Goal: Task Accomplishment & Management: Manage account settings

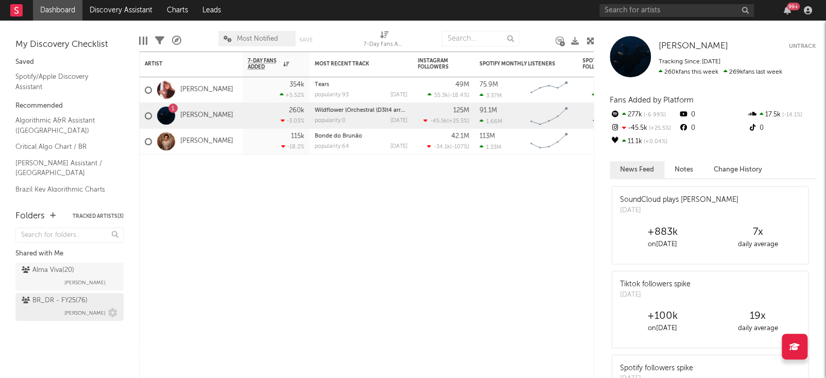
click at [57, 315] on div "BR_DR - FY25 ( 76 ) [PERSON_NAME]" at bounding box center [70, 306] width 96 height 25
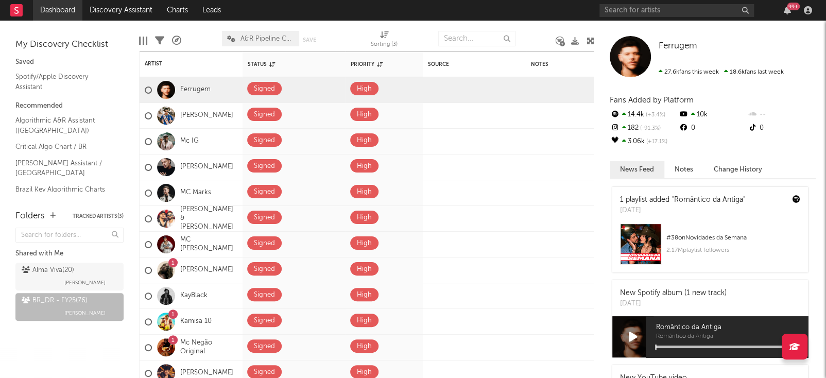
click at [65, 15] on link "Dashboard" at bounding box center [57, 10] width 49 height 21
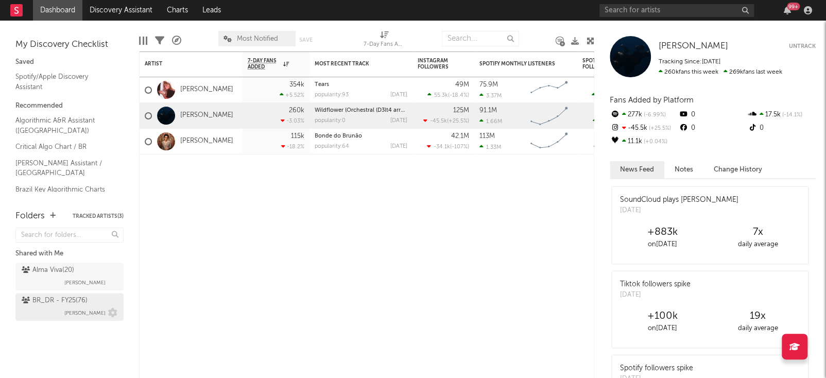
click at [56, 304] on div "BR_DR - FY25 ( 76 )" at bounding box center [55, 300] width 66 height 12
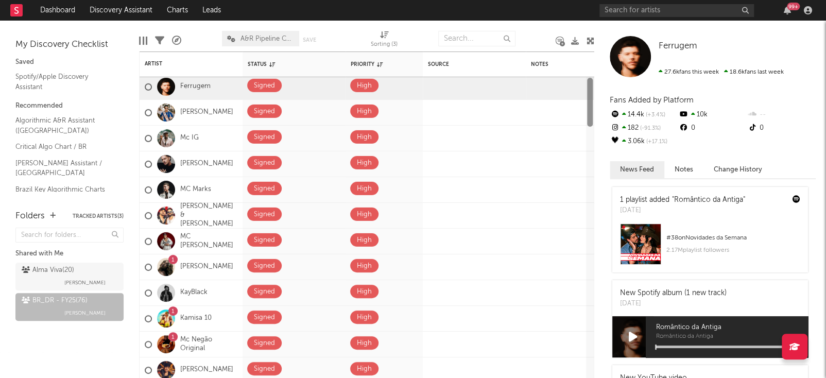
drag, startPoint x: 590, startPoint y: 99, endPoint x: 597, endPoint y: 123, distance: 24.0
click at [597, 123] on div "Bookmarks and Folders My Discovery Checklist Saved Spotify/Apple Discovery Assi…" at bounding box center [413, 199] width 826 height 357
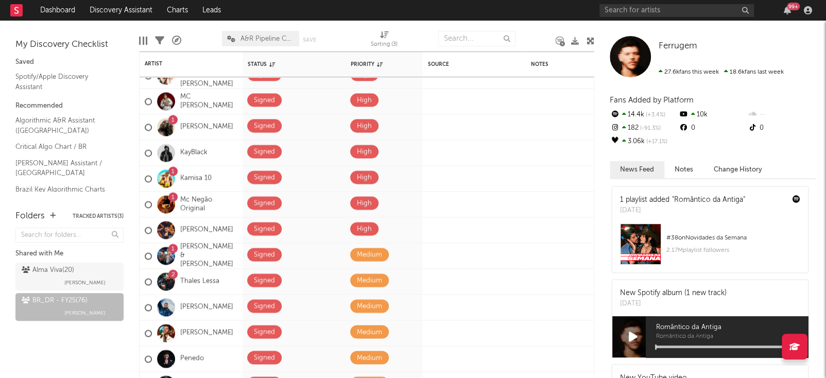
click at [601, 117] on div "Ferrugem" at bounding box center [600, 114] width 12 height 34
drag, startPoint x: 824, startPoint y: 220, endPoint x: 809, endPoint y: 147, distance: 74.1
click at [809, 147] on div "Ferrugem Ferrugem 27.6k fans this week 18.6k fans last week Fans Added by Platf…" at bounding box center [710, 199] width 232 height 357
click at [471, 31] on input "text" at bounding box center [476, 38] width 77 height 15
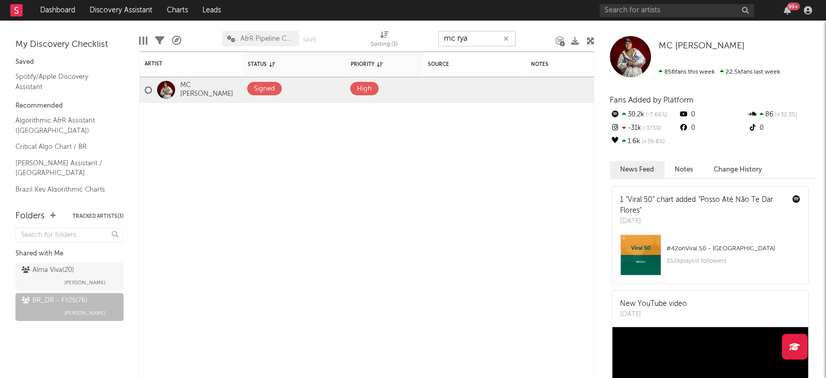
click at [468, 41] on input "mc rya" at bounding box center [476, 38] width 77 height 15
type input "h"
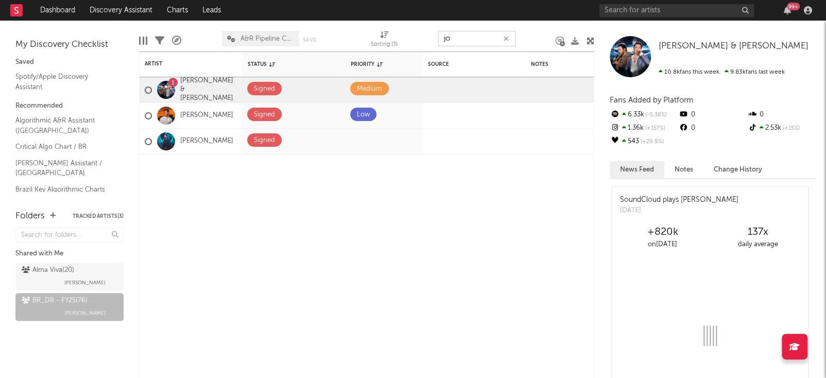
type input "j"
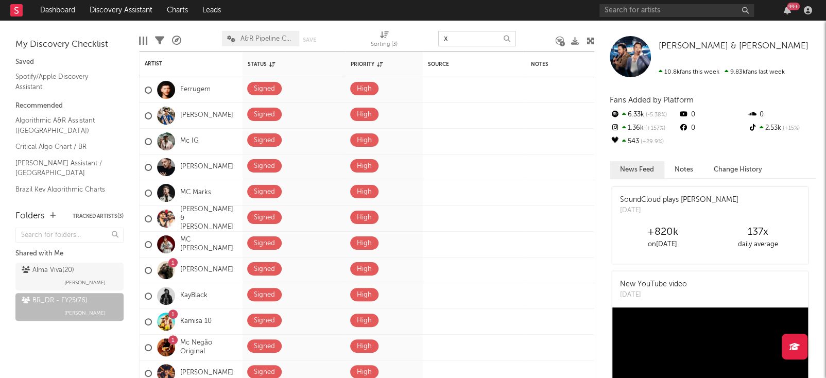
click at [469, 37] on input "x" at bounding box center [476, 38] width 77 height 15
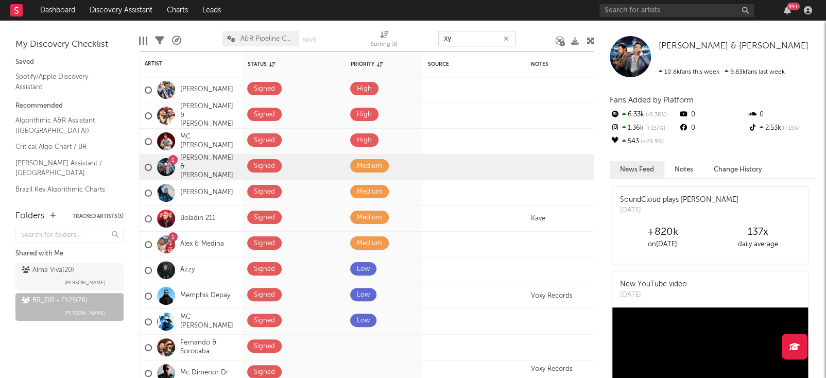
type input "x"
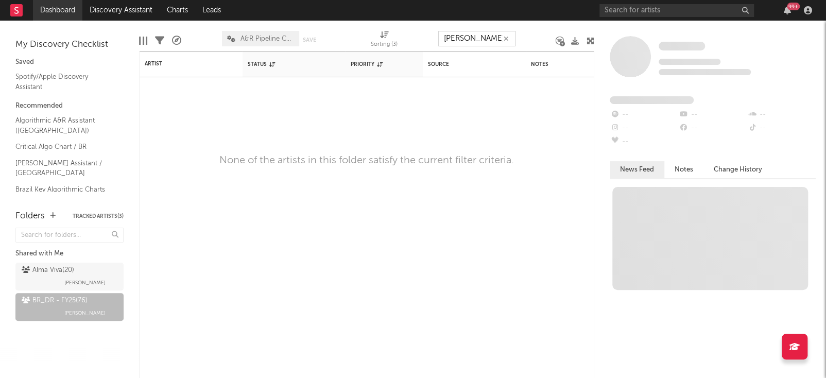
type input "charles new"
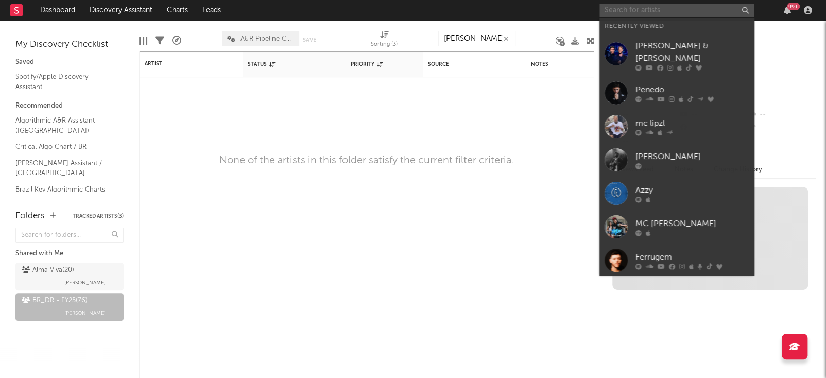
click at [727, 15] on input "text" at bounding box center [676, 10] width 154 height 13
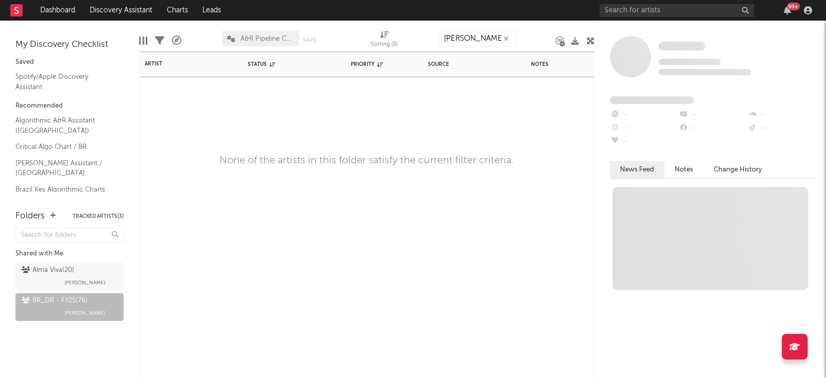
click at [468, 190] on div "Artist Notifications Status Edit settings for Status Priority Edit settings for…" at bounding box center [366, 214] width 455 height 326
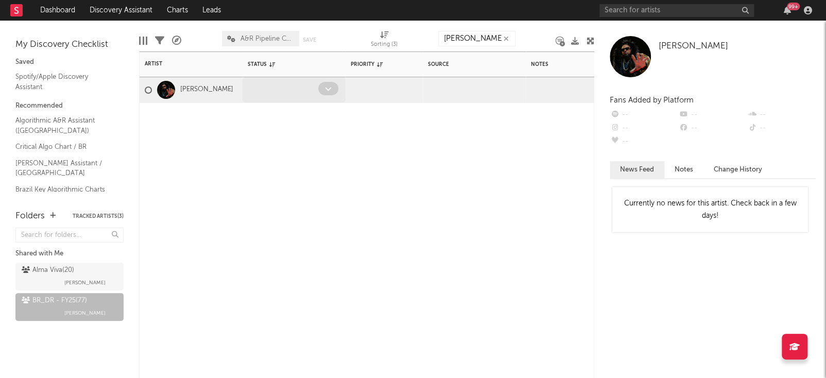
click at [330, 90] on icon at bounding box center [328, 88] width 7 height 7
click at [327, 86] on icon at bounding box center [328, 88] width 7 height 7
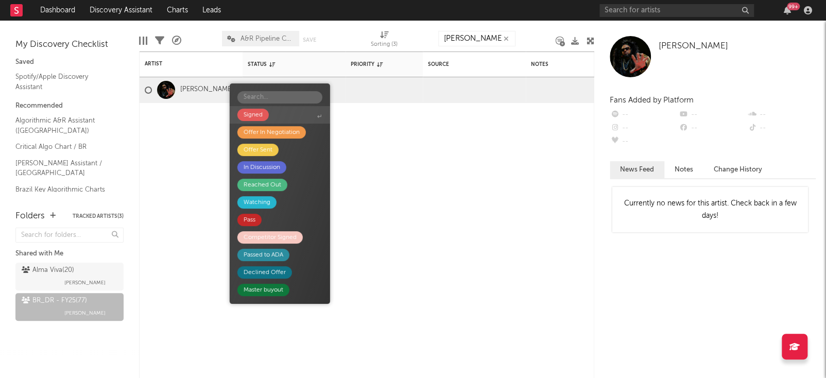
click at [270, 119] on span "Signed" at bounding box center [280, 115] width 100 height 18
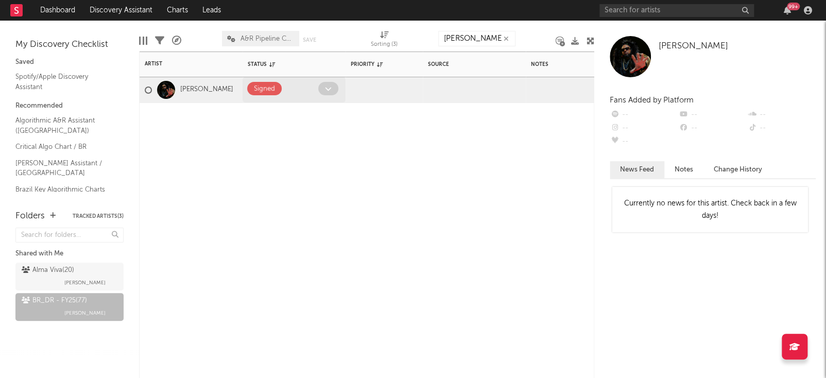
click at [336, 86] on span at bounding box center [328, 88] width 20 height 13
click at [403, 173] on div "Artist Notifications Status Edit settings for Status Priority Edit settings for…" at bounding box center [366, 214] width 455 height 326
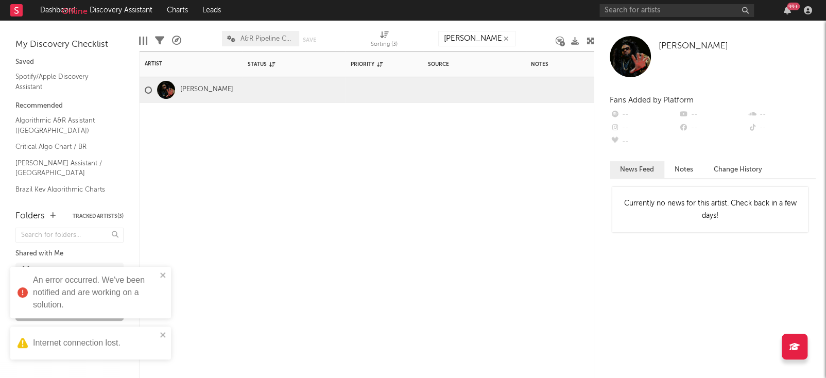
click at [339, 191] on div "Artist Notifications Status Edit settings for Status Priority Edit settings for…" at bounding box center [366, 214] width 455 height 326
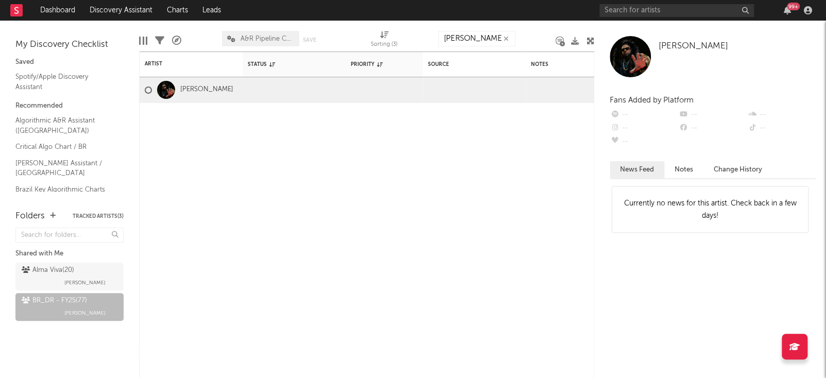
click at [143, 41] on div at bounding box center [144, 41] width 2 height 8
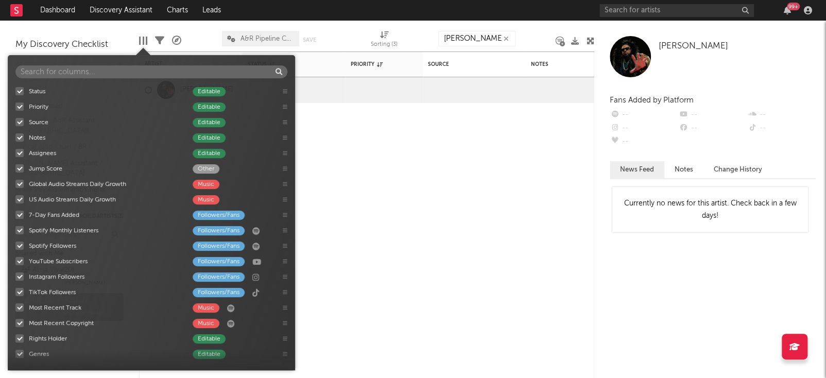
click at [169, 39] on div "Edit Columns Filters A&R Pipeline A&R Pipeline Collaboration Save Save as Sorti…" at bounding box center [366, 36] width 455 height 31
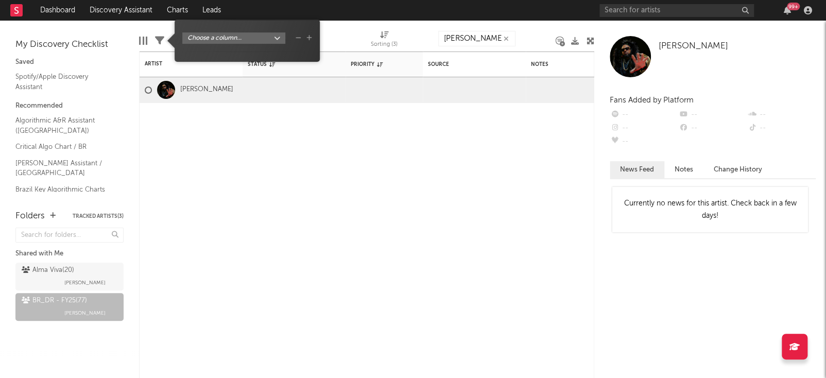
click at [161, 39] on icon at bounding box center [159, 40] width 9 height 9
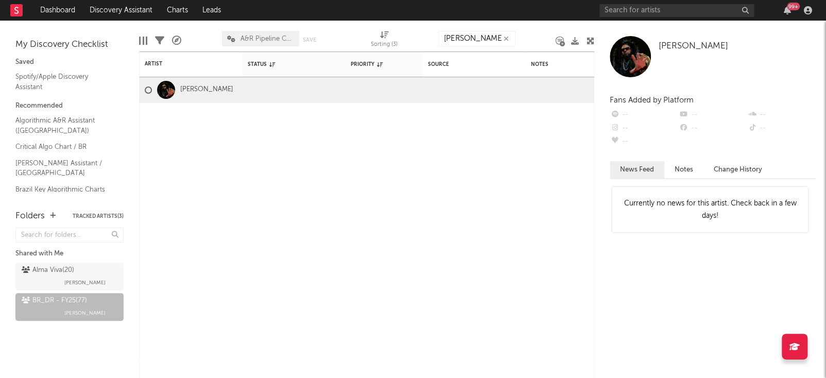
click at [161, 39] on icon at bounding box center [159, 40] width 9 height 9
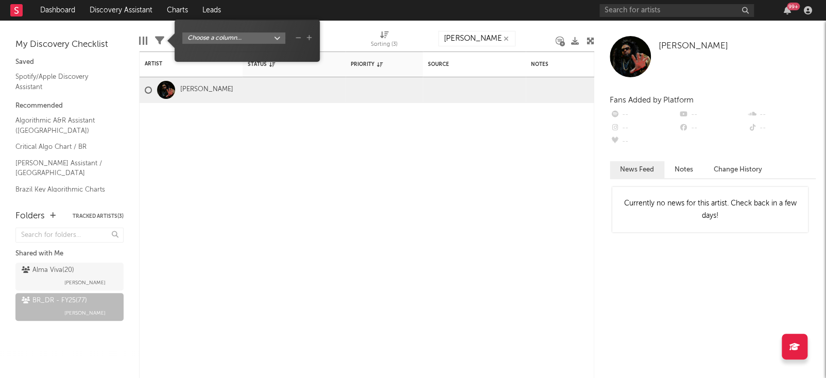
click at [161, 39] on icon at bounding box center [159, 40] width 9 height 9
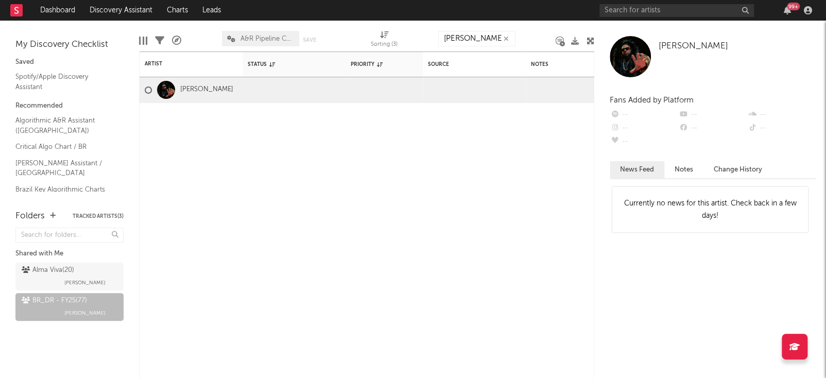
click at [161, 39] on icon at bounding box center [159, 40] width 9 height 9
click at [181, 39] on icon at bounding box center [176, 40] width 9 height 9
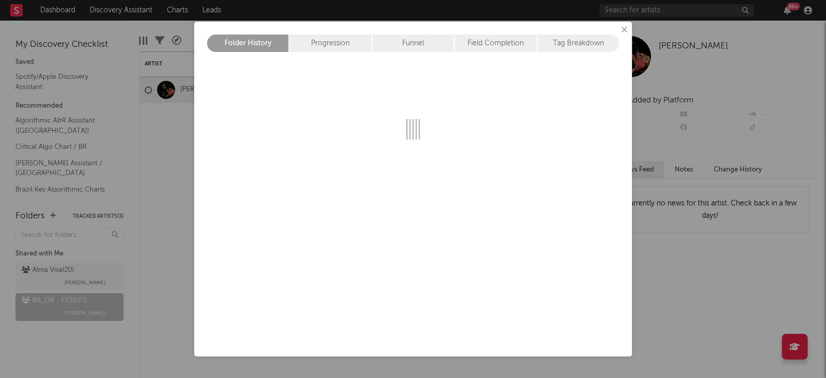
click at [149, 37] on div "× Folder History Progression Funnel Field Completion Tag Breakdown" at bounding box center [413, 189] width 826 height 378
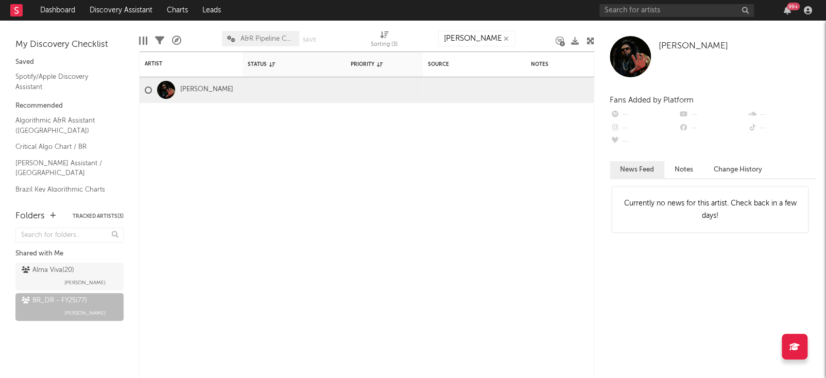
click at [137, 43] on div "My Discovery Checklist Saved Spotify/Apple Discovery Assistant Recommended Algo…" at bounding box center [69, 110] width 139 height 179
click at [131, 43] on div "My Discovery Checklist Saved Spotify/Apple Discovery Assistant Recommended Algo…" at bounding box center [69, 110] width 139 height 179
click at [151, 40] on div "Edit Columns Filters A&R Pipeline A&R Pipeline Collaboration Save Save as Sorti…" at bounding box center [366, 36] width 455 height 31
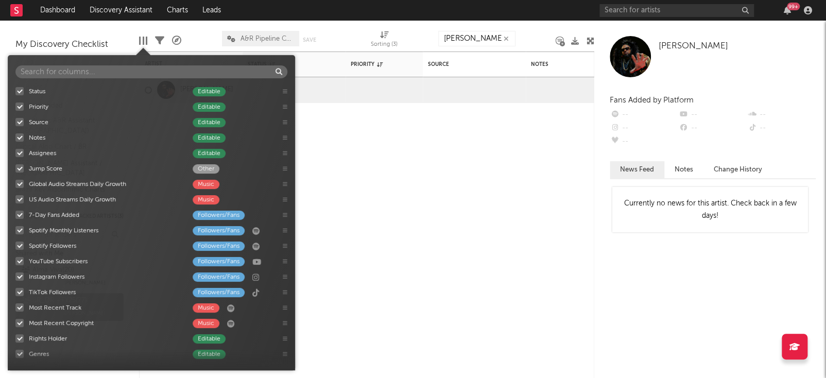
click at [143, 39] on div at bounding box center [144, 41] width 2 height 8
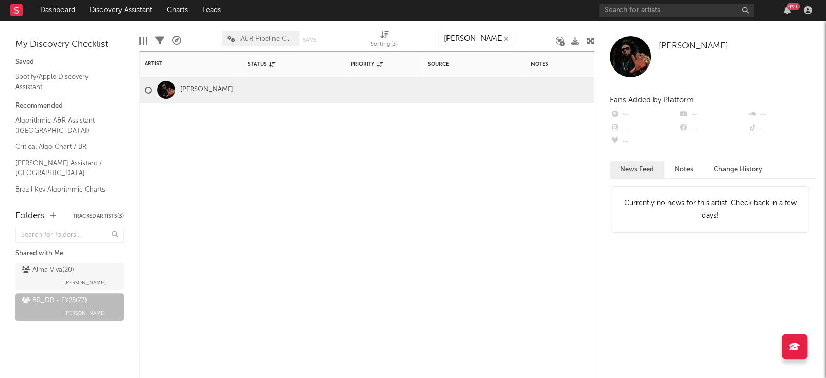
click at [395, 171] on div "Artist Notifications Status Edit settings for Status Priority Edit settings for…" at bounding box center [366, 214] width 455 height 326
click at [492, 91] on span at bounding box center [488, 88] width 19 height 13
click at [488, 89] on icon at bounding box center [488, 88] width 6 height 7
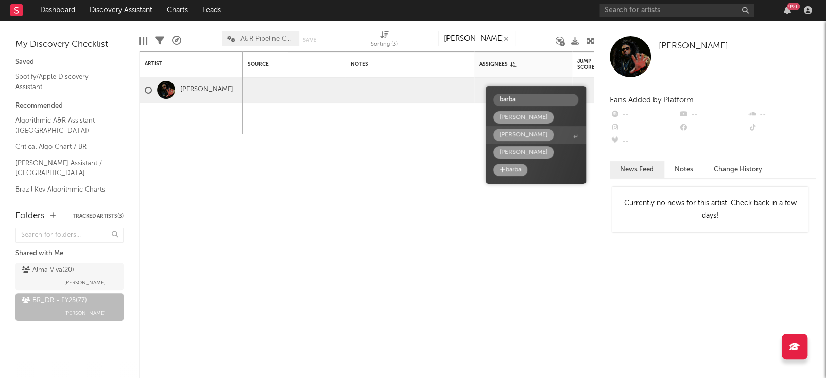
type input "barba"
click at [547, 138] on div "Barbara Rodrigues" at bounding box center [523, 135] width 48 height 12
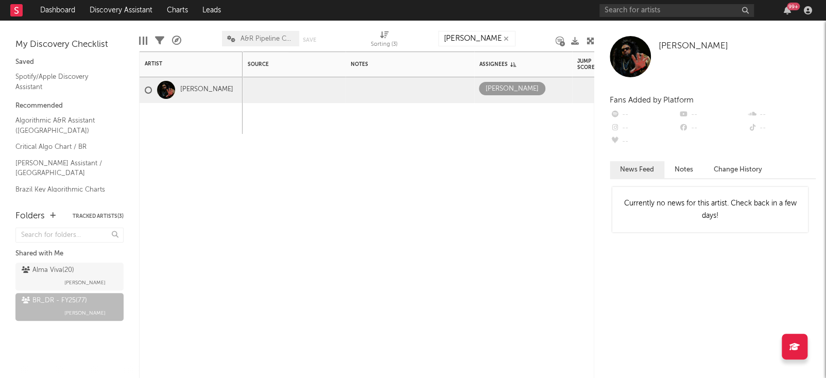
click at [481, 166] on div "Status Edit settings for Status Priority Edit settings for Priority Source Edit…" at bounding box center [366, 214] width 455 height 326
click at [541, 187] on div "Status Edit settings for Status Priority Edit settings for Priority Source Edit…" at bounding box center [366, 214] width 455 height 326
click at [489, 98] on span at bounding box center [488, 104] width 19 height 13
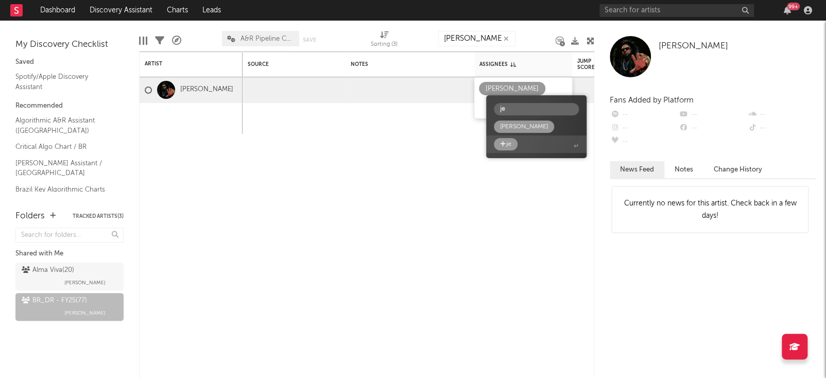
type input "j"
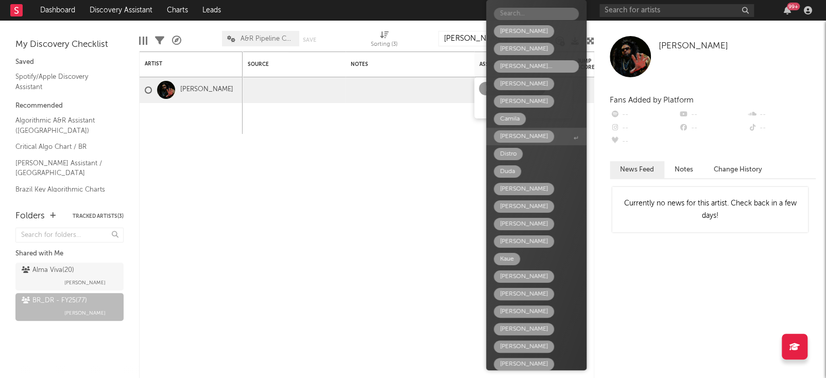
type input "J"
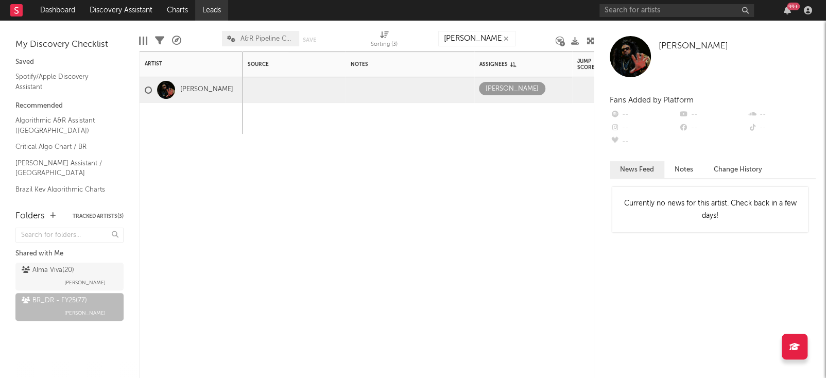
drag, startPoint x: 464, startPoint y: 312, endPoint x: 217, endPoint y: 8, distance: 392.3
click at [217, 8] on div "Dashboard Discovery Assistant Charts Leads 99 + Notifications Settings Mark all…" at bounding box center [413, 189] width 826 height 378
click at [493, 67] on div "Assignees" at bounding box center [515, 64] width 72 height 6
drag, startPoint x: 493, startPoint y: 67, endPoint x: 486, endPoint y: 66, distance: 6.3
click at [486, 66] on div "Assignees" at bounding box center [515, 64] width 72 height 6
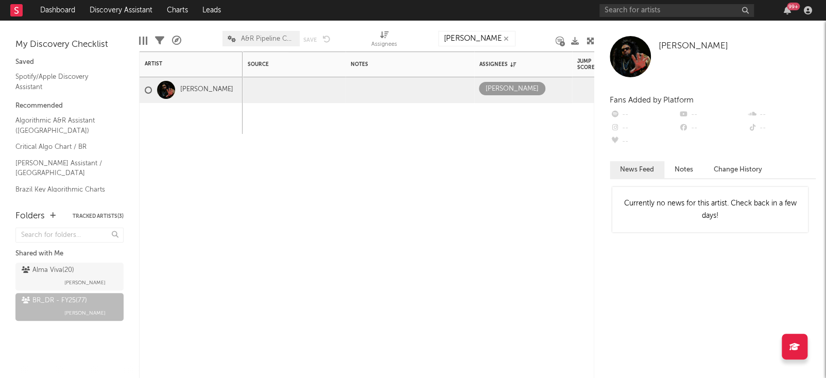
click at [508, 39] on button "button" at bounding box center [506, 39] width 8 height 10
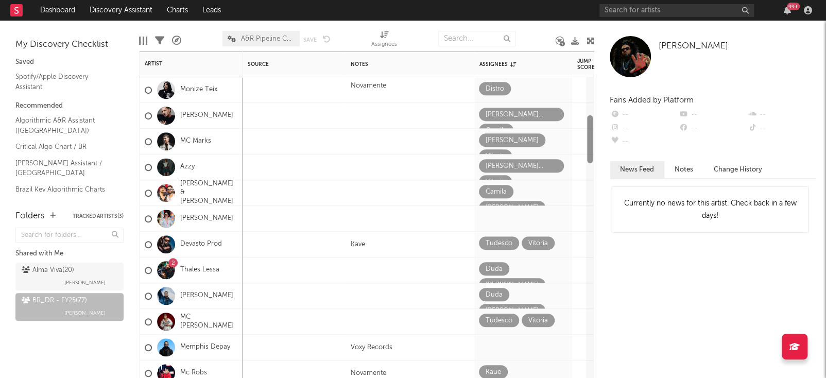
drag, startPoint x: 590, startPoint y: 98, endPoint x: 596, endPoint y: 139, distance: 41.6
click at [596, 139] on div "Bookmarks and Folders My Discovery Checklist Saved Spotify/Apple Discovery Assi…" at bounding box center [413, 199] width 826 height 357
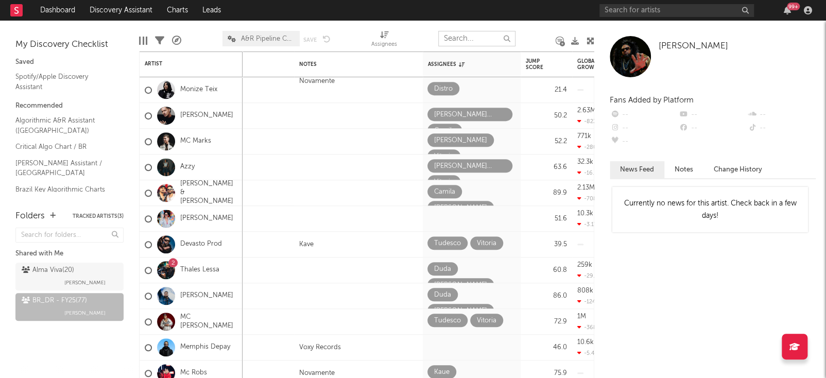
click at [486, 35] on input "text" at bounding box center [476, 38] width 77 height 15
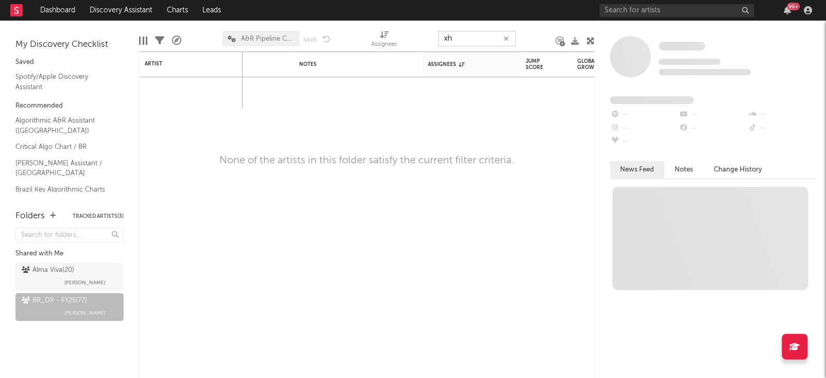
type input "x"
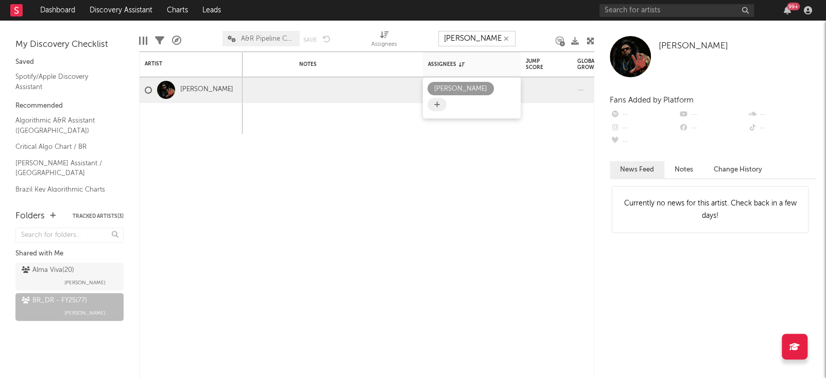
type input "charles"
click at [435, 101] on icon at bounding box center [437, 104] width 6 height 7
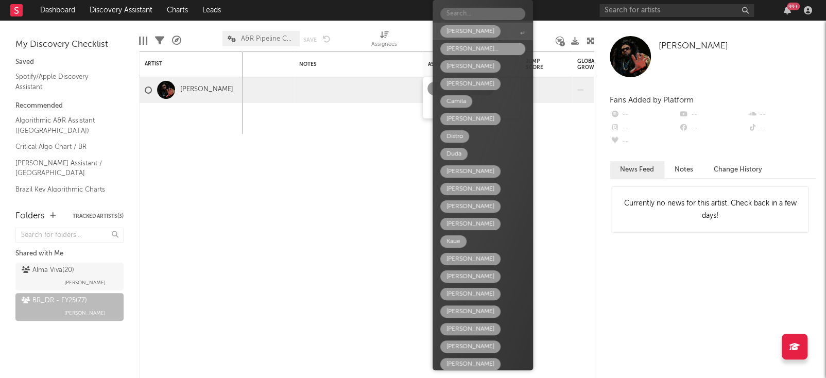
click at [467, 14] on input "text" at bounding box center [482, 14] width 85 height 12
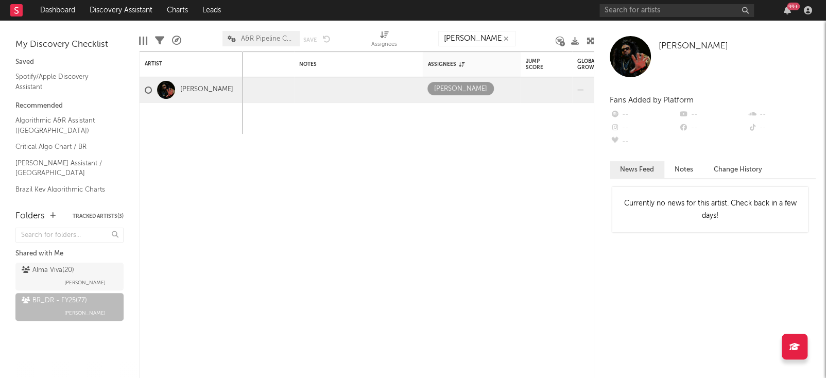
type input "Je"
click at [436, 99] on span at bounding box center [436, 104] width 19 height 13
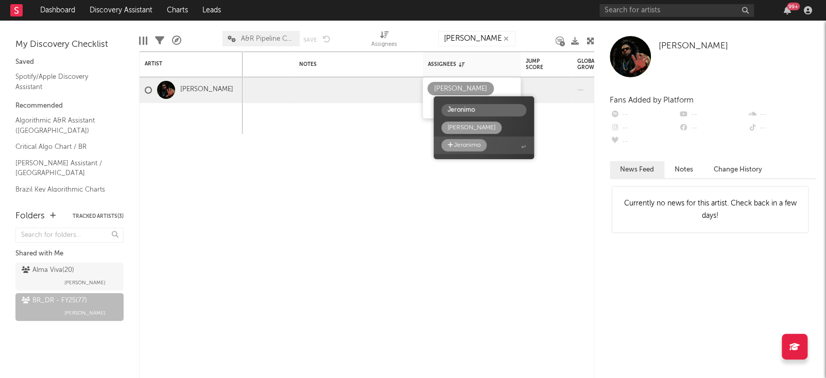
type input "Jeronimo"
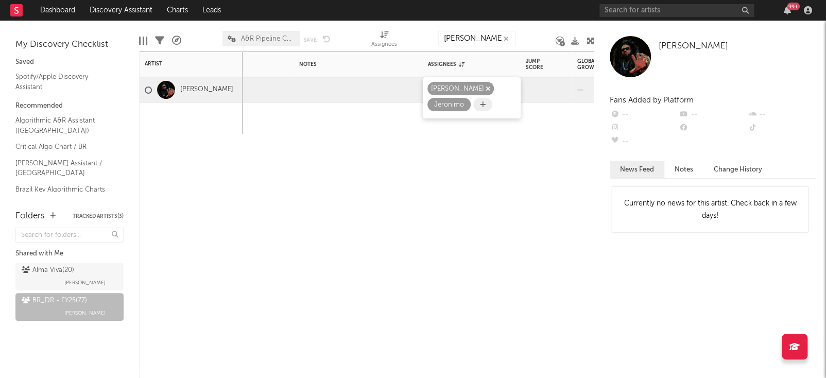
click at [483, 92] on div "Barbara Rodrigues" at bounding box center [457, 89] width 53 height 12
click at [505, 33] on div at bounding box center [506, 38] width 8 height 15
click at [507, 37] on icon "button" at bounding box center [505, 39] width 5 height 7
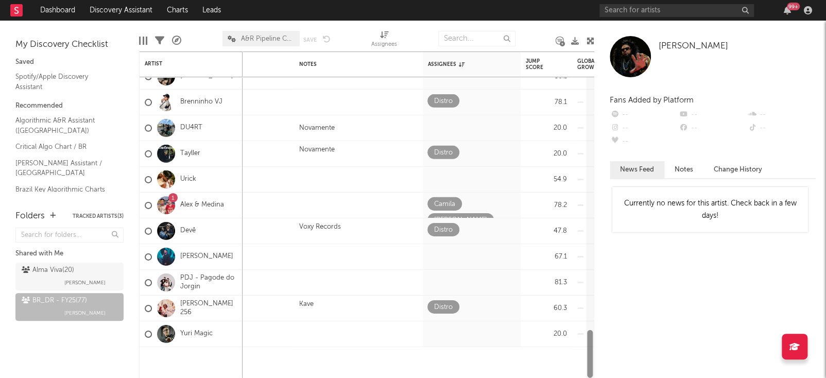
drag, startPoint x: 590, startPoint y: 84, endPoint x: 599, endPoint y: 369, distance: 285.3
click at [599, 369] on div "Bookmarks and Folders My Discovery Checklist Saved Spotify/Apple Discovery Assi…" at bounding box center [413, 199] width 826 height 357
click at [460, 41] on input "text" at bounding box center [476, 38] width 77 height 15
type input "charles new"
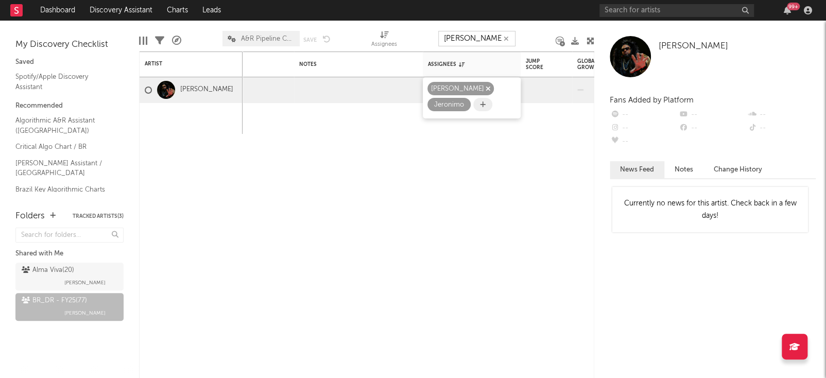
click at [488, 89] on icon "button" at bounding box center [487, 88] width 5 height 7
click at [488, 89] on span at bounding box center [482, 88] width 19 height 13
click at [481, 88] on icon at bounding box center [483, 88] width 6 height 7
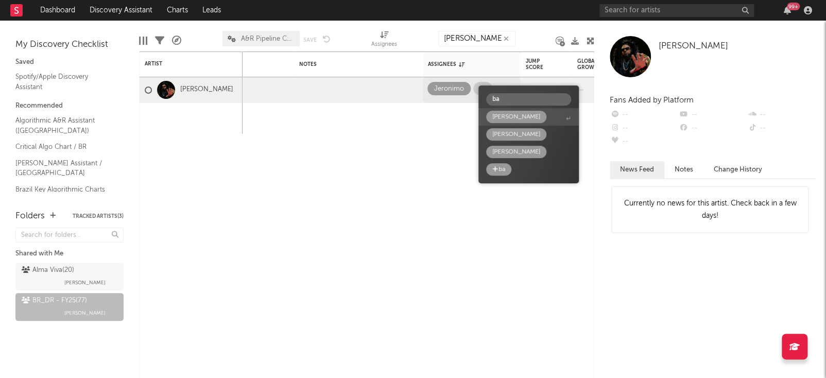
type input "b"
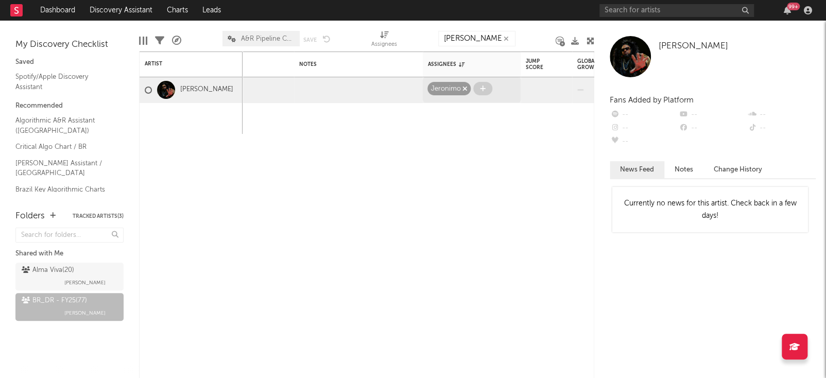
click at [464, 89] on icon "button" at bounding box center [464, 88] width 5 height 7
click at [443, 88] on span at bounding box center [436, 88] width 19 height 13
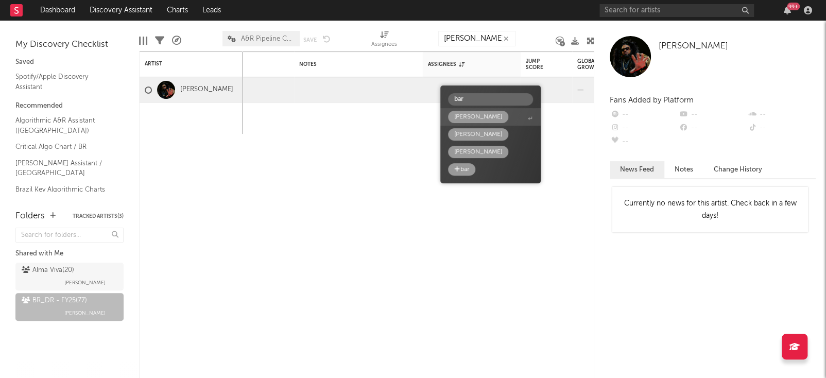
type input "bar"
click at [462, 114] on div "Barbara" at bounding box center [478, 117] width 48 height 12
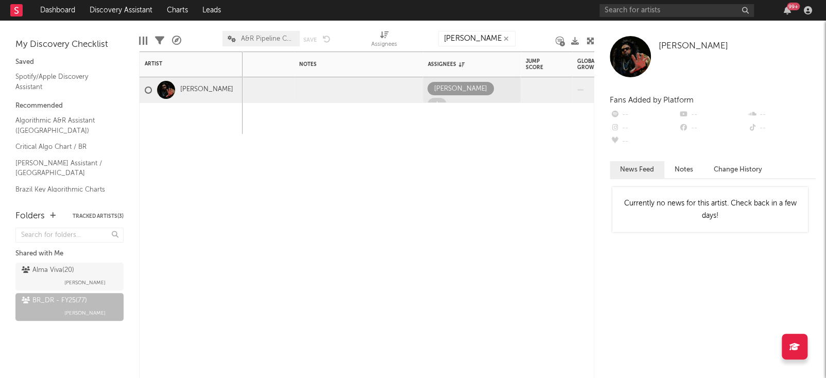
click at [440, 101] on icon at bounding box center [437, 104] width 6 height 7
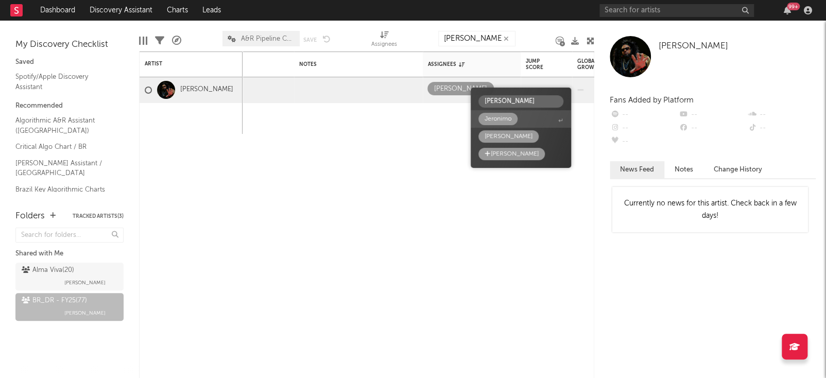
type input "jeroni"
click at [503, 122] on div "Jeronimo" at bounding box center [497, 119] width 27 height 12
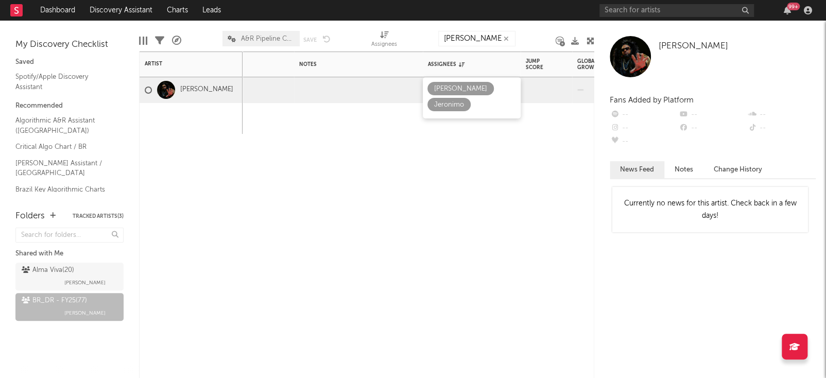
click at [469, 171] on div "Status Edit settings for Status Priority Edit settings for Priority Source Edit…" at bounding box center [366, 214] width 455 height 326
click at [504, 36] on icon "button" at bounding box center [505, 39] width 5 height 7
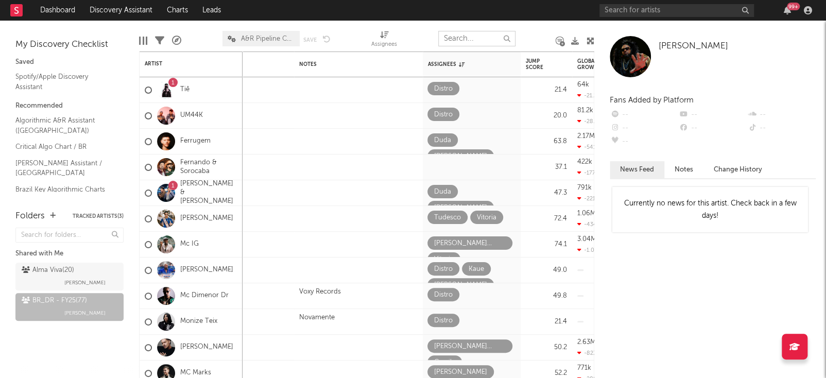
click at [475, 36] on input "text" at bounding box center [476, 38] width 77 height 15
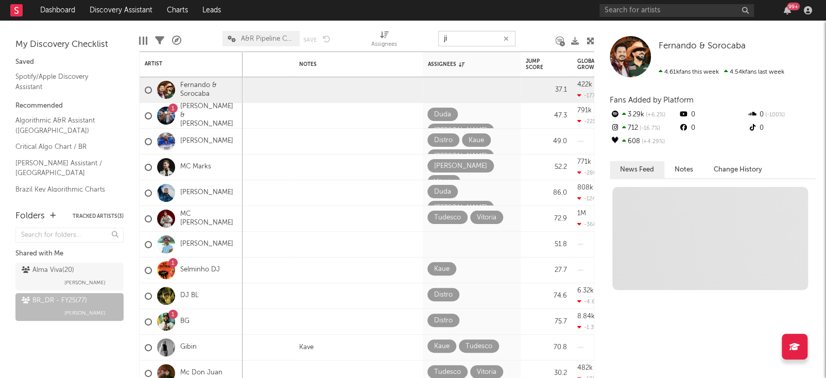
type input "j"
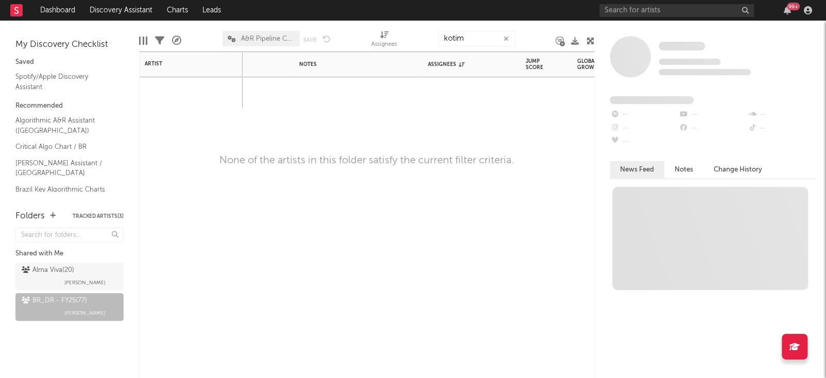
click at [307, 108] on div "Status Edit settings for Status Priority Edit settings for Priority Source Edit…" at bounding box center [366, 214] width 455 height 326
click at [478, 44] on input "kotim" at bounding box center [476, 38] width 77 height 15
type input "k"
type input "K"
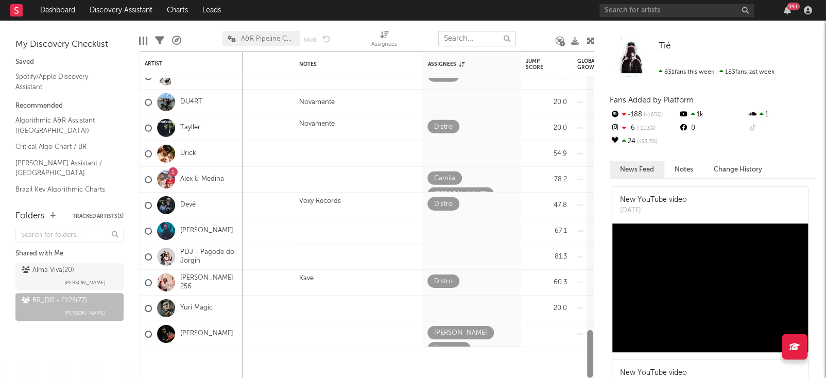
drag, startPoint x: 589, startPoint y: 96, endPoint x: 599, endPoint y: 401, distance: 304.9
click at [599, 377] on html "Dashboard Discovery Assistant Charts Leads 99 + Notifications Settings Mark all…" at bounding box center [413, 189] width 826 height 378
click at [447, 37] on input "text" at bounding box center [476, 38] width 77 height 15
type input "j"
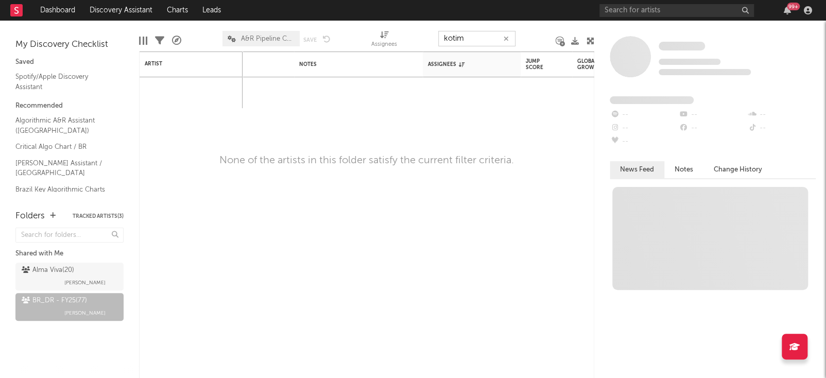
type input "kotim"
click at [503, 42] on button "button" at bounding box center [506, 39] width 8 height 10
click at [475, 38] on input "text" at bounding box center [476, 38] width 77 height 15
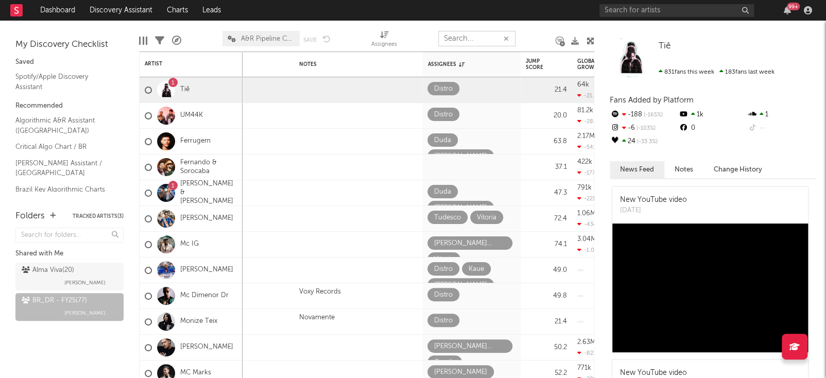
type input "J"
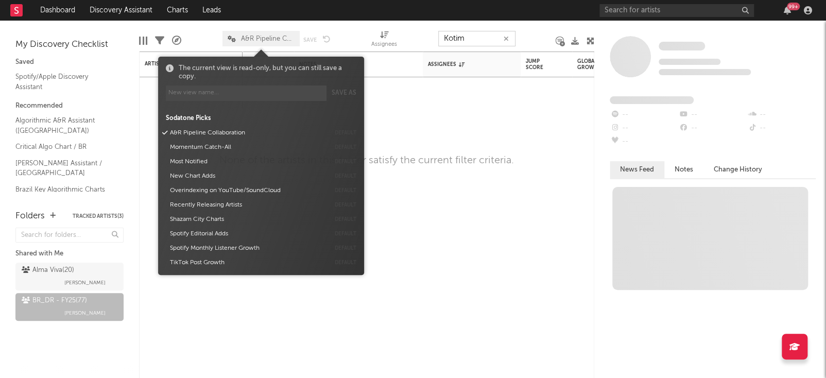
click at [258, 38] on span "A&R Pipeline Collaboration" at bounding box center [268, 39] width 54 height 7
click at [169, 131] on button "A&R Pipeline Collaboration" at bounding box center [247, 133] width 163 height 14
click at [163, 134] on icon at bounding box center [165, 133] width 6 height 6
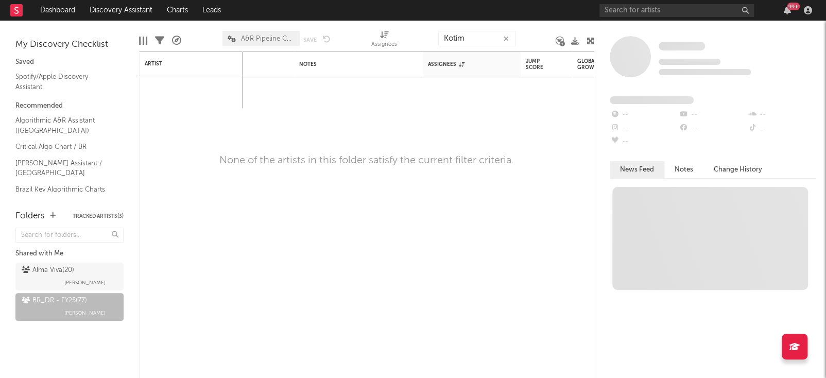
click at [74, 330] on div "Alma Viva ( 20 ) Malu Guarisa BR_DR - FY25 ( 77 ) Ernesto Vargas" at bounding box center [69, 300] width 108 height 81
click at [68, 302] on div "BR_DR - FY25 ( 77 )" at bounding box center [54, 300] width 65 height 12
click at [280, 30] on div "A&R Pipeline Collaboration Save Save as" at bounding box center [276, 39] width 108 height 26
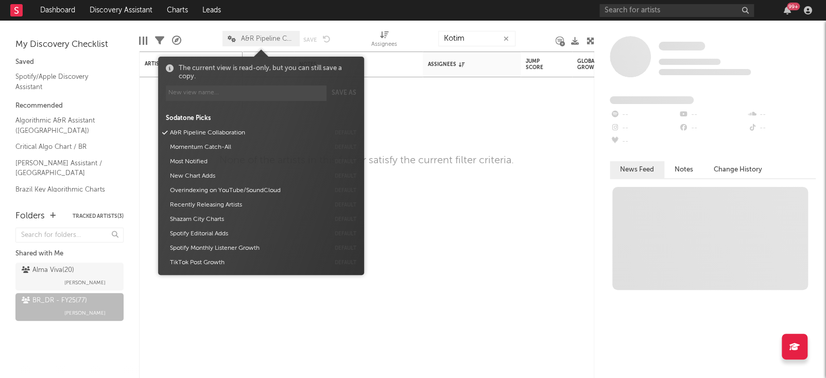
click at [281, 31] on span "A&R Pipeline Collaboration" at bounding box center [260, 38] width 77 height 15
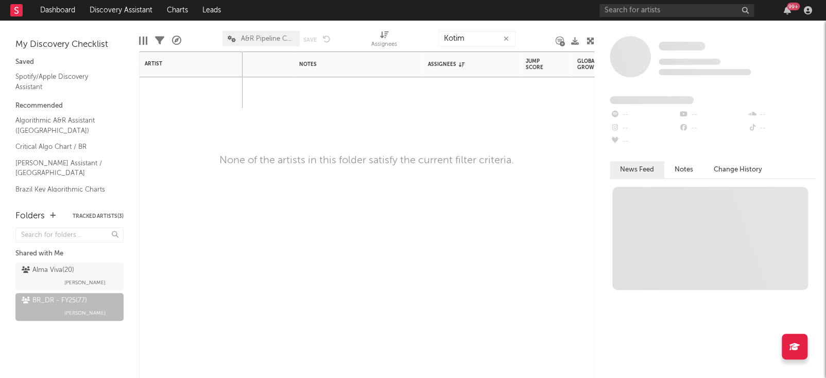
click at [418, 143] on div "Status Edit settings for Status Priority Edit settings for Priority Source Edit…" at bounding box center [366, 214] width 455 height 326
click at [478, 37] on input "Kotim" at bounding box center [476, 38] width 77 height 15
type input "K"
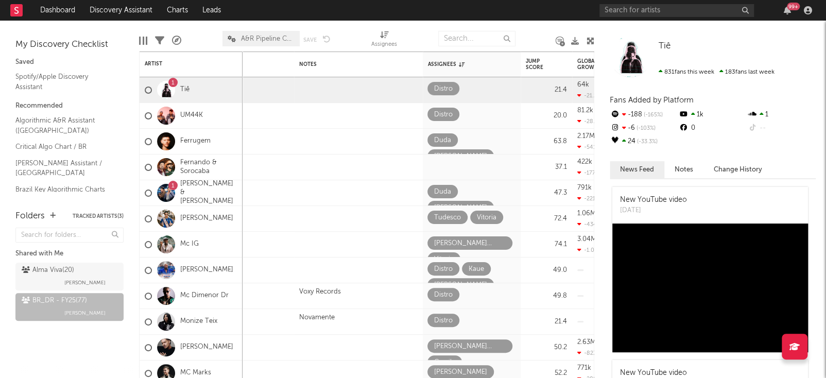
drag, startPoint x: 485, startPoint y: 26, endPoint x: 484, endPoint y: 43, distance: 17.0
click at [484, 43] on div at bounding box center [476, 39] width 77 height 26
click at [484, 43] on input "g" at bounding box center [476, 38] width 77 height 15
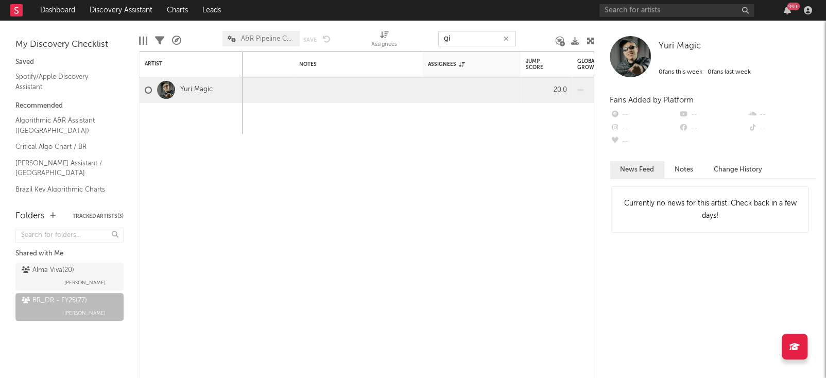
type input "g"
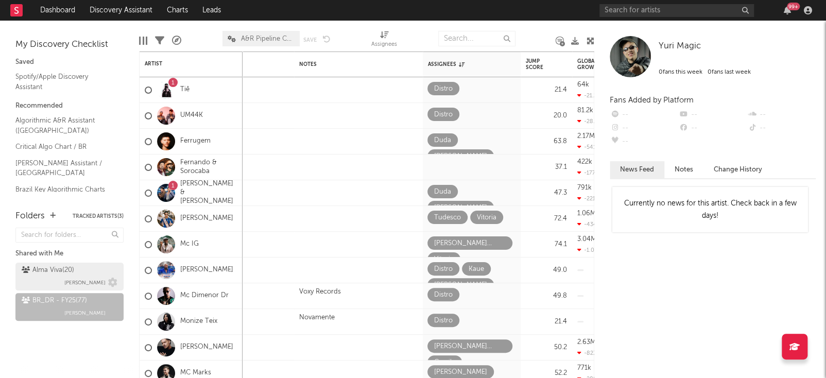
click at [61, 263] on link "Alma Viva ( 20 ) Malu Guarisa" at bounding box center [69, 277] width 108 height 28
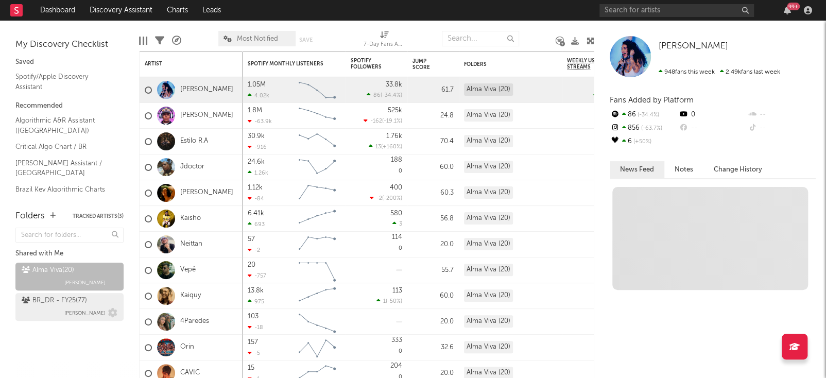
click at [78, 302] on div "BR_DR - FY25 ( 77 )" at bounding box center [54, 300] width 65 height 12
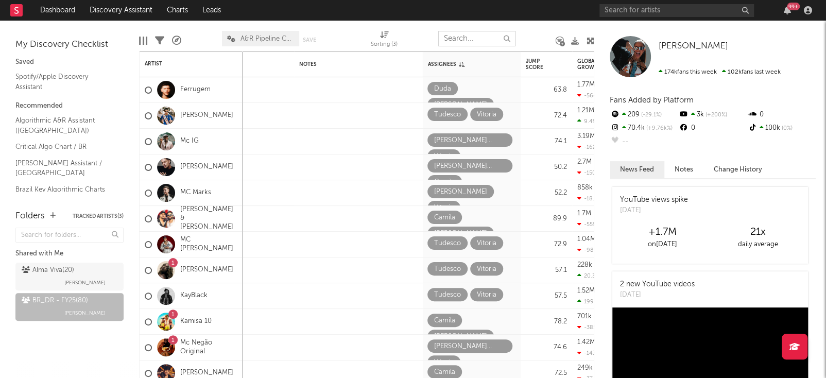
click at [478, 43] on input "text" at bounding box center [476, 38] width 77 height 15
click at [594, 111] on div "[PERSON_NAME]" at bounding box center [600, 127] width 12 height 60
click at [603, 159] on div "Michele Andrade Michele Andrade 174k fans this week 102k fans last week Fans Ad…" at bounding box center [710, 199] width 232 height 357
click at [596, 163] on div "Michele Andrade Michele Andrade 174k fans this week 102k fans last week Fans Ad…" at bounding box center [710, 199] width 232 height 357
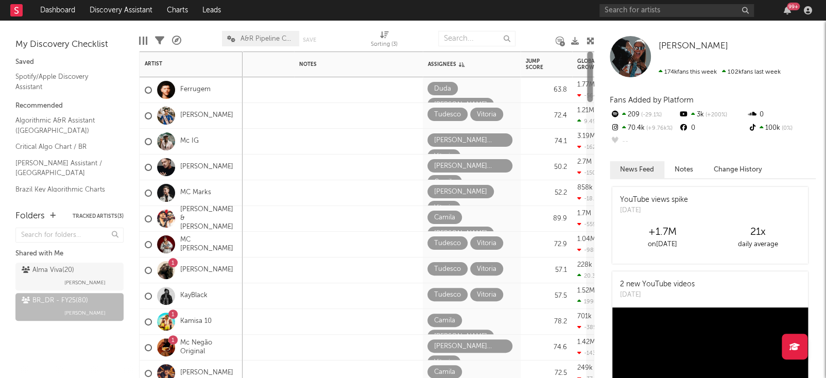
click at [590, 139] on div at bounding box center [590, 214] width 6 height 326
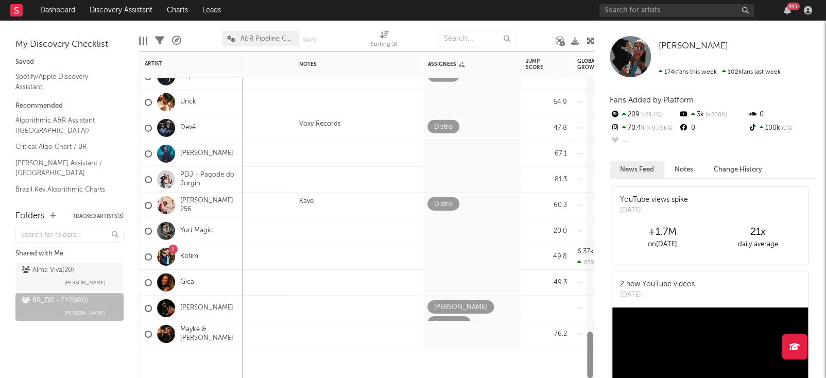
drag, startPoint x: 589, startPoint y: 95, endPoint x: 599, endPoint y: 393, distance: 298.2
click at [599, 377] on html "Dashboard Discovery Assistant Charts Leads 99 + Notifications Settings Mark all…" at bounding box center [413, 189] width 826 height 378
click at [437, 256] on icon at bounding box center [437, 255] width 6 height 7
click at [445, 255] on span at bounding box center [436, 255] width 19 height 13
click at [439, 251] on span at bounding box center [436, 255] width 19 height 13
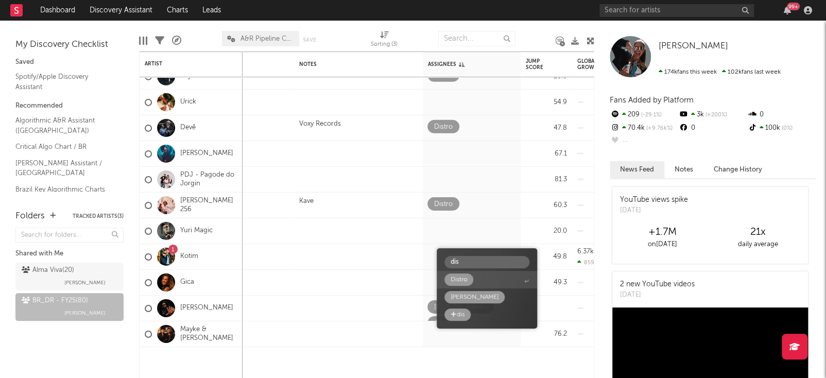
type input "dis"
click at [477, 273] on span "Distro" at bounding box center [487, 280] width 100 height 18
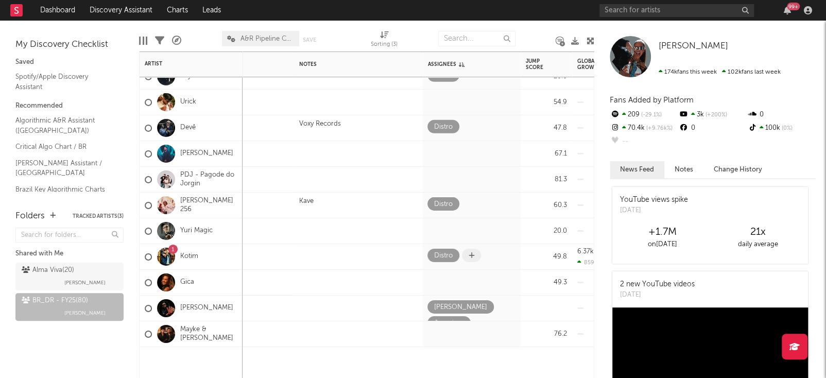
click at [472, 257] on icon at bounding box center [471, 255] width 6 height 7
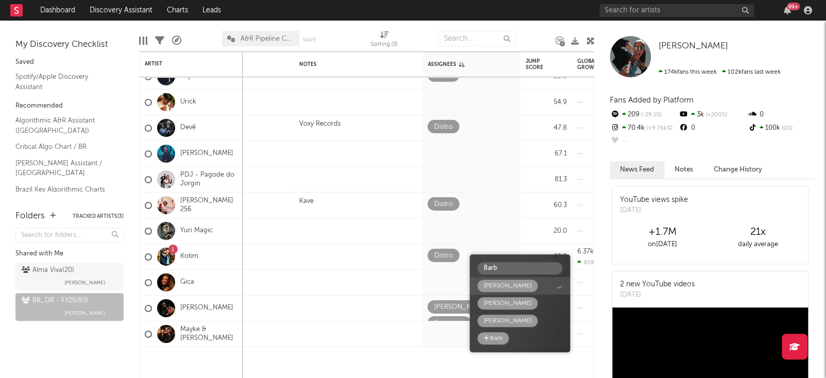
type input "Barb"
click at [508, 281] on div "[PERSON_NAME]" at bounding box center [507, 286] width 60 height 12
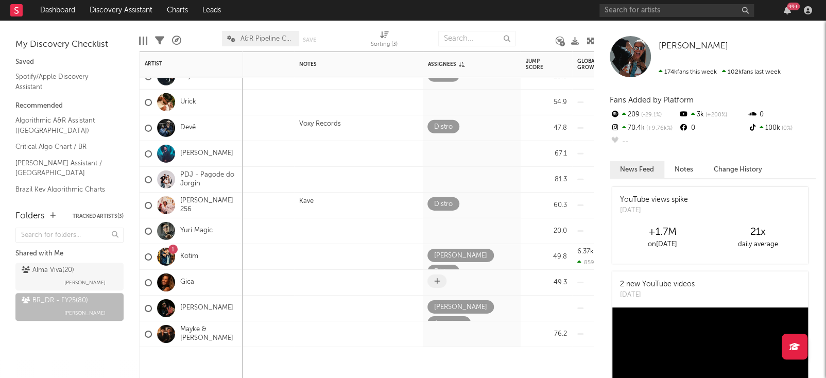
click at [429, 281] on span at bounding box center [436, 280] width 19 height 13
type input "Dis"
click at [434, 282] on icon at bounding box center [437, 280] width 6 height 7
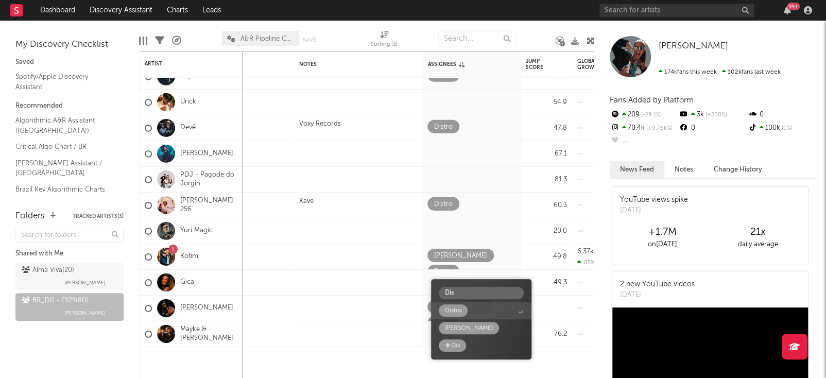
type input "Dis"
click at [466, 314] on div "Distro" at bounding box center [453, 310] width 29 height 12
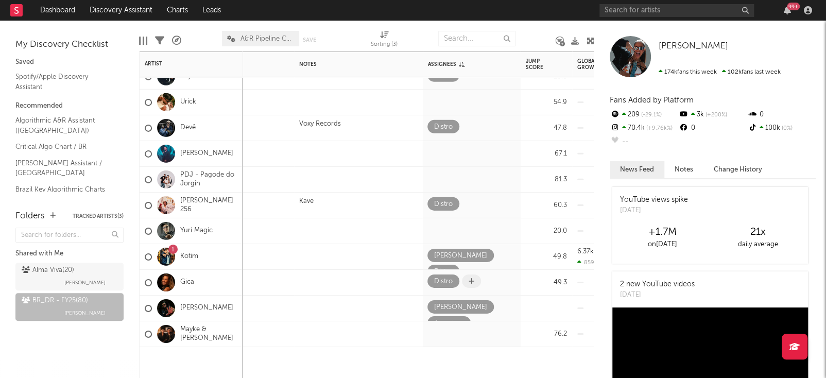
click at [468, 278] on icon at bounding box center [471, 280] width 6 height 7
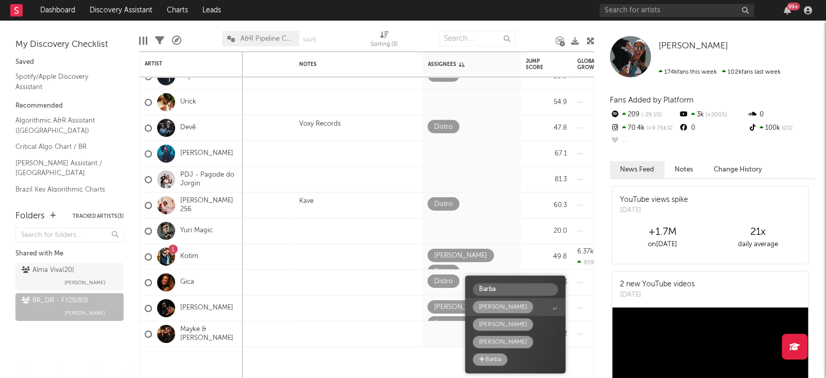
type input "Barba"
click at [497, 303] on div "[PERSON_NAME]" at bounding box center [503, 307] width 48 height 12
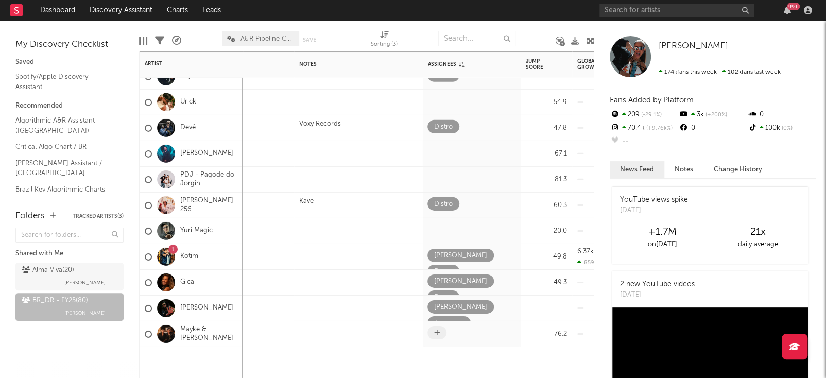
click at [438, 326] on span at bounding box center [436, 332] width 19 height 13
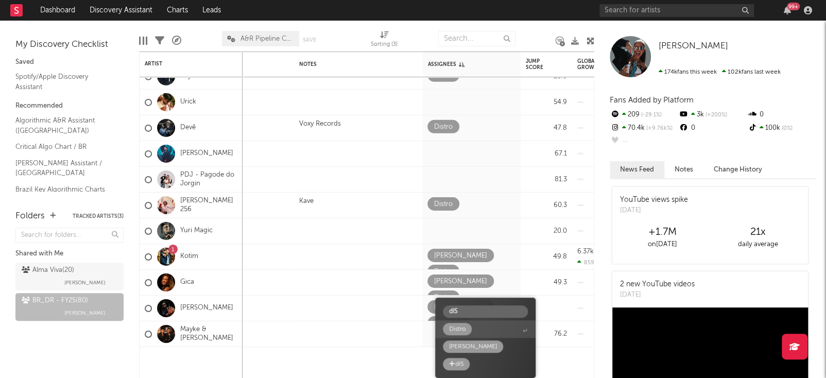
type input "dIS"
click at [471, 327] on div "Distro" at bounding box center [457, 329] width 29 height 12
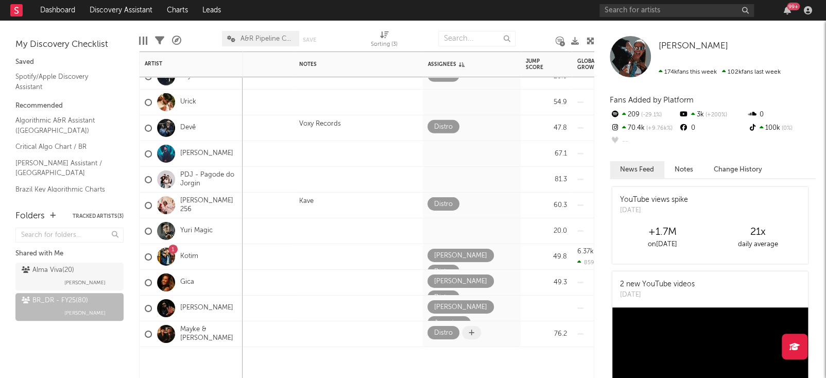
click at [475, 336] on span at bounding box center [471, 332] width 19 height 13
click at [471, 334] on icon at bounding box center [471, 332] width 6 height 7
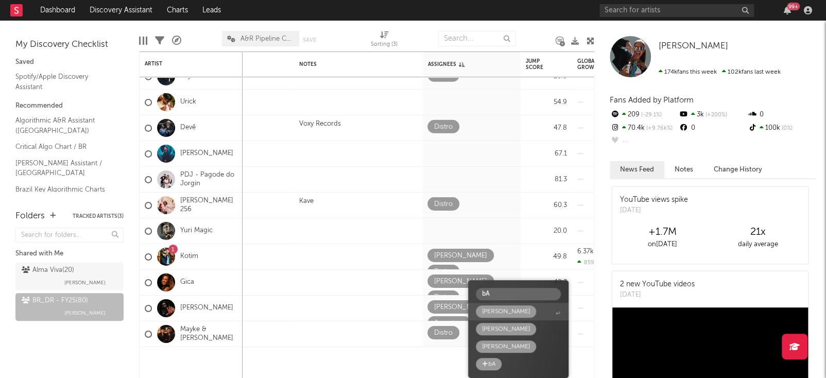
type input "bA"
click at [499, 312] on div "[PERSON_NAME]" at bounding box center [506, 311] width 48 height 12
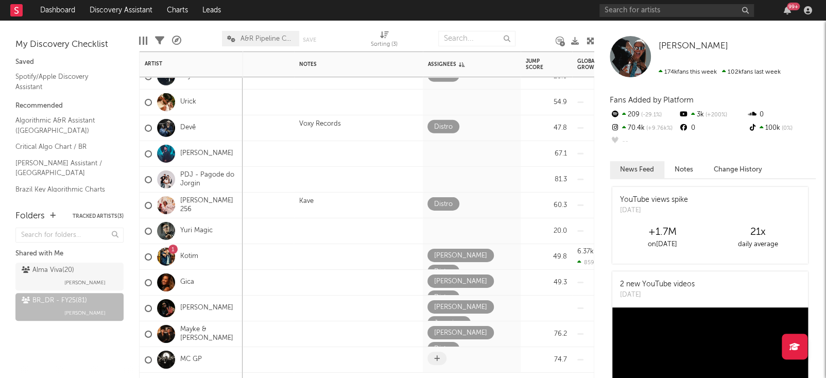
click at [439, 364] on span at bounding box center [436, 358] width 19 height 13
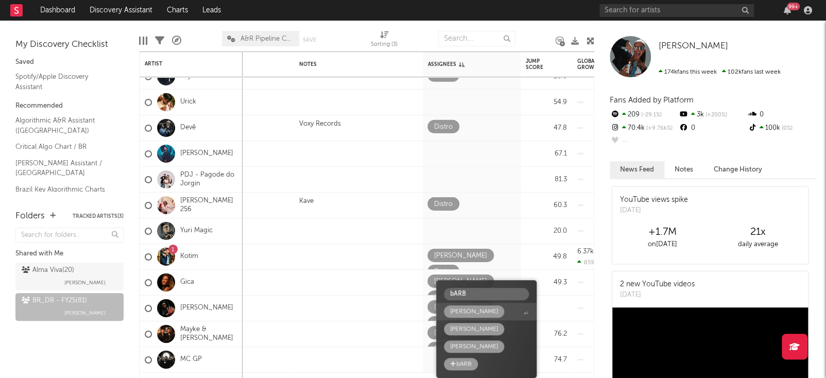
type input "bARB"
click at [482, 317] on span "[PERSON_NAME]" at bounding box center [486, 312] width 100 height 18
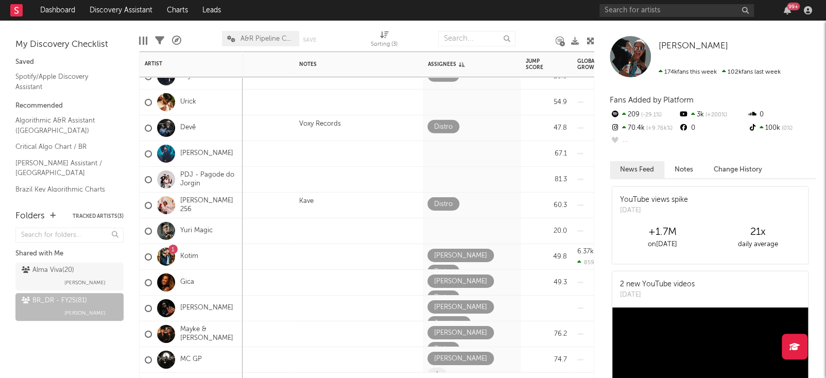
click at [440, 371] on icon at bounding box center [437, 374] width 6 height 7
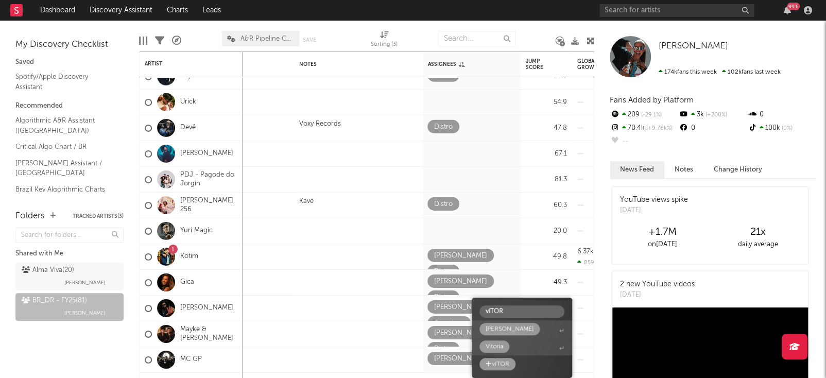
type input "vITOR"
click at [504, 350] on div "Vitoria" at bounding box center [494, 346] width 30 height 12
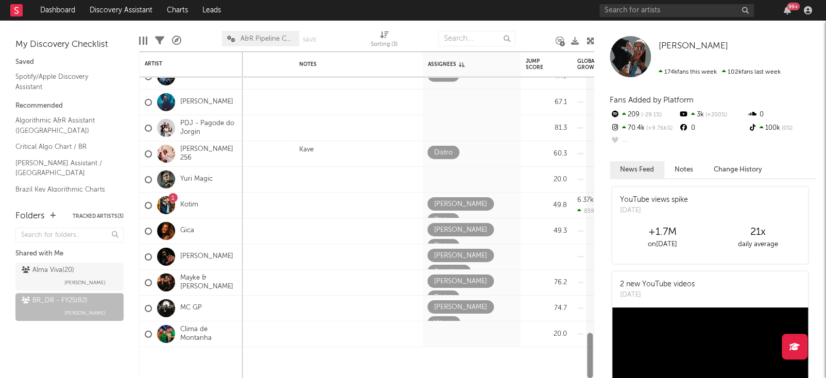
drag, startPoint x: 589, startPoint y: 352, endPoint x: 594, endPoint y: 391, distance: 40.0
click at [594, 377] on html "Dashboard Discovery Assistant Charts Leads 99 + Notifications Settings Mark all…" at bounding box center [413, 189] width 826 height 378
click at [439, 336] on span at bounding box center [436, 332] width 19 height 13
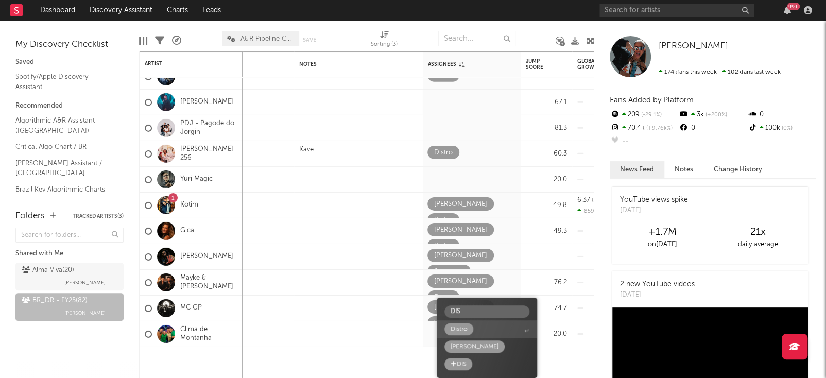
type input "DIS"
click at [476, 327] on span "Distro" at bounding box center [487, 329] width 100 height 18
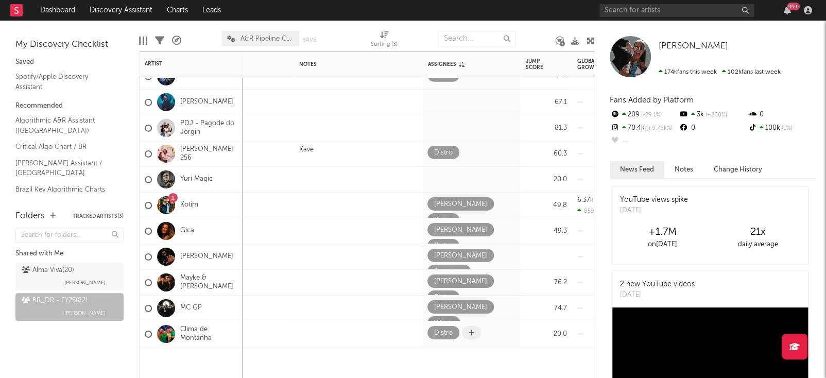
click at [473, 329] on icon at bounding box center [471, 332] width 6 height 7
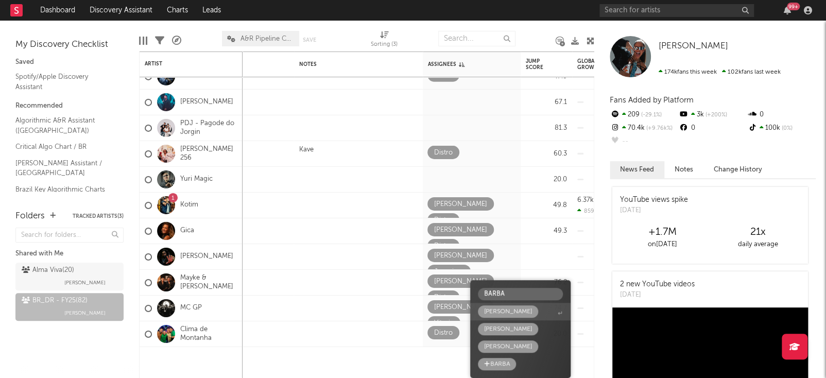
type input "BARBA"
click at [507, 312] on div "[PERSON_NAME]" at bounding box center [508, 311] width 60 height 12
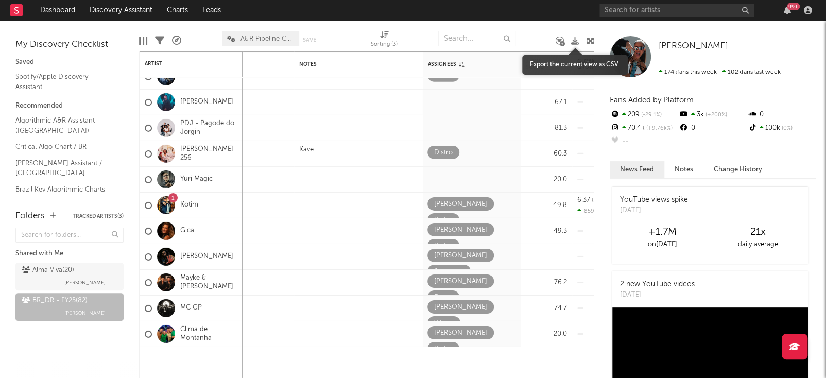
click at [571, 37] on icon at bounding box center [575, 41] width 8 height 8
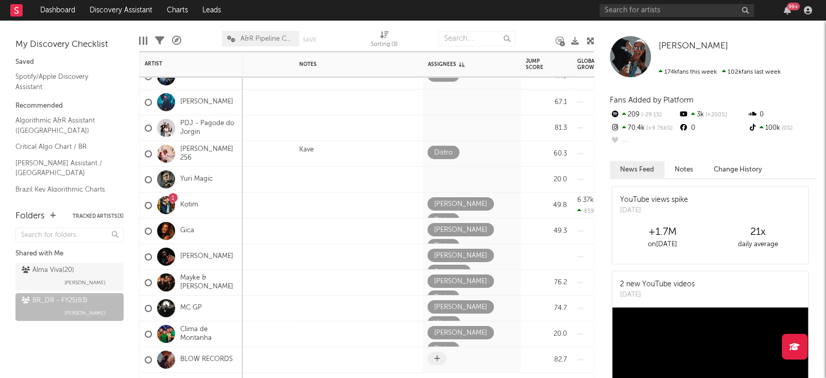
click at [437, 361] on span at bounding box center [436, 358] width 19 height 13
click at [436, 361] on icon at bounding box center [437, 358] width 6 height 7
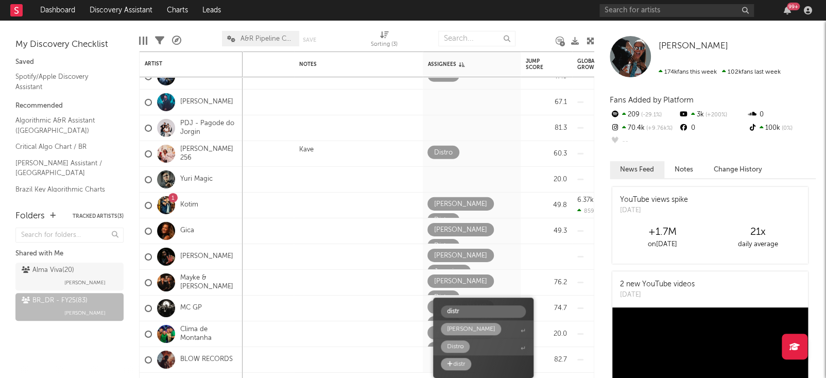
type input "distr"
click at [468, 351] on span "Distro" at bounding box center [483, 347] width 100 height 18
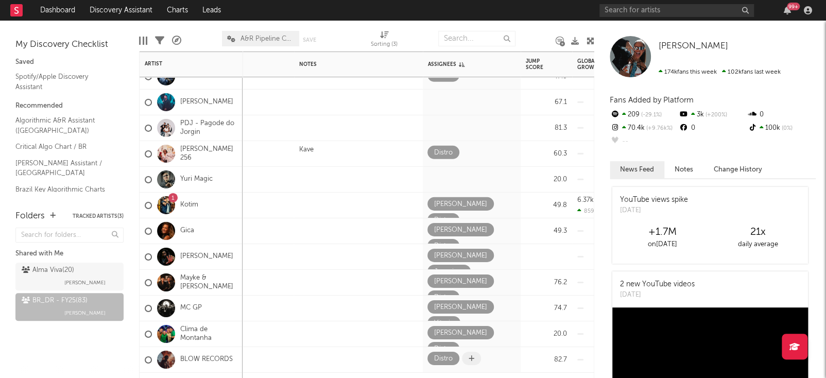
click at [471, 361] on icon at bounding box center [471, 358] width 6 height 7
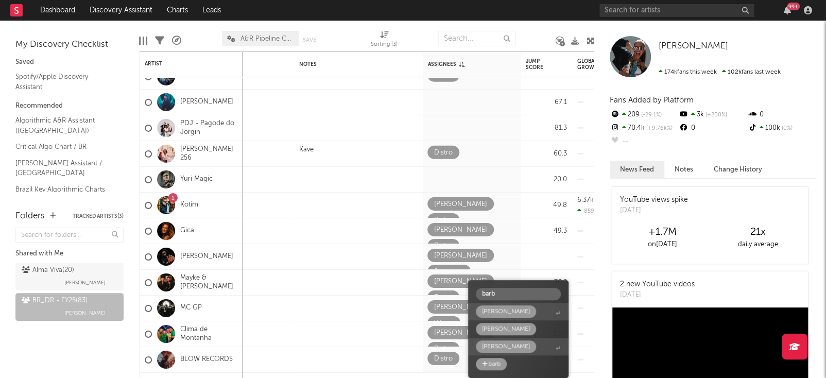
type input "barb"
click at [524, 300] on span "barb" at bounding box center [518, 294] width 100 height 18
click at [530, 314] on span "[PERSON_NAME]" at bounding box center [518, 312] width 100 height 18
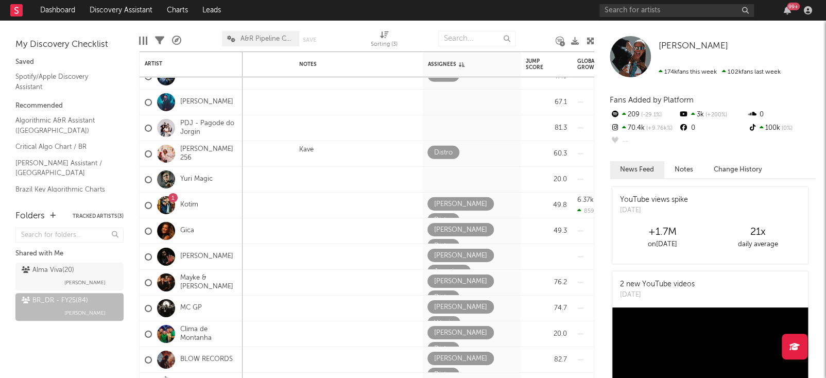
click at [603, 260] on div "Michele Andrade Michele Andrade 174k fans this week 102k fans last week Fans Ad…" at bounding box center [710, 199] width 232 height 357
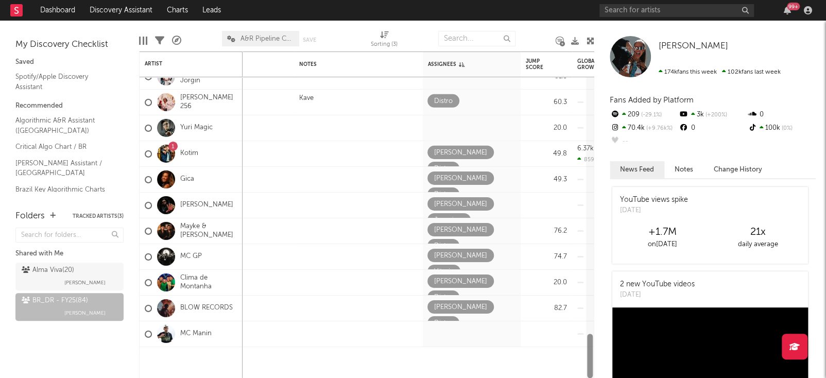
drag, startPoint x: 587, startPoint y: 343, endPoint x: 589, endPoint y: 377, distance: 34.6
click at [589, 377] on html "Dashboard Discovery Assistant Charts Leads 99 + Notifications Settings Mark all…" at bounding box center [413, 189] width 826 height 378
click at [437, 331] on icon at bounding box center [437, 332] width 6 height 7
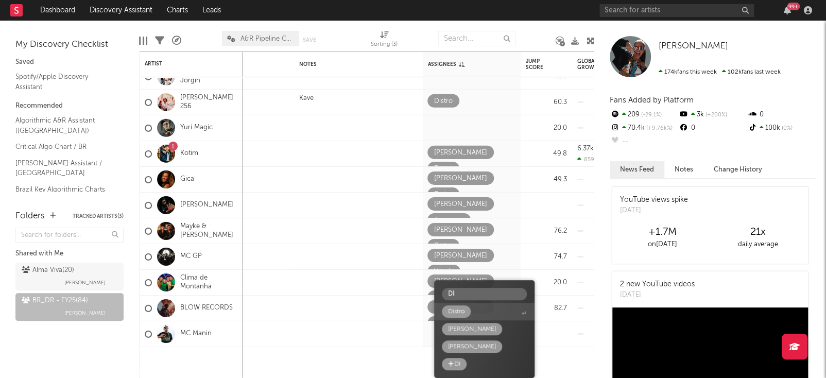
type input "DI"
click at [476, 315] on span "Distro" at bounding box center [484, 312] width 100 height 18
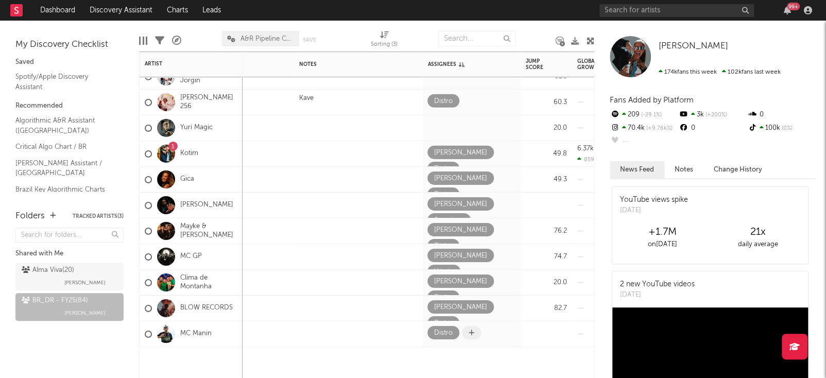
click at [473, 335] on icon at bounding box center [471, 332] width 6 height 7
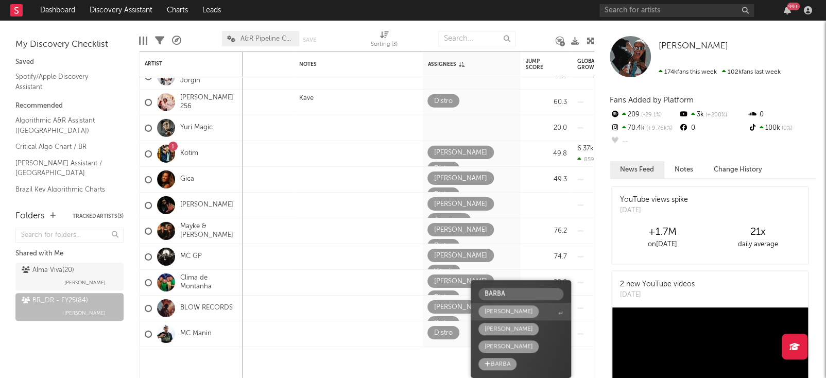
type input "BARBA"
click at [513, 315] on span "[PERSON_NAME]" at bounding box center [521, 312] width 100 height 18
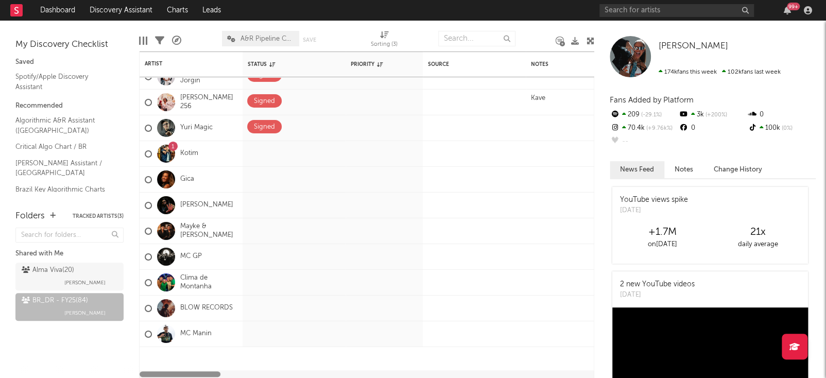
drag, startPoint x: 312, startPoint y: 373, endPoint x: 238, endPoint y: 371, distance: 74.1
click at [238, 371] on div at bounding box center [367, 374] width 454 height 6
click at [322, 150] on span at bounding box center [328, 152] width 20 height 13
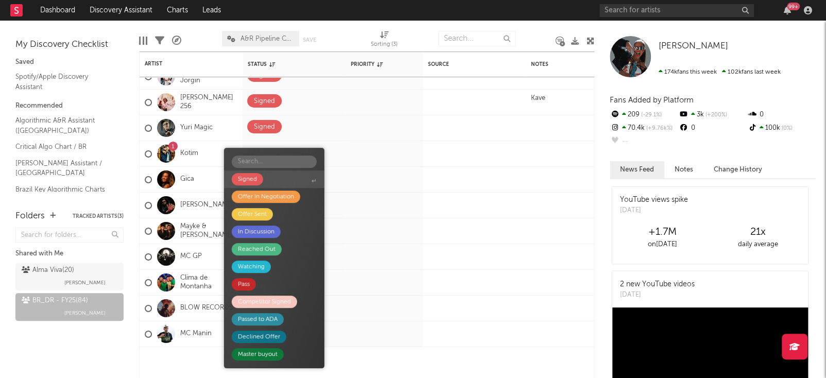
click at [297, 177] on span "Signed" at bounding box center [274, 179] width 100 height 18
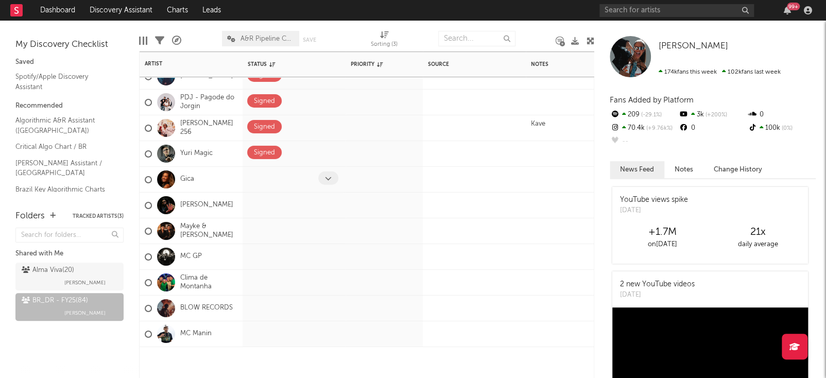
click at [325, 184] on span at bounding box center [328, 177] width 20 height 13
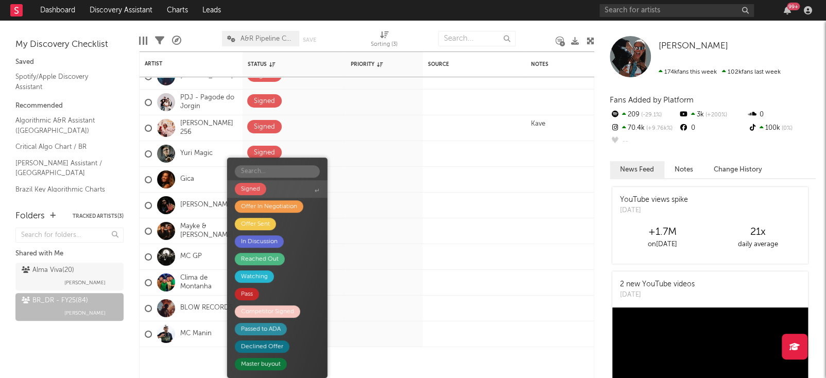
click at [290, 189] on span "Signed" at bounding box center [277, 189] width 100 height 18
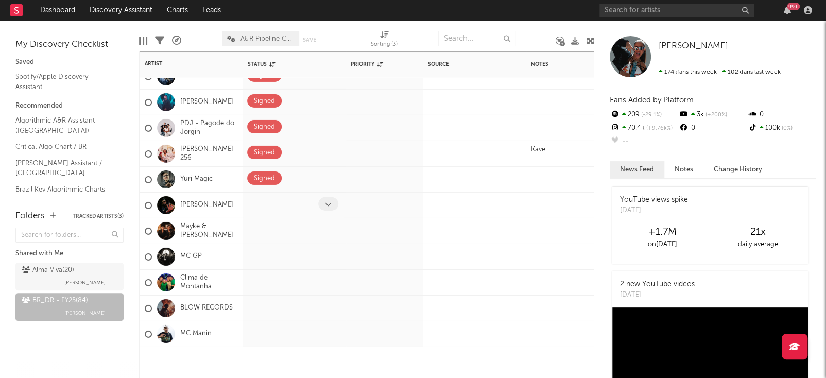
click at [330, 197] on div at bounding box center [329, 205] width 23 height 16
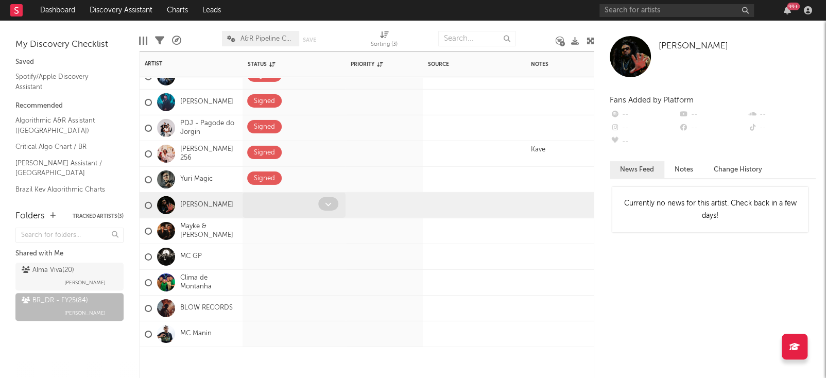
click at [327, 206] on icon at bounding box center [328, 203] width 7 height 7
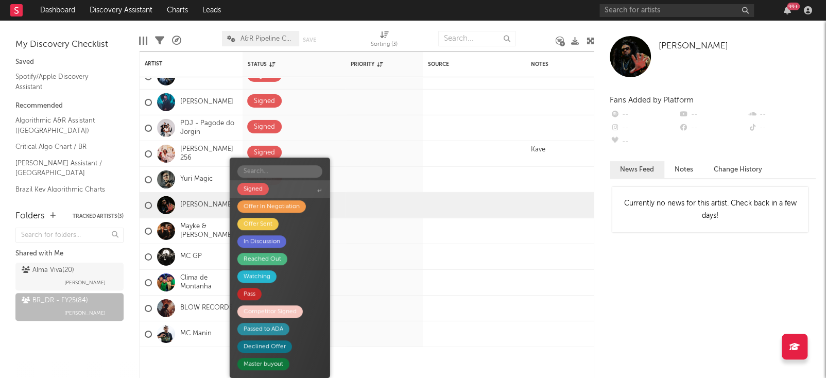
click at [292, 194] on span "Signed" at bounding box center [280, 189] width 100 height 18
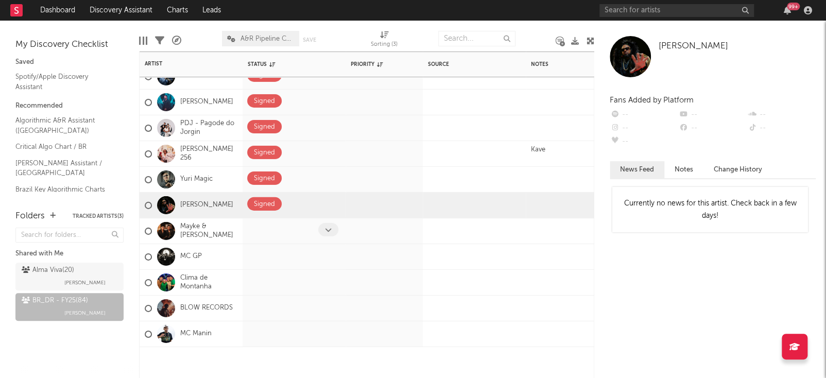
click at [323, 227] on span at bounding box center [328, 229] width 20 height 13
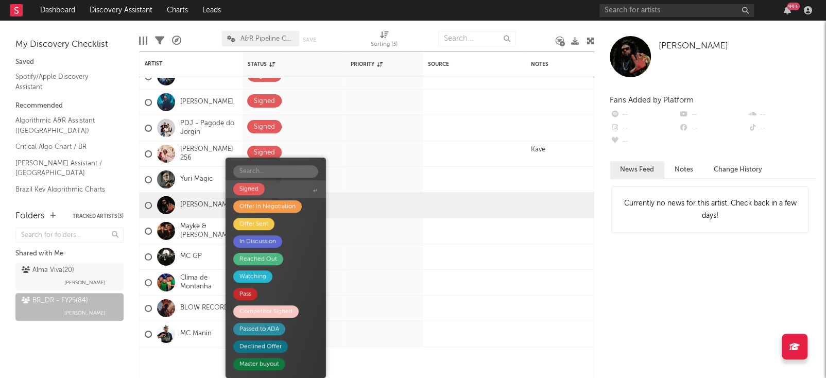
click at [278, 183] on span "Signed" at bounding box center [275, 189] width 100 height 18
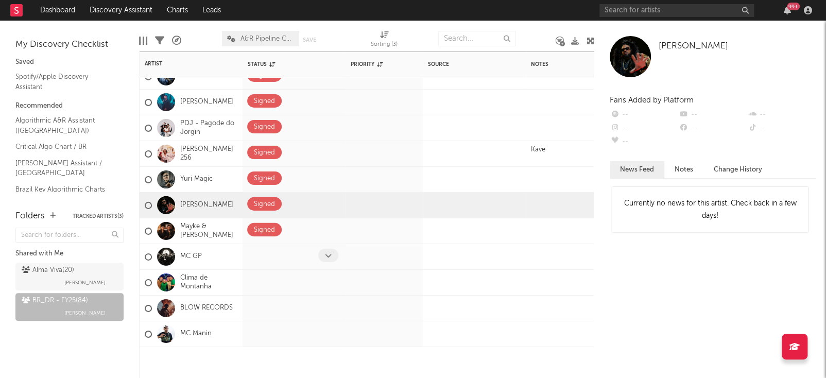
click at [323, 253] on span at bounding box center [328, 255] width 20 height 13
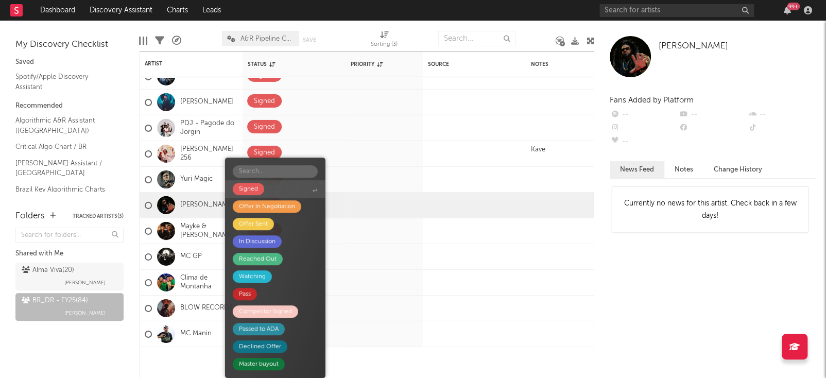
click at [302, 194] on span "Signed" at bounding box center [275, 189] width 100 height 18
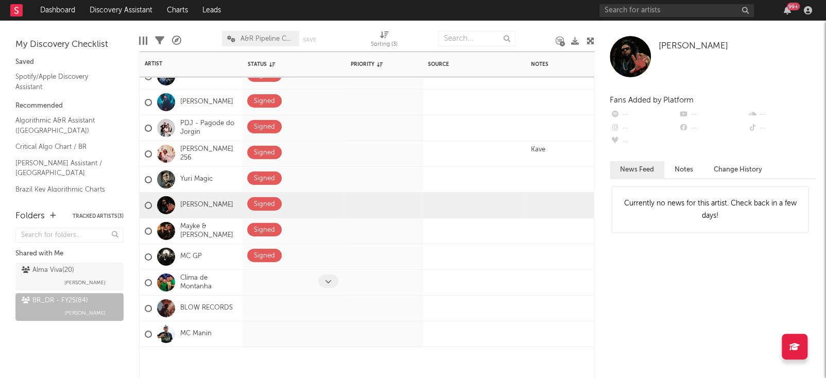
click at [326, 281] on icon at bounding box center [328, 280] width 7 height 7
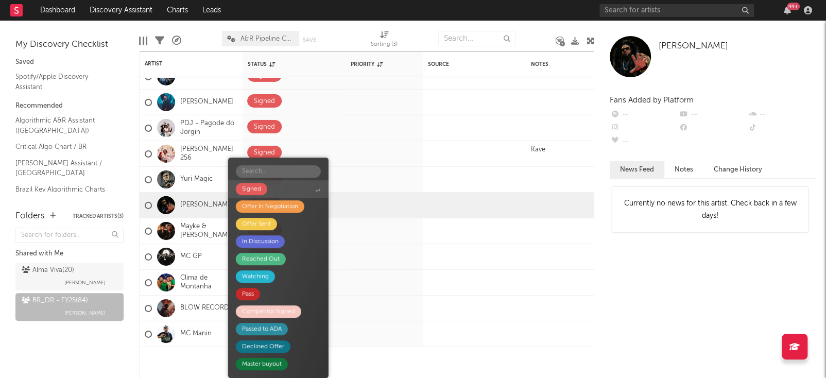
click at [300, 191] on span "Signed" at bounding box center [278, 189] width 100 height 18
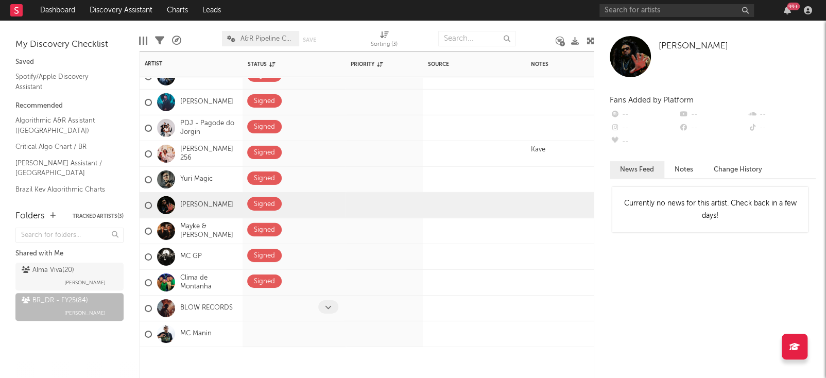
click at [321, 305] on span at bounding box center [328, 306] width 20 height 13
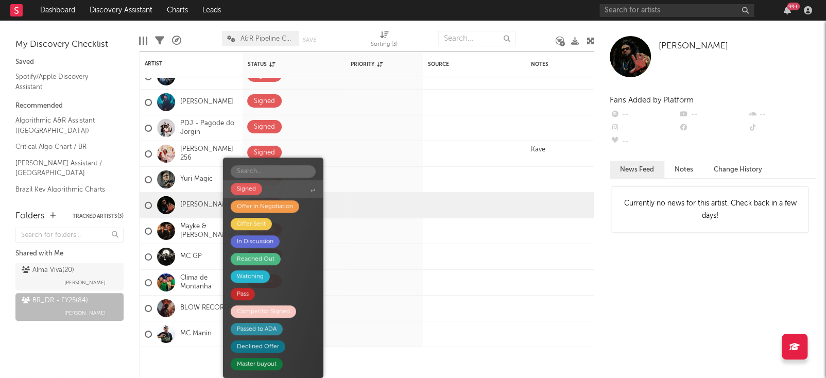
click at [283, 190] on span "Signed" at bounding box center [273, 189] width 100 height 18
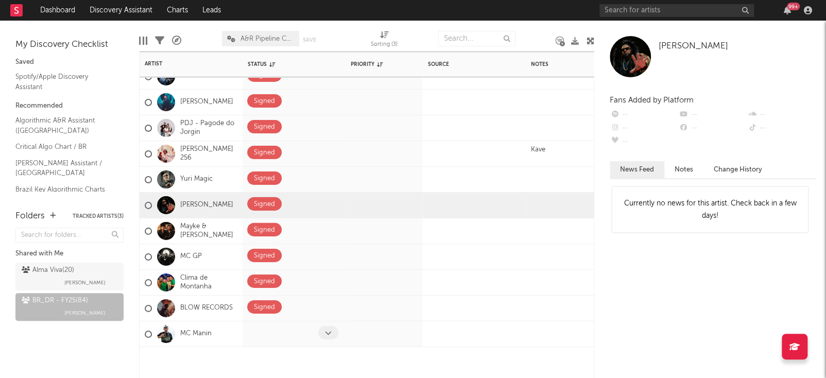
click at [326, 333] on icon at bounding box center [328, 332] width 7 height 7
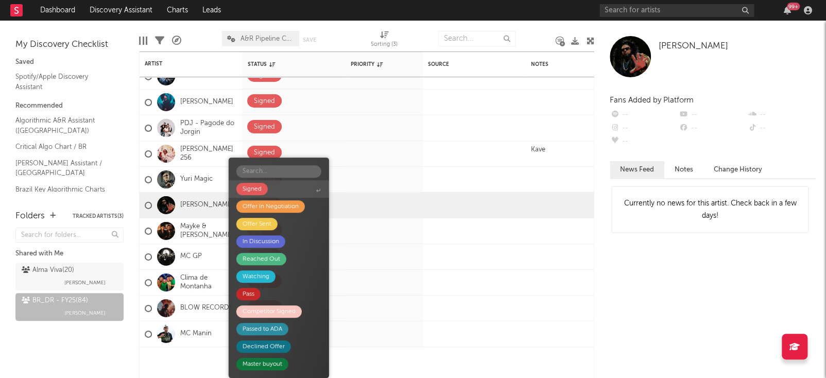
click at [287, 192] on span "Signed" at bounding box center [279, 189] width 100 height 18
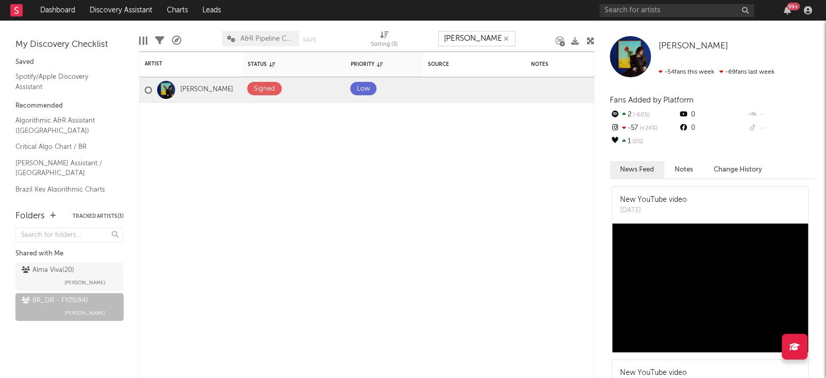
type input "raquel"
click at [143, 88] on div "Raquel" at bounding box center [191, 90] width 103 height 26
click at [151, 90] on div at bounding box center [148, 89] width 7 height 7
click at [145, 90] on input "checkbox" at bounding box center [145, 89] width 0 height 9
click at [151, 90] on div at bounding box center [148, 89] width 7 height 7
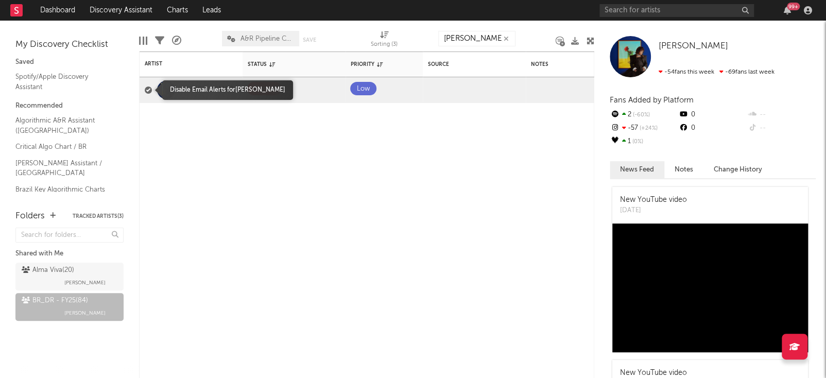
click at [145, 90] on input "checkbox" at bounding box center [145, 89] width 0 height 9
click at [405, 95] on span at bounding box center [405, 88] width 20 height 13
click at [474, 99] on div at bounding box center [474, 89] width 103 height 25
click at [212, 89] on div "Raquel" at bounding box center [191, 90] width 103 height 26
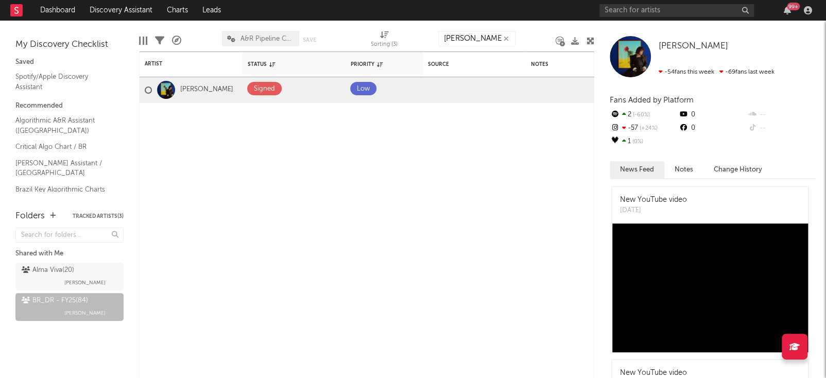
click at [630, 50] on div at bounding box center [630, 56] width 41 height 41
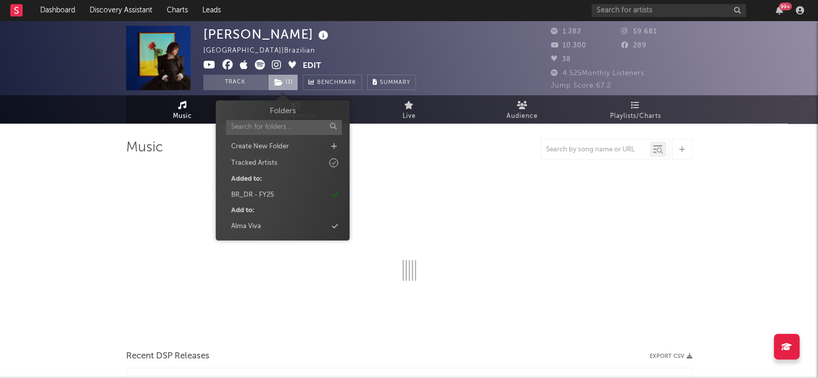
click at [282, 86] on span "( 1 )" at bounding box center [283, 82] width 30 height 15
select select "1w"
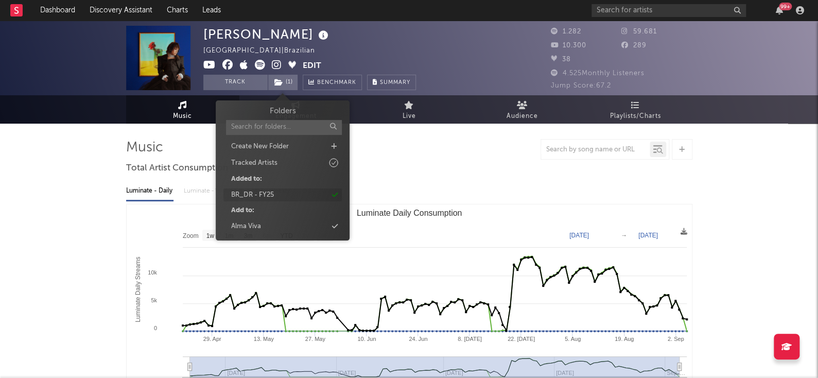
click at [336, 198] on icon at bounding box center [335, 195] width 6 height 7
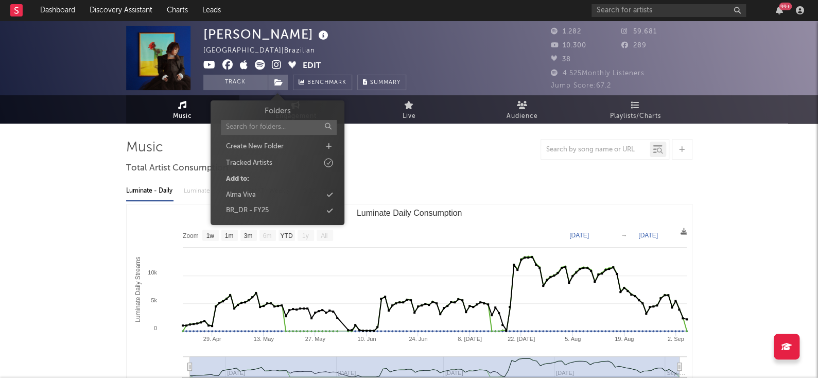
click at [482, 28] on div "Raquel Brazil | Brazilian Edit Track Benchmark Summary" at bounding box center [370, 58] width 335 height 64
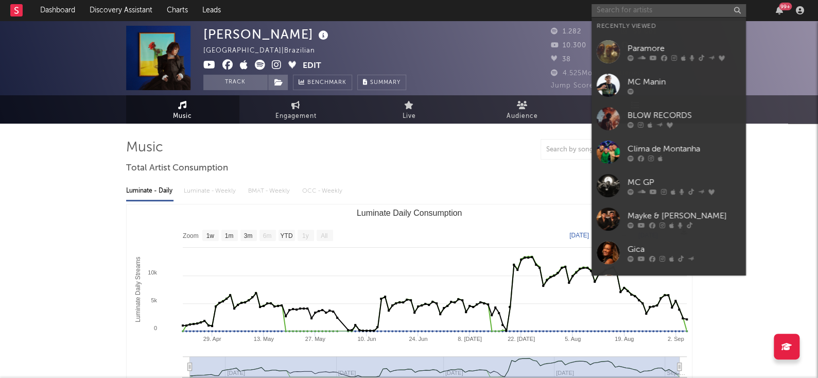
click at [620, 4] on input "text" at bounding box center [668, 10] width 154 height 13
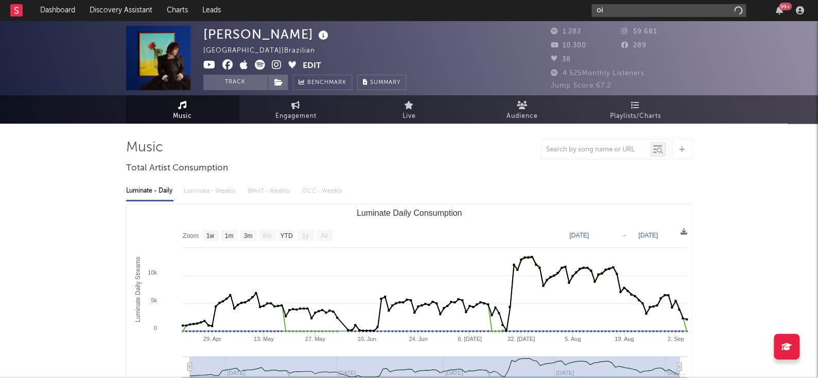
type input "o"
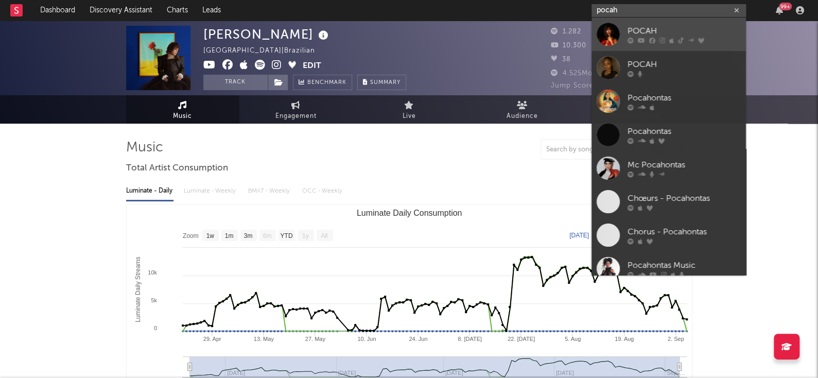
type input "pocah"
click at [683, 28] on div "POCAH" at bounding box center [684, 31] width 113 height 12
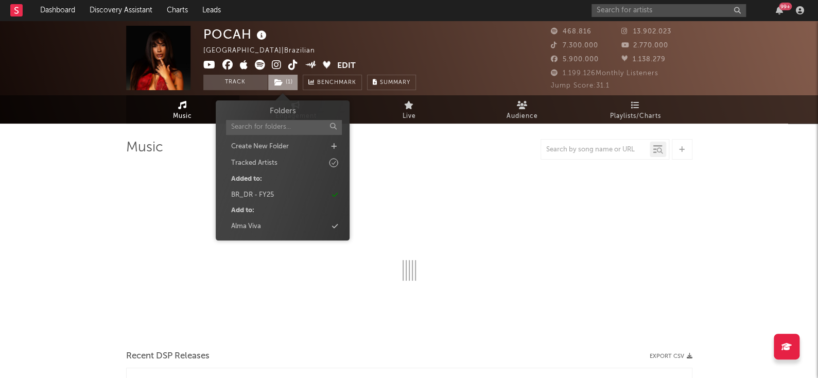
click at [279, 81] on icon at bounding box center [278, 82] width 9 height 7
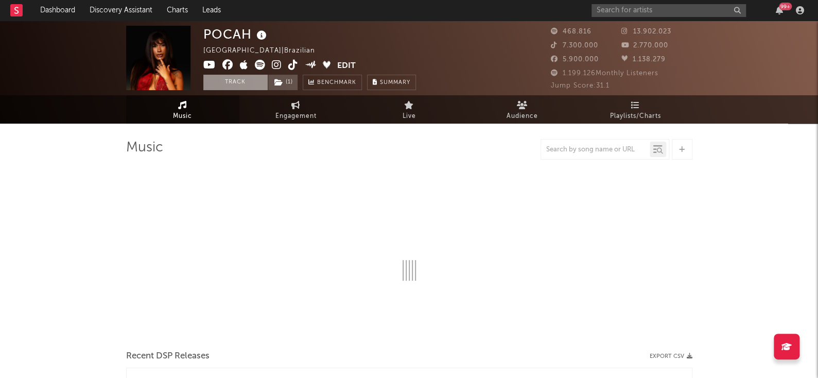
click at [247, 79] on button "Track" at bounding box center [235, 82] width 64 height 15
click at [247, 79] on button "Tracking" at bounding box center [235, 82] width 64 height 15
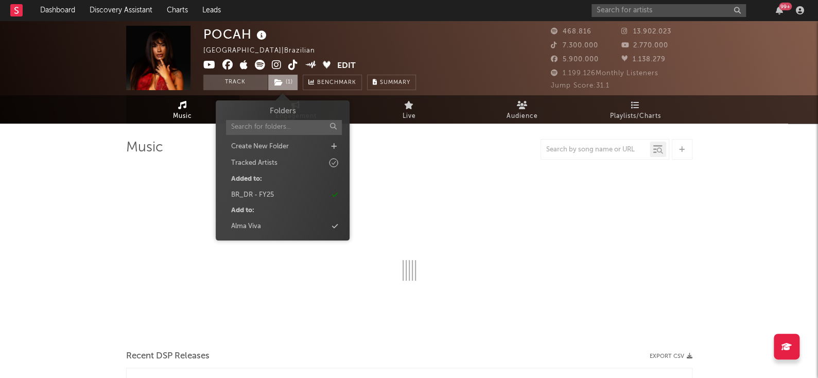
click at [291, 81] on span "( 1 )" at bounding box center [283, 82] width 30 height 15
select select "6m"
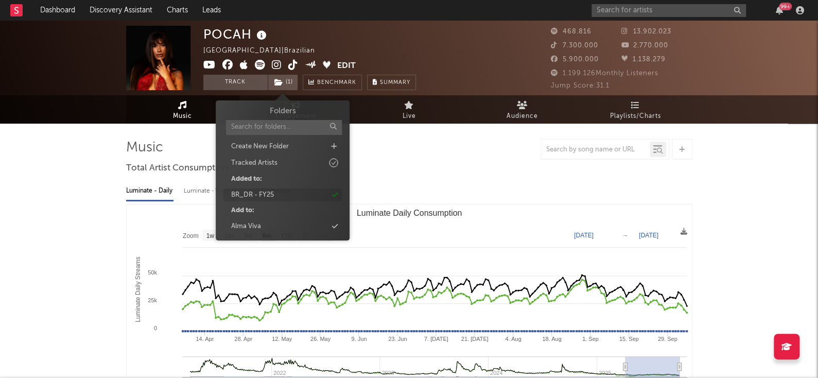
click at [328, 198] on div "BR_DR - FY25" at bounding box center [282, 194] width 118 height 13
select select "6m"
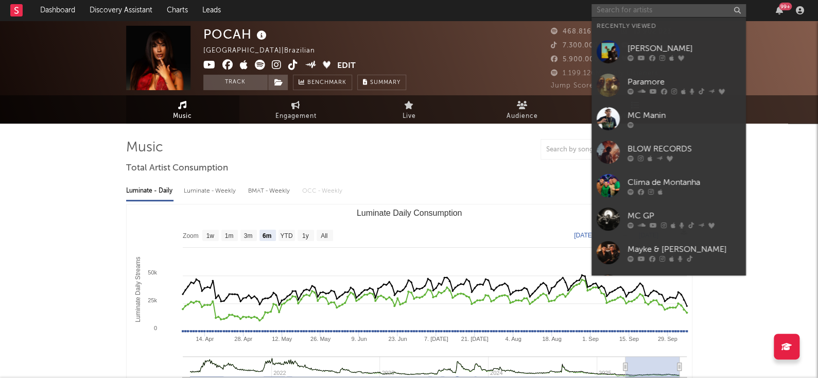
click at [617, 4] on input "text" at bounding box center [668, 10] width 154 height 13
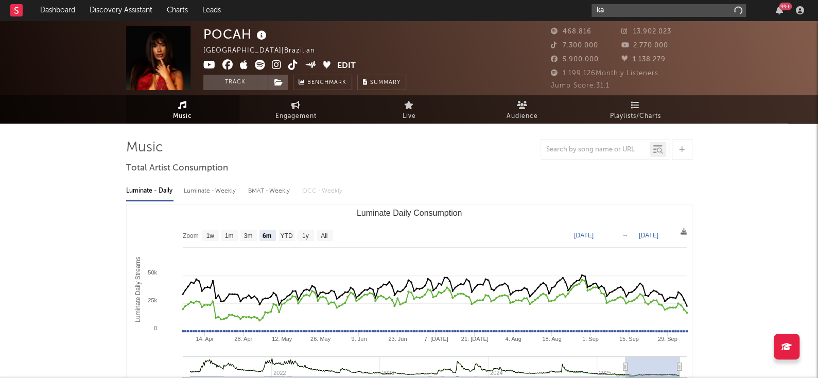
type input "k"
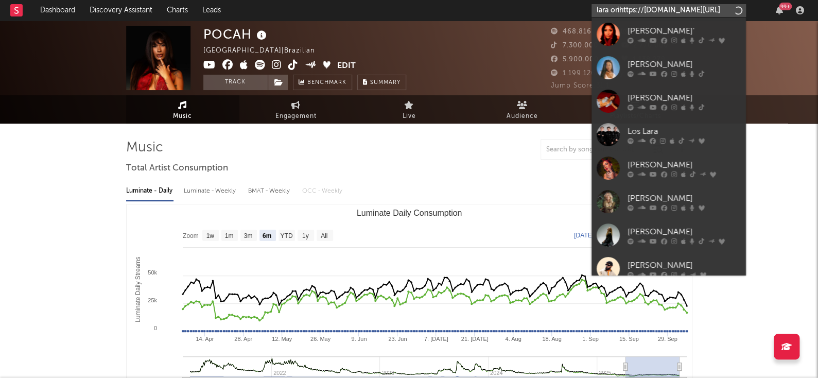
click at [699, 7] on input "lara orihttps://app.sodatone.com/artists/3438502?s=sr" at bounding box center [668, 10] width 154 height 13
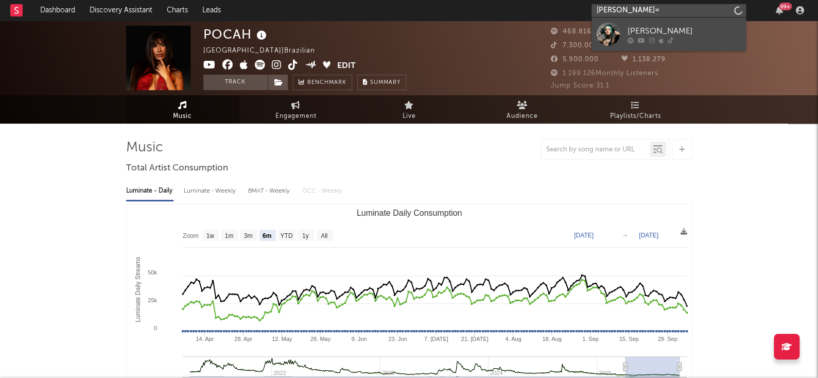
type input "lara ori="
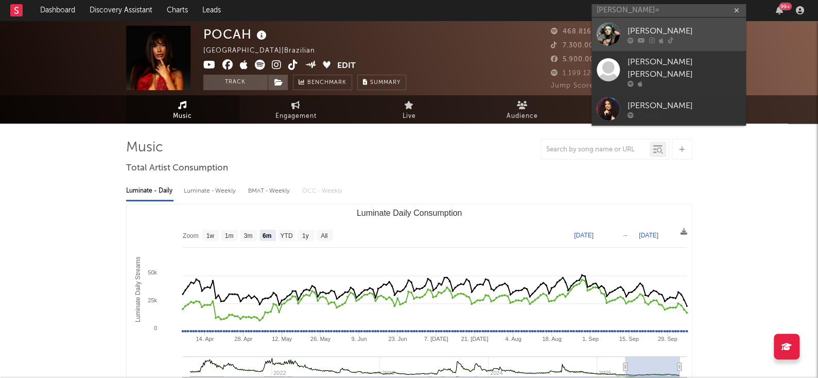
click at [662, 28] on div "Lara Orin" at bounding box center [684, 31] width 113 height 12
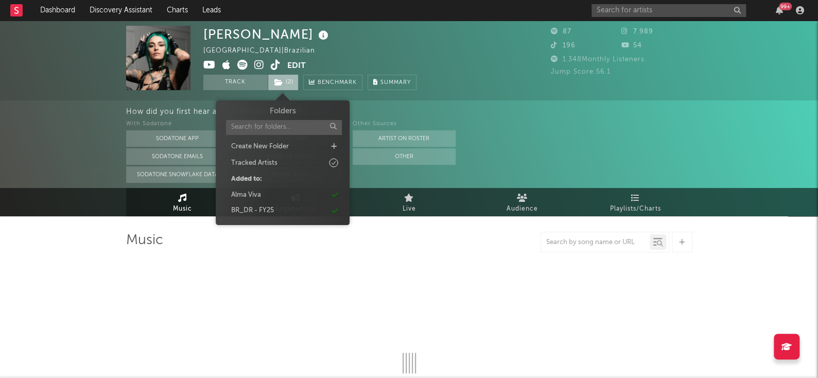
click at [291, 82] on span "( 2 )" at bounding box center [283, 82] width 31 height 15
select select "1w"
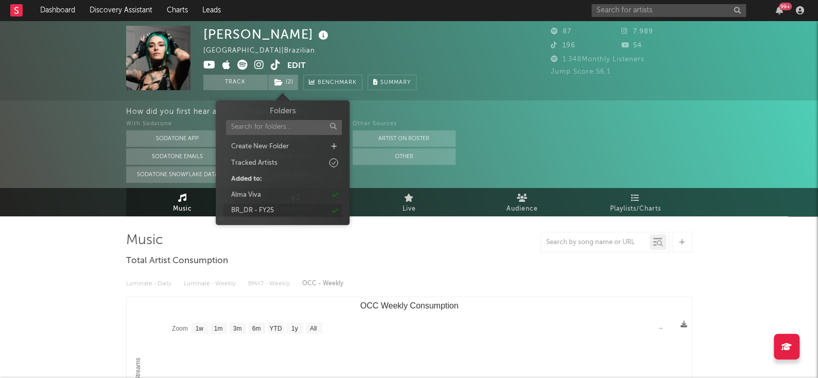
click at [338, 211] on div "BR_DR - FY25" at bounding box center [282, 210] width 118 height 13
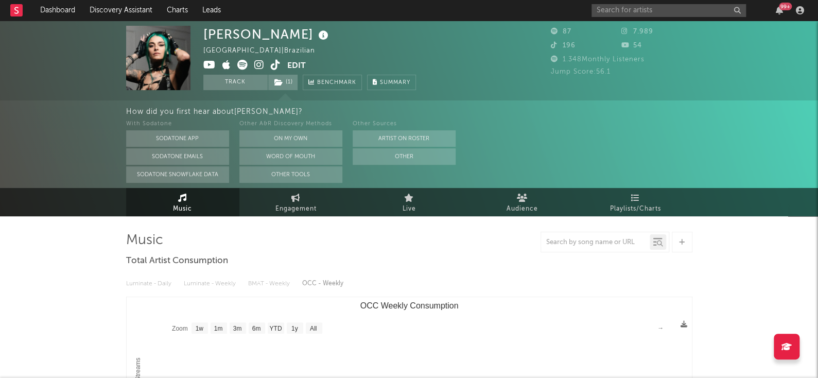
click at [65, 102] on div "How did you first hear about Lara Orin ? With Sodatone Sodatone App Sodatone Em…" at bounding box center [409, 144] width 818 height 88
click at [46, 10] on link "Dashboard" at bounding box center [57, 10] width 49 height 21
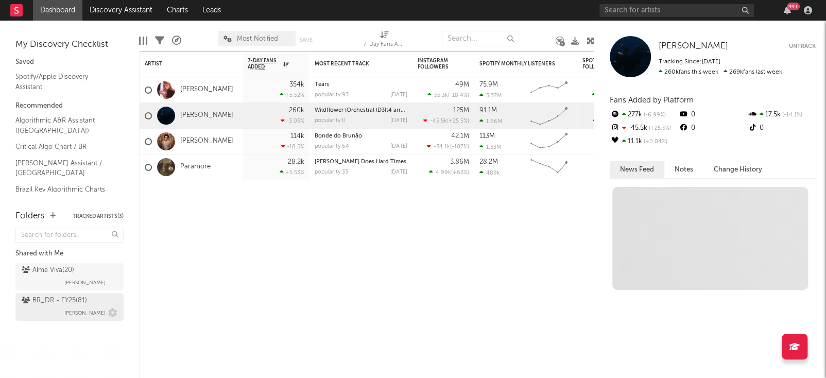
click at [62, 299] on div "BR_DR - FY25 ( 81 )" at bounding box center [54, 300] width 65 height 12
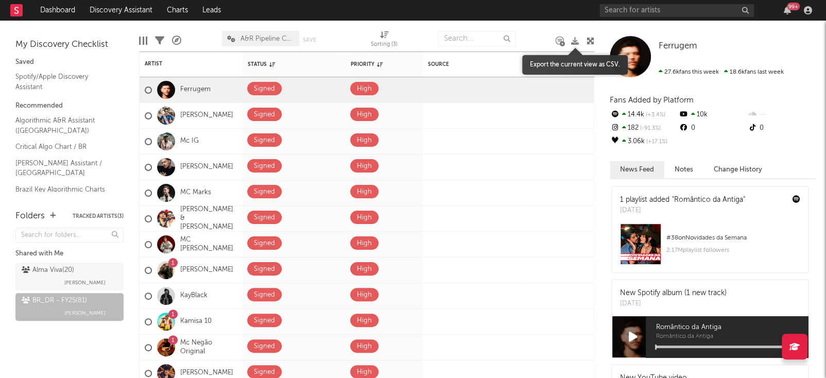
click at [577, 39] on icon at bounding box center [575, 41] width 8 height 8
click at [611, 232] on div "1 playlist added "Romântico da Antiga" Sun, October 5 # 38 on Novidades da Sema…" at bounding box center [713, 281] width 206 height 194
click at [589, 106] on div at bounding box center [590, 214] width 6 height 326
drag, startPoint x: 589, startPoint y: 106, endPoint x: 589, endPoint y: 90, distance: 15.5
click at [589, 90] on div at bounding box center [590, 214] width 6 height 326
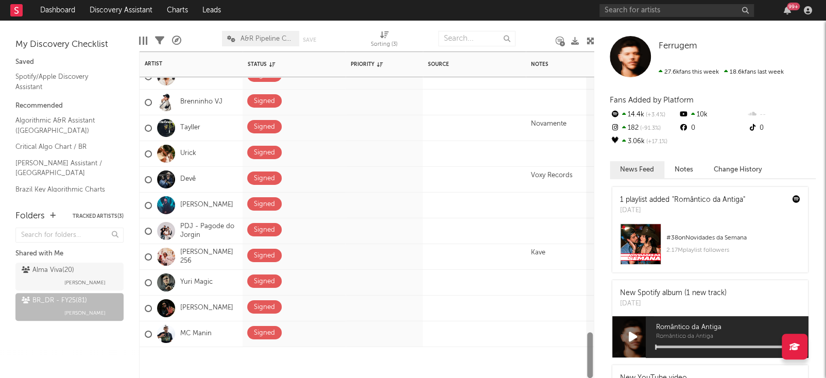
drag, startPoint x: 589, startPoint y: 90, endPoint x: 619, endPoint y: 393, distance: 304.6
click at [619, 377] on html "Dashboard Discovery Assistant Charts Leads 99 + Notifications Settings Mark all…" at bounding box center [413, 189] width 826 height 378
click at [539, 336] on div at bounding box center [590, 333] width 129 height 25
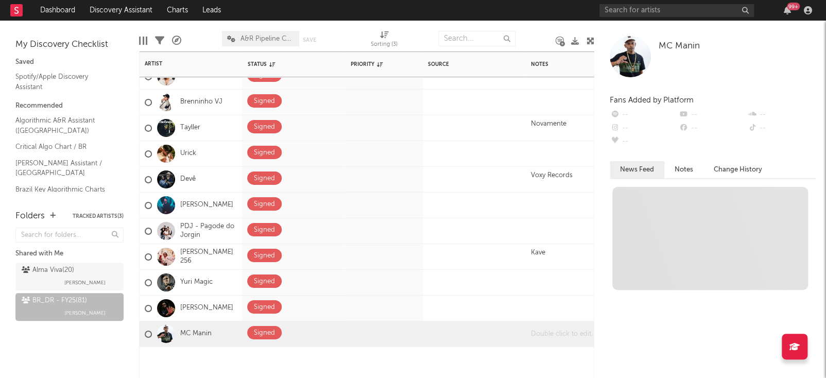
click at [539, 336] on div at bounding box center [590, 333] width 129 height 25
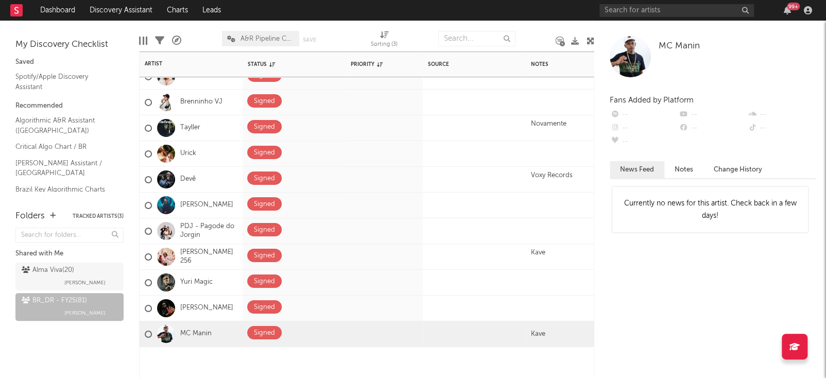
click at [508, 359] on div at bounding box center [474, 362] width 103 height 31
click at [491, 350] on div at bounding box center [474, 362] width 103 height 31
click at [483, 358] on div at bounding box center [474, 362] width 103 height 31
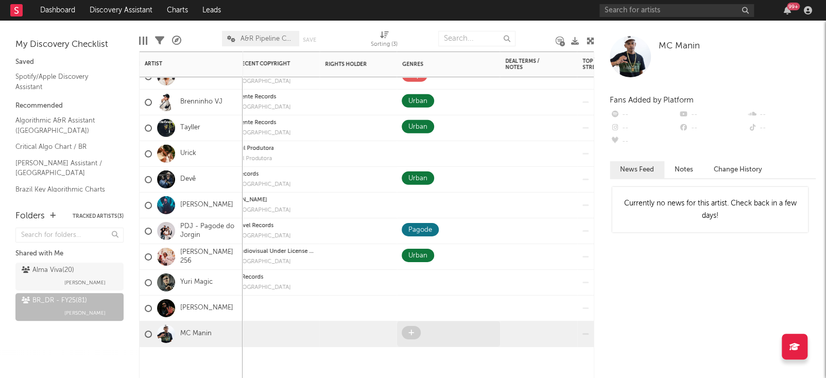
click at [402, 328] on span at bounding box center [411, 332] width 19 height 13
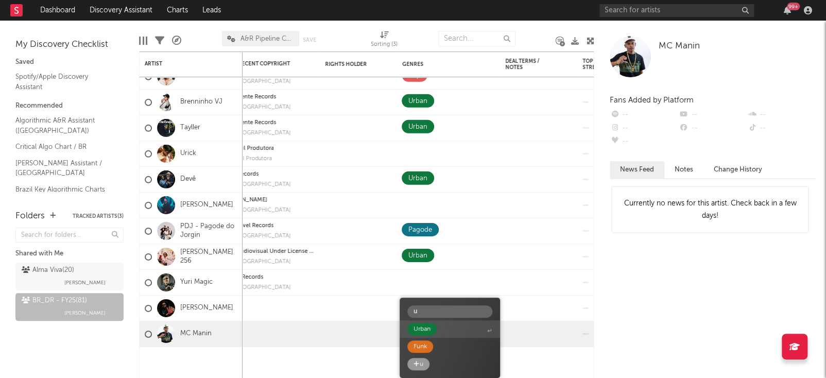
type input "u"
click at [446, 327] on span "Urban" at bounding box center [449, 329] width 100 height 18
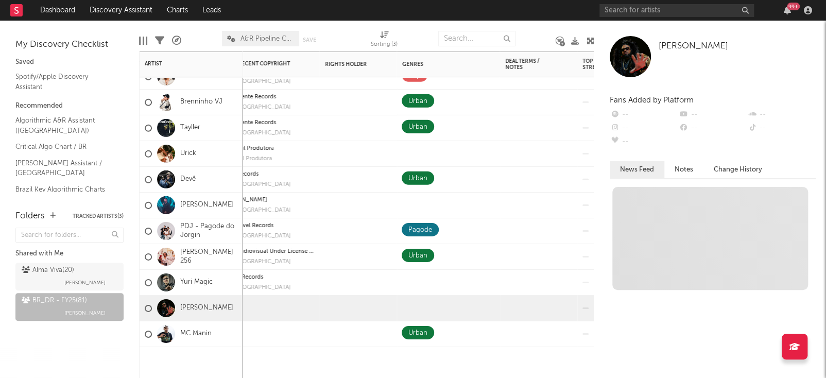
click at [426, 308] on div at bounding box center [449, 308] width 94 height 16
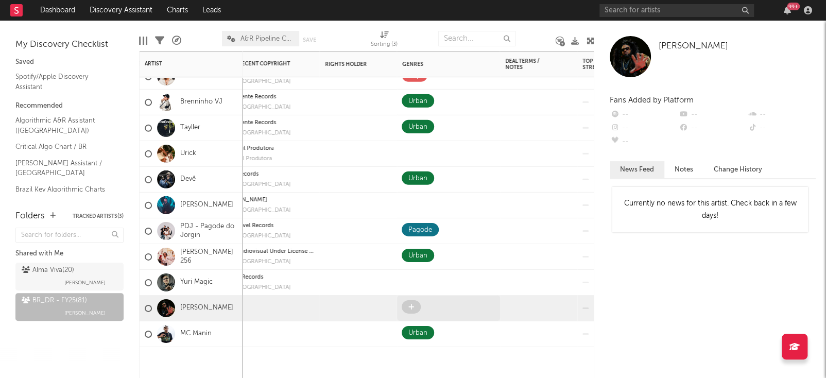
click at [416, 309] on span at bounding box center [411, 306] width 19 height 13
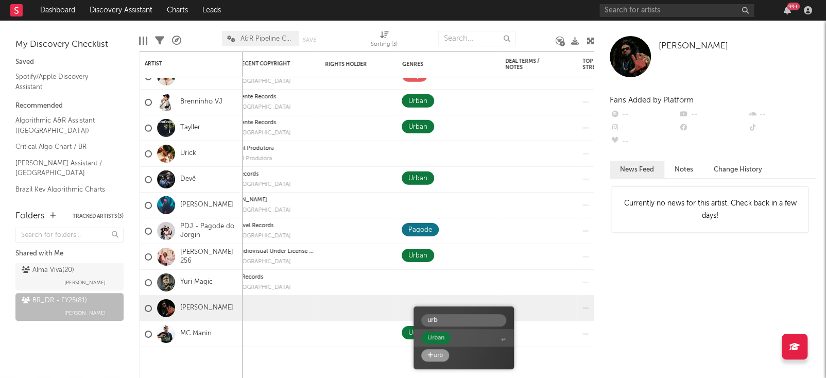
type input "urb"
click at [434, 333] on div "Urban" at bounding box center [435, 338] width 17 height 12
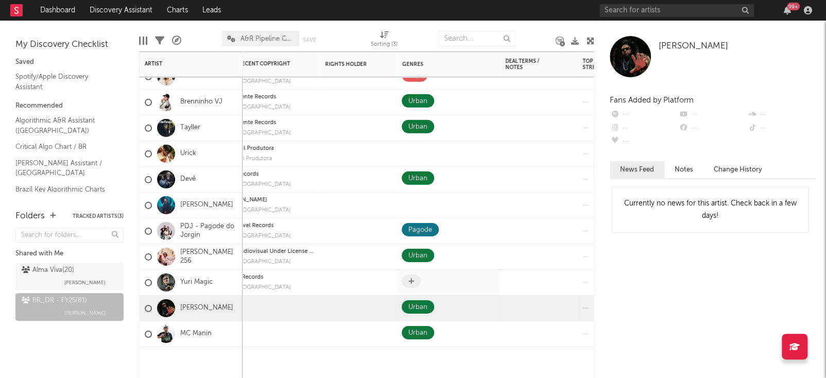
click at [416, 282] on span at bounding box center [411, 280] width 19 height 13
click at [413, 283] on icon at bounding box center [411, 280] width 6 height 7
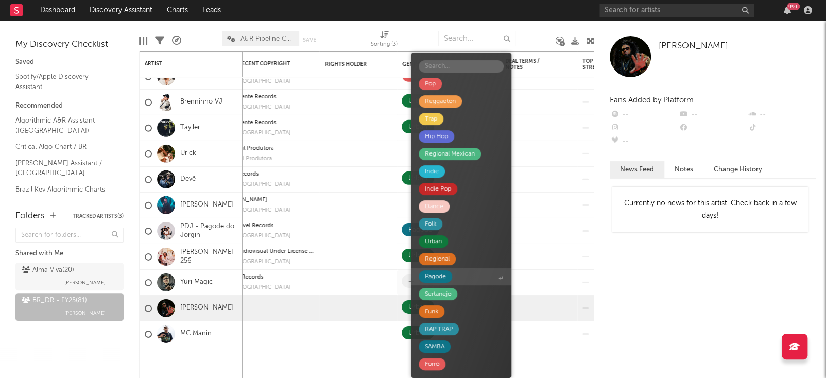
type input "y"
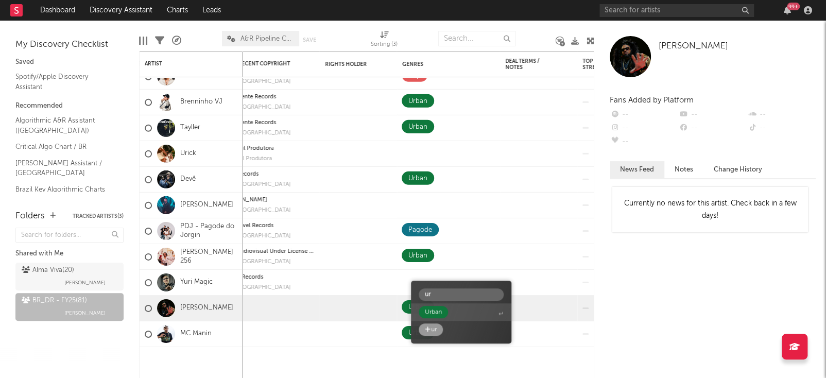
type input "ur"
click at [434, 312] on div "Urban" at bounding box center [433, 312] width 17 height 12
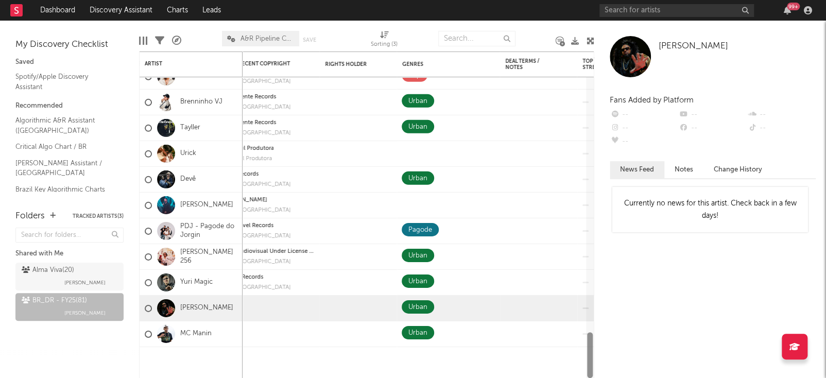
click at [581, 161] on div "40.5k -84 ( +34.9 % ) Desce pra Envolvido popularity: 3 2025-08-25 MR10 Urban 6…" at bounding box center [366, 214] width 455 height 326
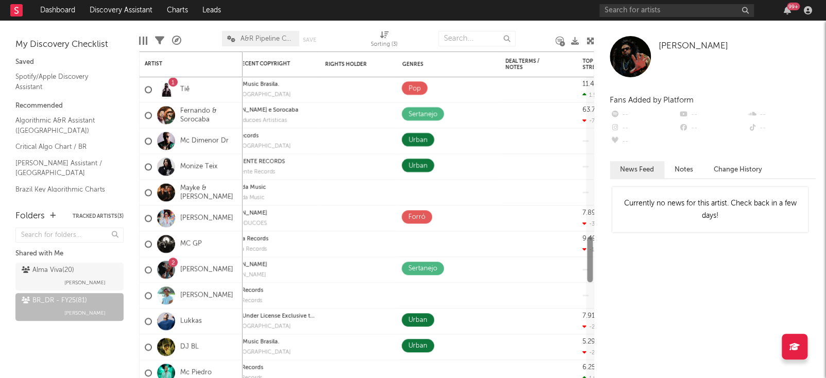
drag, startPoint x: 588, startPoint y: 155, endPoint x: 580, endPoint y: 254, distance: 99.7
click at [580, 254] on div "950 1 Tapa popularity: 3 2025-09-16 Kave Audiovisual Under License Exclusive to…" at bounding box center [366, 214] width 455 height 326
click at [408, 189] on icon at bounding box center [411, 191] width 6 height 7
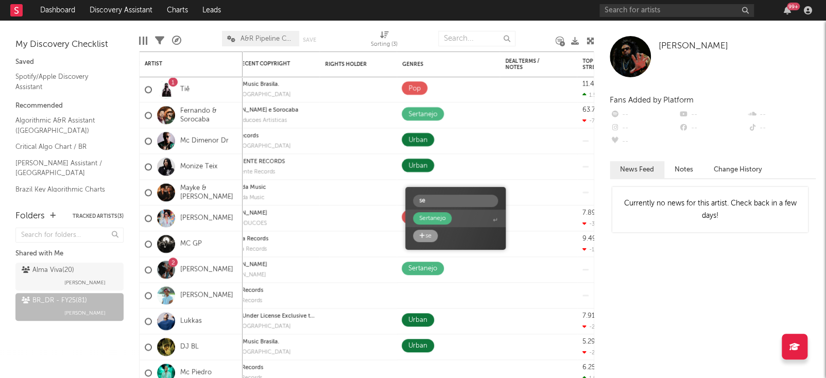
type input "se"
click at [443, 216] on div "Sertanejo" at bounding box center [432, 218] width 26 height 12
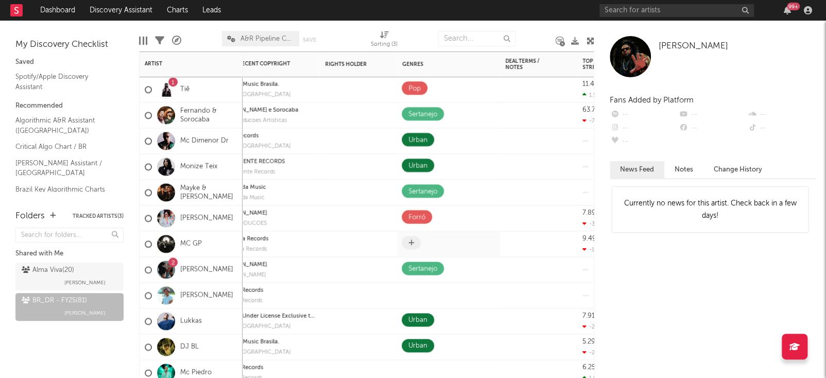
click at [419, 243] on span at bounding box center [411, 242] width 19 height 13
click at [412, 236] on span at bounding box center [411, 242] width 19 height 13
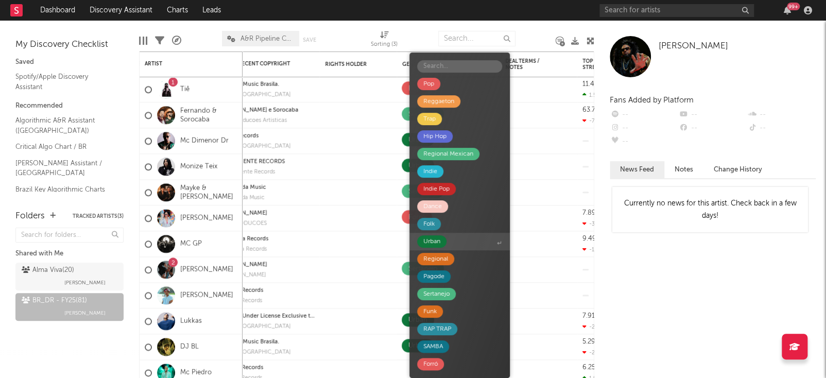
click at [456, 242] on span "Urban" at bounding box center [459, 242] width 100 height 18
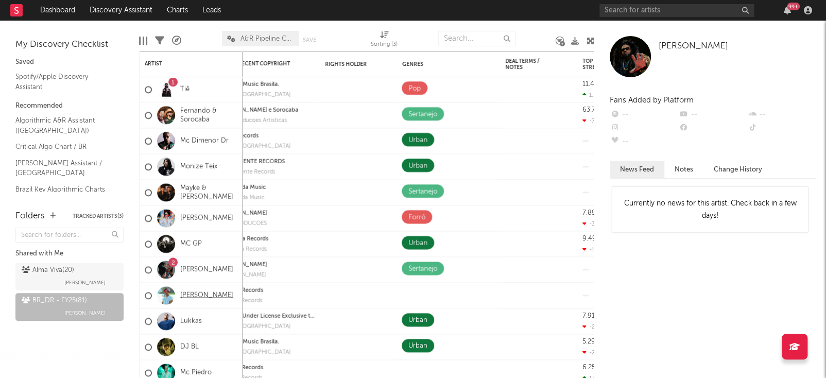
click at [191, 293] on link "[PERSON_NAME]" at bounding box center [206, 295] width 53 height 9
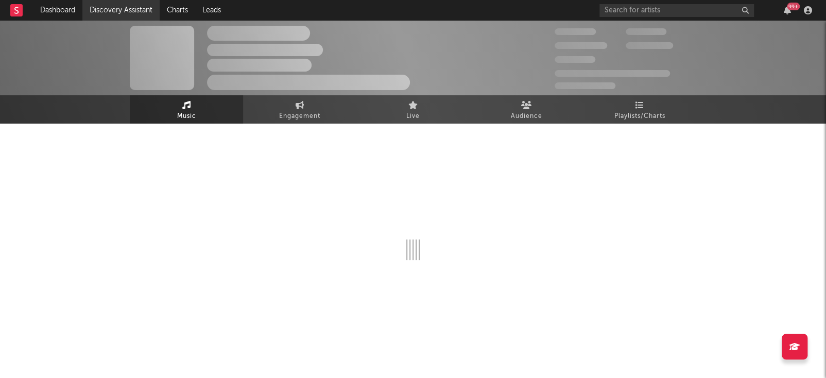
select select "1w"
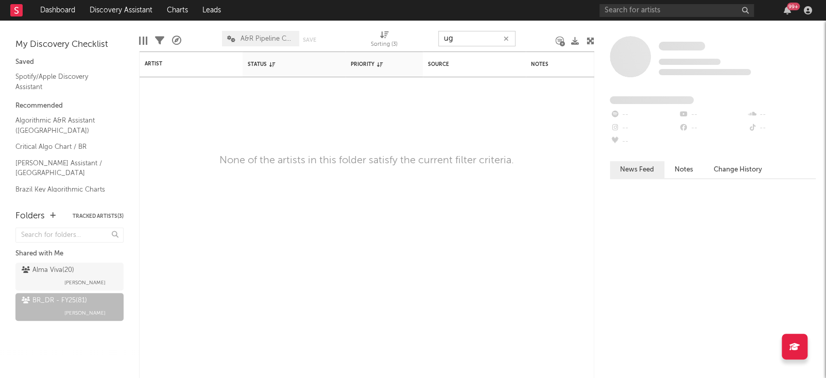
type input "u"
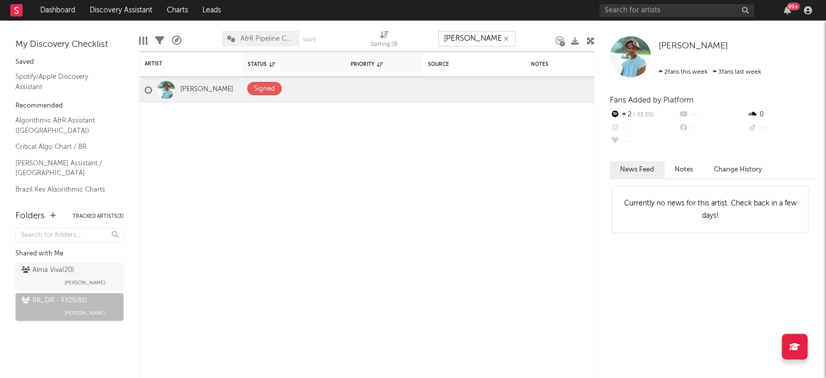
type input "igor"
click at [504, 145] on div "Artist Notifications Status Edit settings for Status Priority Edit settings for…" at bounding box center [366, 214] width 455 height 326
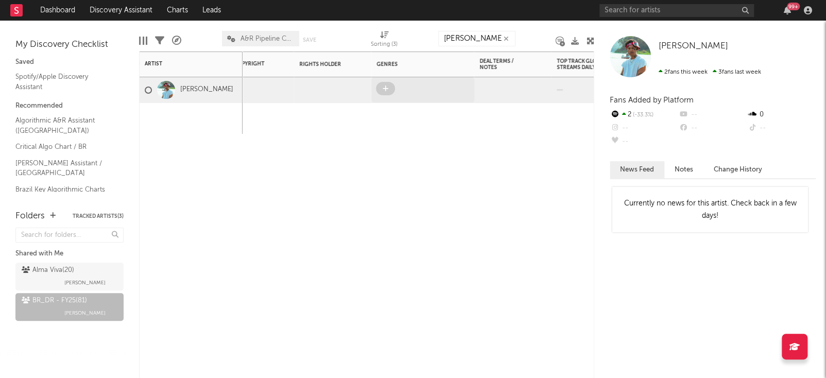
click at [390, 83] on span at bounding box center [385, 88] width 19 height 13
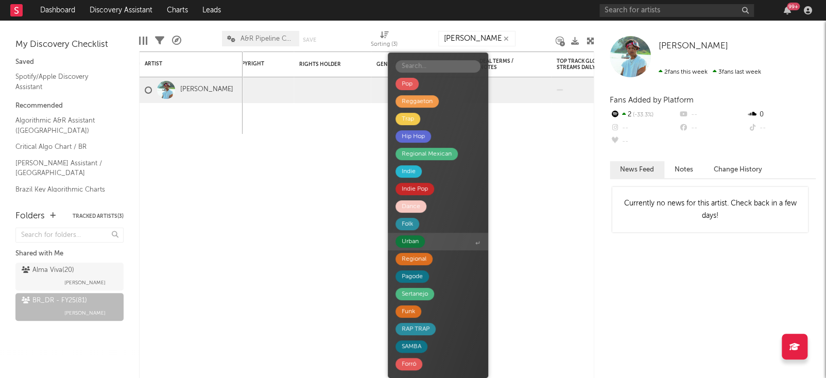
click at [434, 233] on span "Urban" at bounding box center [438, 242] width 100 height 18
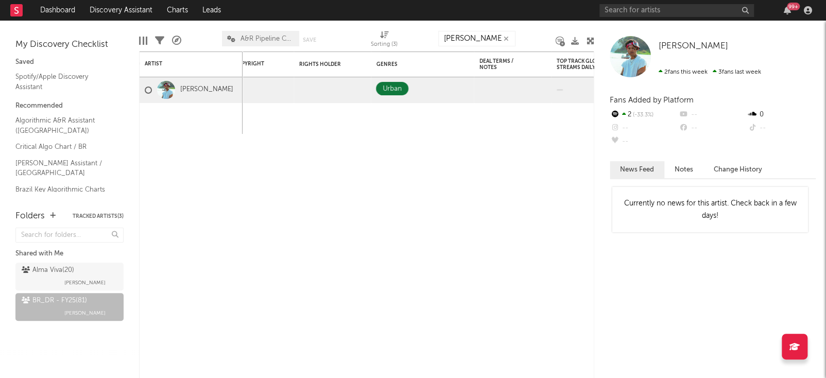
click at [503, 36] on icon "button" at bounding box center [505, 39] width 5 height 7
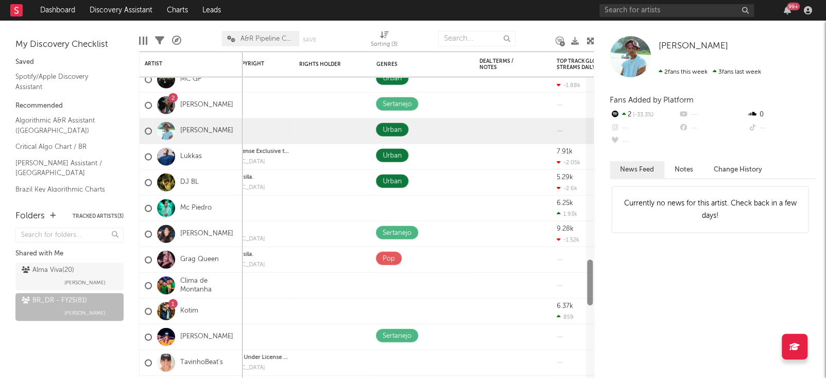
drag, startPoint x: 591, startPoint y: 73, endPoint x: 591, endPoint y: 270, distance: 197.7
click at [591, 270] on div at bounding box center [590, 282] width 6 height 46
click at [390, 211] on span at bounding box center [385, 206] width 19 height 13
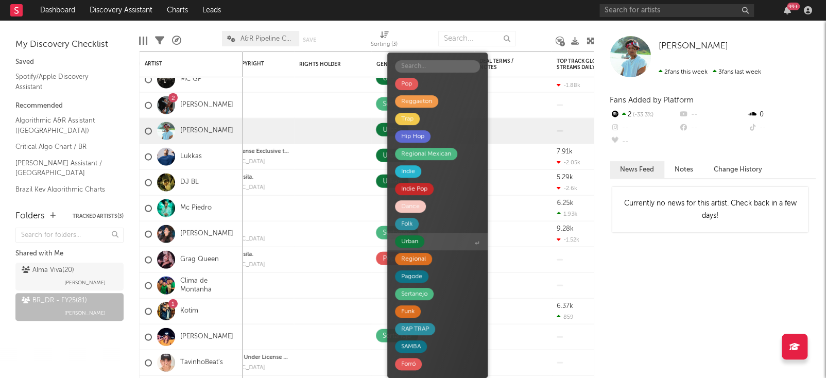
click at [428, 249] on span "Urban" at bounding box center [437, 242] width 100 height 18
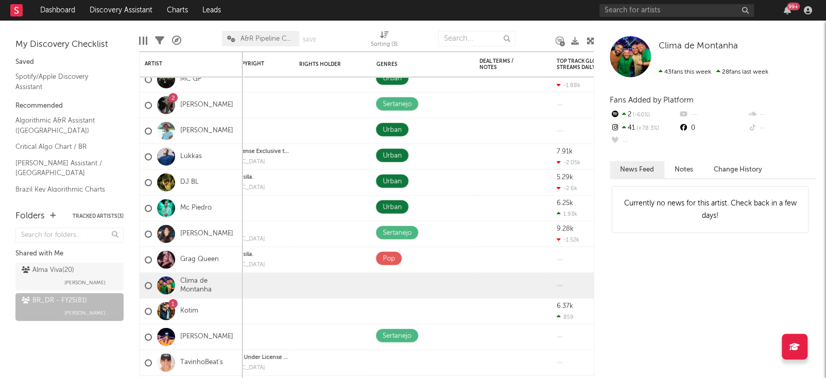
click at [746, 96] on div "Fans Added by Platform" at bounding box center [713, 100] width 206 height 15
click at [384, 281] on icon at bounding box center [385, 284] width 6 height 7
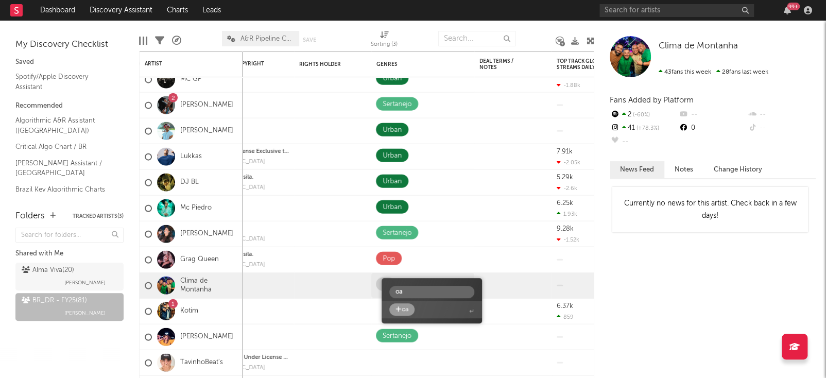
type input "o"
type input "pa"
click at [430, 310] on span "Pagode" at bounding box center [431, 310] width 100 height 18
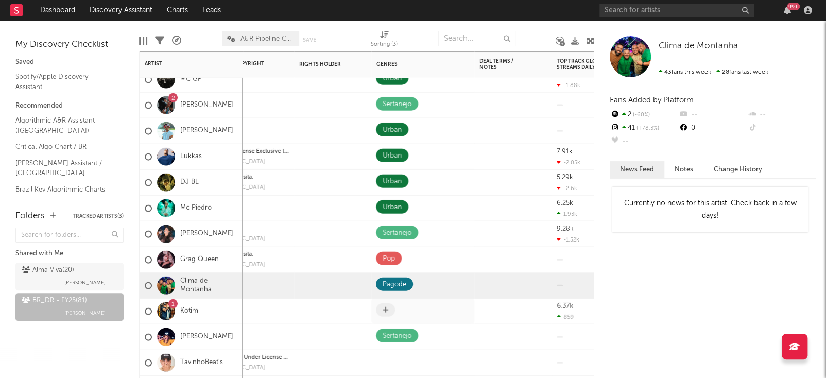
click at [386, 309] on icon at bounding box center [385, 309] width 6 height 7
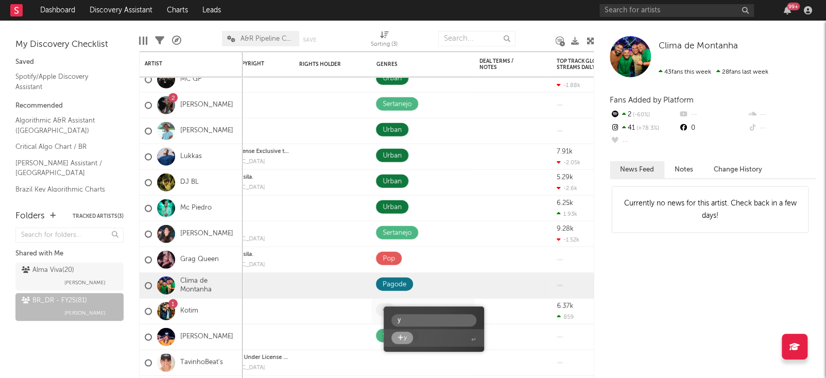
type input "y"
type input "urb"
click at [417, 335] on div "Urban" at bounding box center [405, 338] width 29 height 12
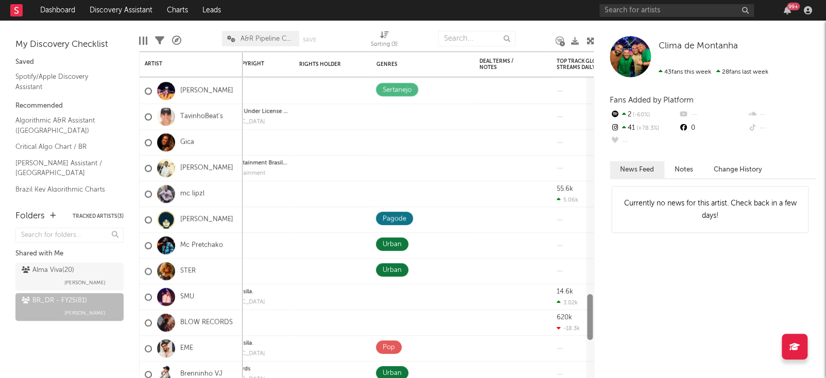
drag, startPoint x: 587, startPoint y: 273, endPoint x: 590, endPoint y: 307, distance: 34.6
click at [590, 307] on div at bounding box center [590, 317] width 6 height 46
click at [388, 113] on icon at bounding box center [385, 115] width 6 height 7
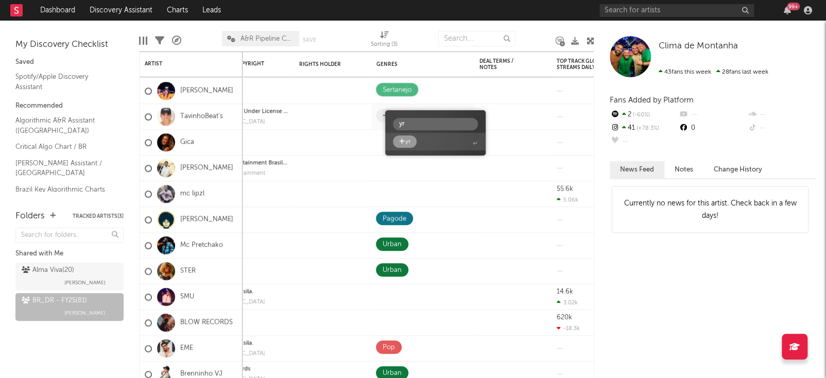
type input "y"
type input "ur"
click at [420, 142] on div "Urban" at bounding box center [407, 141] width 29 height 12
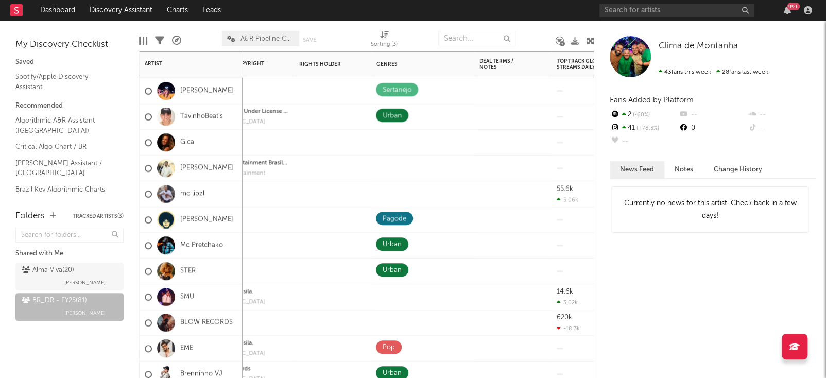
click at [142, 145] on div "Gica" at bounding box center [191, 143] width 103 height 26
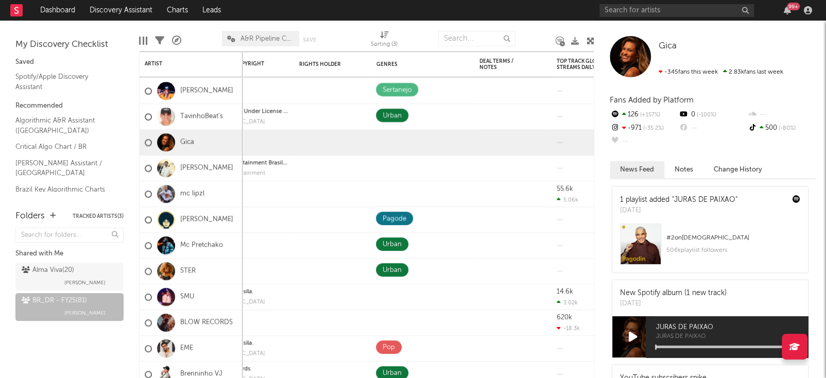
click at [692, 176] on button "Notes" at bounding box center [683, 169] width 39 height 17
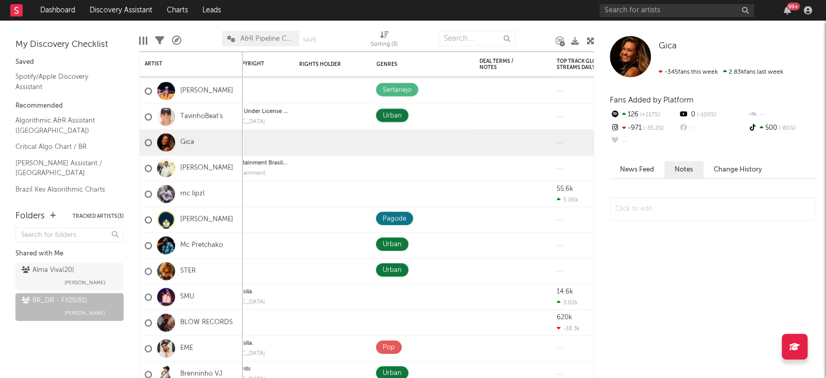
click at [631, 171] on button "News Feed" at bounding box center [637, 169] width 55 height 17
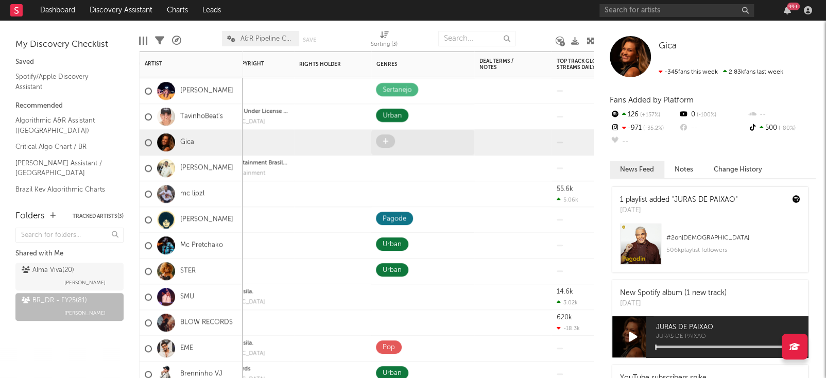
click at [386, 138] on icon at bounding box center [385, 141] width 6 height 7
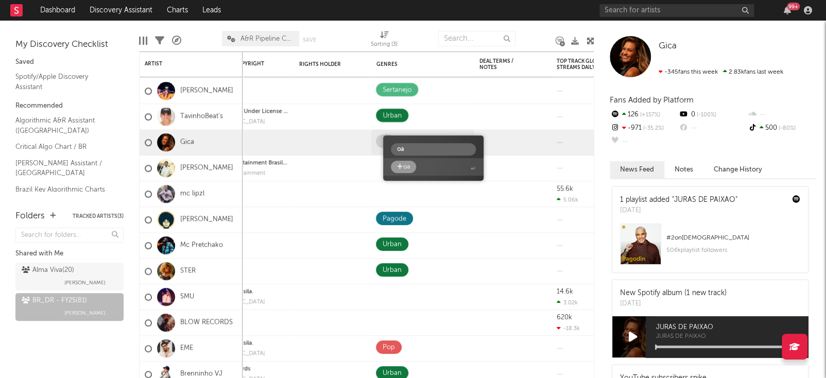
type input "o"
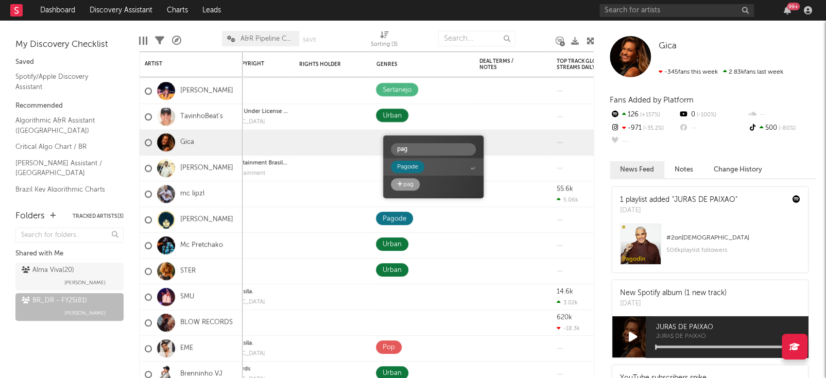
type input "pag"
click at [431, 164] on span "Pagode" at bounding box center [433, 167] width 100 height 18
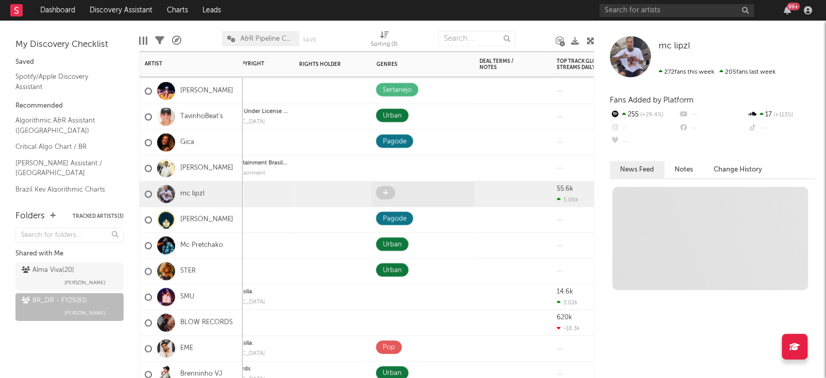
click at [390, 194] on span at bounding box center [385, 192] width 19 height 13
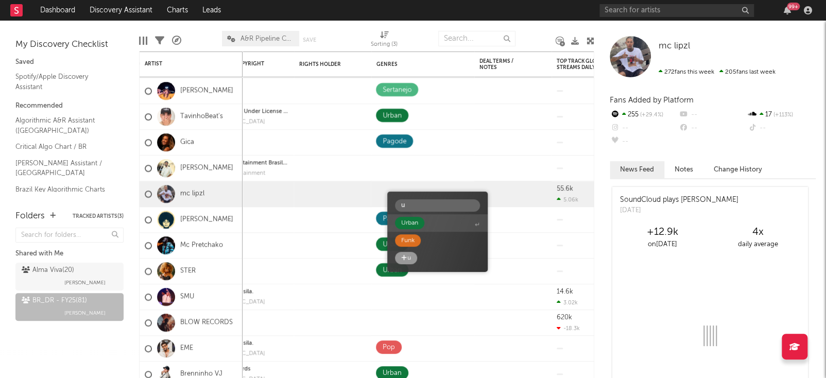
type input "u"
click at [428, 225] on span "Urban" at bounding box center [437, 223] width 100 height 18
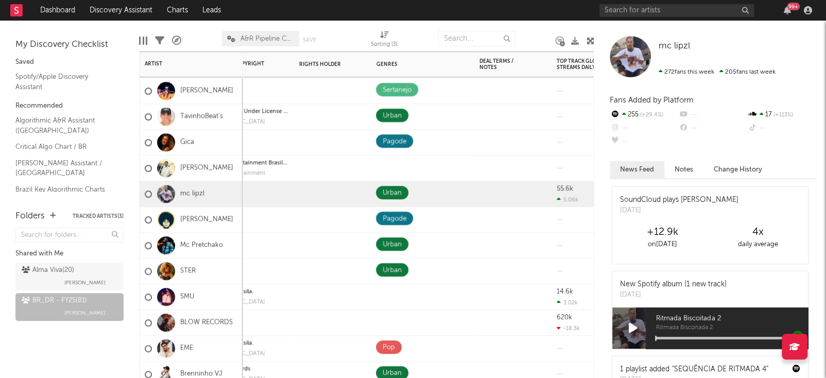
click at [231, 166] on div "[PERSON_NAME]" at bounding box center [191, 168] width 103 height 26
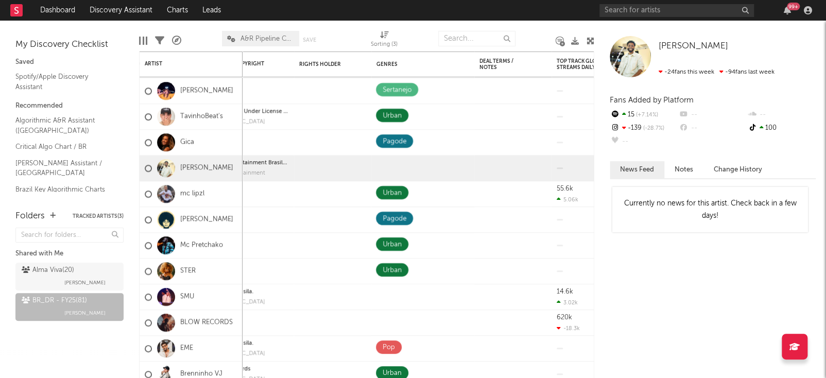
drag, startPoint x: 678, startPoint y: 169, endPoint x: 703, endPoint y: 180, distance: 27.2
click at [703, 180] on div "News Feed Notes Change History Currently no news for this artist. Check back in…" at bounding box center [713, 269] width 206 height 217
click at [387, 166] on icon at bounding box center [385, 167] width 6 height 7
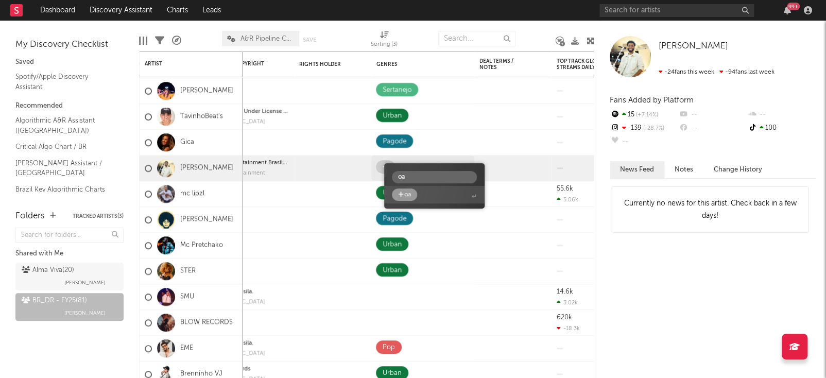
type input "o"
type input "pago"
click at [441, 199] on span "Pagode" at bounding box center [434, 195] width 100 height 18
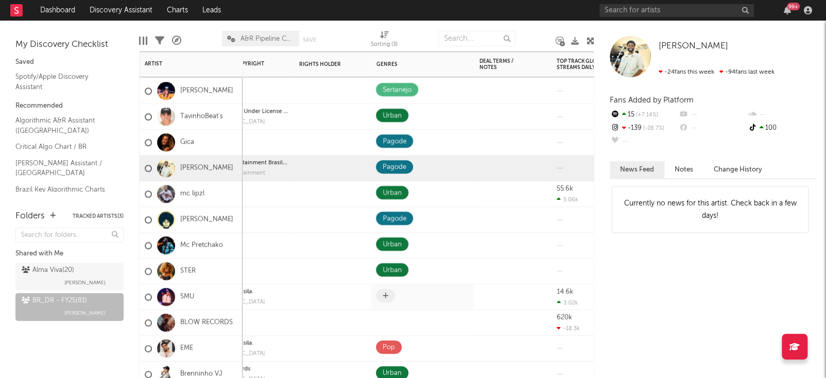
click at [388, 289] on span at bounding box center [385, 295] width 19 height 13
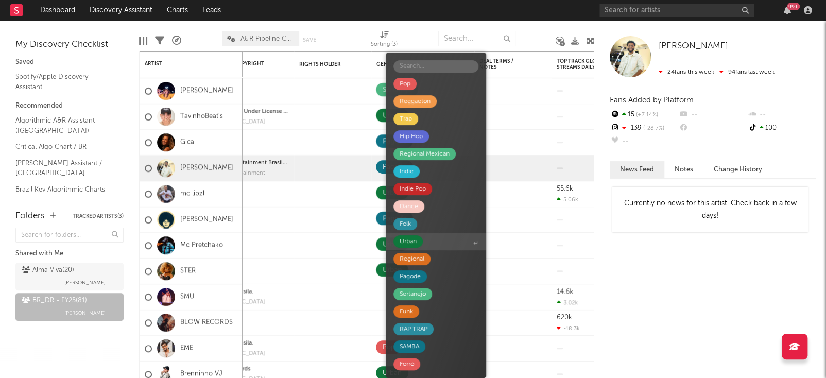
click at [424, 233] on span "Urban" at bounding box center [436, 242] width 100 height 18
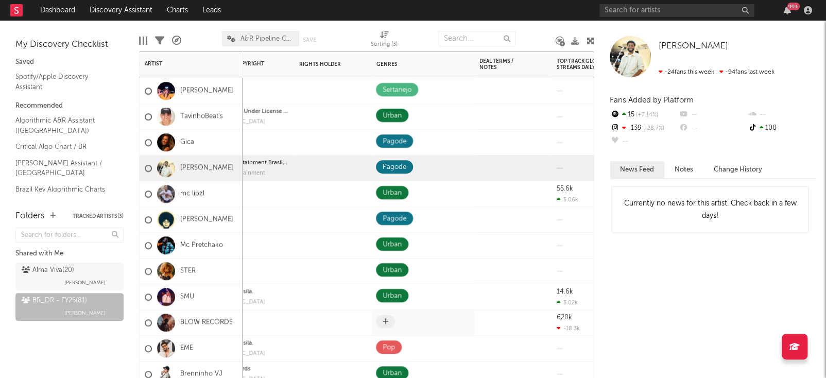
click at [390, 317] on span at bounding box center [385, 321] width 19 height 13
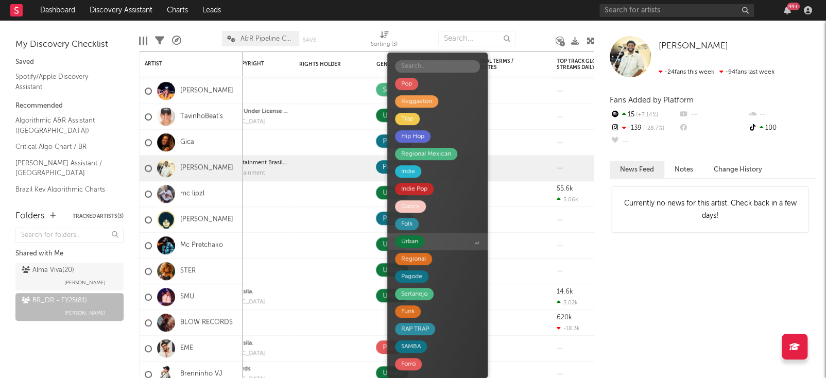
click at [440, 239] on span "Urban" at bounding box center [437, 242] width 100 height 18
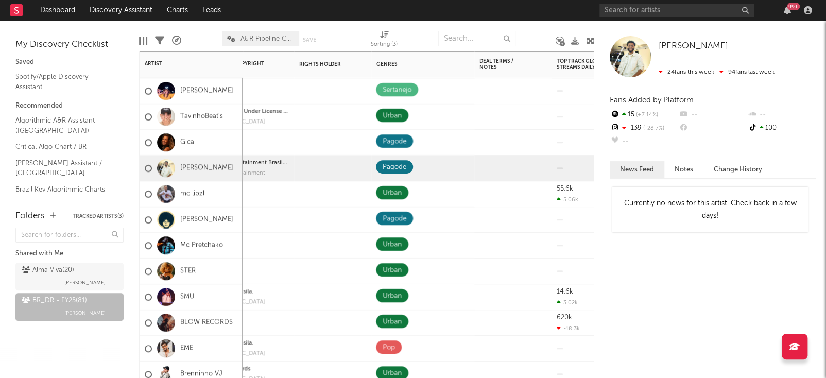
click at [213, 298] on div "SMU" at bounding box center [191, 297] width 103 height 26
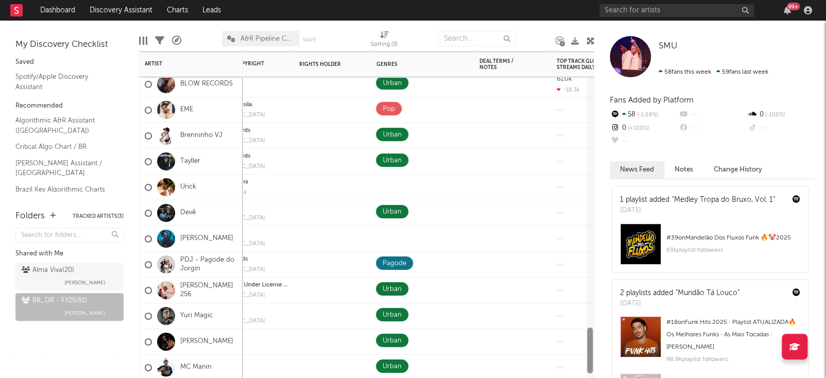
drag, startPoint x: 591, startPoint y: 313, endPoint x: 596, endPoint y: 346, distance: 33.8
click at [596, 346] on div "Bookmarks and Folders My Discovery Checklist Saved Spotify/Apple Discovery Assi…" at bounding box center [413, 199] width 826 height 357
click at [685, 164] on button "Notes" at bounding box center [683, 169] width 39 height 17
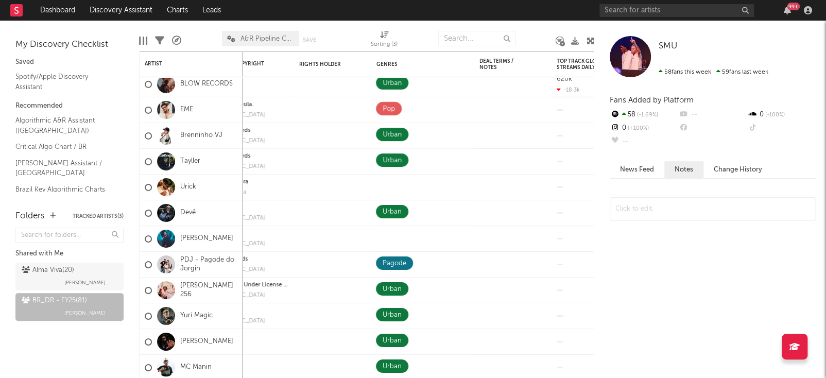
click at [725, 168] on button "Change History" at bounding box center [737, 169] width 69 height 17
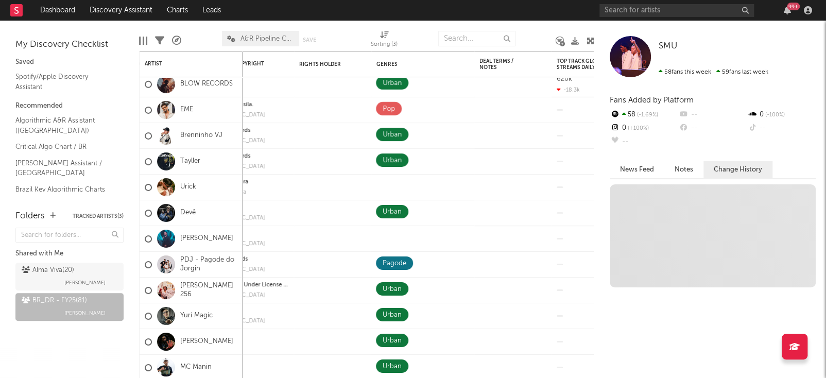
click at [652, 165] on button "News Feed" at bounding box center [637, 169] width 55 height 17
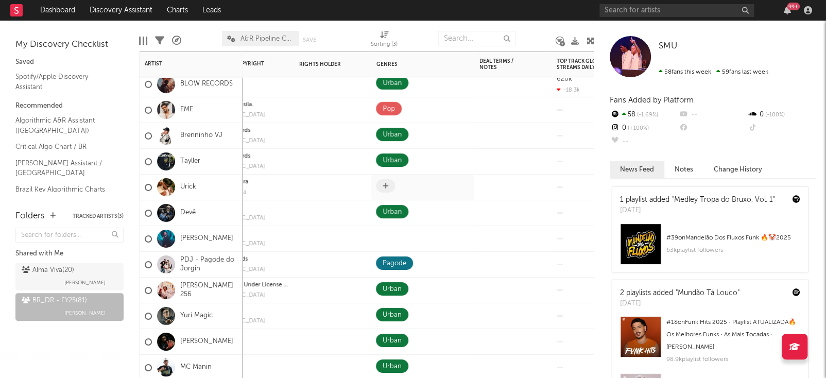
click at [385, 185] on icon at bounding box center [385, 185] width 6 height 7
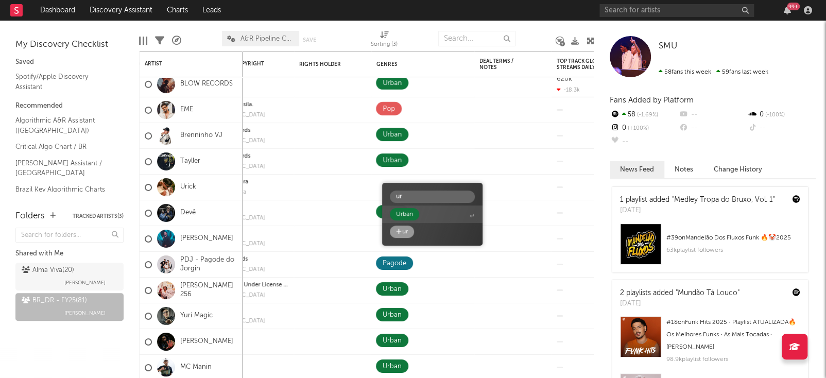
type input "ur"
click at [413, 216] on div "Urban" at bounding box center [404, 214] width 29 height 12
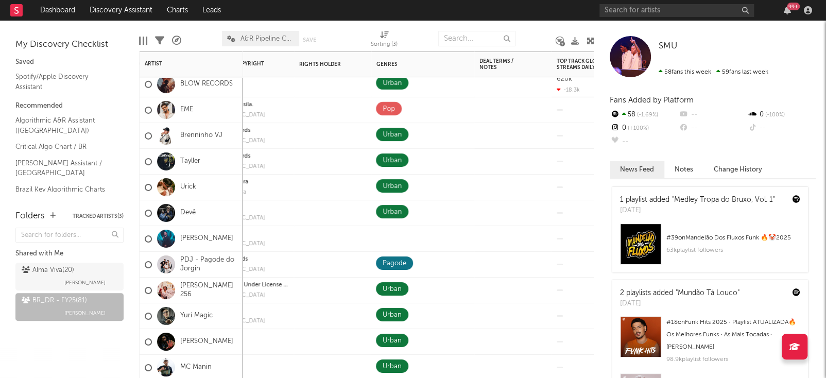
click at [199, 247] on div "[PERSON_NAME]" at bounding box center [189, 238] width 89 height 30
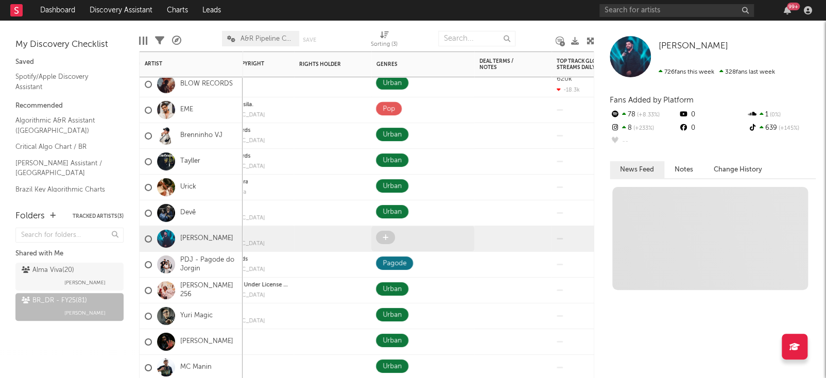
click at [387, 241] on span at bounding box center [385, 237] width 19 height 13
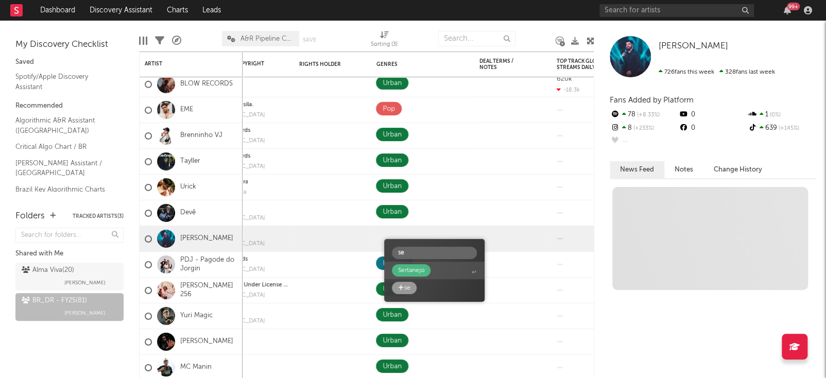
type input "se"
click at [427, 278] on span "Sertanejo" at bounding box center [434, 271] width 100 height 18
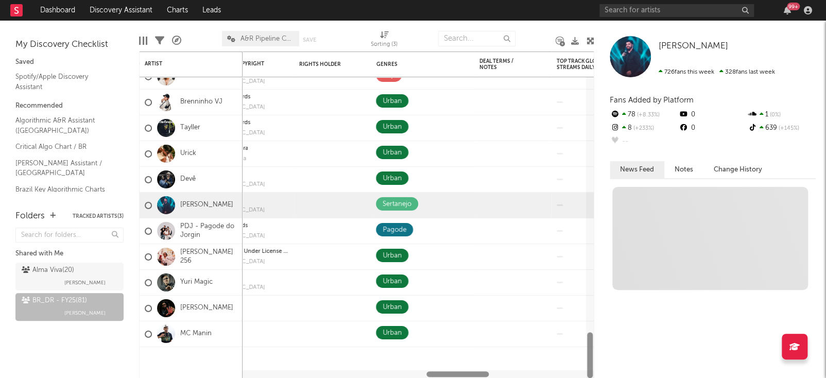
drag, startPoint x: 590, startPoint y: 333, endPoint x: 593, endPoint y: 376, distance: 43.3
click at [593, 376] on div "203k 0 562k -65 ( -248 % ) Preciso Me Encontrar (Citação: Deixe Me Ir) populari…" at bounding box center [366, 214] width 455 height 326
click at [405, 368] on div at bounding box center [422, 362] width 103 height 31
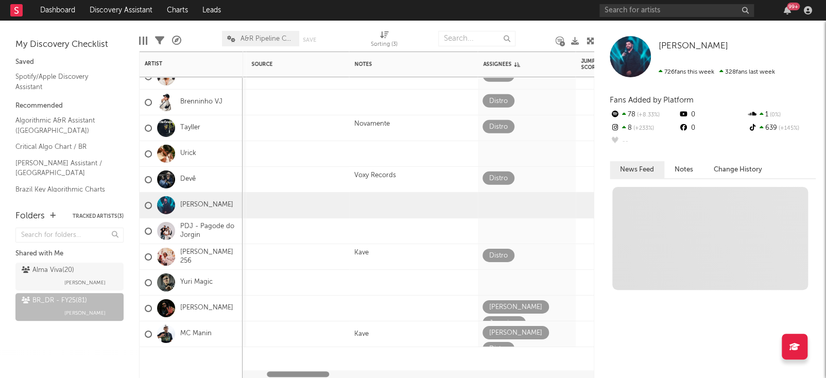
drag, startPoint x: 453, startPoint y: 374, endPoint x: 307, endPoint y: 352, distance: 147.9
click at [307, 352] on div "Signed Voxy Records Distro 57.1 Signed Luciana 60.1 Signed 53.9 14.6k 3.02k Cre…" at bounding box center [366, 214] width 455 height 326
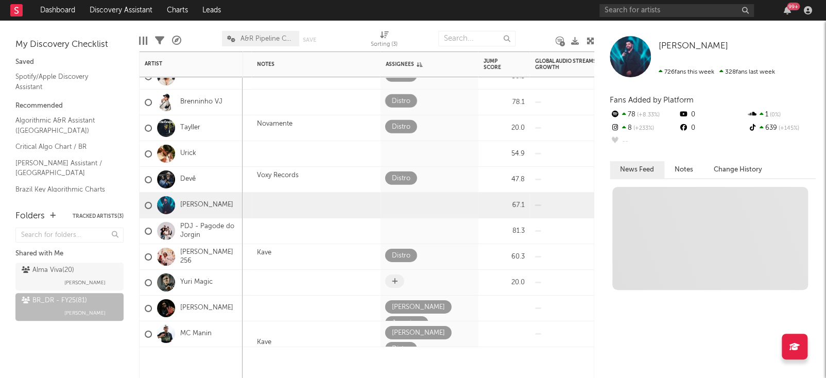
click at [390, 284] on span at bounding box center [394, 280] width 19 height 13
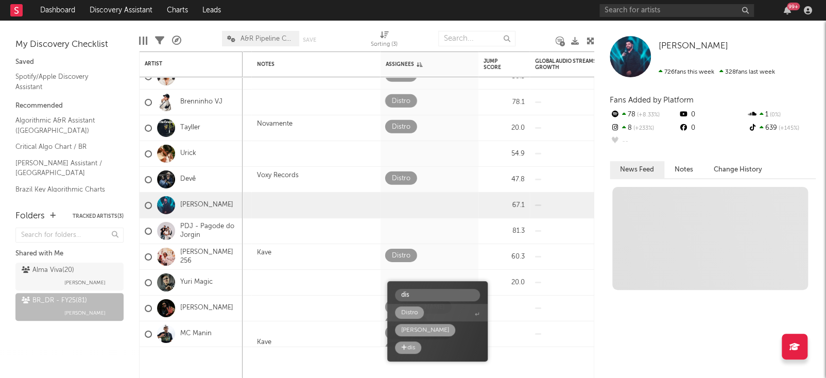
type input "dis"
click at [416, 304] on span "Distro" at bounding box center [437, 313] width 100 height 18
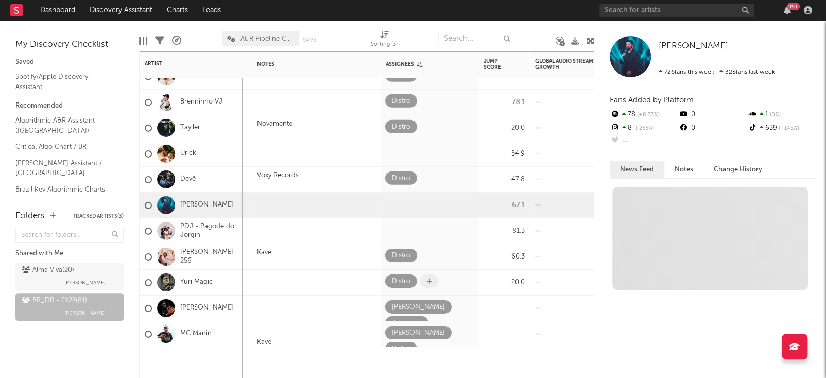
click at [426, 283] on icon at bounding box center [429, 280] width 6 height 7
click at [427, 278] on icon at bounding box center [429, 280] width 6 height 7
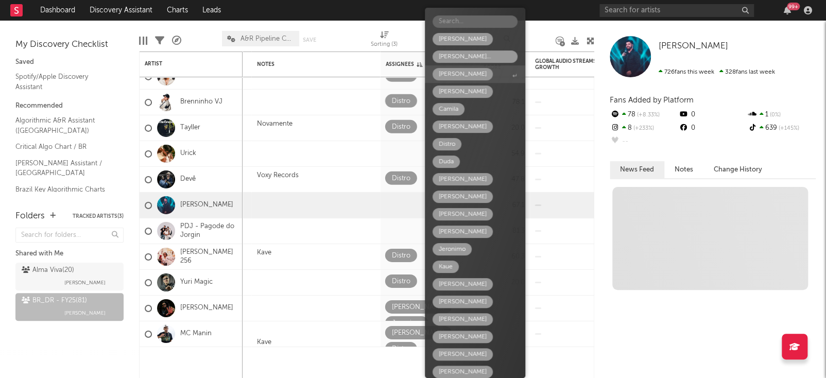
click at [479, 73] on span "[PERSON_NAME]" at bounding box center [475, 74] width 100 height 18
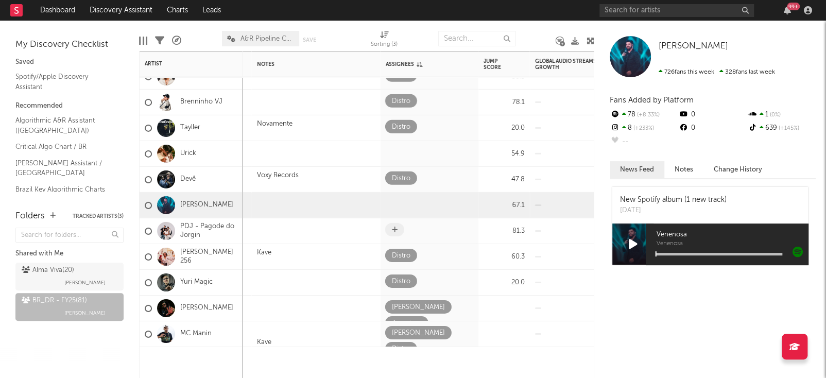
click at [398, 229] on span at bounding box center [394, 229] width 19 height 13
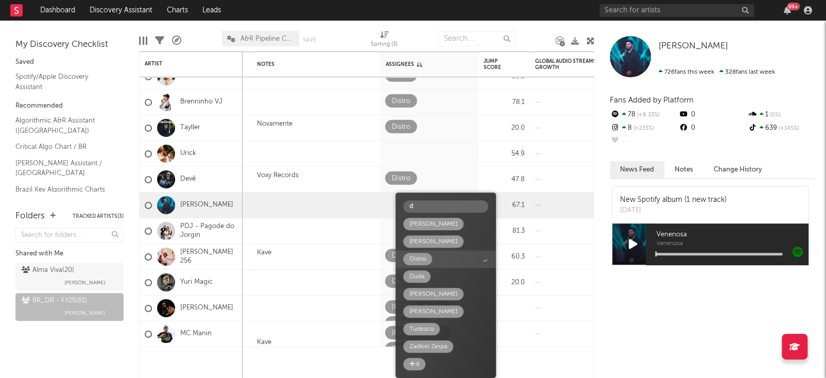
type input "d"
click at [444, 260] on span "Distro" at bounding box center [445, 259] width 100 height 18
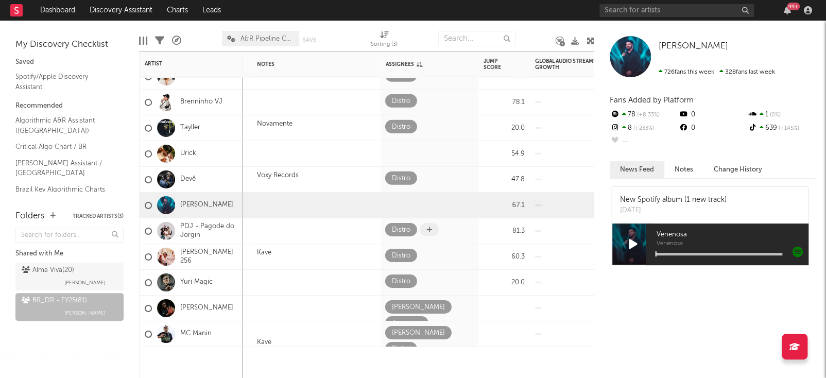
click at [427, 229] on icon at bounding box center [429, 229] width 6 height 7
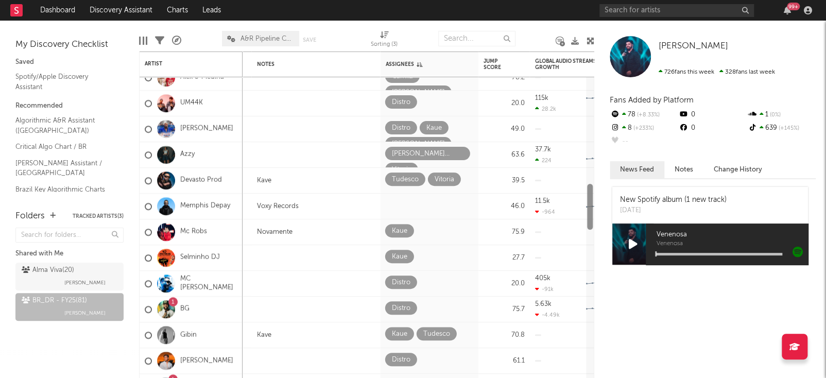
drag, startPoint x: 592, startPoint y: 348, endPoint x: 604, endPoint y: 200, distance: 148.2
click at [604, 200] on div "Bookmarks and Folders My Discovery Checklist Saved Spotify/Apple Discovery Assi…" at bounding box center [413, 199] width 826 height 357
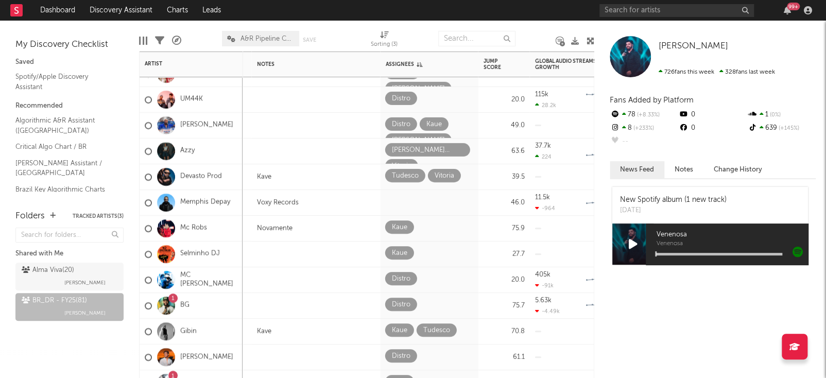
drag, startPoint x: 593, startPoint y: 210, endPoint x: 585, endPoint y: 323, distance: 114.0
click at [585, 323] on div "Signed Medium Duda Luciana 71.2 153k -51.6k Created with Highcharts 10.3.3 Char…" at bounding box center [366, 214] width 455 height 326
click at [591, 315] on div at bounding box center [590, 334] width 6 height 301
drag, startPoint x: 591, startPoint y: 315, endPoint x: 583, endPoint y: 220, distance: 94.5
click at [583, 220] on div "Signed Medium Duda Luciana 71.2 153k -51.6k Created with Highcharts 10.3.3 Char…" at bounding box center [366, 214] width 455 height 326
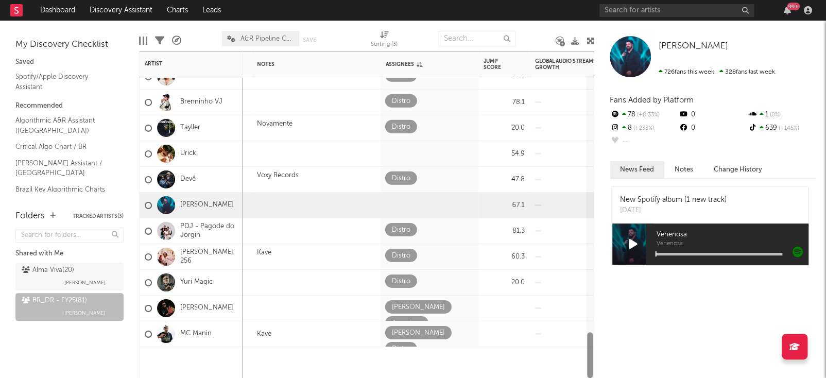
drag, startPoint x: 587, startPoint y: 216, endPoint x: 594, endPoint y: 370, distance: 154.0
click at [594, 370] on div "Bookmarks and Folders My Discovery Checklist Saved Spotify/Apple Discovery Assi…" at bounding box center [413, 199] width 826 height 357
click at [430, 229] on icon at bounding box center [429, 229] width 6 height 7
click at [432, 232] on span at bounding box center [429, 229] width 19 height 13
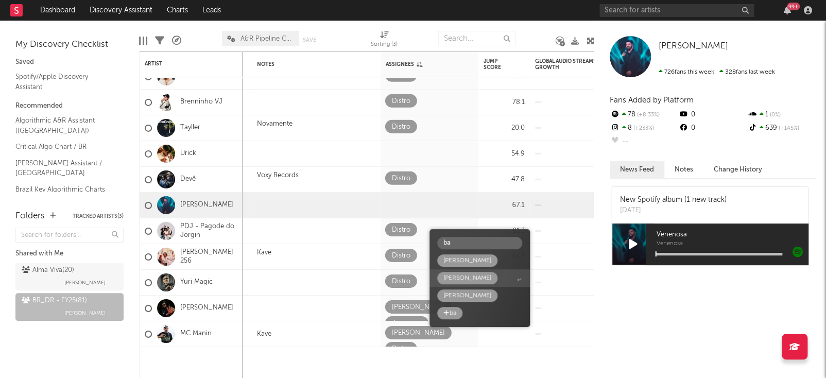
type input "ba"
click at [473, 271] on span "[PERSON_NAME]" at bounding box center [479, 278] width 100 height 18
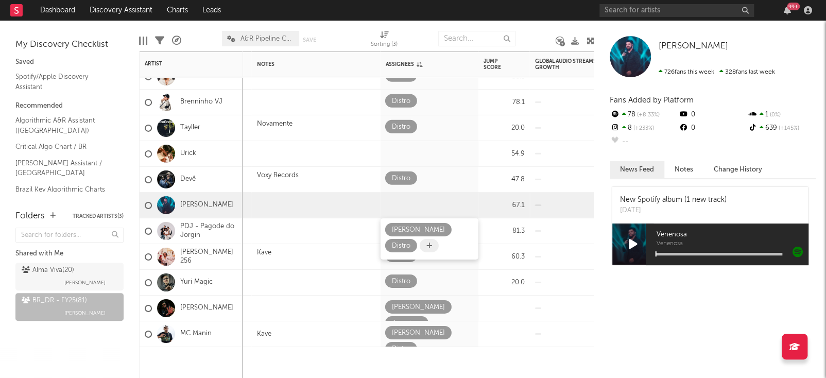
click at [429, 248] on icon at bounding box center [429, 245] width 6 height 7
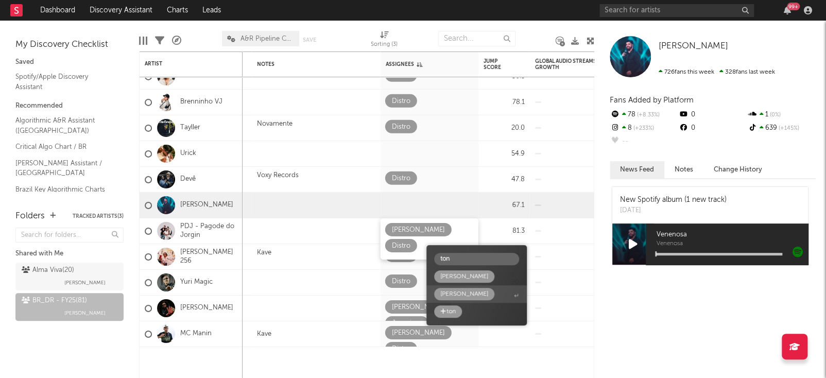
type input "ton"
click at [469, 297] on span "[PERSON_NAME]" at bounding box center [476, 294] width 100 height 18
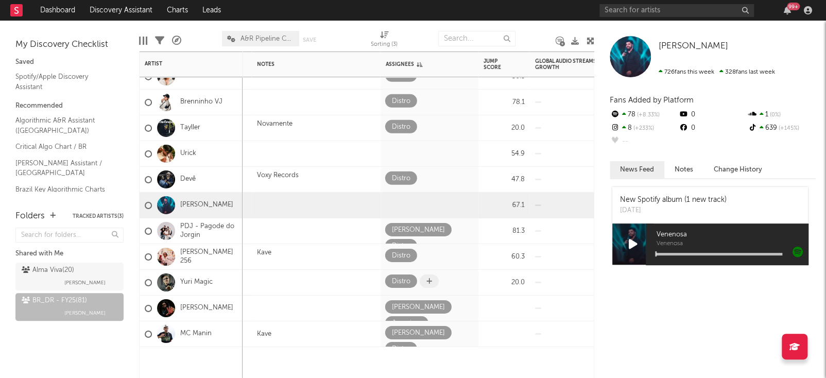
click at [434, 278] on span at bounding box center [429, 280] width 19 height 13
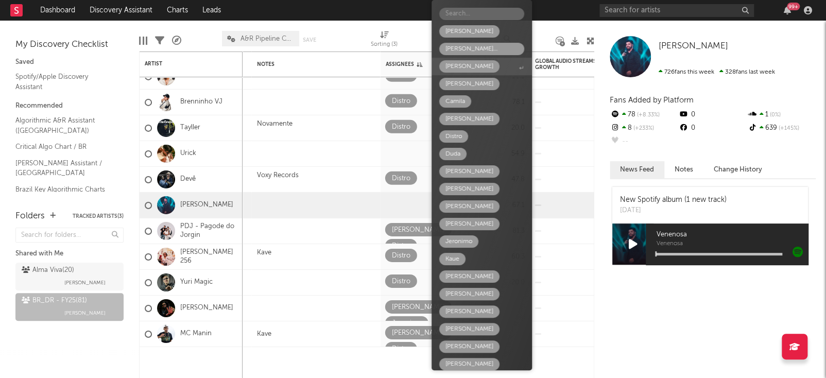
click at [466, 58] on span "[PERSON_NAME]" at bounding box center [481, 67] width 100 height 18
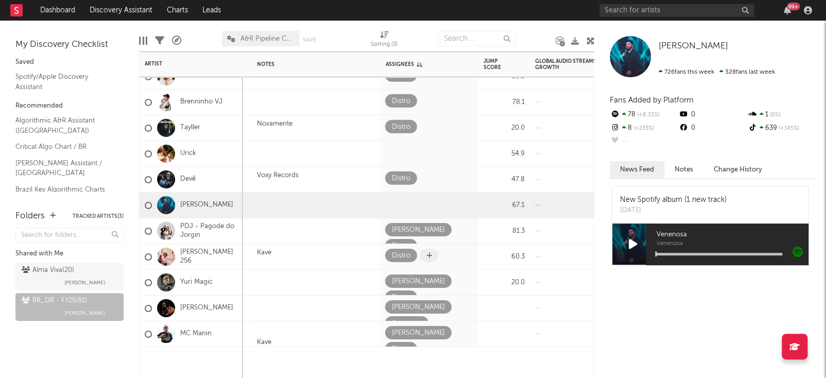
click at [428, 258] on icon at bounding box center [429, 255] width 6 height 7
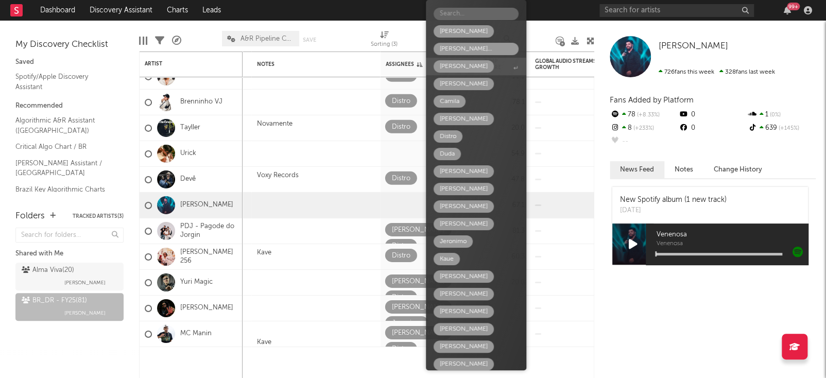
click at [475, 65] on span "[PERSON_NAME]" at bounding box center [476, 67] width 100 height 18
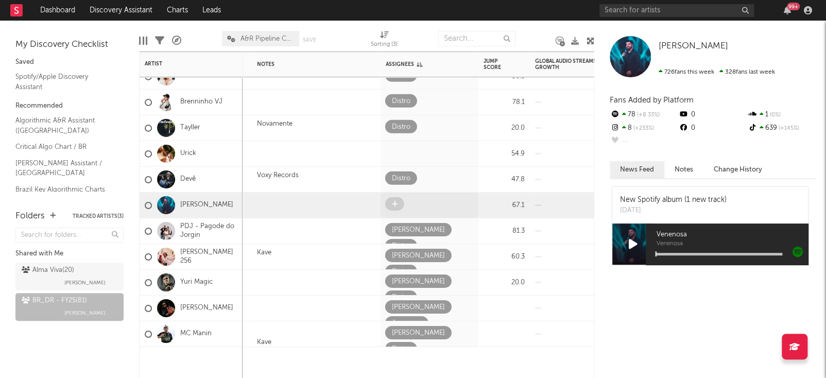
click at [396, 199] on span at bounding box center [394, 203] width 19 height 13
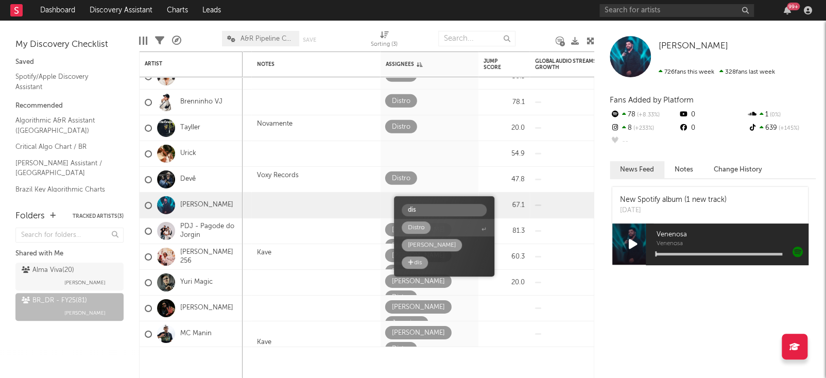
type input "dis"
click at [437, 225] on span "Distro" at bounding box center [444, 228] width 100 height 18
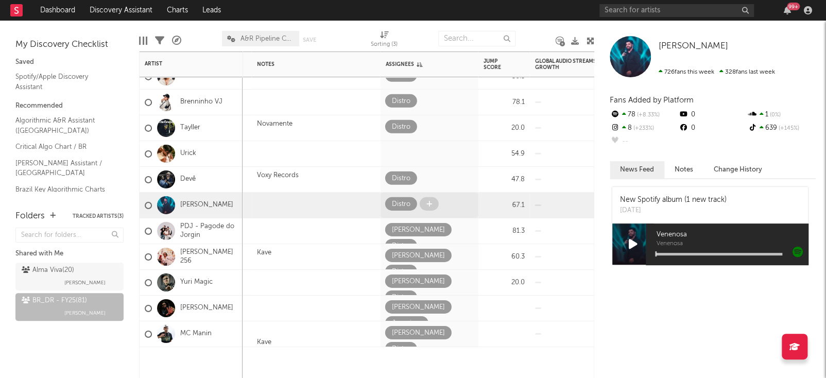
click at [423, 200] on span at bounding box center [429, 203] width 19 height 13
click at [431, 205] on icon at bounding box center [429, 203] width 6 height 7
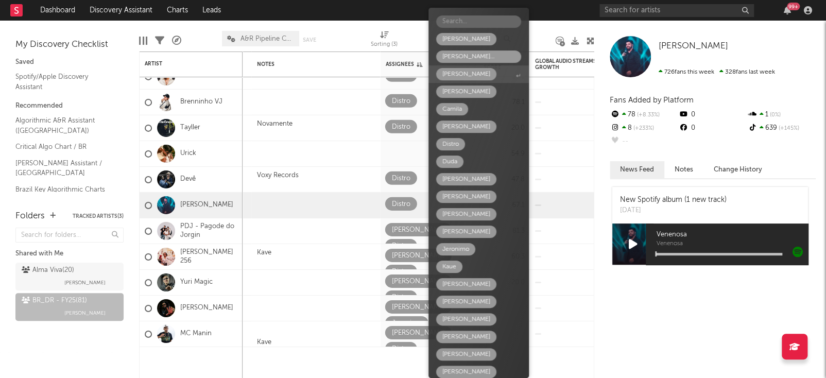
click at [476, 69] on span "[PERSON_NAME]" at bounding box center [478, 74] width 100 height 18
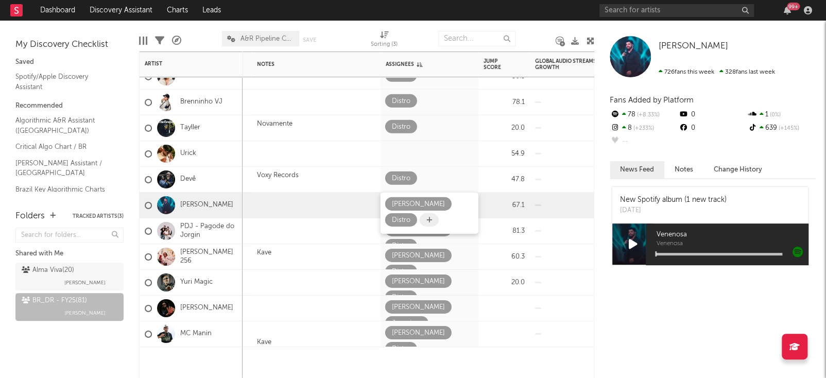
click at [420, 217] on span at bounding box center [429, 219] width 19 height 13
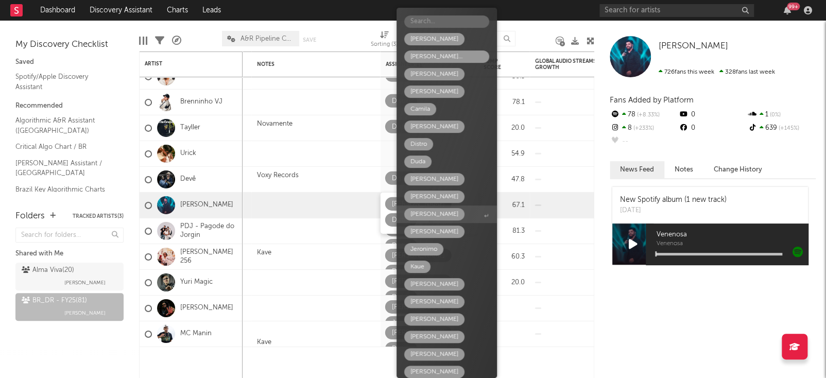
type input "k"
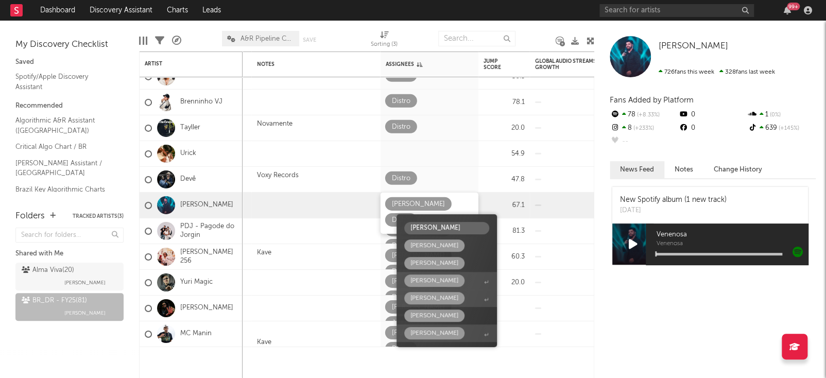
type input "luciana"
click at [445, 306] on span "[PERSON_NAME]" at bounding box center [446, 298] width 100 height 18
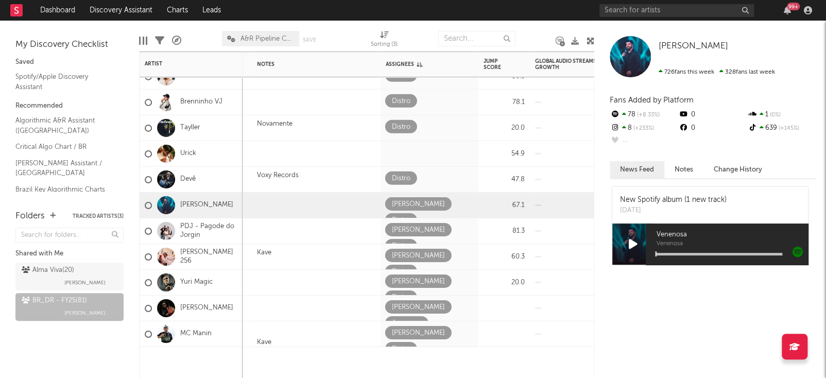
click at [347, 363] on div at bounding box center [316, 362] width 129 height 31
click at [433, 177] on span at bounding box center [429, 177] width 19 height 13
click at [426, 178] on icon at bounding box center [429, 178] width 6 height 7
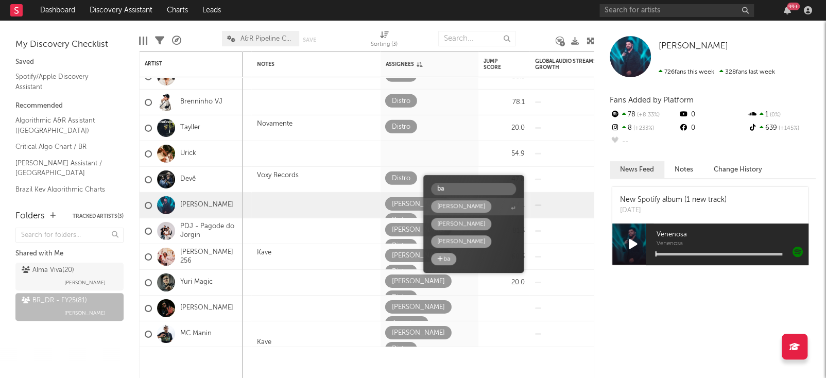
type input "ba"
click at [469, 205] on span "[PERSON_NAME]" at bounding box center [473, 207] width 100 height 18
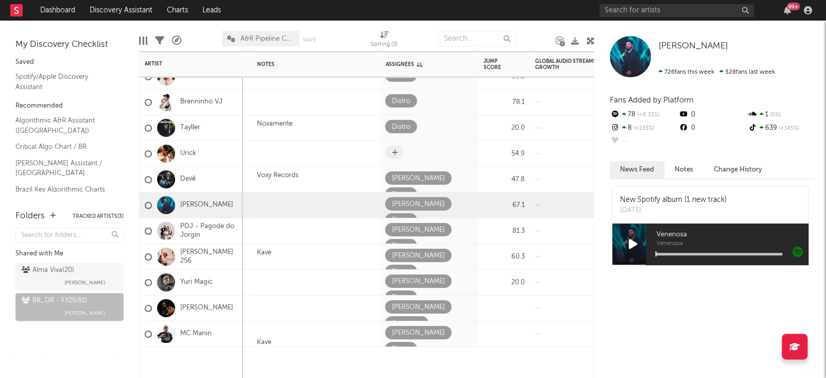
click at [394, 152] on icon at bounding box center [395, 152] width 6 height 7
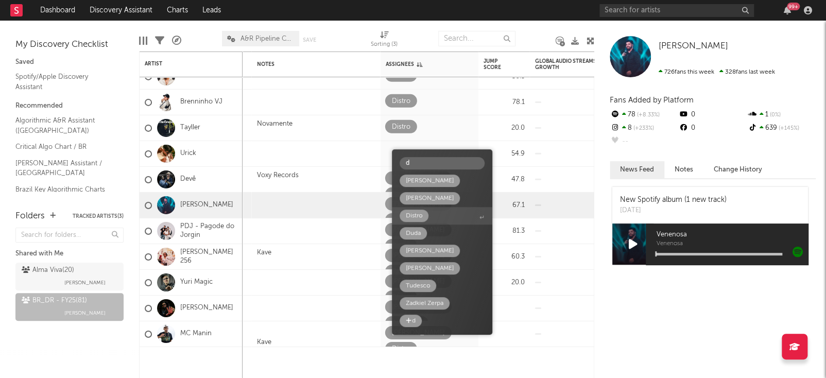
type input "d"
click at [424, 217] on div "Distro" at bounding box center [413, 216] width 29 height 12
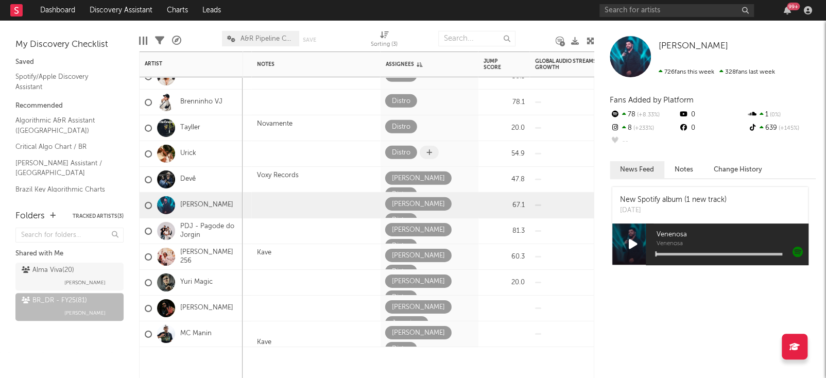
click at [428, 155] on icon at bounding box center [429, 152] width 6 height 7
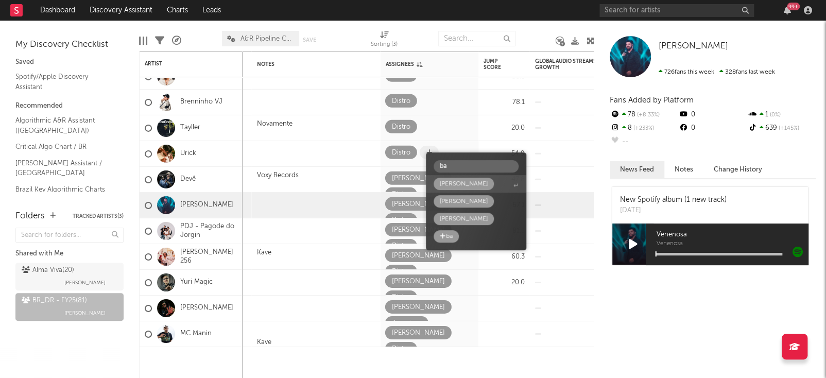
type input "bar"
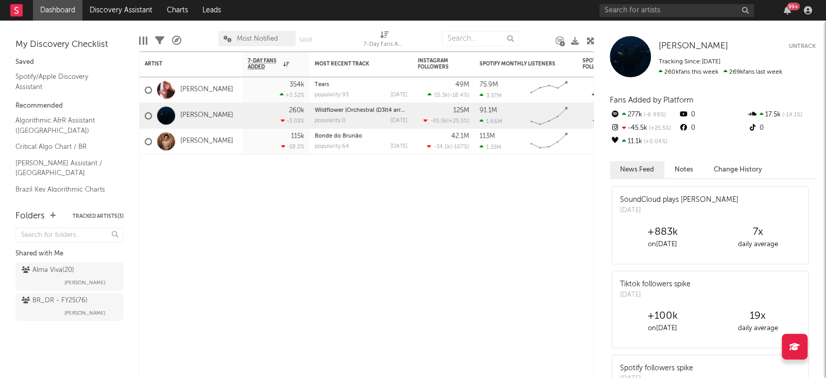
click at [704, 23] on div "Billie Eilish Billie Eilish Untrack Tracking Since: June 11, 2025 260k fans thi…" at bounding box center [710, 199] width 232 height 357
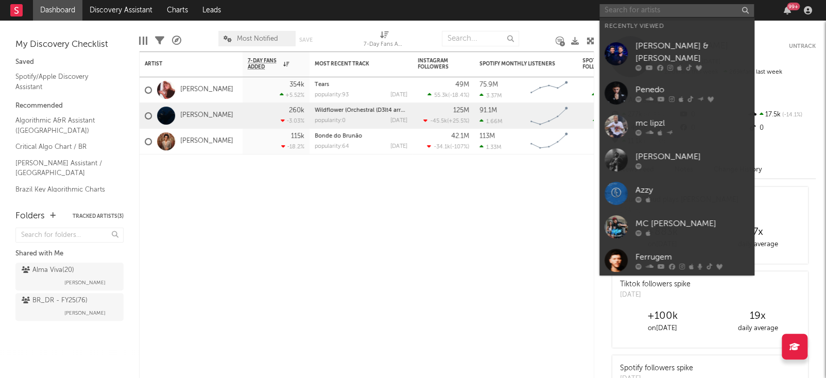
click at [654, 15] on input "text" at bounding box center [676, 10] width 154 height 13
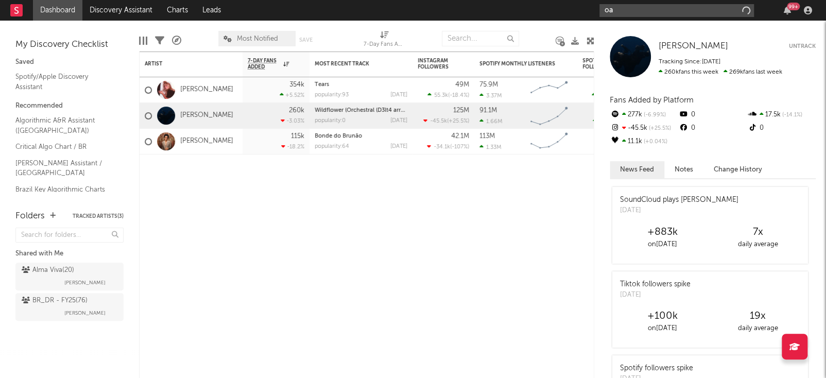
type input "o"
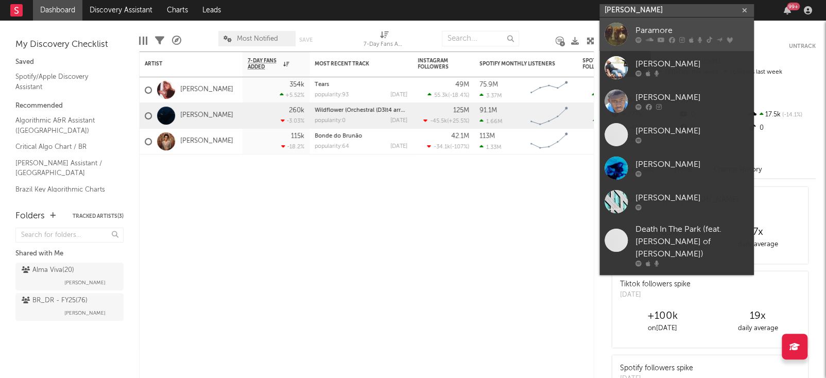
type input "paramore"
click at [704, 22] on link "Paramore" at bounding box center [676, 34] width 154 height 33
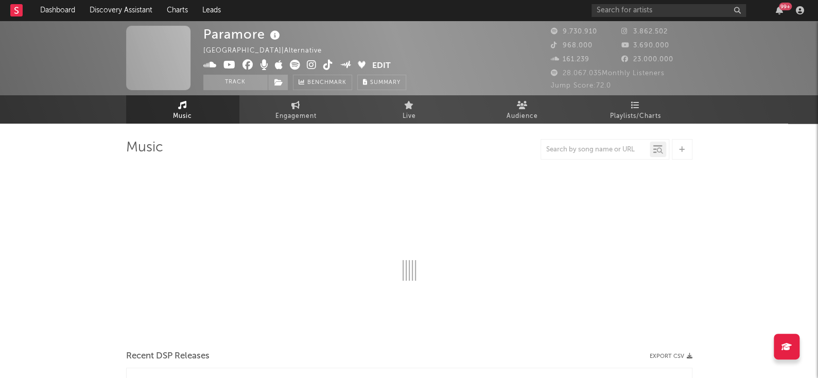
select select "6m"
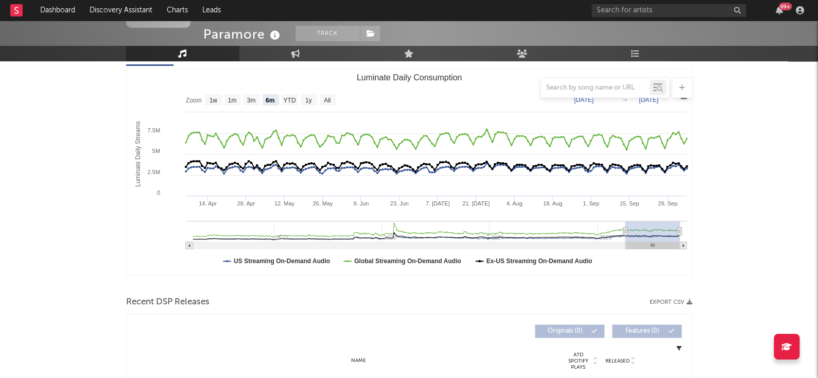
scroll to position [103, 0]
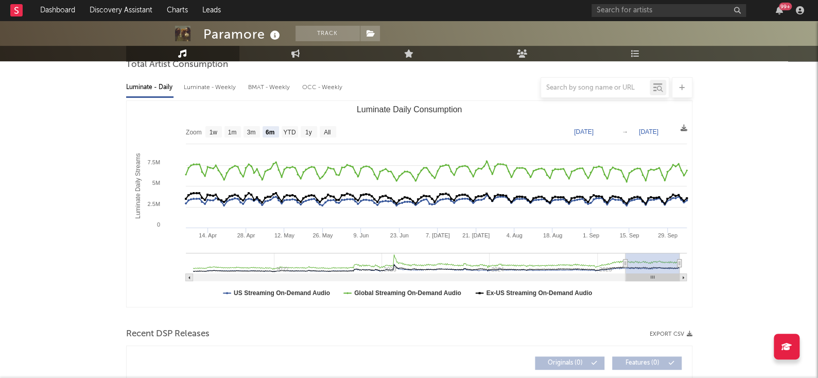
drag, startPoint x: 653, startPoint y: 281, endPoint x: 639, endPoint y: 277, distance: 14.7
click at [639, 277] on icon "Created with Highcharts 10.3.3 Luminate Daily Streams Luminate Daily Consumptio…" at bounding box center [409, 204] width 565 height 206
type input "2025-03-31"
type input "2025-09-30"
type input "2025-02-23"
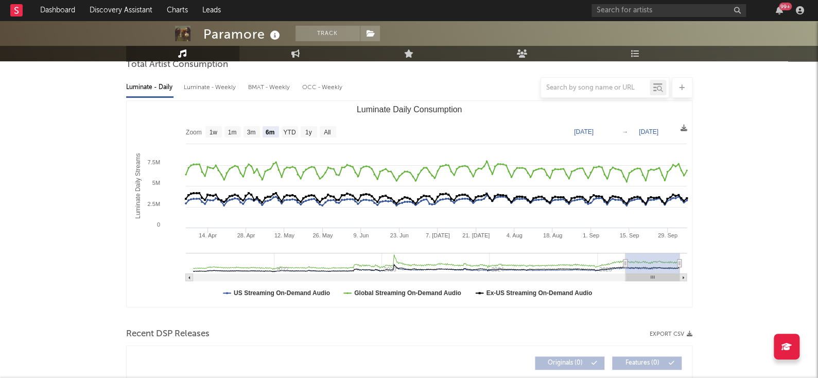
type input "2025-08-25"
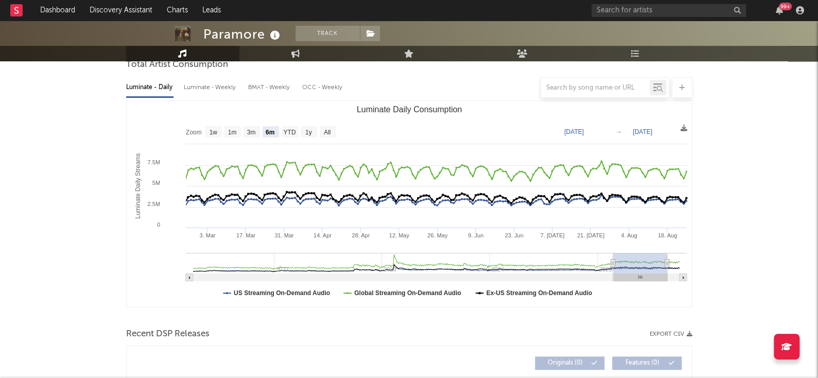
type input "2025-02-21"
type input "2025-08-23"
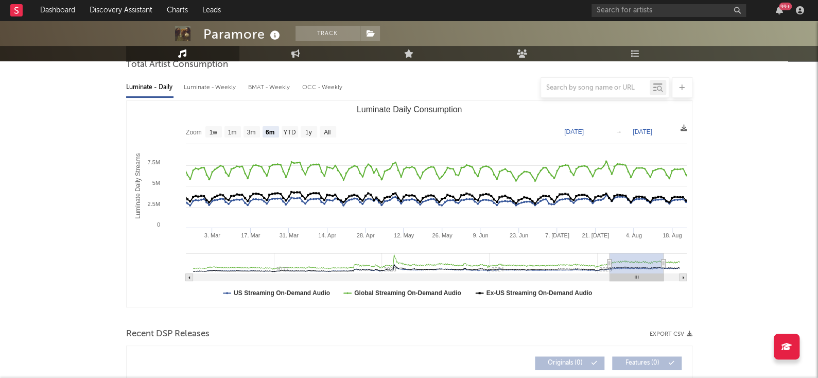
type input "2025-02-07"
type input "2025-08-09"
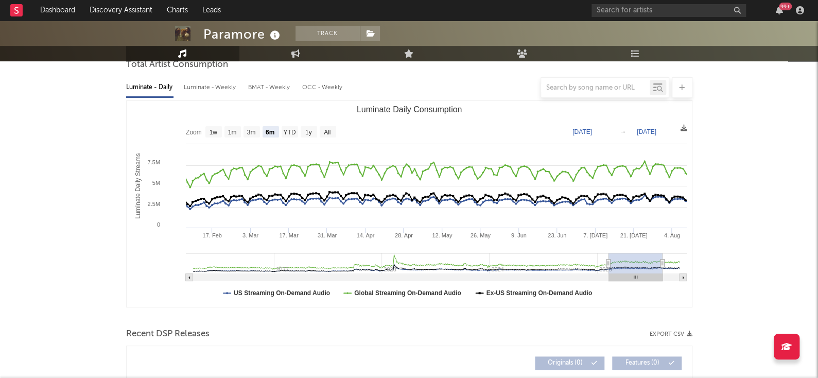
type input "2025-02-05"
type input "2025-08-07"
type input "2025-01-27"
type input "2025-07-29"
type input "2024-12-30"
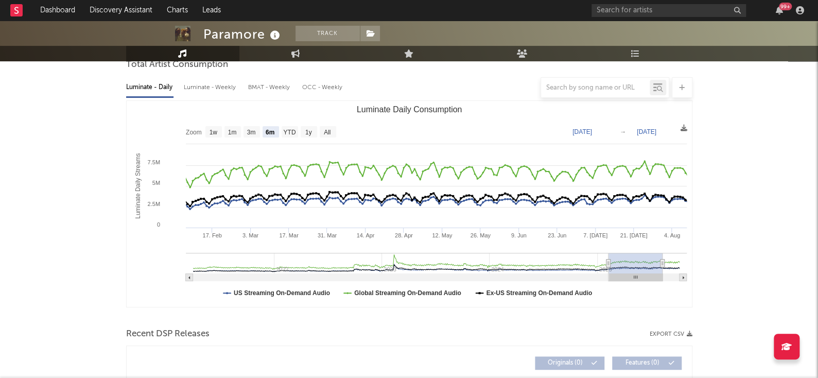
type input "2025-07-01"
type input "2024-12-29"
type input "2025-06-30"
type input "2024-12-27"
type input "2025-06-28"
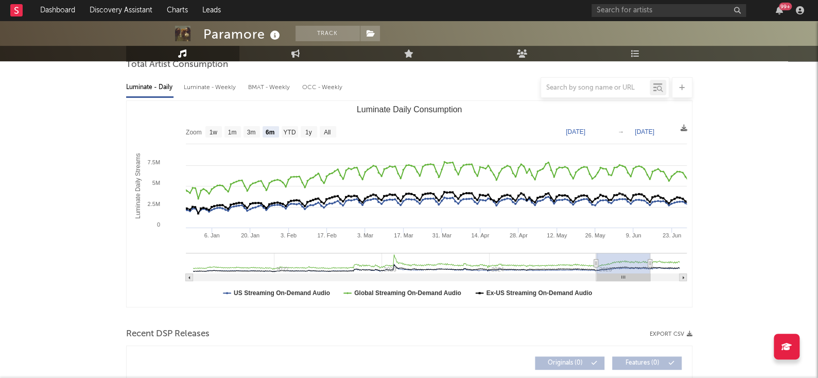
type input "2024-12-25"
type input "2025-06-26"
type input "2024-12-06"
type input "2025-06-07"
type input "2024-11-12"
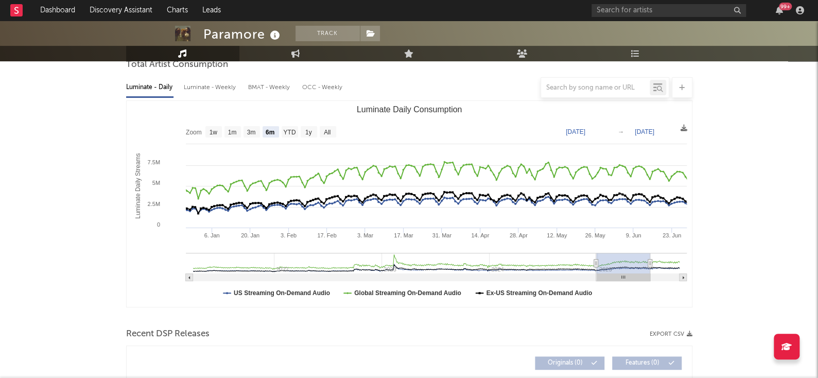
type input "2025-05-14"
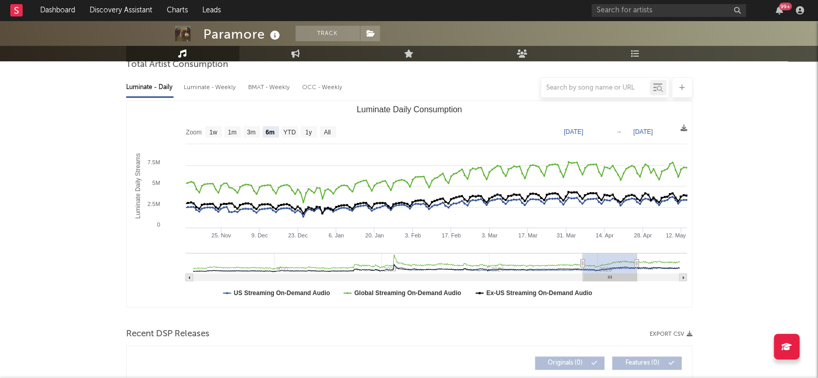
type input "2024-11-01"
type input "2025-05-03"
type input "2024-10-27"
type input "2025-04-28"
type input "2024-10-22"
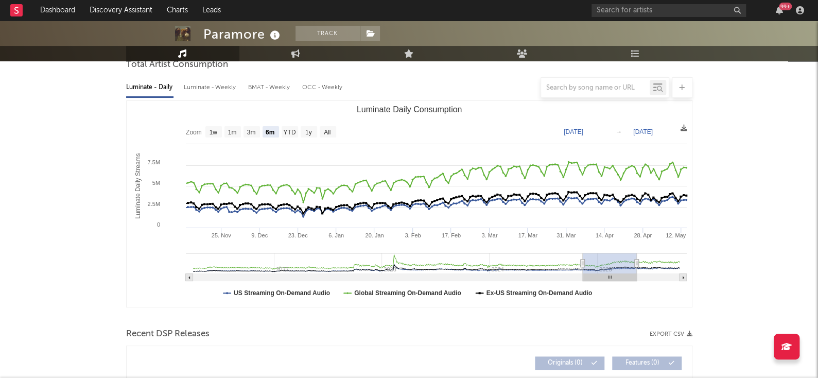
type input "2025-04-23"
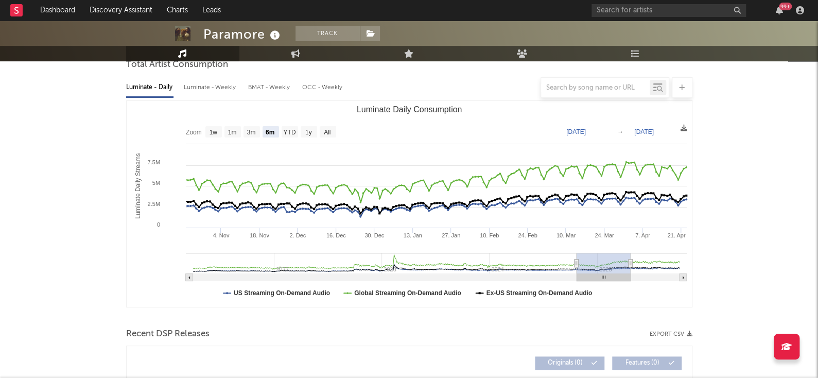
type input "2024-10-18"
type input "2025-04-19"
type input "2024-09-27"
type input "2025-03-29"
type input "2024-09-25"
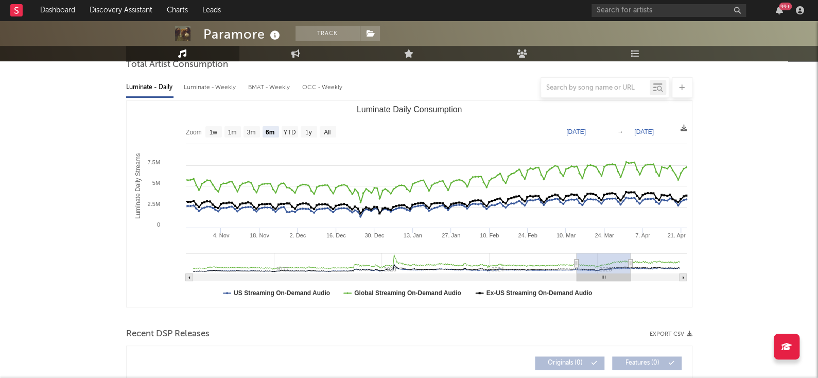
type input "2025-03-27"
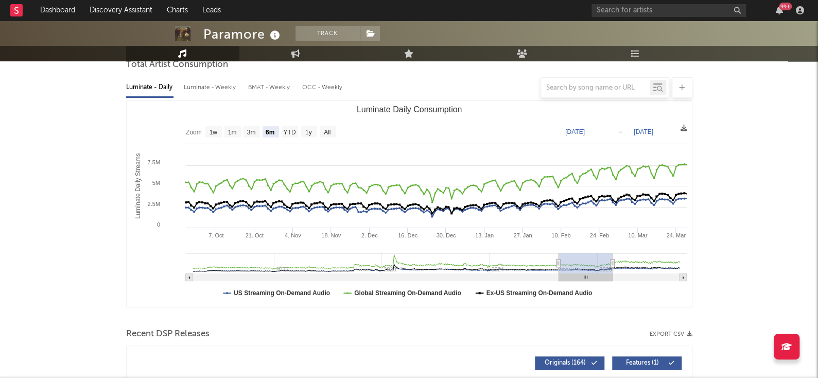
type input "2024-07-10"
type input "2025-01-09"
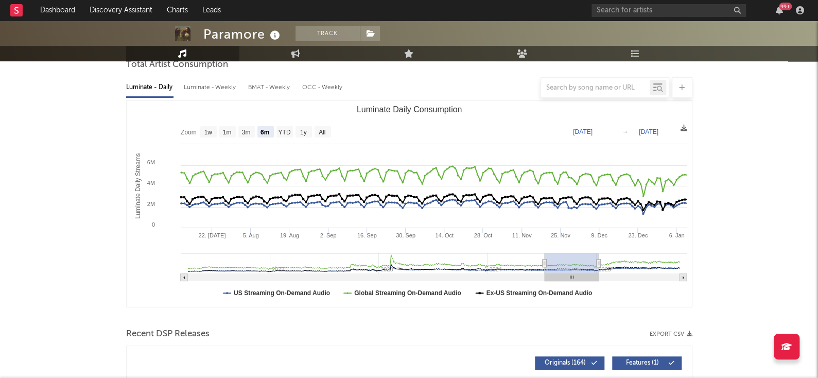
type input "2024-07-22"
type input "2025-01-21"
type input "2024-05-02"
type input "2024-11-01"
type input "2024-03-21"
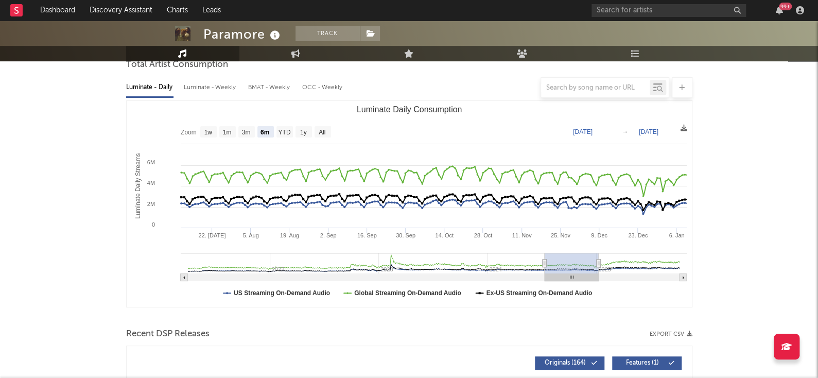
type input "2024-09-20"
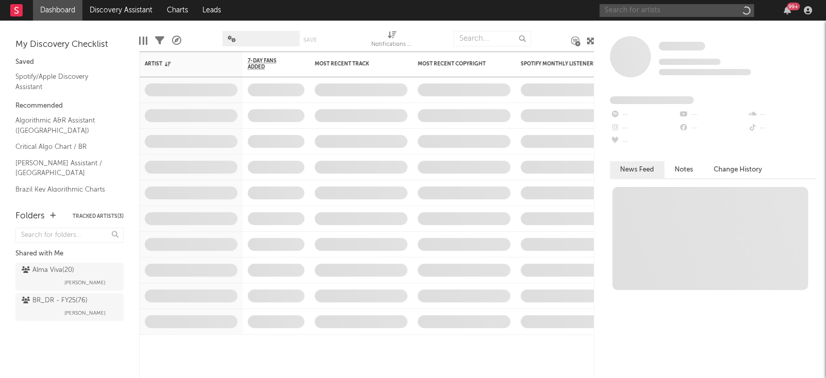
click at [690, 6] on input "text" at bounding box center [676, 10] width 154 height 13
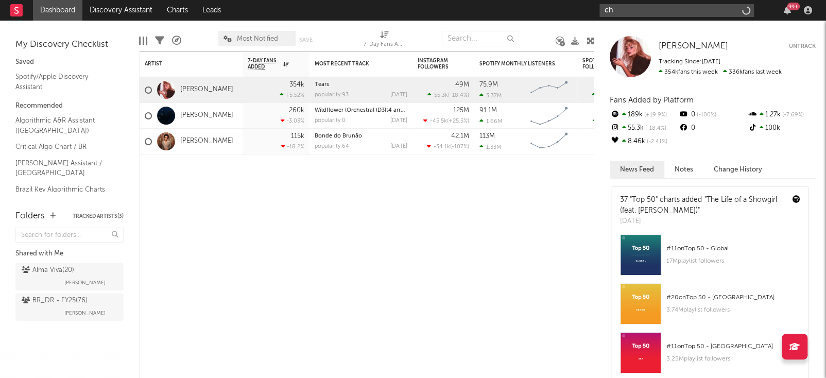
type input "c"
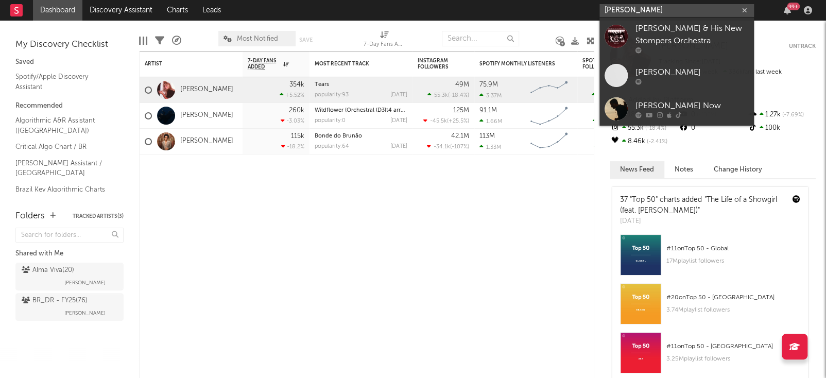
click at [652, 13] on input "[PERSON_NAME]" at bounding box center [676, 10] width 154 height 13
click at [652, 13] on input "charles new" at bounding box center [676, 10] width 154 height 13
paste input "https://open.spotify.com/artist/7CK5FIA9viaFGVnDnfbuw8?si=CnVbtYkRSvCq61vis3rKf…"
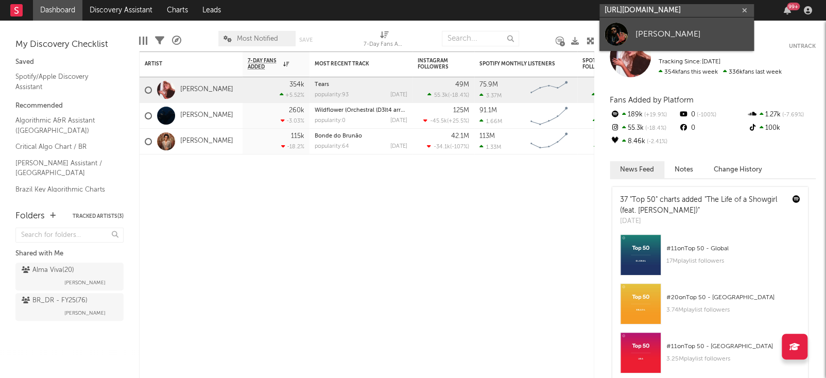
type input "https://open.spotify.com/artist/7CK5FIA9viaFGVnDnfbuw8?si=CnVbtYkRSvCq61vis3rKf…"
click at [654, 33] on div "[PERSON_NAME]" at bounding box center [691, 34] width 113 height 12
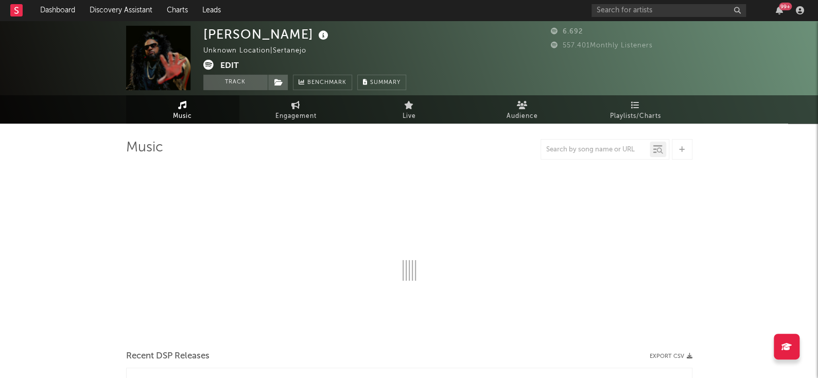
select select "1w"
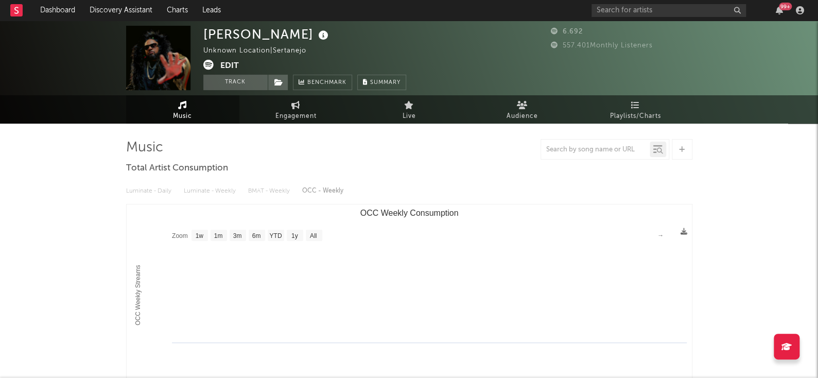
click at [213, 69] on icon at bounding box center [208, 65] width 10 height 10
click at [228, 63] on button "Edit" at bounding box center [229, 66] width 19 height 13
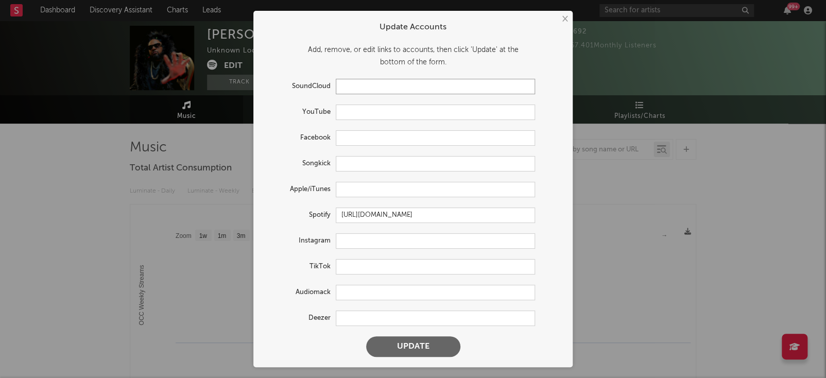
click at [401, 85] on input "text" at bounding box center [435, 86] width 199 height 15
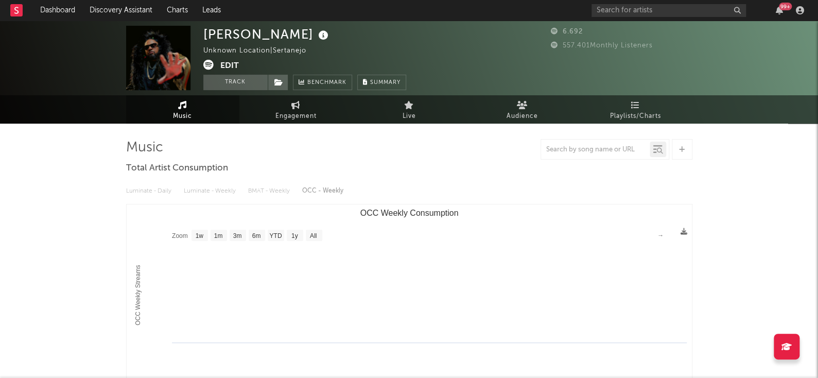
click at [233, 60] on button "Edit" at bounding box center [229, 66] width 19 height 13
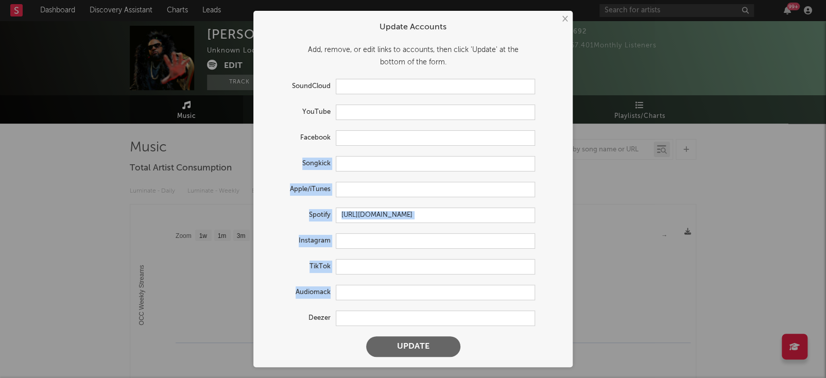
drag, startPoint x: 522, startPoint y: 282, endPoint x: 542, endPoint y: 112, distance: 170.5
click at [542, 112] on form "Update Accounts Add, remove, or edit links to accounts, then click 'Update' at …" at bounding box center [412, 189] width 309 height 346
click at [542, 112] on div "YouTube" at bounding box center [413, 112] width 299 height 15
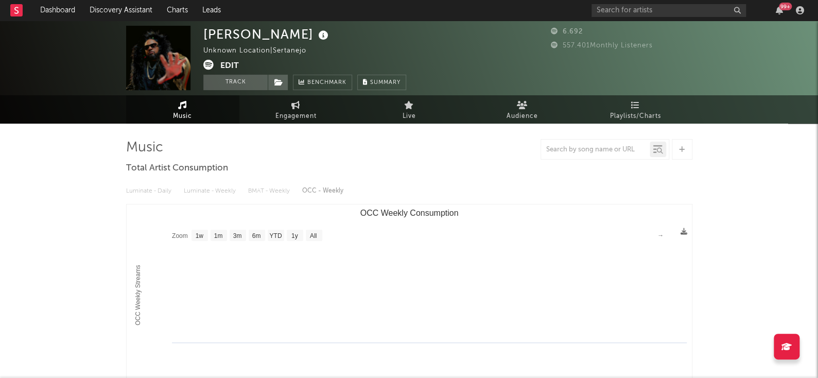
click at [246, 81] on div "× Update Accounts Add, remove, or edit links to accounts, then click 'Update' a…" at bounding box center [409, 189] width 818 height 378
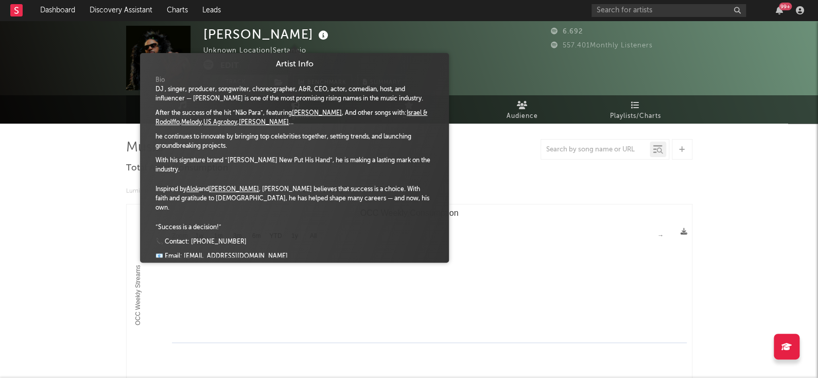
click at [316, 33] on icon at bounding box center [323, 35] width 15 height 14
click at [346, 96] on div "DJ , singer, producer, songwriter, choreographer, A&R, CEO, actor, comedian, ho…" at bounding box center [294, 94] width 278 height 19
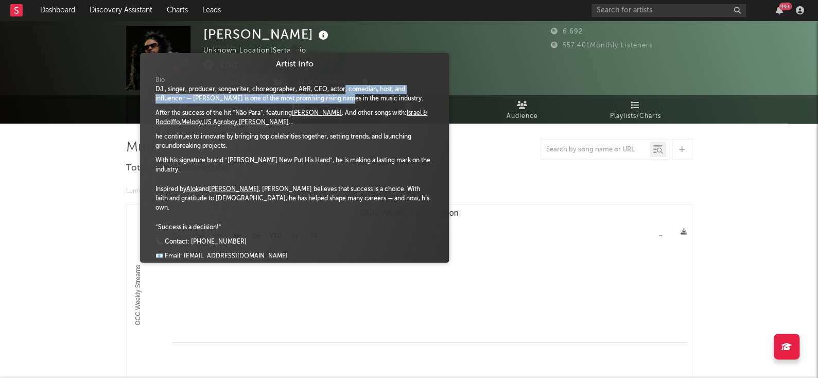
drag, startPoint x: 346, startPoint y: 96, endPoint x: 345, endPoint y: 85, distance: 10.8
click at [345, 85] on div "DJ , singer, producer, songwriter, choreographer, A&R, CEO, actor, comedian, ho…" at bounding box center [294, 94] width 278 height 19
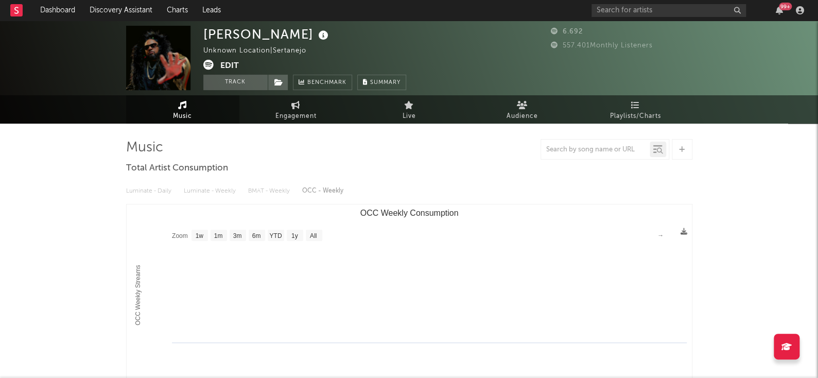
click at [355, 44] on div "Charles New Unknown Location | Sertanejo Edit Track Benchmark Summary" at bounding box center [304, 58] width 203 height 64
click at [302, 53] on div "Unknown Location | Sertanejo" at bounding box center [260, 51] width 115 height 12
click at [385, 49] on div "Charles New Unknown Location | Sertanejo Edit Track Benchmark Summary" at bounding box center [304, 58] width 203 height 64
click at [373, 85] on span "Summary" at bounding box center [385, 83] width 30 height 6
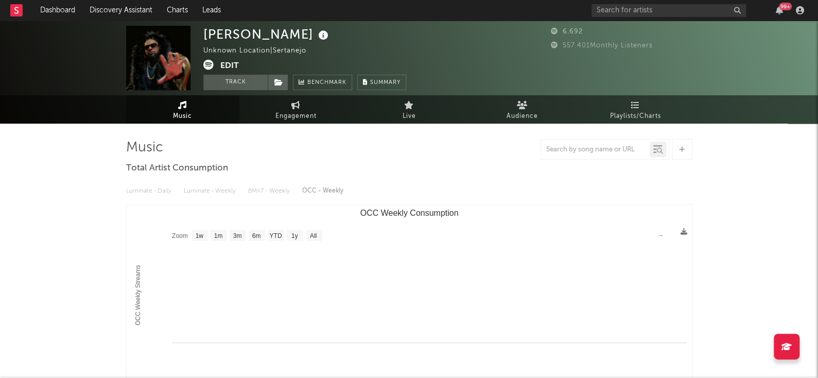
click at [644, 216] on div "×" at bounding box center [409, 189] width 818 height 378
click at [281, 80] on icon at bounding box center [278, 82] width 9 height 7
click at [271, 60] on div "Charles New Unknown Location | Sertanejo Edit Track Benchmark Summary" at bounding box center [304, 58] width 203 height 64
click at [233, 65] on button "Edit" at bounding box center [229, 66] width 19 height 13
click at [616, 259] on div "× Update Accounts Add, remove, or edit links to accounts, then click 'Update' a…" at bounding box center [409, 189] width 818 height 378
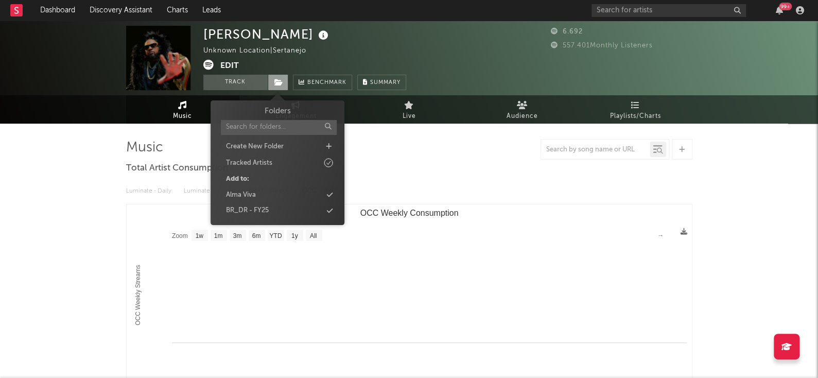
click at [281, 86] on span at bounding box center [278, 82] width 21 height 15
click at [331, 212] on icon at bounding box center [330, 210] width 6 height 7
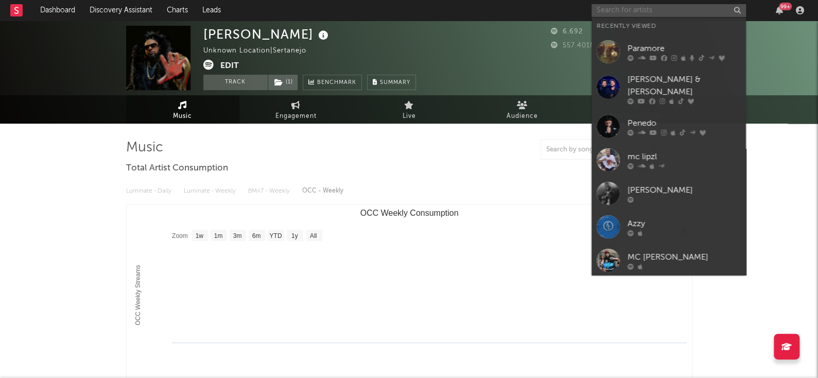
click at [621, 13] on input "text" at bounding box center [668, 10] width 154 height 13
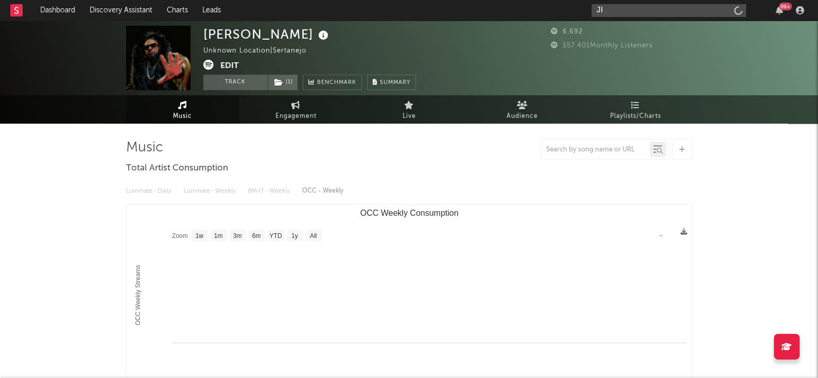
type input "J"
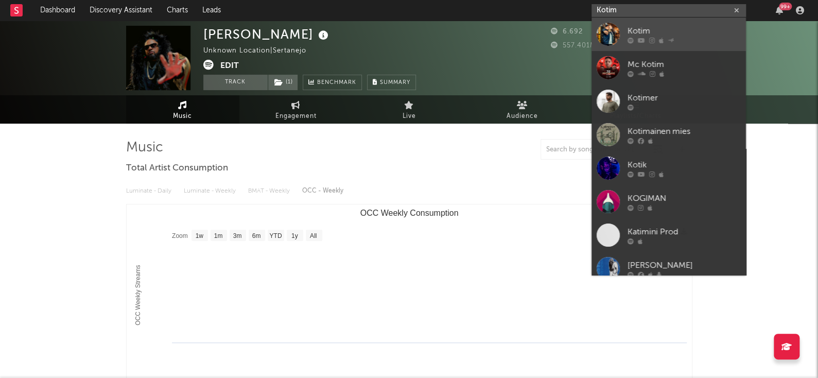
type input "Kotim"
click at [660, 39] on icon at bounding box center [661, 40] width 5 height 6
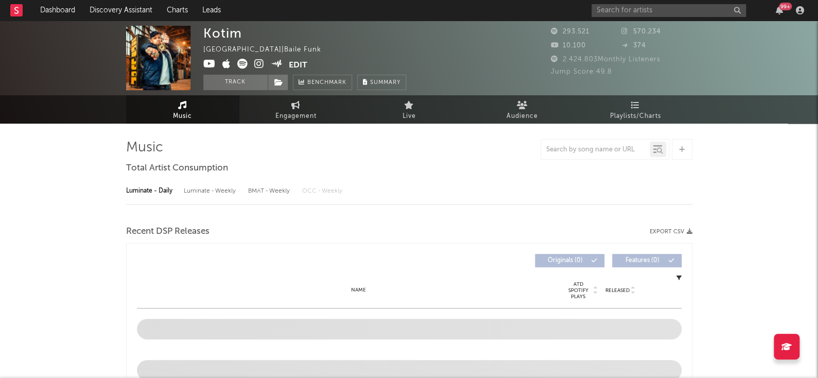
select select "6m"
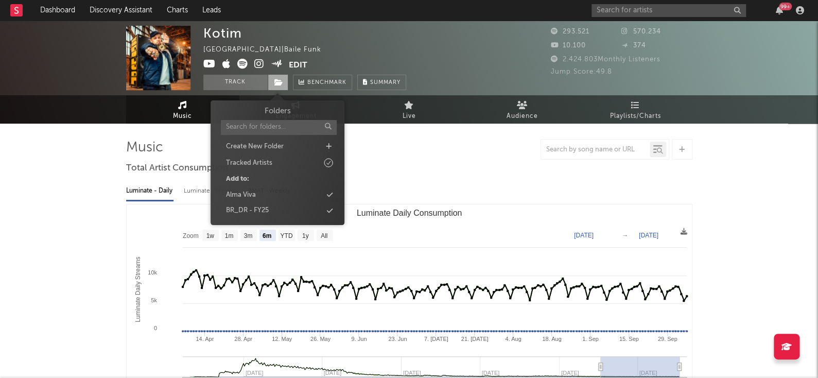
click at [274, 84] on icon at bounding box center [278, 82] width 9 height 7
click at [332, 211] on icon at bounding box center [330, 210] width 6 height 7
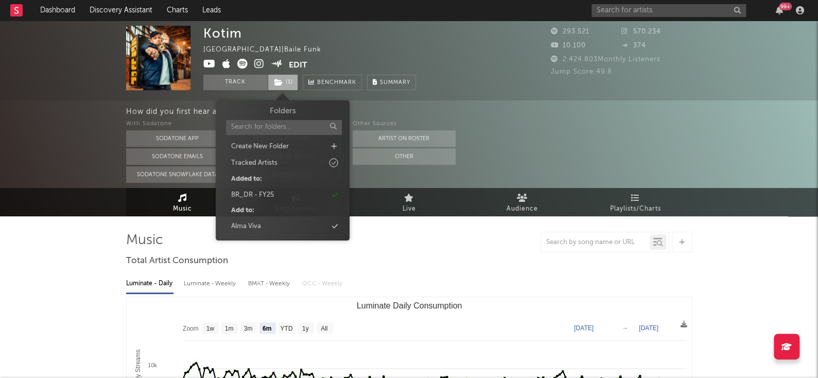
click at [291, 78] on span "( 1 )" at bounding box center [283, 82] width 30 height 15
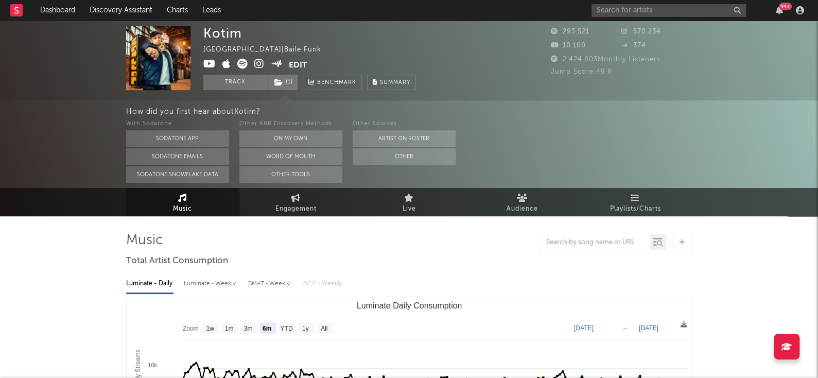
click at [471, 67] on div "Kotim Brazil | Baile Funk Edit Track ( 1 ) Benchmark Summary" at bounding box center [370, 58] width 335 height 64
select select "6m"
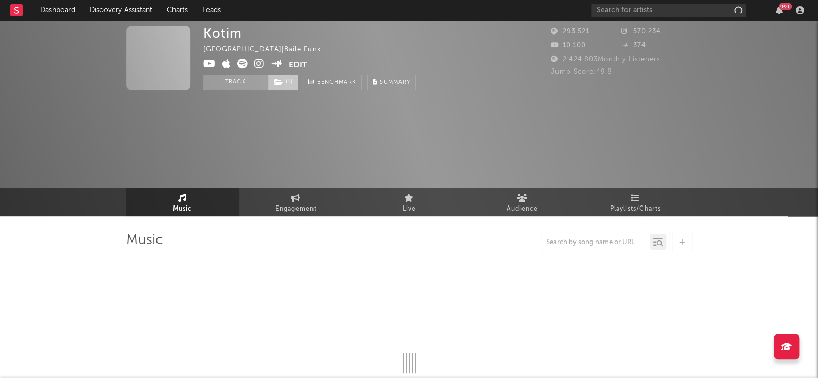
click at [288, 86] on span "( 1 )" at bounding box center [283, 82] width 30 height 15
select select "6m"
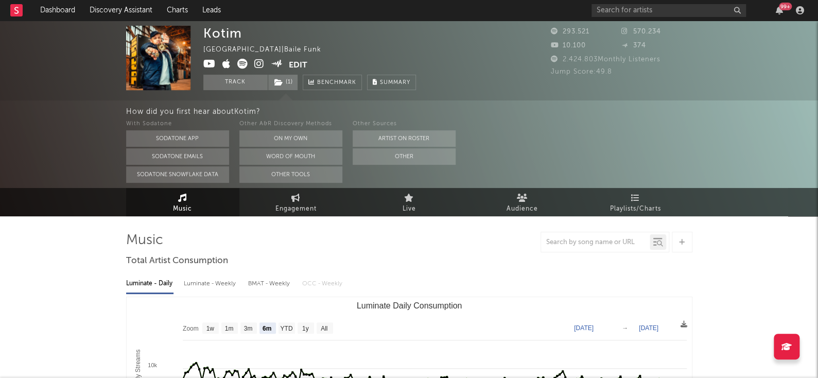
click at [432, 31] on div "Kotim [GEOGRAPHIC_DATA] | Baile Funk Edit Track ( 1 ) Benchmark Summary" at bounding box center [370, 58] width 335 height 64
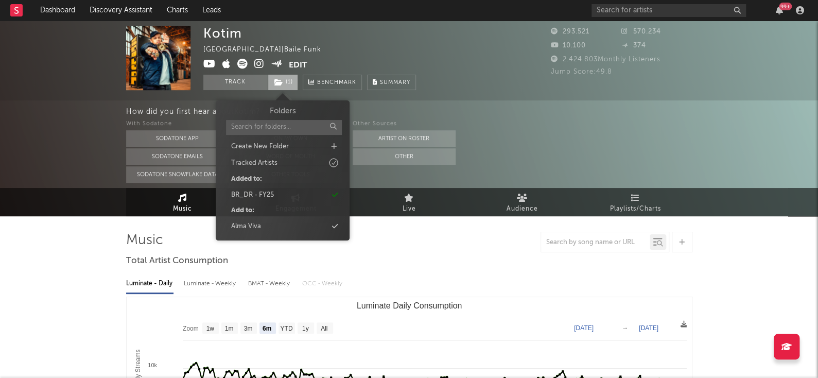
click at [284, 85] on span "( 1 )" at bounding box center [283, 82] width 30 height 15
click at [330, 195] on div "BR_DR - FY25" at bounding box center [282, 194] width 118 height 13
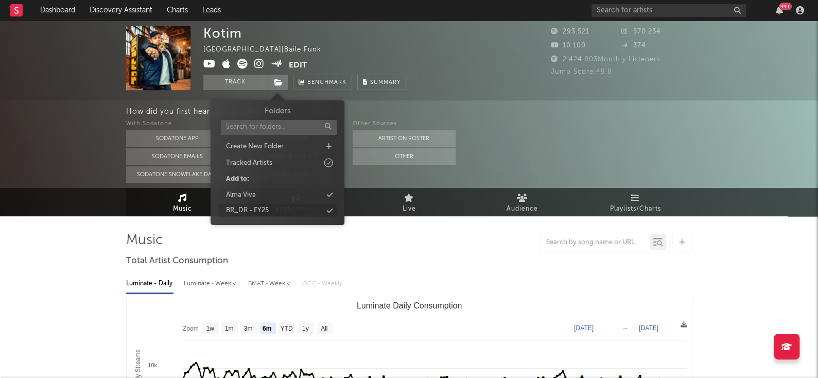
click at [329, 212] on icon at bounding box center [330, 210] width 6 height 7
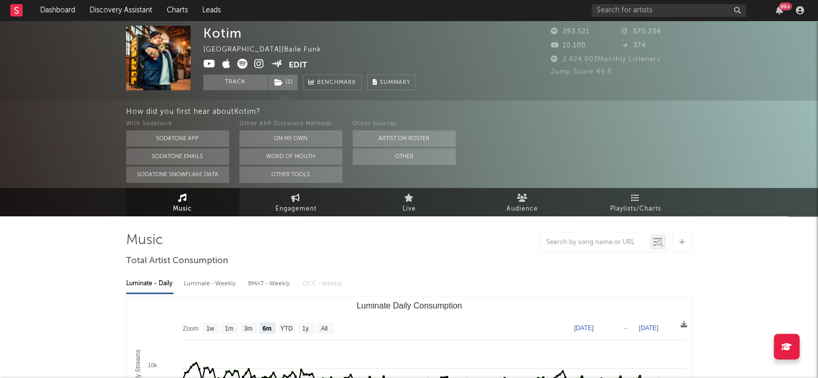
click at [347, 26] on div "Kotim [GEOGRAPHIC_DATA] | Baile Funk Edit Track ( 1 ) Benchmark Summary" at bounding box center [309, 58] width 213 height 64
click at [632, 5] on input "text" at bounding box center [668, 10] width 154 height 13
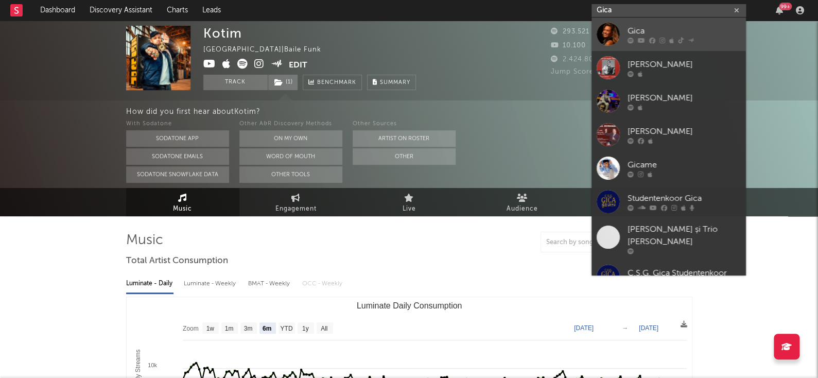
type input "Gica"
click at [692, 47] on link "Gica" at bounding box center [668, 34] width 154 height 33
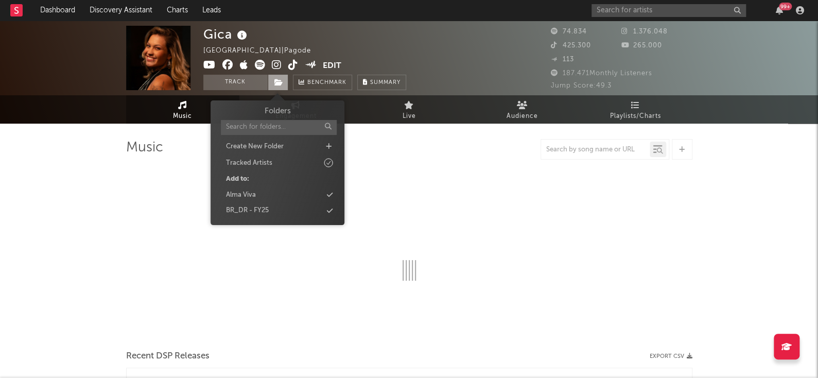
click at [286, 87] on span at bounding box center [278, 82] width 21 height 15
select select "6m"
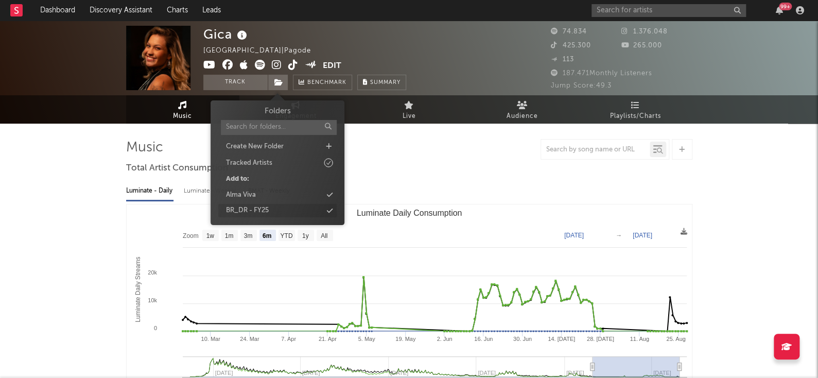
click at [335, 212] on div "BR_DR - FY25" at bounding box center [277, 210] width 118 height 13
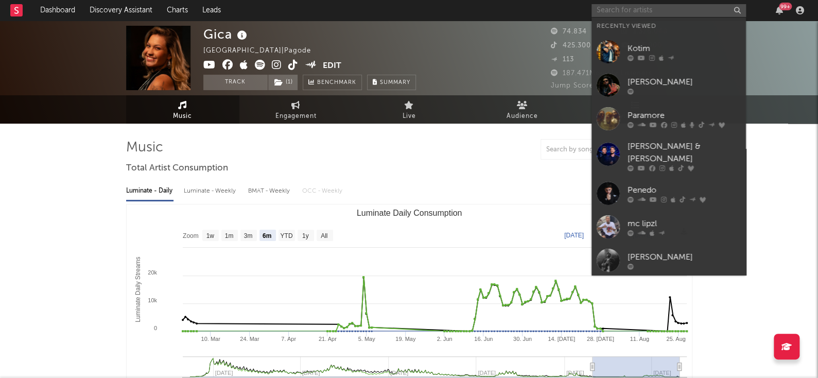
click at [634, 8] on input "text" at bounding box center [668, 10] width 154 height 13
type input "m"
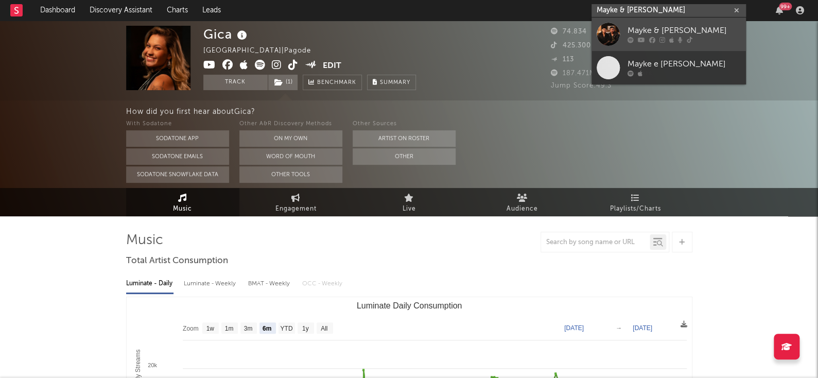
type input "Mayke & [PERSON_NAME]"
click at [652, 47] on link "Mayke & [PERSON_NAME]" at bounding box center [668, 34] width 154 height 33
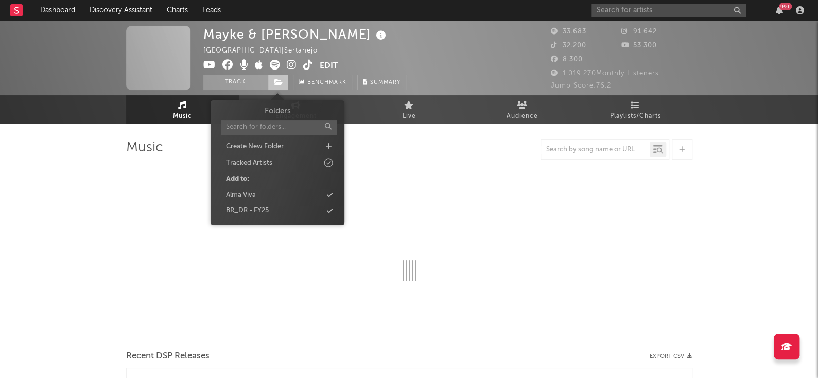
click at [271, 77] on span at bounding box center [278, 82] width 21 height 15
click at [322, 208] on div "BR_DR - FY25" at bounding box center [277, 210] width 118 height 13
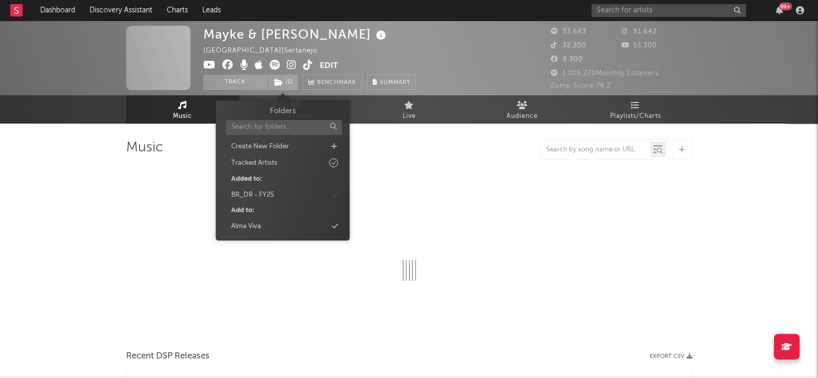
select select "6m"
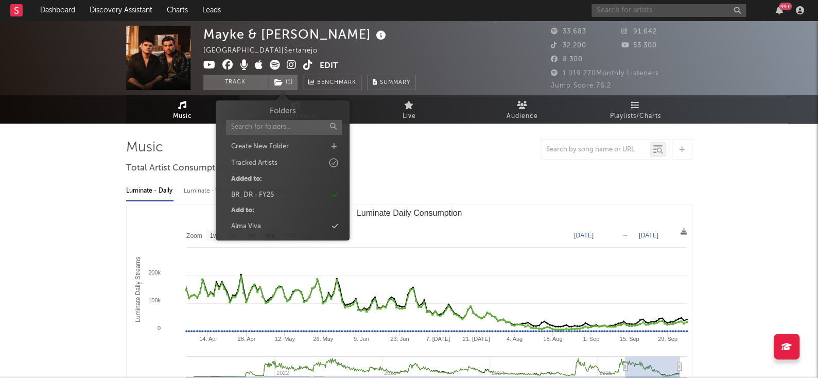
click at [634, 4] on input "text" at bounding box center [668, 10] width 154 height 13
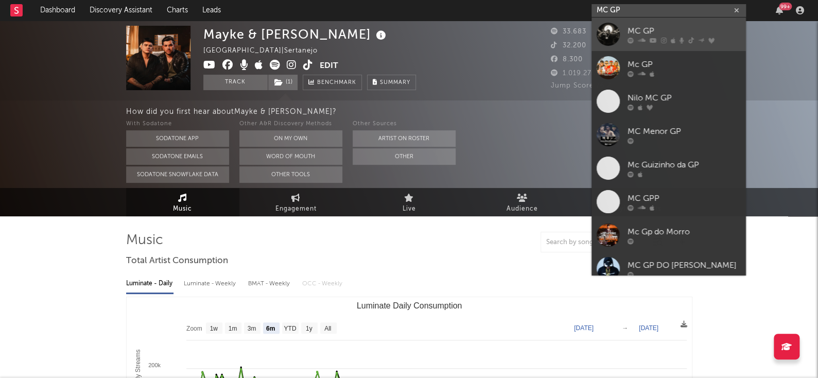
type input "MC GP"
click at [652, 40] on icon at bounding box center [653, 40] width 7 height 6
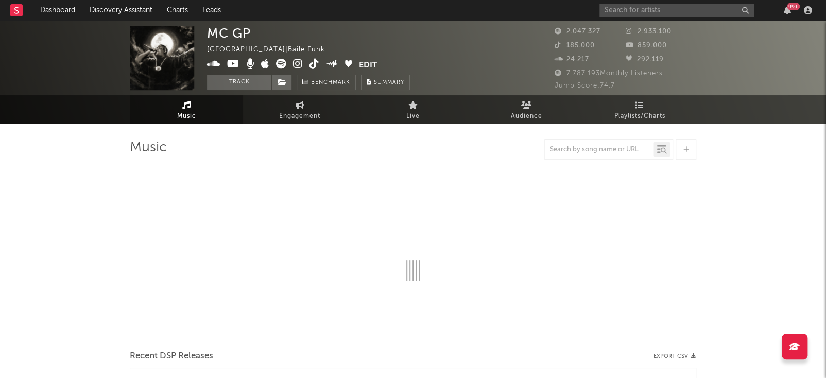
select select "6m"
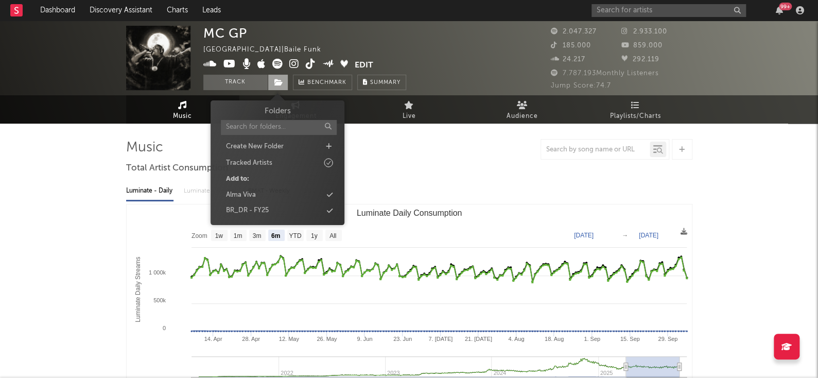
click at [282, 84] on icon at bounding box center [278, 82] width 9 height 7
click at [331, 212] on icon at bounding box center [330, 210] width 6 height 7
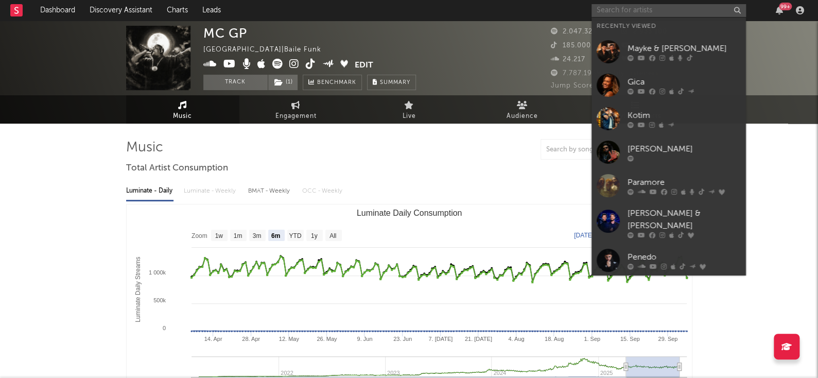
click at [629, 13] on input "text" at bounding box center [668, 10] width 154 height 13
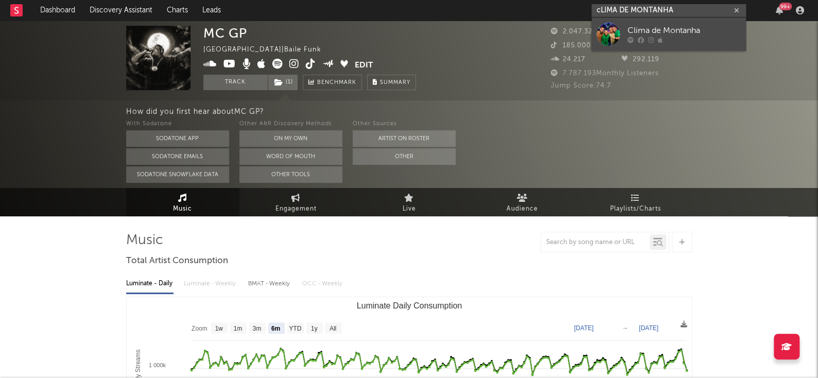
type input "cLIMA DE MONTANHA"
click at [697, 37] on div at bounding box center [684, 40] width 113 height 6
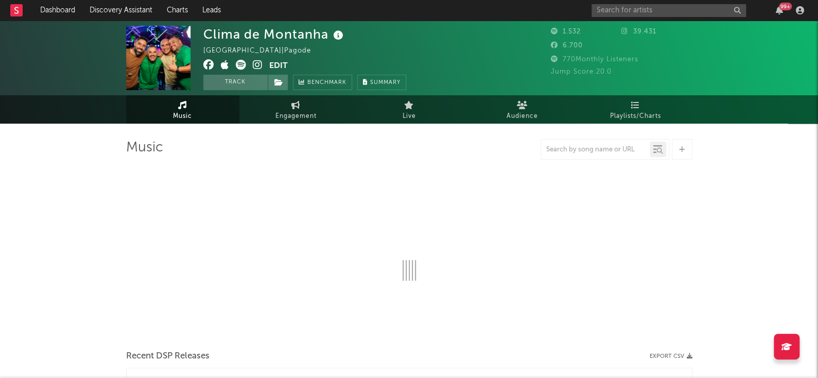
select select "1w"
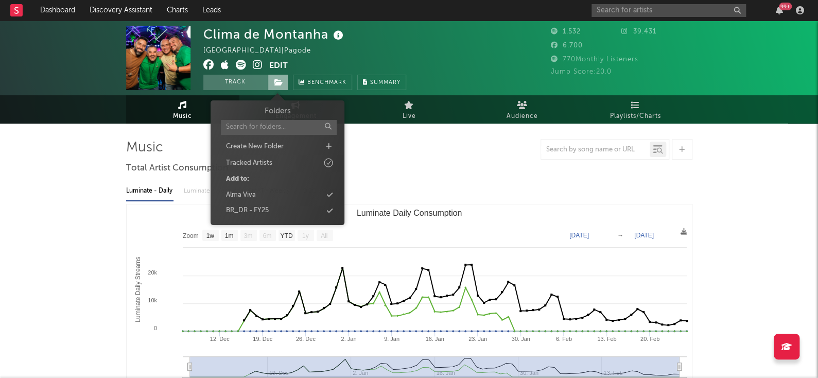
click at [282, 79] on icon at bounding box center [278, 82] width 9 height 7
click at [332, 211] on icon at bounding box center [330, 210] width 6 height 7
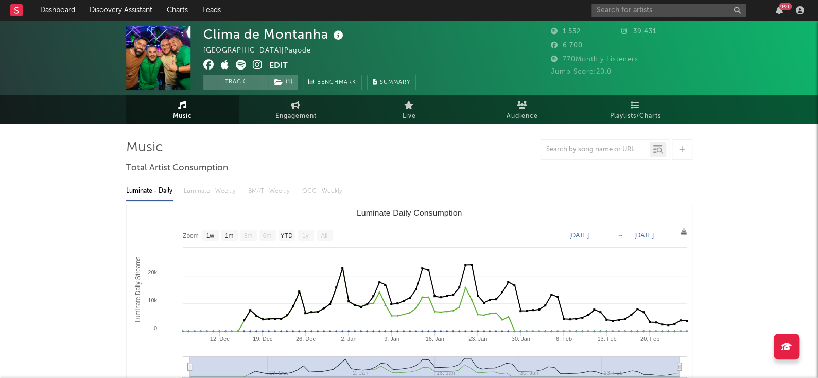
drag, startPoint x: 434, startPoint y: 36, endPoint x: 424, endPoint y: 28, distance: 12.5
click at [434, 36] on div "Clima de Montanha Brazil | Pagode Edit Track ( 1 ) Benchmark Summary" at bounding box center [370, 58] width 335 height 64
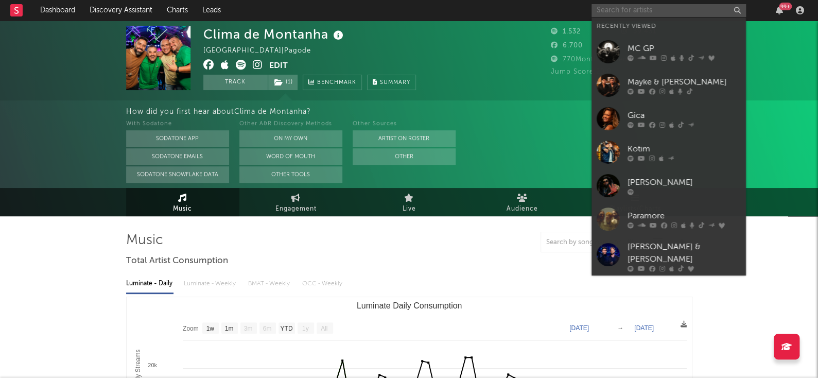
click at [666, 7] on input "text" at bounding box center [668, 10] width 154 height 13
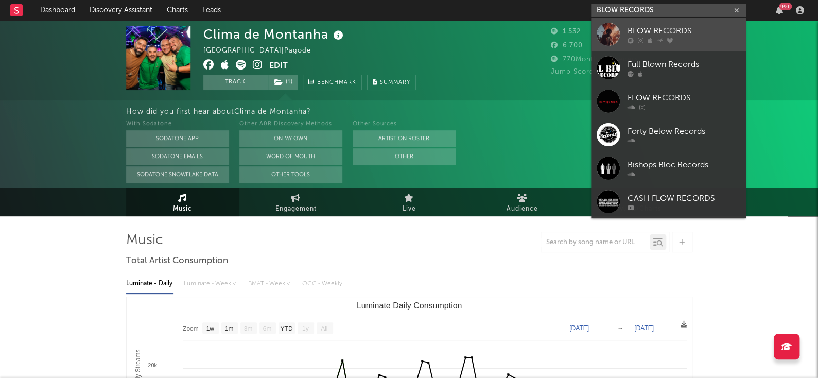
type input "BLOW RECORDS"
click at [664, 39] on div at bounding box center [684, 40] width 113 height 6
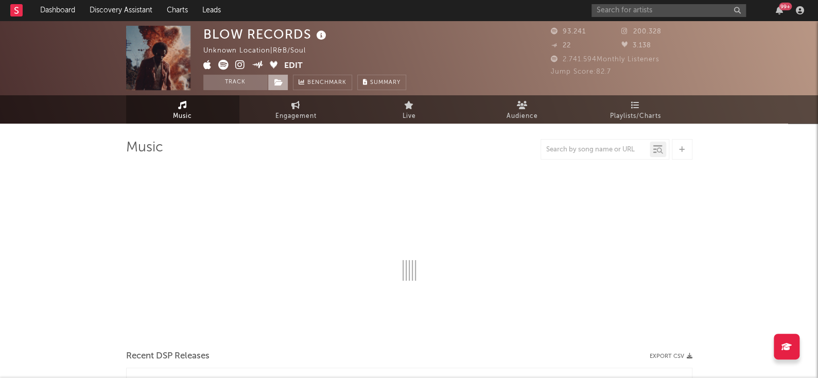
select select "6m"
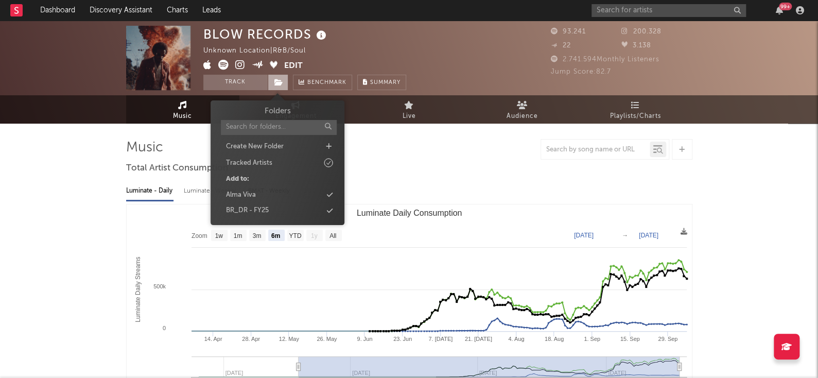
click at [283, 79] on span at bounding box center [278, 82] width 21 height 15
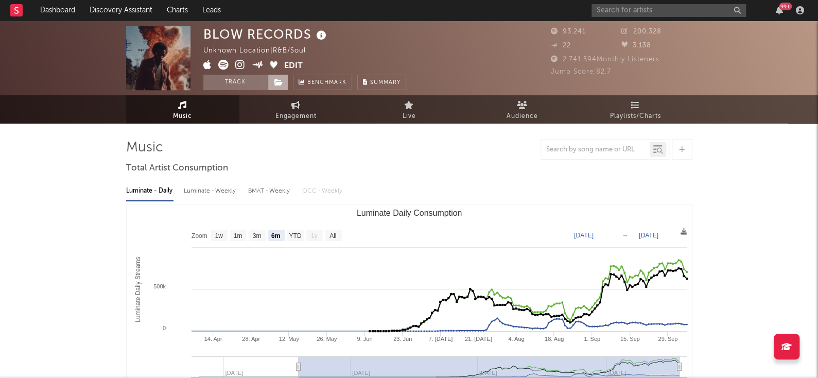
click at [283, 79] on span at bounding box center [278, 82] width 21 height 15
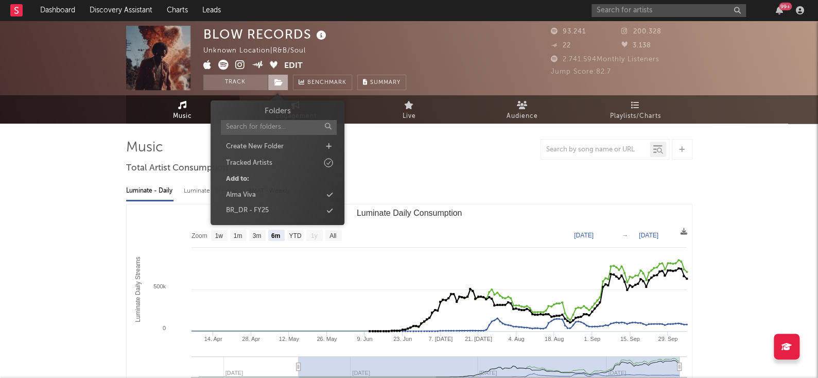
click at [281, 83] on icon at bounding box center [278, 82] width 9 height 7
click at [328, 213] on icon at bounding box center [330, 210] width 6 height 7
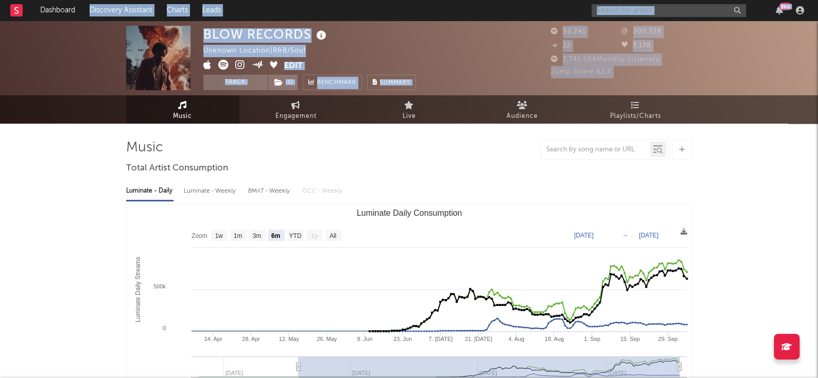
drag, startPoint x: 33, startPoint y: 110, endPoint x: 105, endPoint y: -14, distance: 142.5
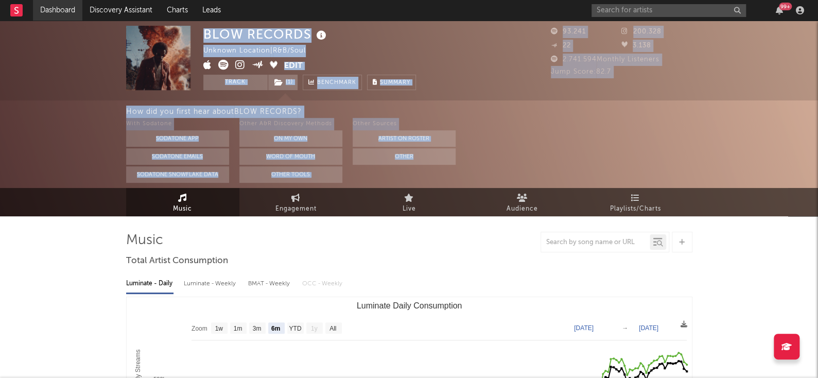
click at [68, 11] on link "Dashboard" at bounding box center [57, 10] width 49 height 21
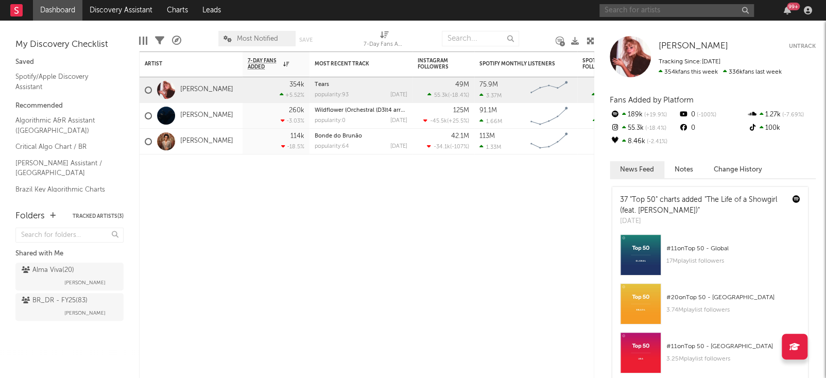
paste input "MC Manin"
click at [692, 10] on input "MC Manin" at bounding box center [676, 10] width 154 height 13
click at [671, 14] on input "MC Manin" at bounding box center [676, 10] width 154 height 13
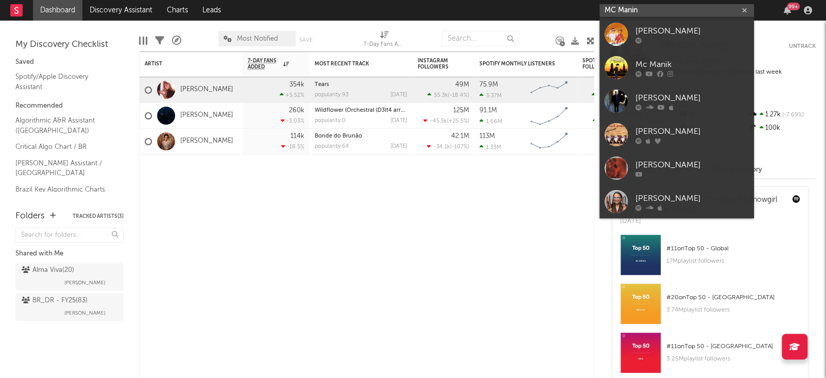
paste input "0FoCXcg1R545Rm3MCvQkK7"
click at [671, 14] on input "0FoCXcg1R545Rm3MCvQkK7" at bounding box center [676, 10] width 154 height 13
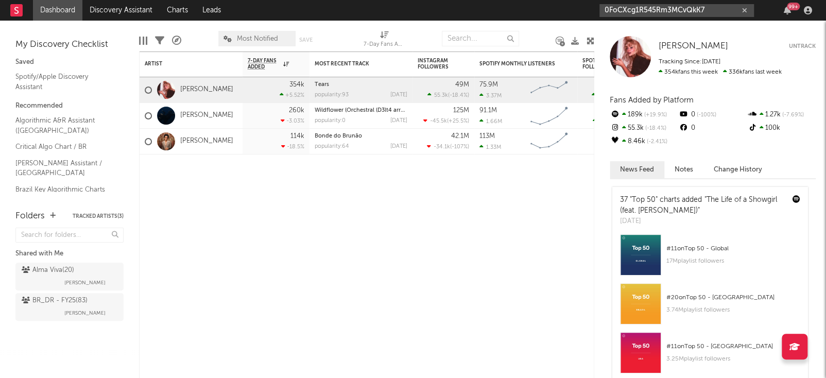
click at [623, 10] on input "0FoCXcg1R545Rm3MCvQkK7" at bounding box center [676, 10] width 154 height 13
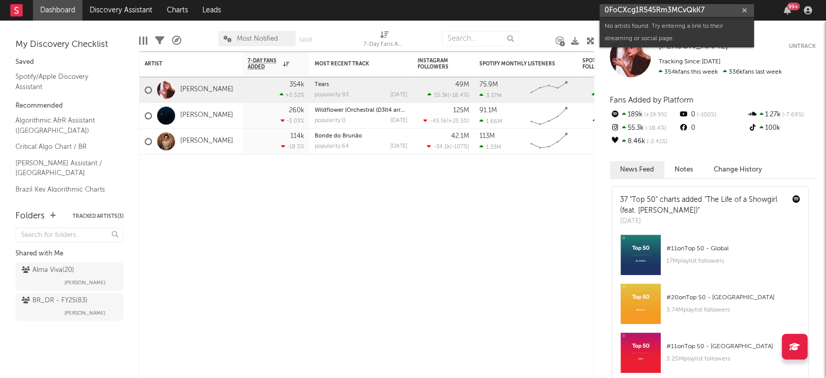
click at [623, 10] on input "0FoCXcg1R545Rm3MCvQkK7" at bounding box center [676, 10] width 154 height 13
paste input "https://open.spotify.com/intl-pt/artist/0FoCXcg1R545Rm3MCvQkK7?si=eCqp3CY9Q7KOi…"
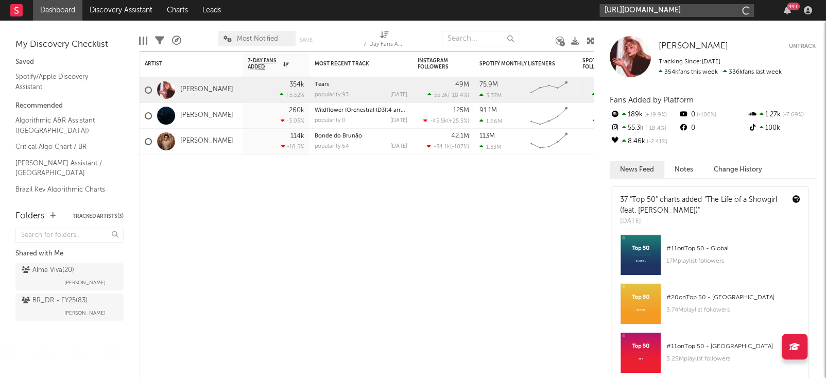
scroll to position [0, 203]
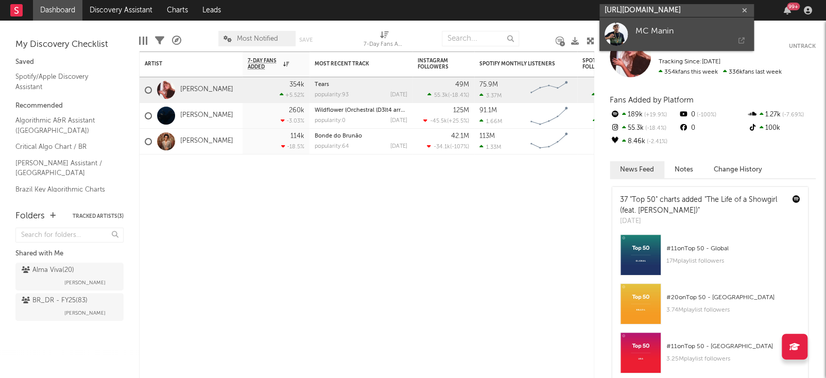
type input "https://open.spotify.com/intl-pt/artist/0FoCXcg1R545Rm3MCvQkK7?si=eCqp3CY9Q7KOi…"
click at [700, 37] on icon at bounding box center [689, 40] width 109 height 6
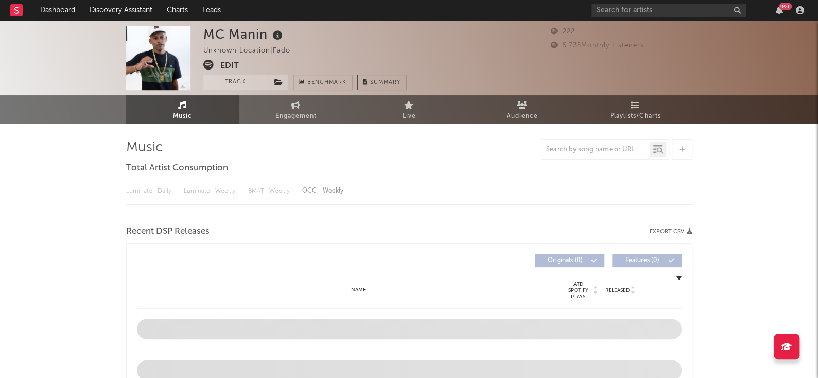
select select "1w"
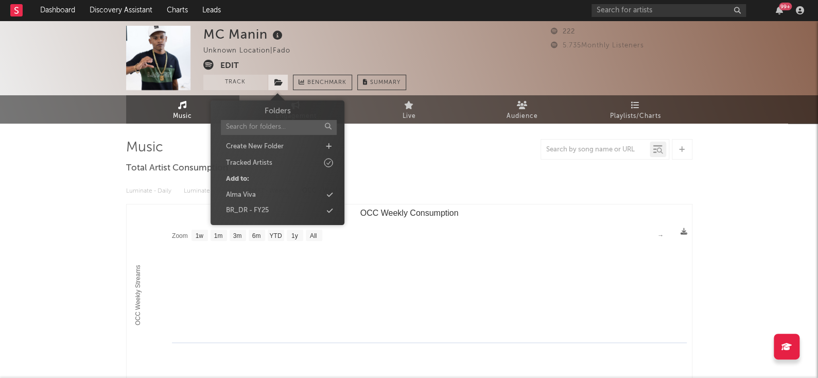
click at [284, 80] on span at bounding box center [278, 82] width 21 height 15
click at [334, 213] on div "BR_DR - FY25" at bounding box center [277, 210] width 118 height 13
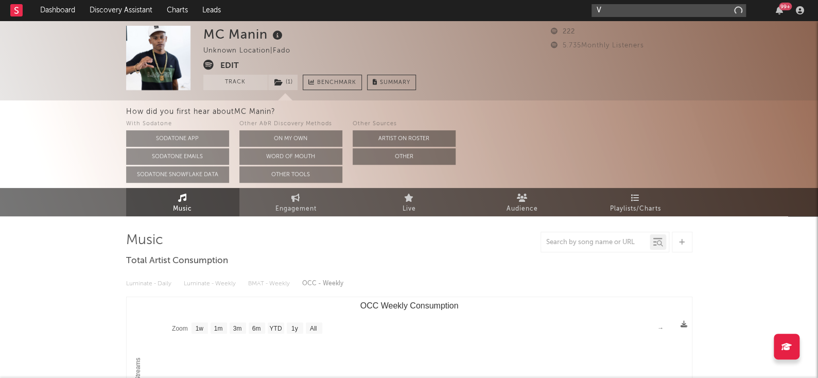
click at [652, 8] on input "V" at bounding box center [668, 10] width 154 height 13
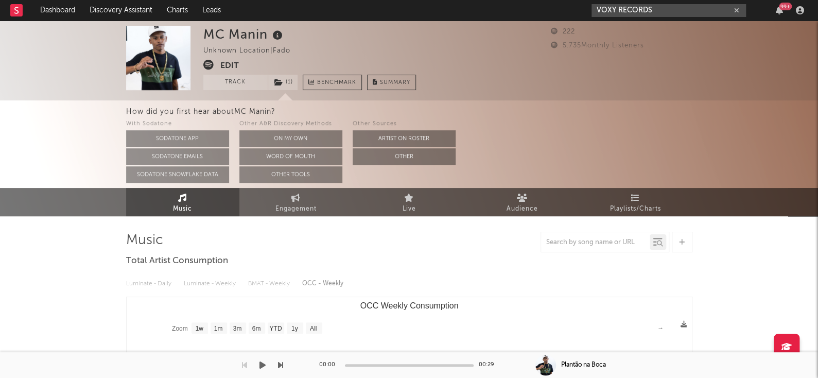
type input "VOXY RECORDS"
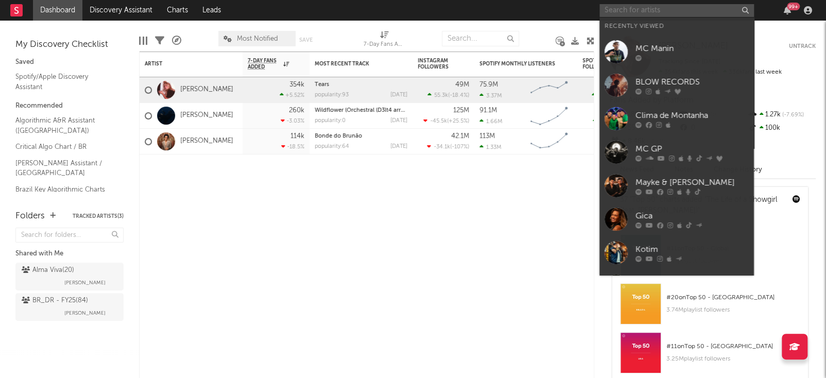
click at [662, 10] on input "text" at bounding box center [676, 10] width 154 height 13
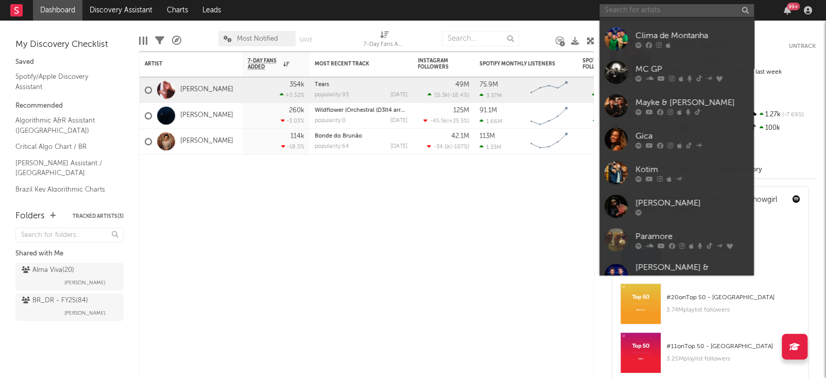
scroll to position [94, 0]
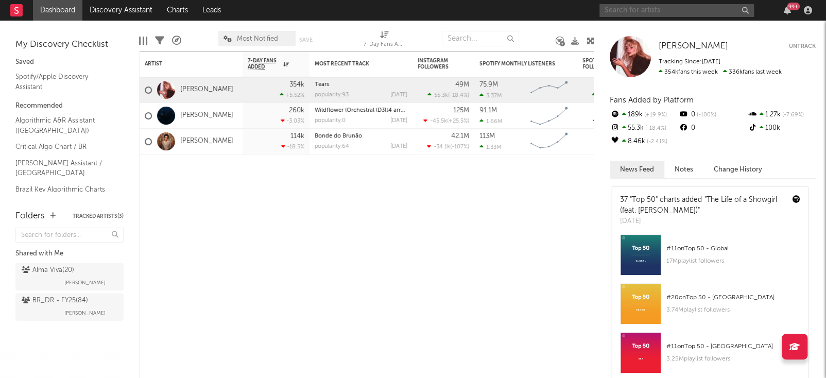
click at [686, 14] on input "text" at bounding box center [676, 10] width 154 height 13
drag, startPoint x: 761, startPoint y: 3, endPoint x: 610, endPoint y: 8, distance: 150.9
click at [610, 8] on input "text" at bounding box center [676, 10] width 154 height 13
type input "O"
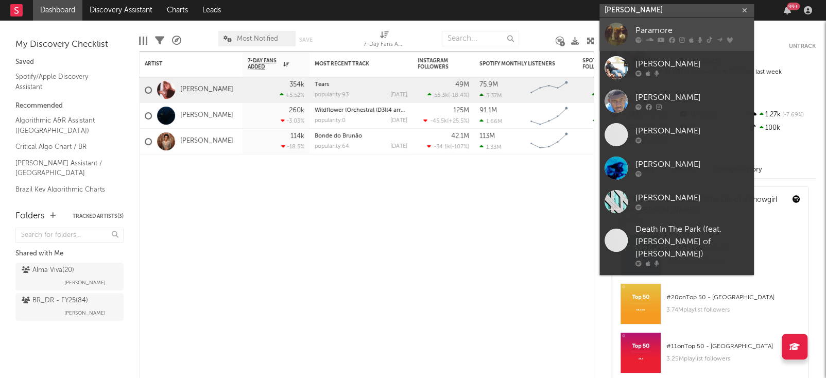
type input "[PERSON_NAME]"
click at [693, 29] on div "Paramore" at bounding box center [691, 31] width 113 height 12
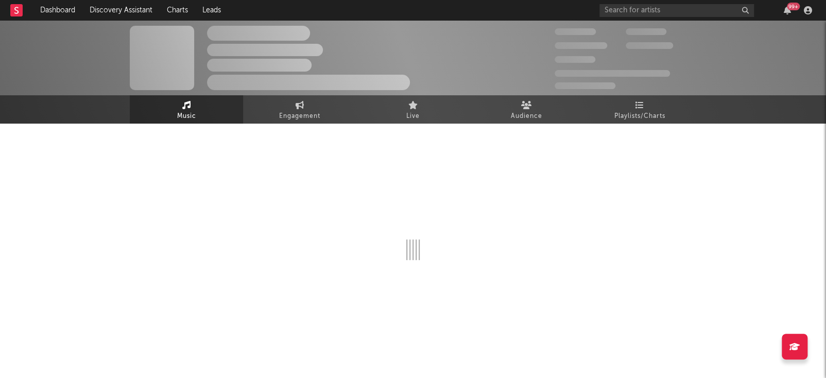
drag, startPoint x: 379, startPoint y: 94, endPoint x: 373, endPoint y: 61, distance: 33.0
click at [373, 61] on div "The Artist Name Unknown Location | Shoegaze Edit Track Benchmark Summary 300.00…" at bounding box center [413, 58] width 826 height 75
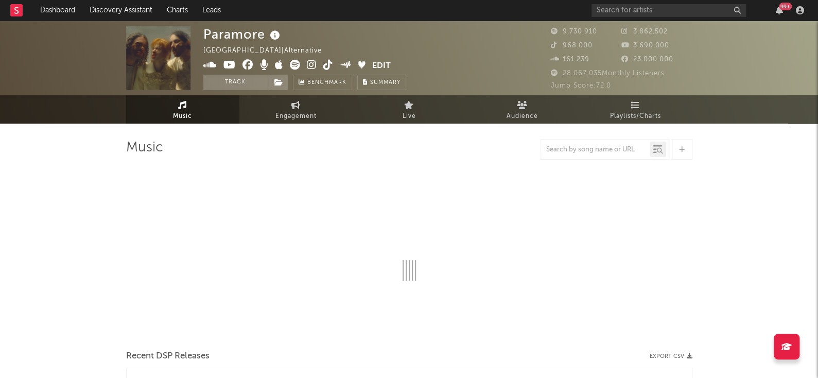
click at [326, 19] on nav "Dashboard Discovery Assistant Charts Leads 99 +" at bounding box center [409, 10] width 818 height 21
click at [248, 81] on button "Track" at bounding box center [235, 82] width 64 height 15
click at [62, 10] on link "Dashboard" at bounding box center [57, 10] width 49 height 21
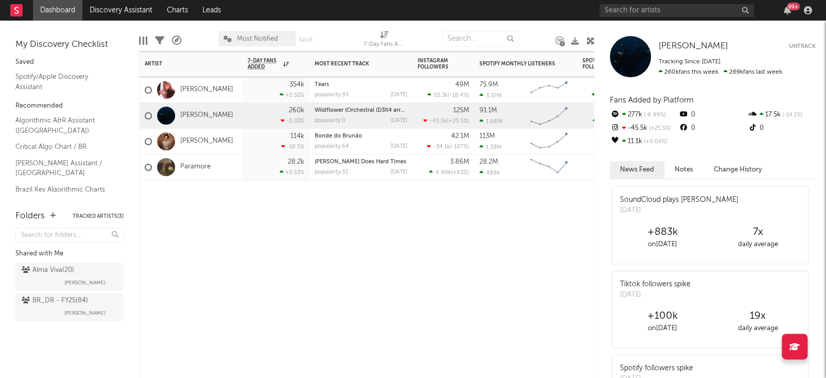
click at [442, 205] on div at bounding box center [443, 195] width 62 height 31
click at [449, 204] on div at bounding box center [443, 195] width 62 height 31
click at [375, 192] on div at bounding box center [360, 195] width 103 height 31
click at [353, 219] on div "Artist Notifications 7-Day Fans Added WoW % Change Most Recent Track Popularity…" at bounding box center [366, 214] width 455 height 326
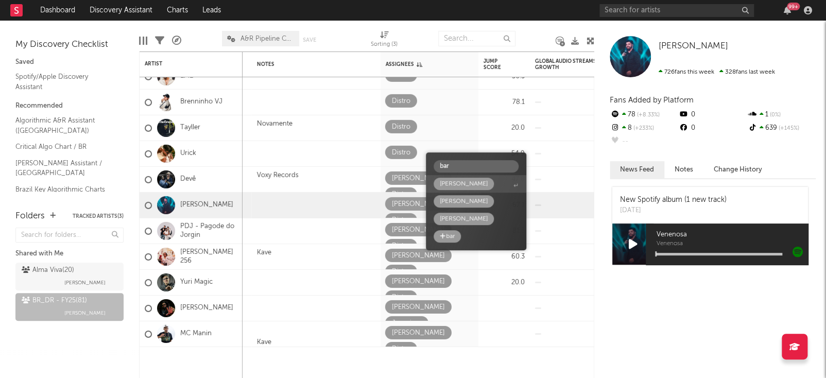
type input "bar"
click at [476, 182] on span "[PERSON_NAME]" at bounding box center [476, 184] width 100 height 18
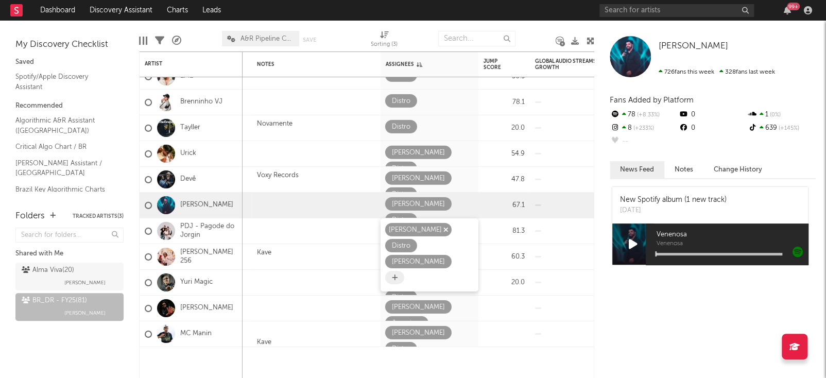
click at [446, 228] on icon "button" at bounding box center [445, 229] width 5 height 7
click at [407, 255] on div at bounding box center [396, 263] width 22 height 16
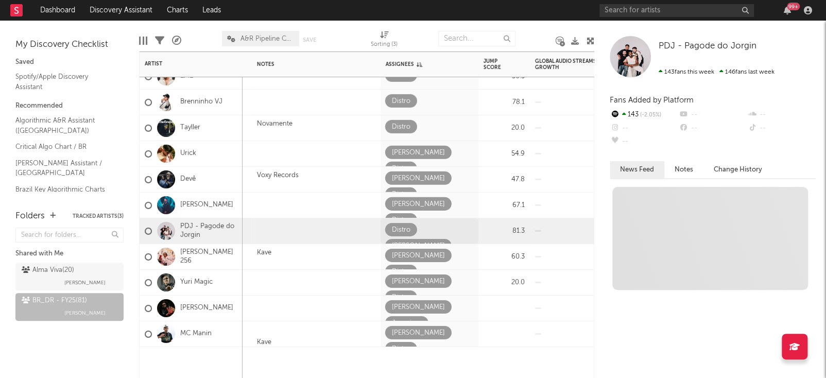
click at [404, 255] on span at bounding box center [394, 261] width 19 height 13
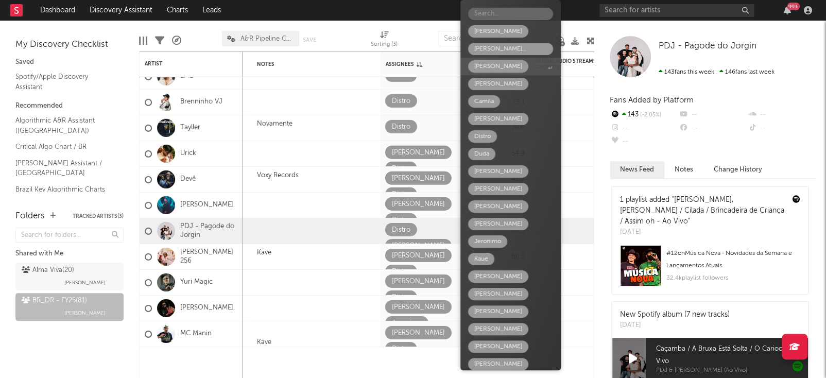
click at [497, 66] on div "[PERSON_NAME]" at bounding box center [498, 66] width 60 height 12
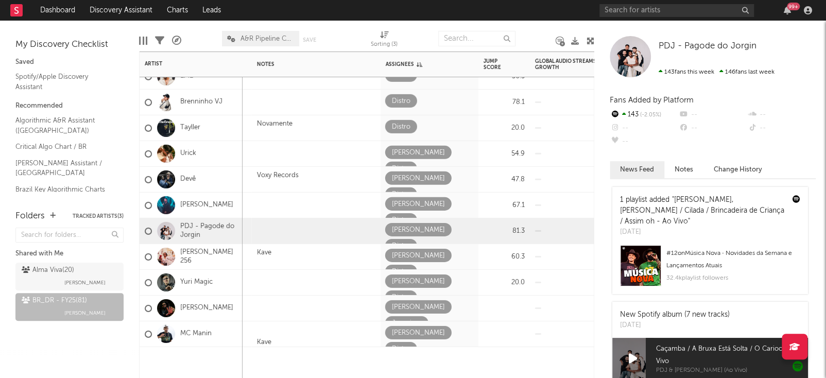
click at [475, 362] on div at bounding box center [429, 362] width 98 height 31
click at [564, 366] on div at bounding box center [581, 362] width 103 height 31
click at [596, 280] on div "PDJ - Pagode do Jorgin PDJ - Pagode do Jorgin 143 fans this week 146 fans last …" at bounding box center [710, 199] width 232 height 357
click at [449, 136] on div "Distro" at bounding box center [429, 127] width 98 height 25
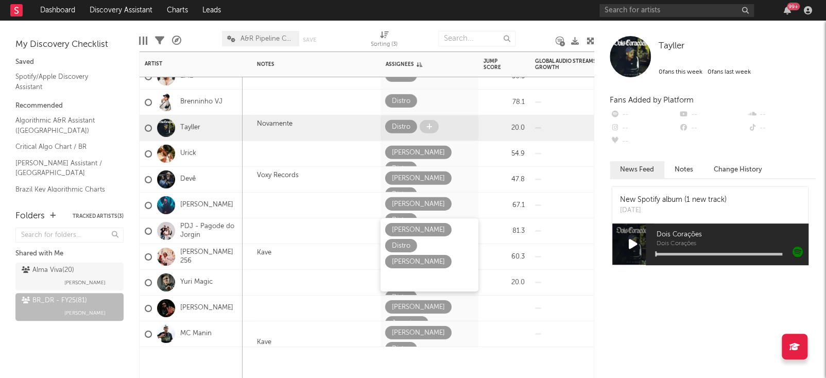
click at [432, 127] on span at bounding box center [429, 126] width 19 height 13
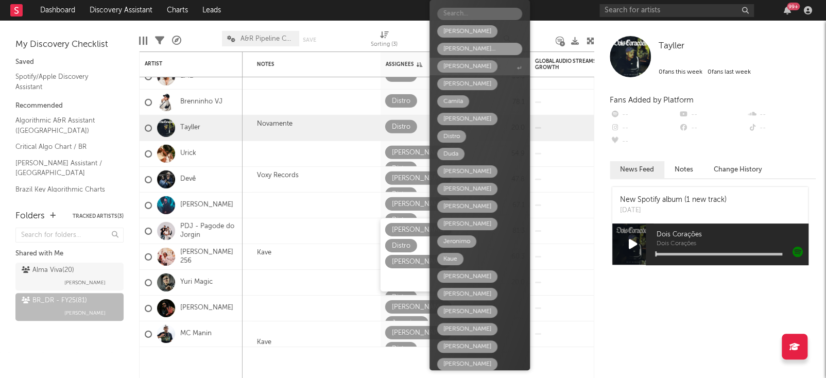
click at [475, 69] on span "[PERSON_NAME]" at bounding box center [479, 67] width 100 height 18
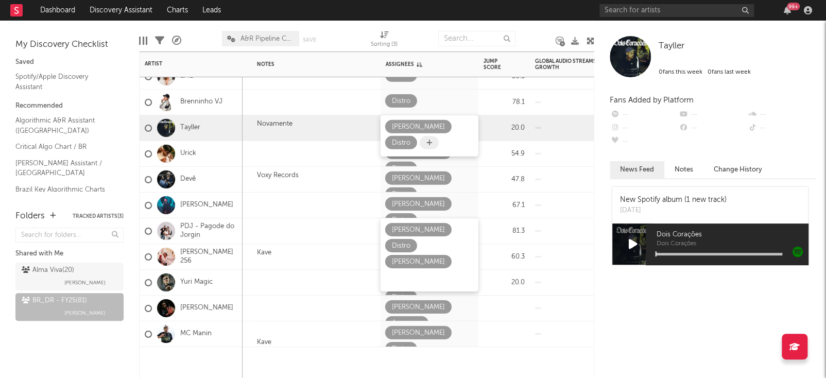
click at [420, 137] on span at bounding box center [429, 142] width 19 height 13
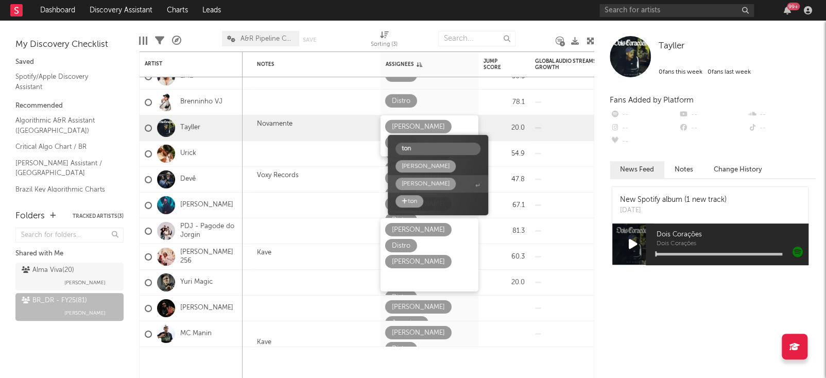
type input "ton"
click at [430, 183] on span "[PERSON_NAME]" at bounding box center [438, 184] width 100 height 18
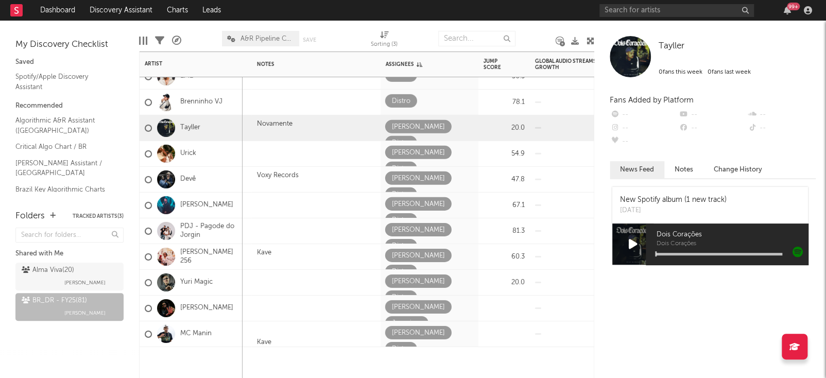
click at [546, 365] on div at bounding box center [581, 362] width 103 height 31
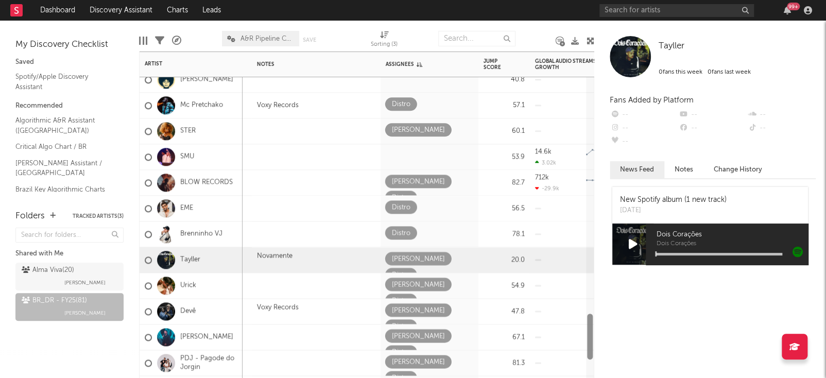
drag, startPoint x: 591, startPoint y: 362, endPoint x: 596, endPoint y: 340, distance: 22.5
click at [596, 340] on div "Bookmarks and Folders My Discovery Checklist Saved Spotify/Apple Discovery Assi…" at bounding box center [413, 199] width 826 height 357
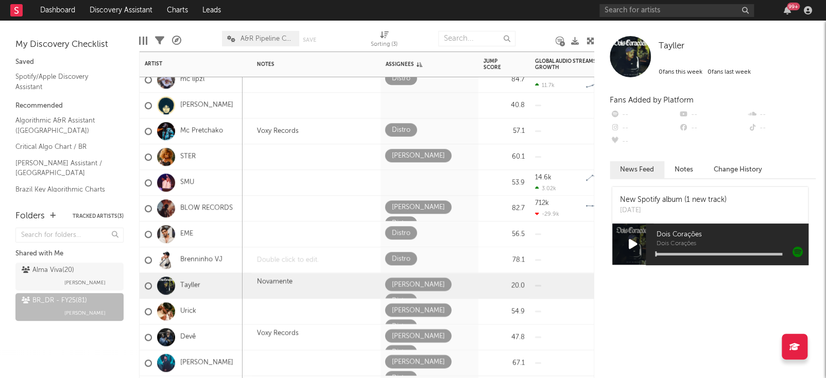
click at [317, 260] on div at bounding box center [316, 259] width 129 height 25
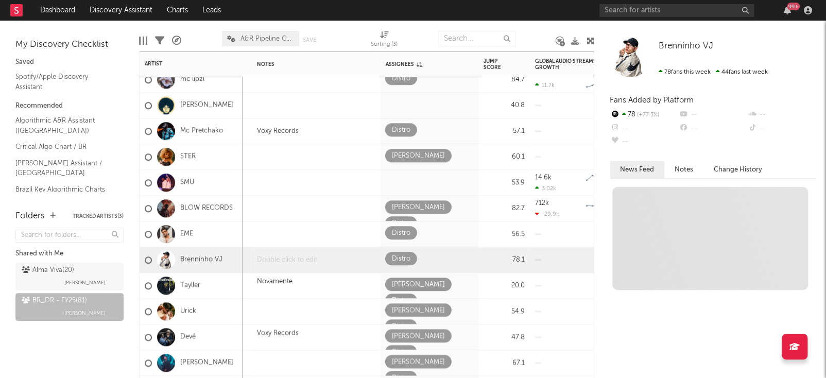
click at [317, 260] on div at bounding box center [316, 259] width 129 height 25
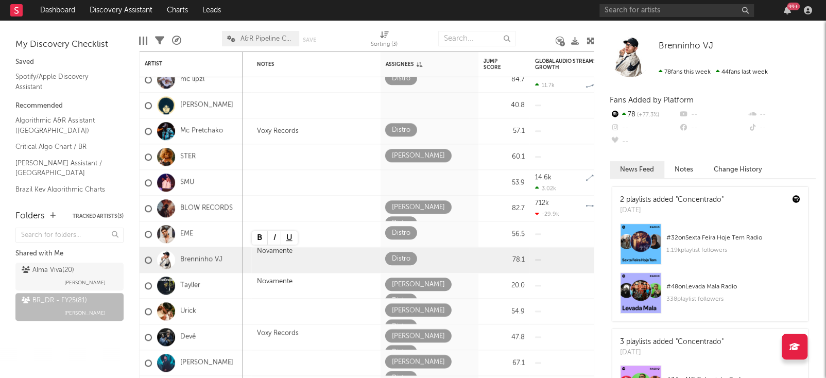
click at [83, 356] on div "Folders Tracked Artists ( 3 ) Shared with Me Alma Viva ( 20 ) Malu Guarisa BR_D…" at bounding box center [69, 288] width 139 height 179
click at [425, 255] on span at bounding box center [429, 258] width 19 height 13
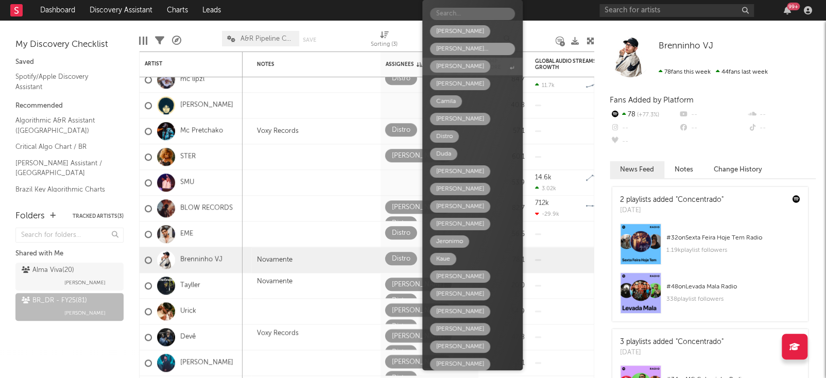
click at [452, 65] on div "[PERSON_NAME]" at bounding box center [460, 66] width 48 height 12
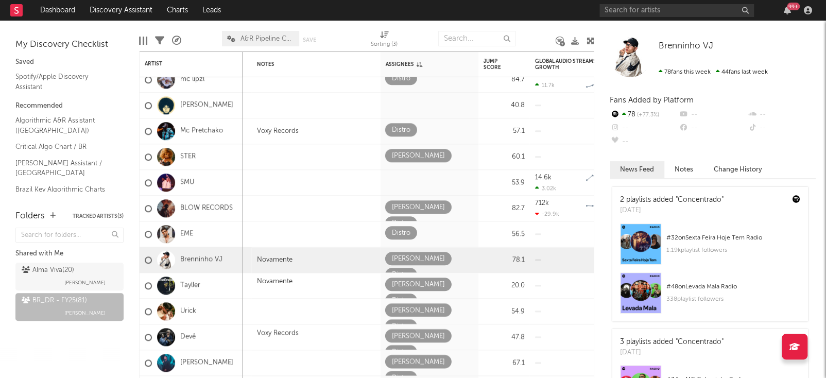
click at [452, 65] on div "[PERSON_NAME]" at bounding box center [460, 66] width 48 height 12
click at [423, 239] on div at bounding box center [431, 234] width 22 height 16
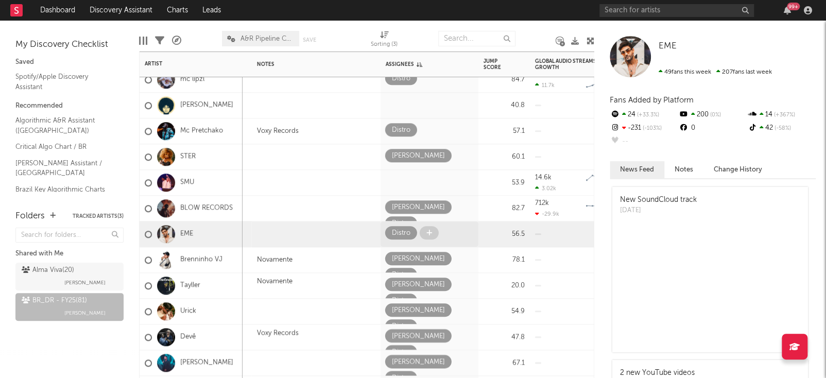
click at [428, 235] on icon at bounding box center [429, 233] width 6 height 7
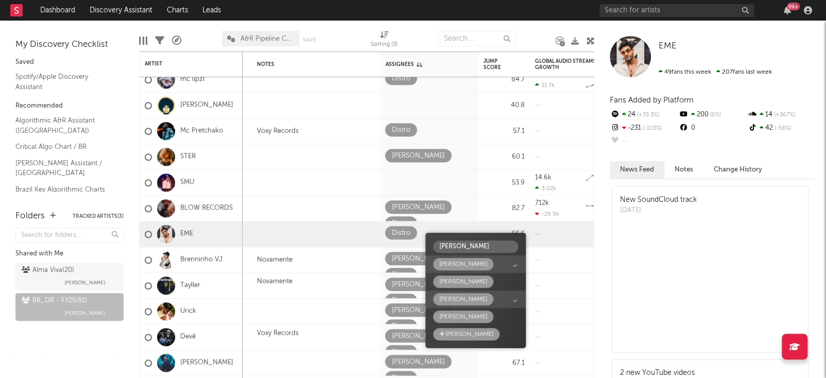
type input "Lucia"
click at [471, 260] on span "[PERSON_NAME]" at bounding box center [475, 264] width 100 height 18
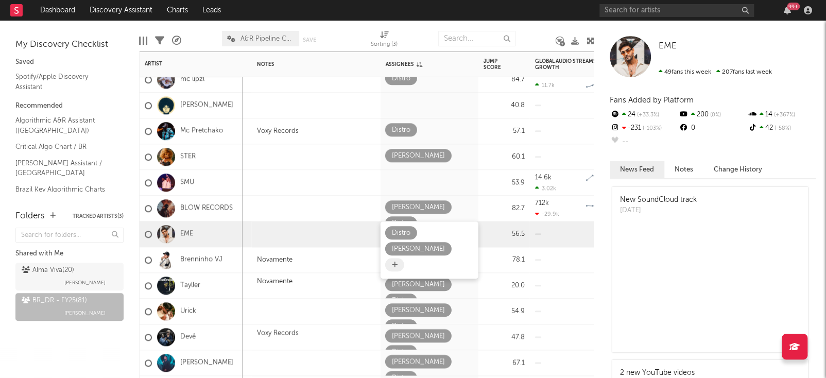
click at [396, 262] on icon at bounding box center [395, 265] width 6 height 7
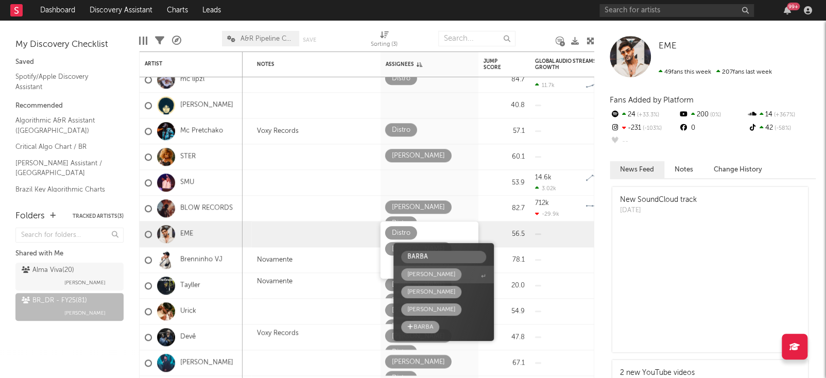
type input "BARBA"
click at [432, 273] on div "[PERSON_NAME]" at bounding box center [431, 274] width 60 height 12
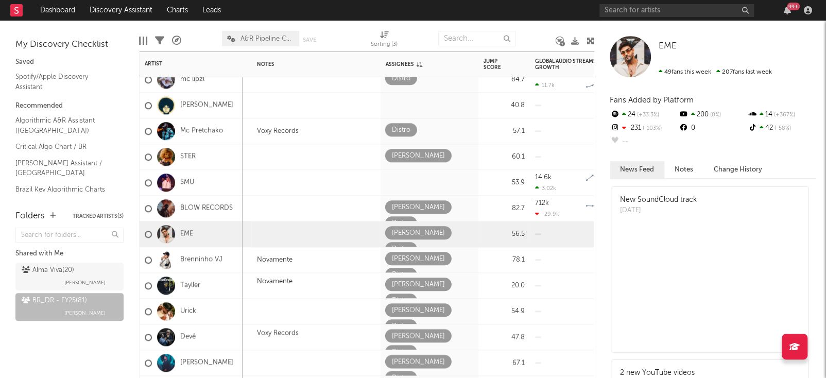
click at [253, 84] on div at bounding box center [288, 80] width 72 height 8
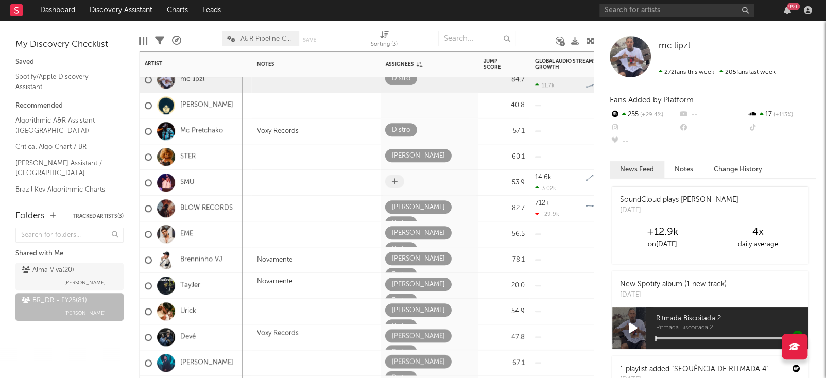
click at [398, 182] on span at bounding box center [394, 181] width 19 height 13
click at [392, 180] on icon at bounding box center [395, 181] width 6 height 7
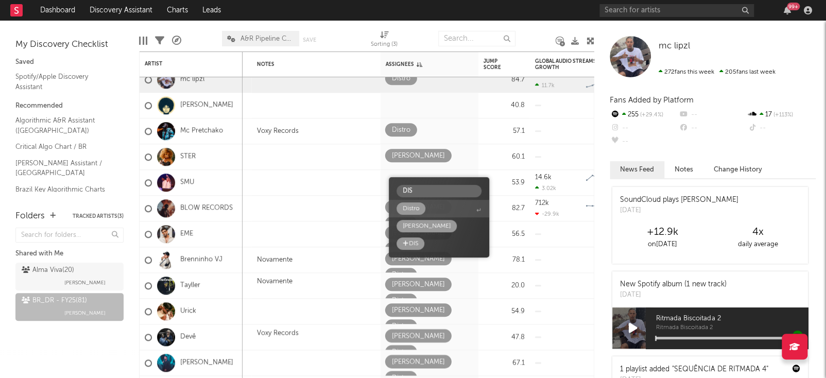
type input "DIS"
click at [443, 206] on span "Distro" at bounding box center [439, 209] width 100 height 18
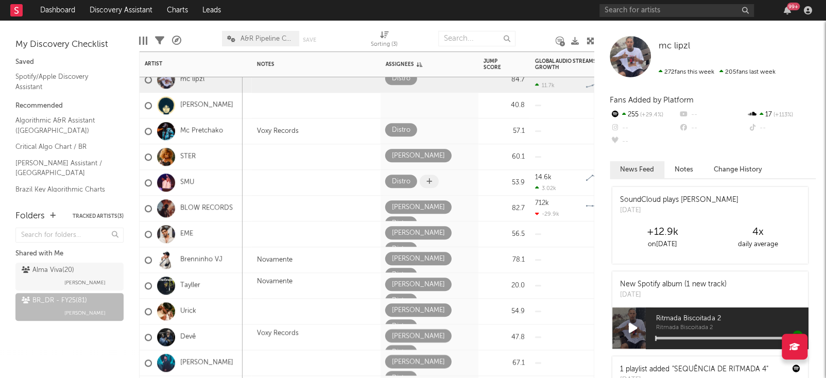
click at [426, 183] on icon at bounding box center [429, 181] width 6 height 7
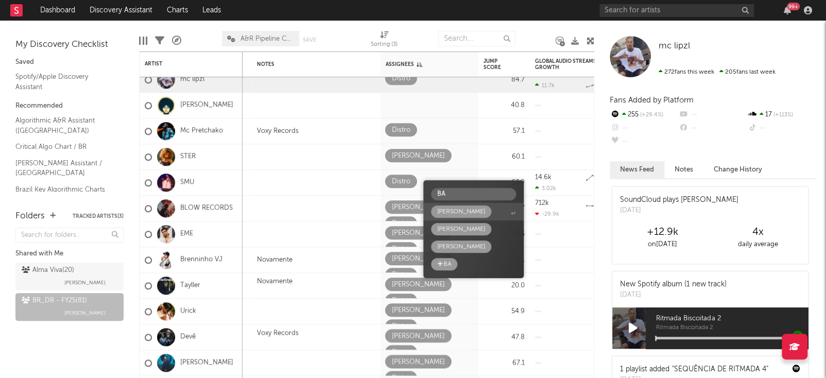
type input "BA"
click at [452, 214] on div "[PERSON_NAME]" at bounding box center [461, 211] width 48 height 12
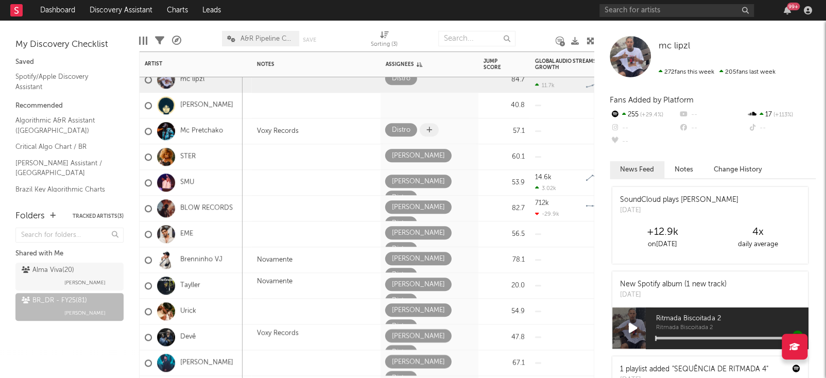
click at [431, 126] on span at bounding box center [429, 129] width 19 height 13
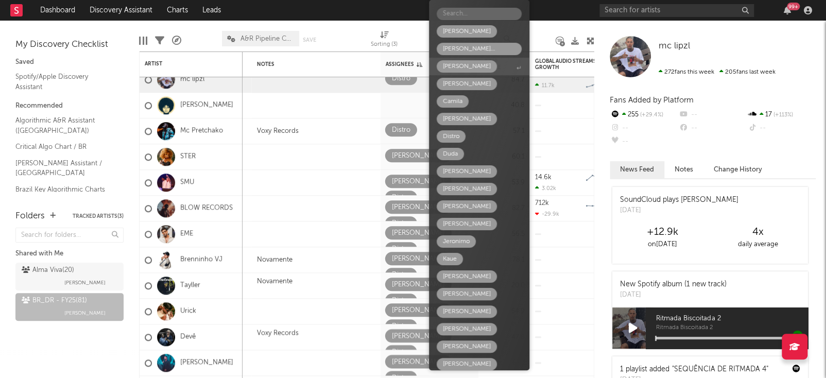
click at [474, 61] on span "[PERSON_NAME]" at bounding box center [479, 67] width 100 height 18
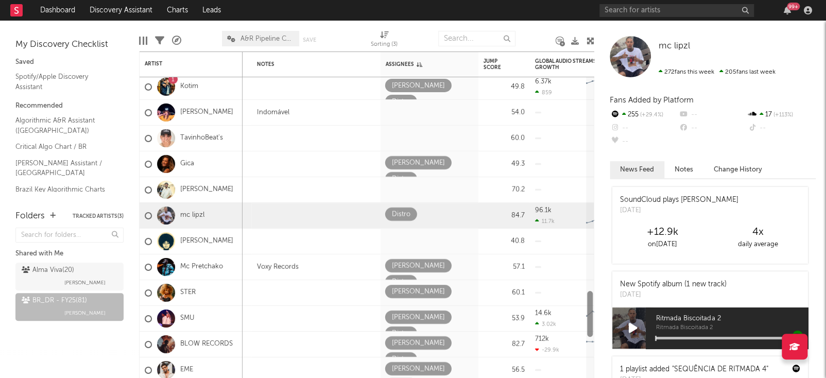
drag, startPoint x: 588, startPoint y: 324, endPoint x: 595, endPoint y: 305, distance: 20.2
click at [595, 305] on div "Bookmarks and Folders My Discovery Checklist Saved Spotify/Apple Discovery Assi…" at bounding box center [413, 199] width 826 height 357
drag, startPoint x: 595, startPoint y: 305, endPoint x: 596, endPoint y: 299, distance: 5.8
click at [596, 299] on div "mc lipzl mc lipzl 272 fans this week 205 fans last week Fans Added by Platform …" at bounding box center [710, 199] width 232 height 357
click at [392, 238] on icon at bounding box center [395, 239] width 6 height 7
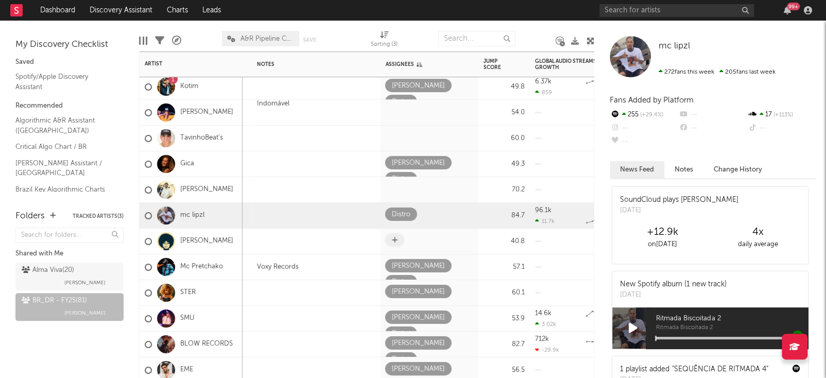
click at [395, 237] on icon at bounding box center [395, 239] width 6 height 7
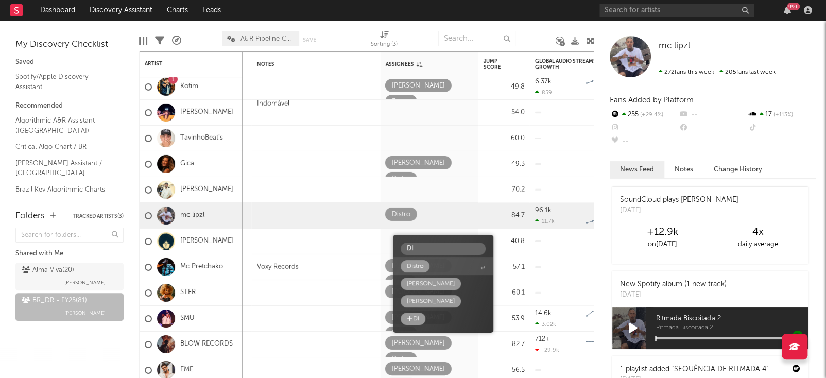
type input "DI"
click at [427, 265] on div "Distro" at bounding box center [415, 266] width 29 height 12
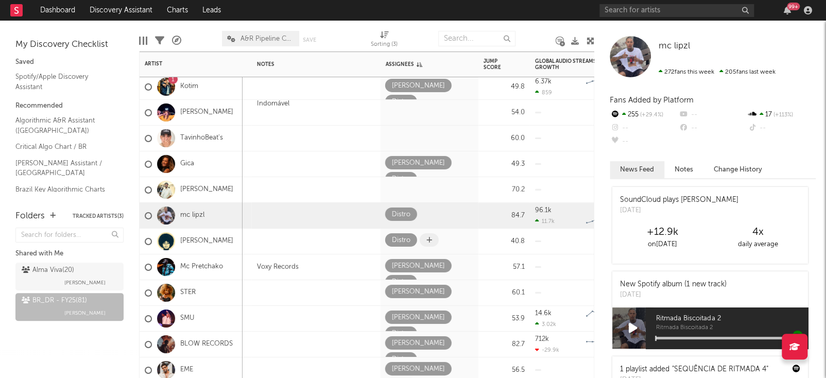
click at [423, 237] on span at bounding box center [429, 239] width 19 height 13
click at [423, 235] on span at bounding box center [429, 239] width 19 height 13
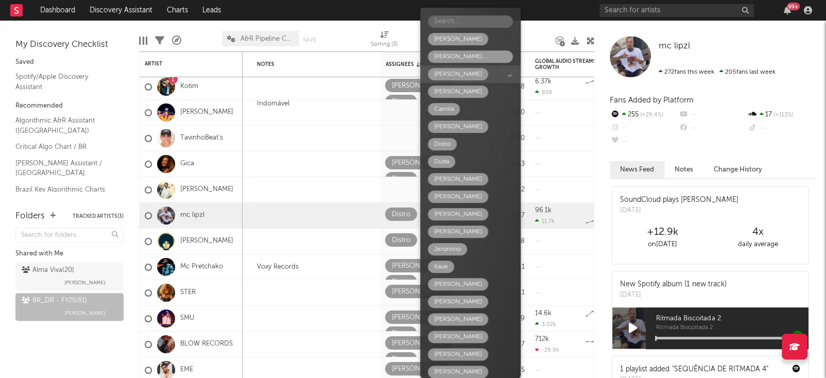
click at [456, 80] on span "[PERSON_NAME]" at bounding box center [470, 74] width 100 height 18
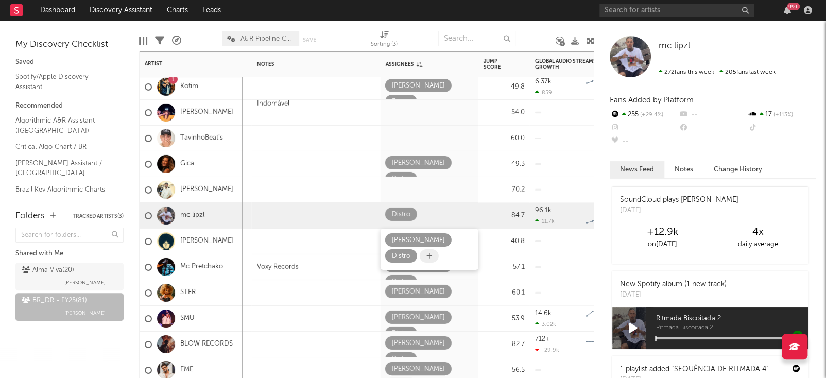
click at [426, 255] on icon at bounding box center [429, 255] width 6 height 7
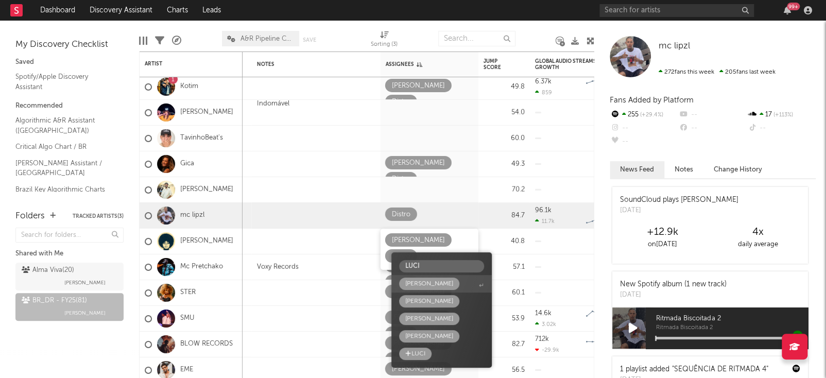
type input "LUCI"
click at [429, 277] on span "[PERSON_NAME]" at bounding box center [441, 284] width 100 height 18
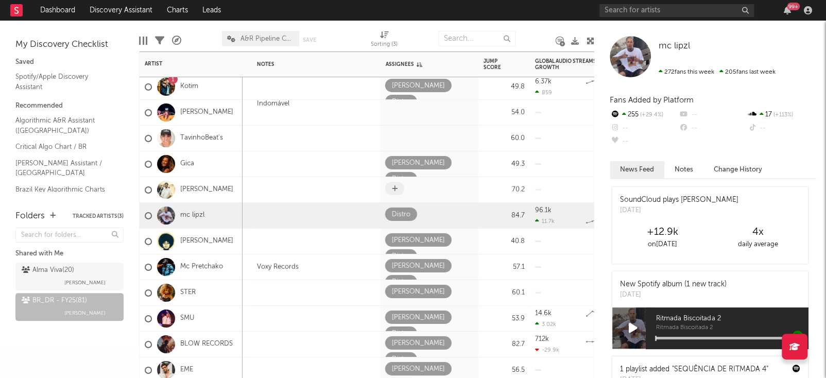
click at [389, 190] on span at bounding box center [394, 188] width 19 height 13
click at [394, 190] on icon at bounding box center [395, 188] width 6 height 7
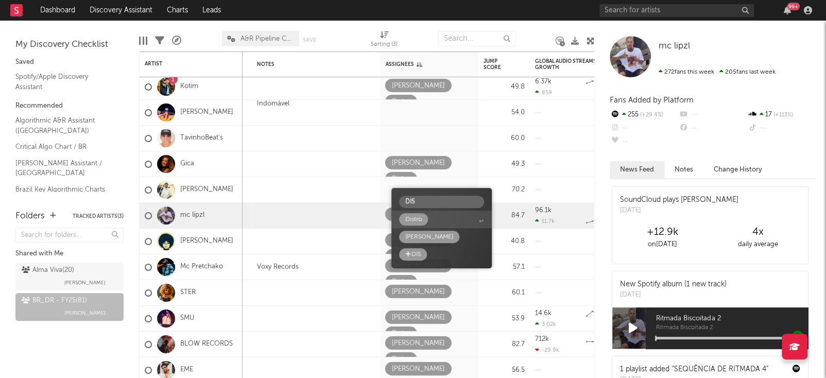
type input "DIS"
click at [429, 219] on span "Distro" at bounding box center [441, 220] width 100 height 18
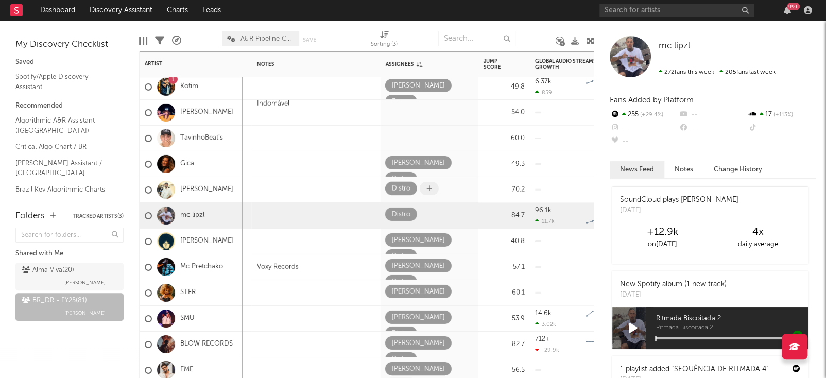
click at [429, 187] on icon at bounding box center [429, 188] width 6 height 7
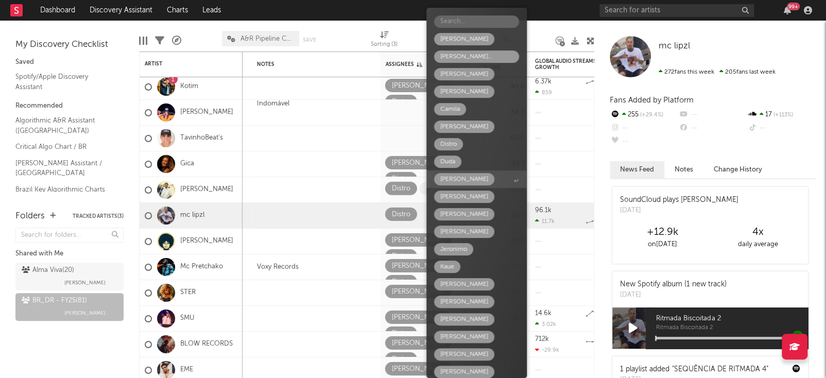
type input "V"
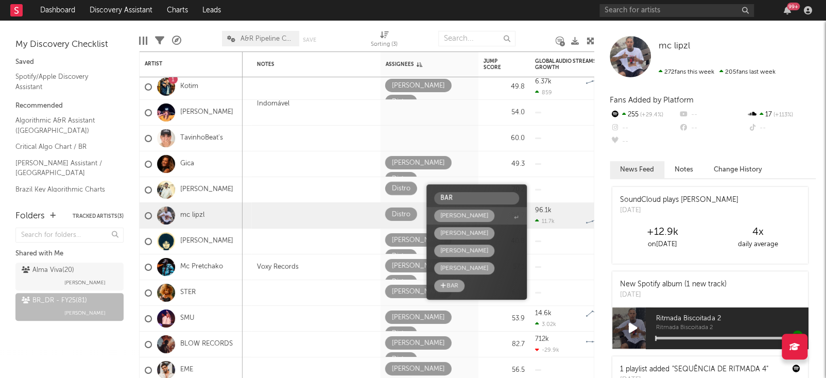
type input "BAR"
click at [460, 215] on div "[PERSON_NAME]" at bounding box center [464, 216] width 48 height 12
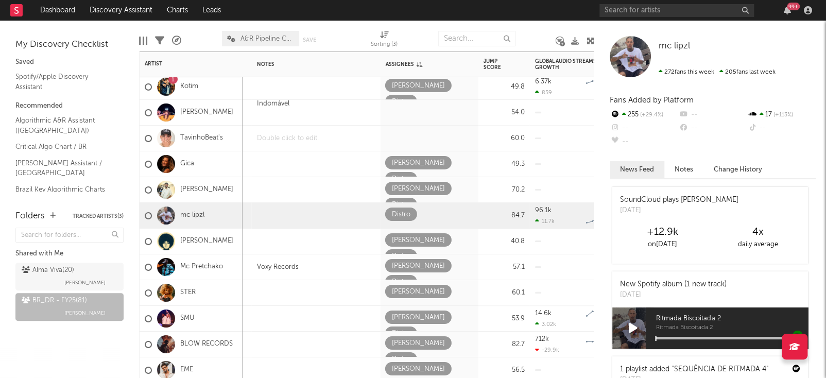
click at [353, 147] on div at bounding box center [316, 138] width 129 height 25
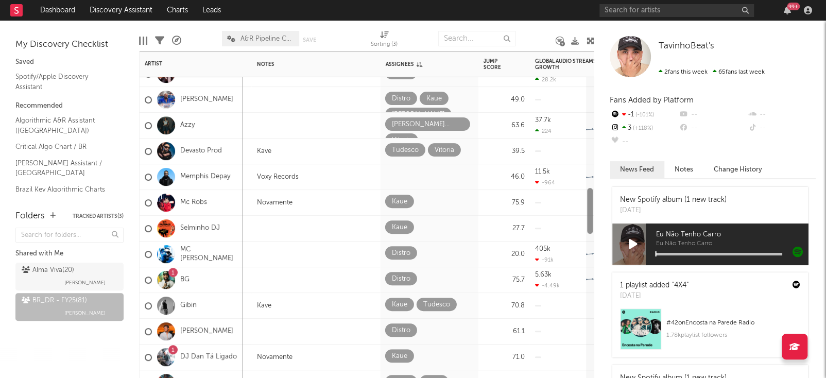
drag, startPoint x: 588, startPoint y: 303, endPoint x: 603, endPoint y: 200, distance: 104.0
click at [603, 200] on div "Bookmarks and Folders My Discovery Checklist Saved Spotify/Apple Discovery Assi…" at bounding box center [413, 199] width 826 height 357
click at [401, 176] on span at bounding box center [394, 175] width 19 height 13
click at [393, 172] on icon at bounding box center [395, 175] width 6 height 7
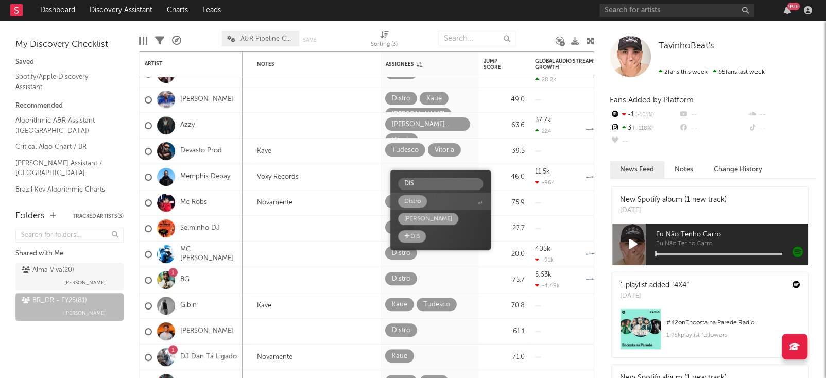
type input "DIS"
click at [425, 200] on div "Distro" at bounding box center [412, 201] width 29 height 12
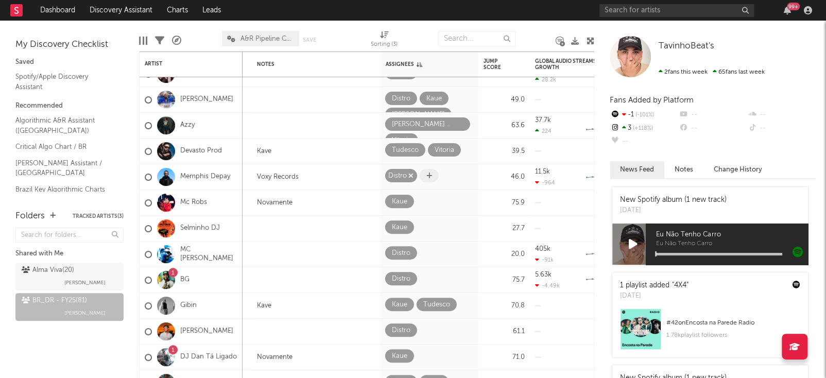
click at [409, 175] on icon "button" at bounding box center [410, 175] width 5 height 7
click at [392, 177] on icon at bounding box center [395, 175] width 6 height 7
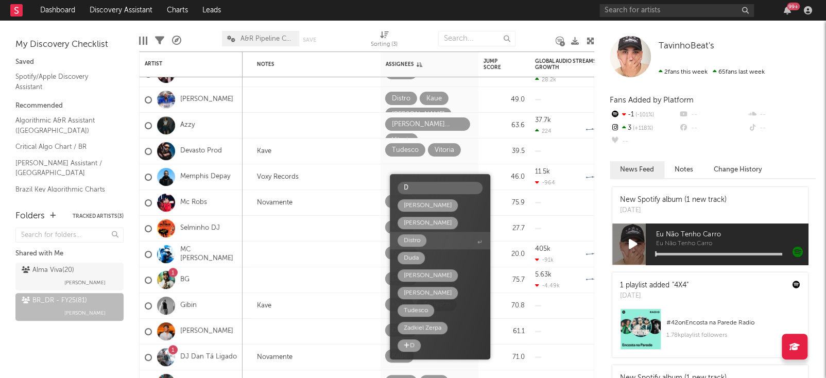
type input "D"
click at [422, 247] on span "Distro" at bounding box center [440, 241] width 100 height 18
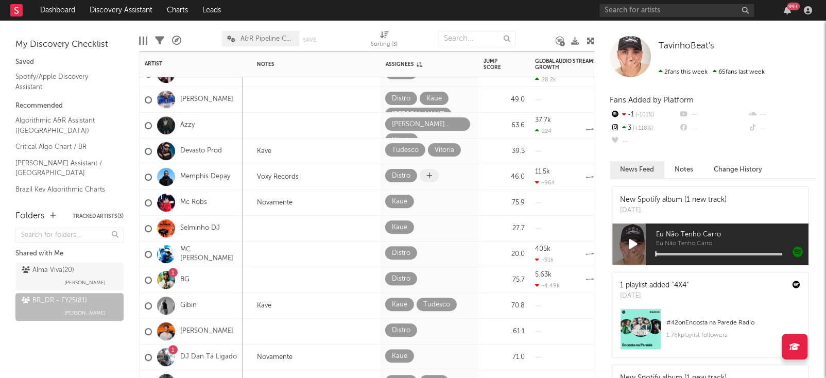
click at [427, 176] on icon at bounding box center [429, 175] width 6 height 7
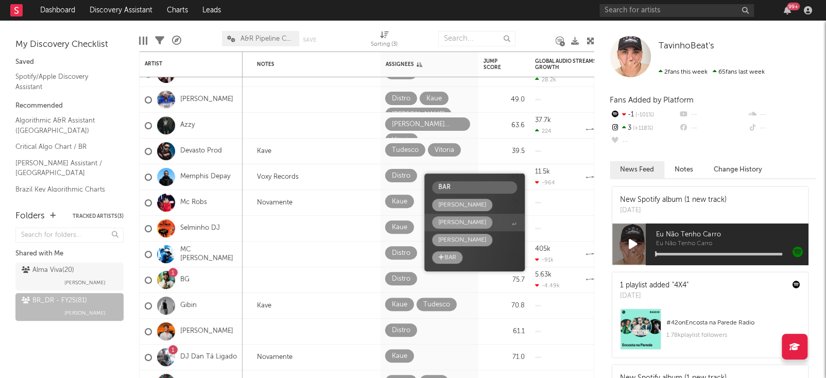
type input "BAR"
click at [477, 227] on div "[PERSON_NAME]" at bounding box center [462, 222] width 48 height 12
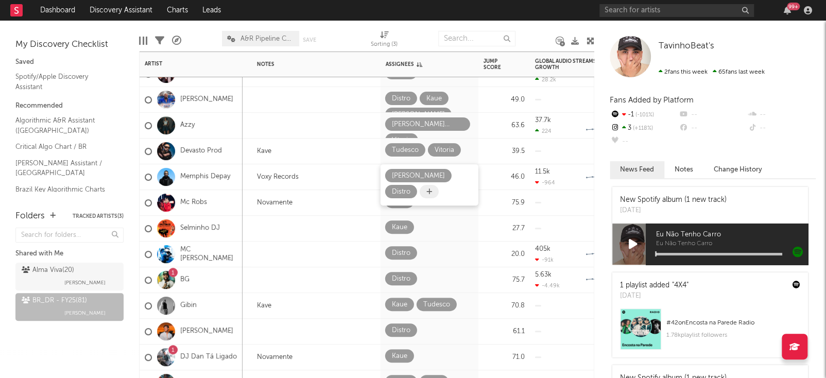
click at [428, 193] on icon at bounding box center [429, 191] width 6 height 7
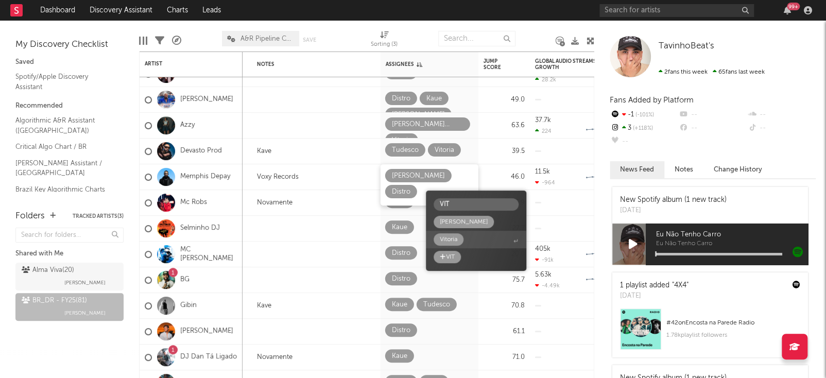
type input "VIT"
click at [458, 242] on div "Vitoria" at bounding box center [448, 239] width 30 height 12
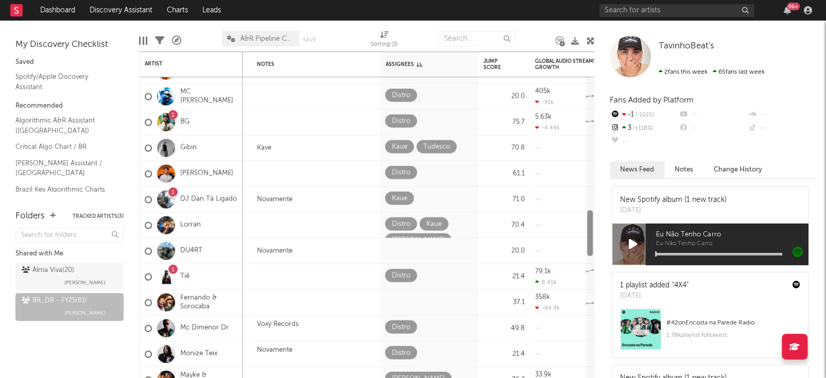
drag, startPoint x: 587, startPoint y: 220, endPoint x: 585, endPoint y: 242, distance: 22.3
click at [585, 242] on div "Signed Low Ana Paula Vitoria 63.6 37.7k 224 Created with Highcharts 10.3.3 Char…" at bounding box center [366, 214] width 455 height 326
click at [427, 97] on icon at bounding box center [429, 95] width 6 height 7
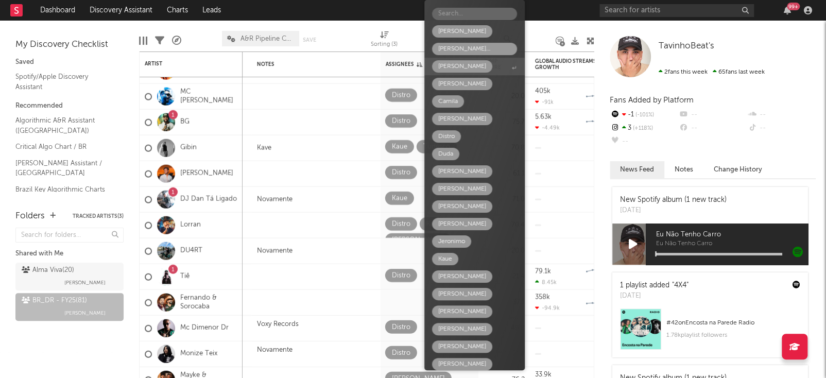
click at [449, 59] on span "[PERSON_NAME]" at bounding box center [474, 67] width 100 height 18
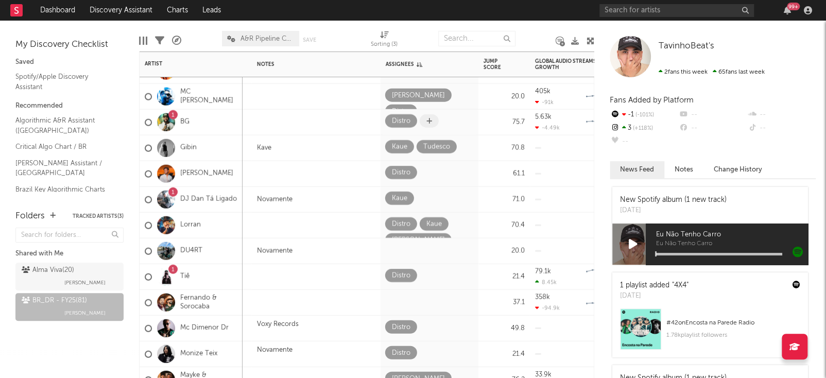
click at [430, 121] on icon at bounding box center [429, 120] width 6 height 7
click at [424, 124] on span at bounding box center [429, 120] width 19 height 13
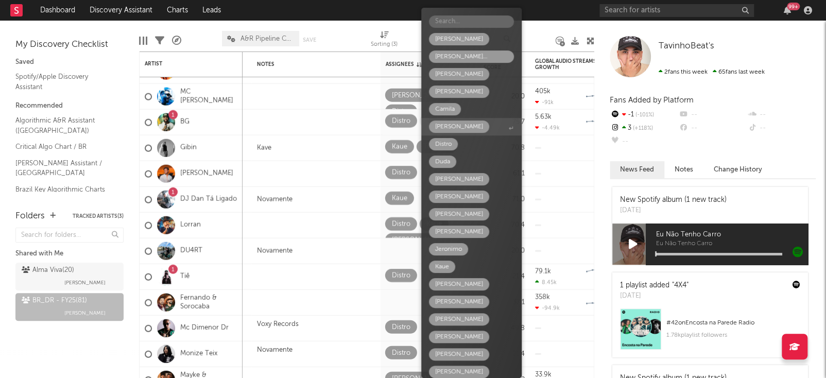
type input "V"
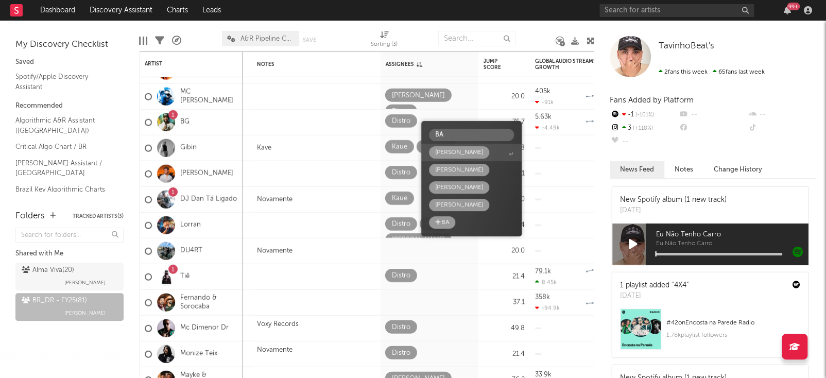
type input "BA"
click at [452, 151] on div "[PERSON_NAME]" at bounding box center [459, 152] width 48 height 12
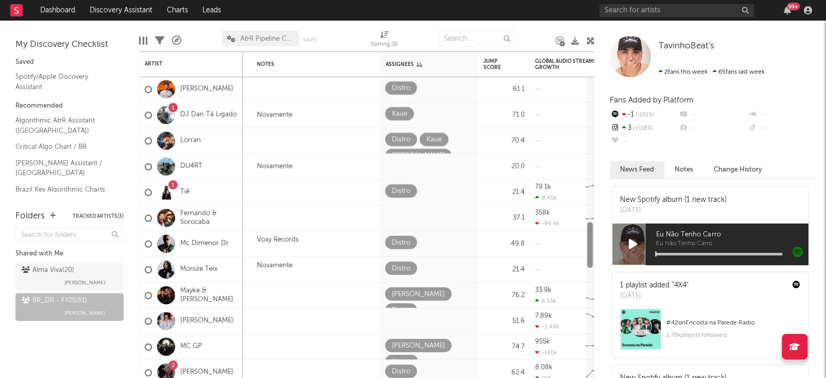
drag, startPoint x: 592, startPoint y: 229, endPoint x: 590, endPoint y: 239, distance: 10.9
click at [590, 239] on div at bounding box center [590, 245] width 6 height 46
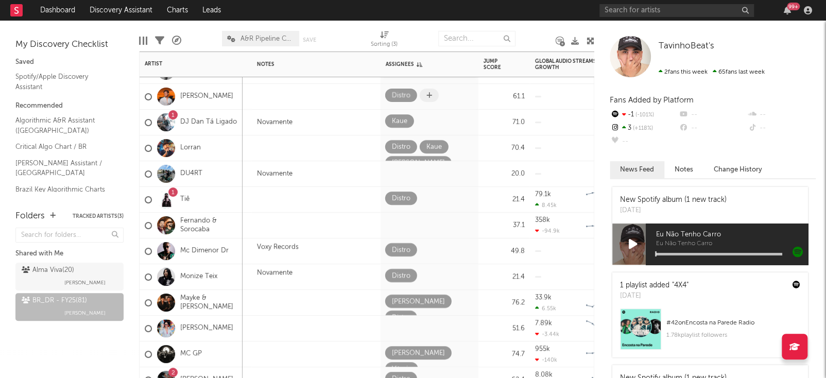
click at [427, 98] on icon at bounding box center [429, 95] width 6 height 7
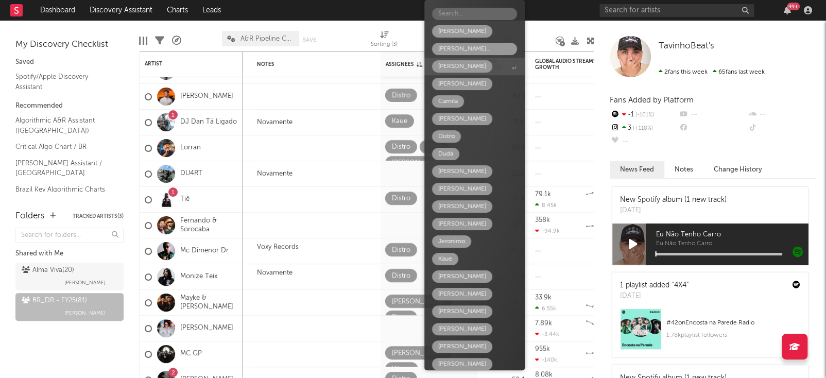
click at [449, 67] on div "[PERSON_NAME]" at bounding box center [462, 66] width 48 height 12
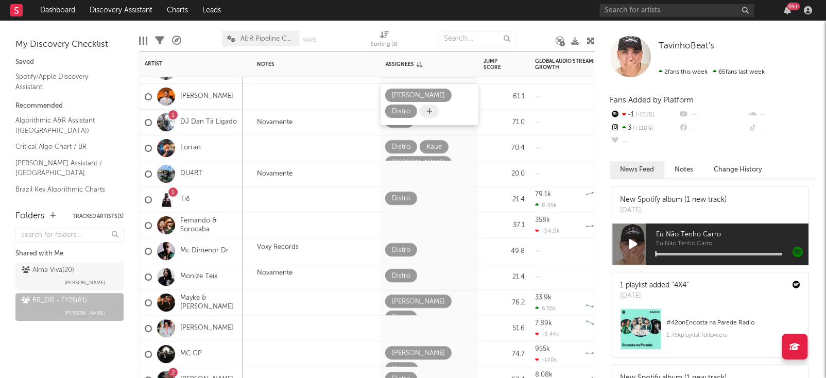
click at [426, 112] on icon at bounding box center [429, 111] width 6 height 7
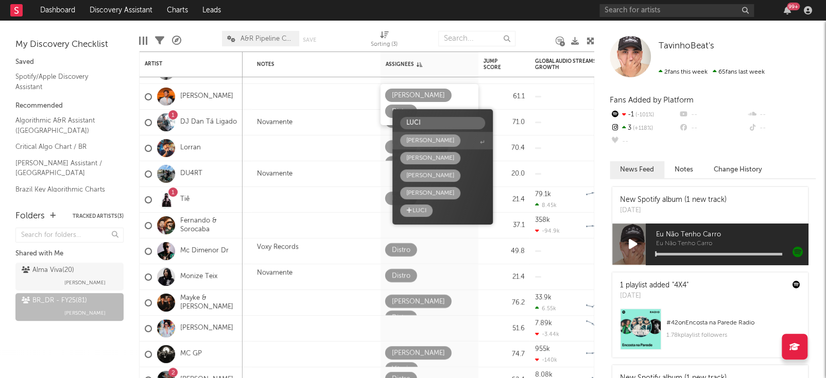
type input "LUCI"
click at [428, 144] on div "[PERSON_NAME]" at bounding box center [430, 140] width 60 height 12
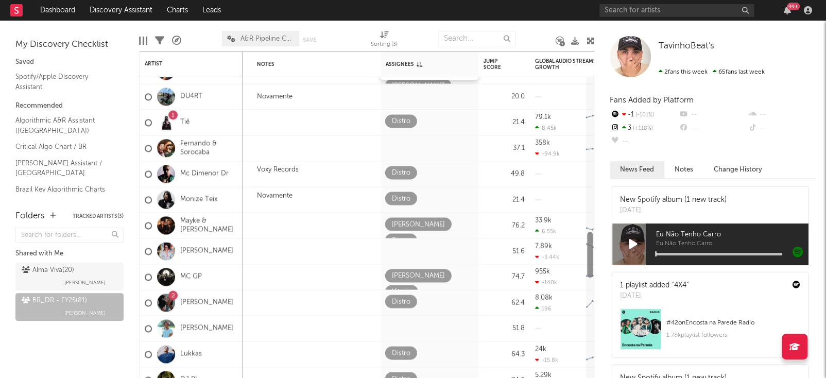
drag, startPoint x: 590, startPoint y: 245, endPoint x: 587, endPoint y: 256, distance: 11.7
click at [587, 256] on div at bounding box center [590, 255] width 6 height 46
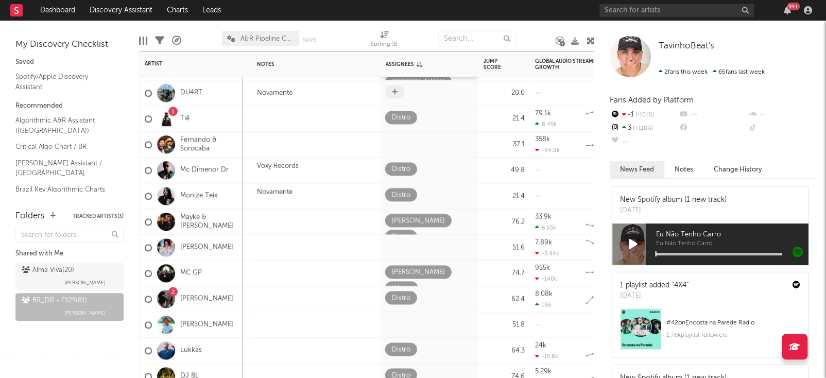
click at [395, 90] on icon at bounding box center [395, 92] width 6 height 7
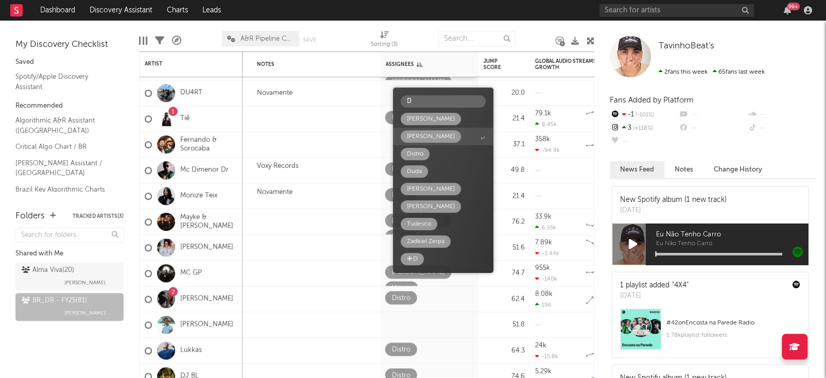
type input "D"
click at [421, 151] on div "Distro" at bounding box center [415, 154] width 16 height 12
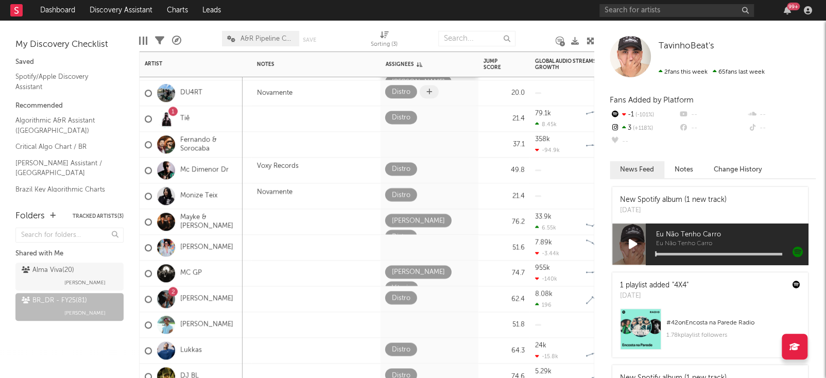
click at [424, 96] on span at bounding box center [429, 91] width 19 height 13
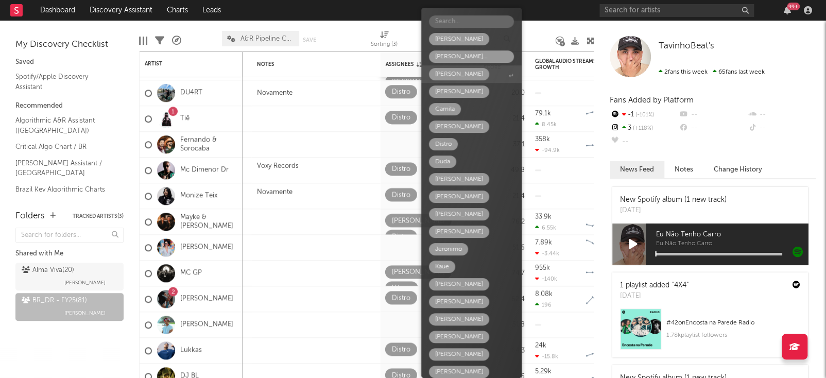
click at [450, 71] on div "[PERSON_NAME]" at bounding box center [459, 74] width 48 height 12
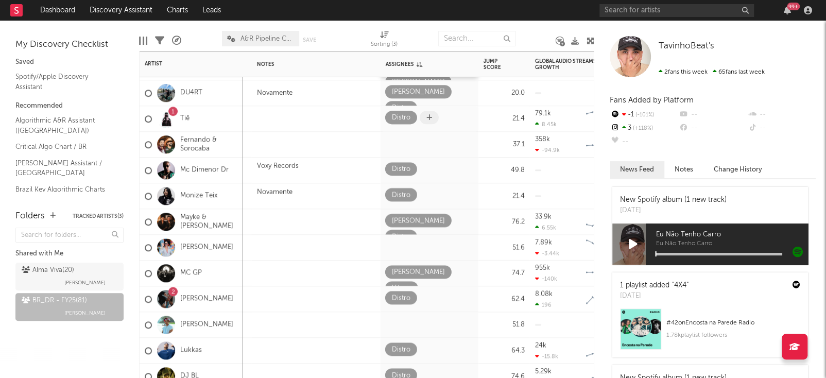
click at [422, 113] on span at bounding box center [429, 117] width 19 height 13
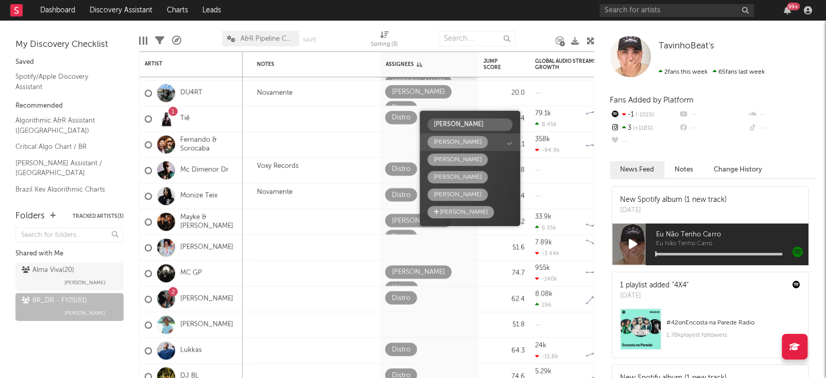
type input "LUCIA"
click at [438, 130] on form "LUCIA" at bounding box center [469, 124] width 85 height 12
click at [450, 143] on div "[PERSON_NAME]" at bounding box center [457, 142] width 48 height 12
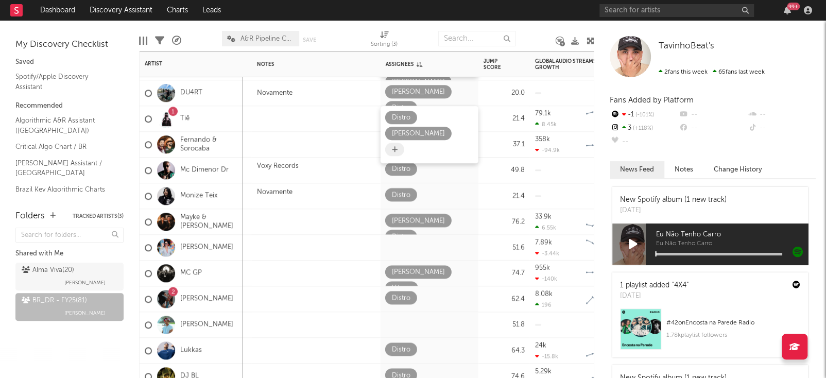
click at [392, 146] on icon at bounding box center [395, 149] width 6 height 7
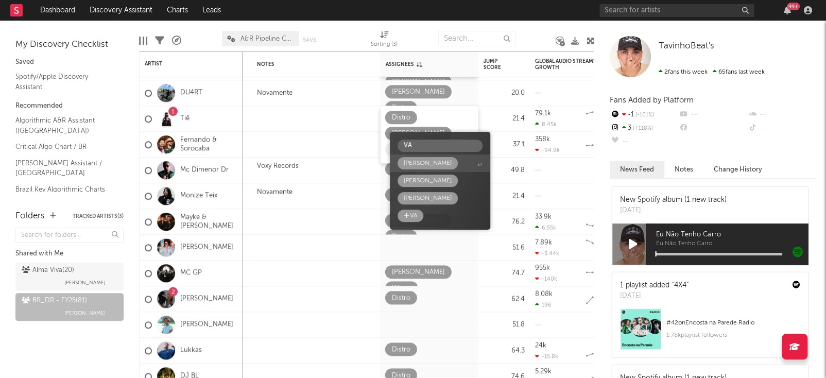
type input "V"
type input "BA"
click at [429, 163] on div "[PERSON_NAME]" at bounding box center [427, 163] width 60 height 12
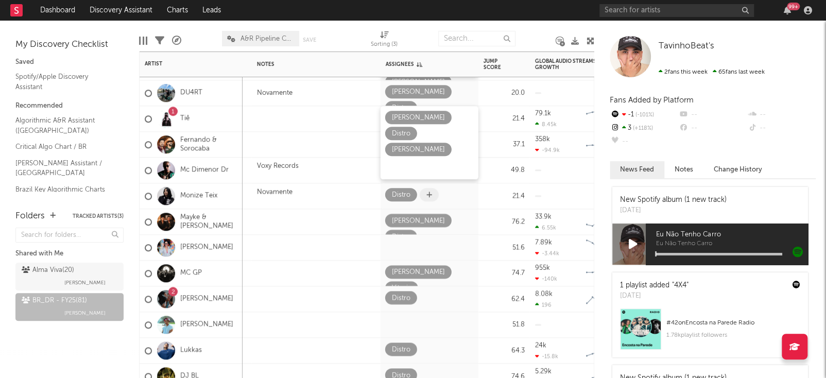
click at [436, 185] on div "Distro" at bounding box center [429, 195] width 98 height 25
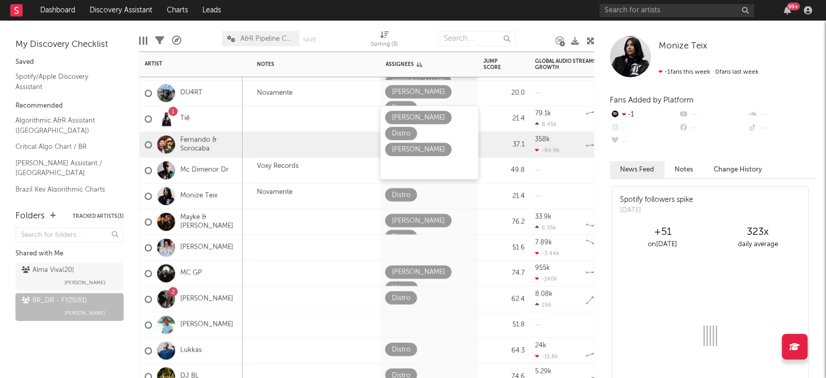
click at [330, 142] on div at bounding box center [316, 144] width 129 height 25
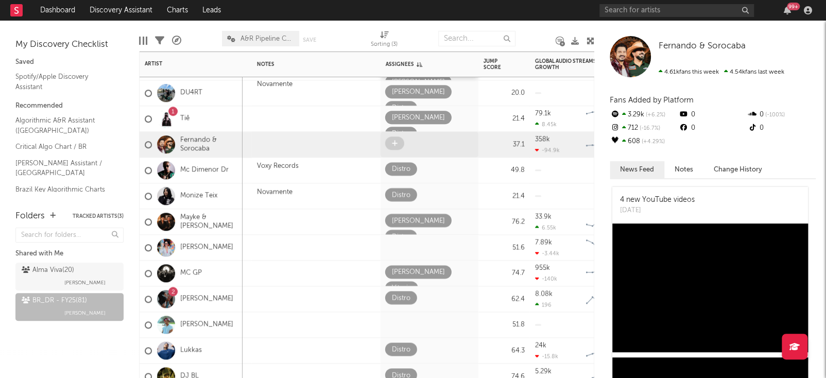
click at [392, 144] on icon at bounding box center [395, 143] width 6 height 7
click at [395, 146] on icon at bounding box center [395, 143] width 6 height 7
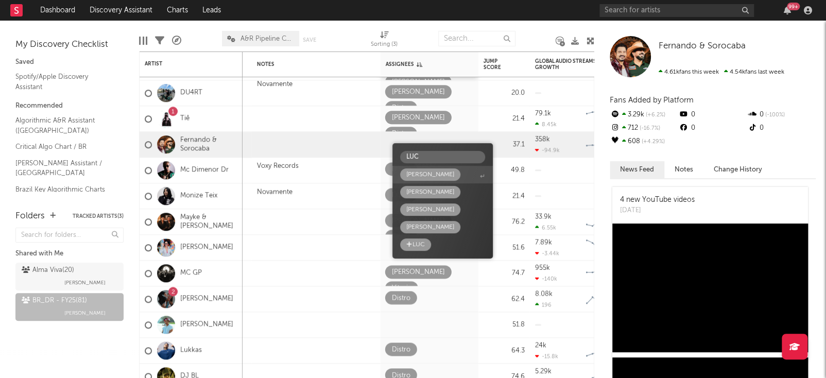
type input "LUC"
click at [434, 177] on span "[PERSON_NAME]" at bounding box center [442, 175] width 100 height 18
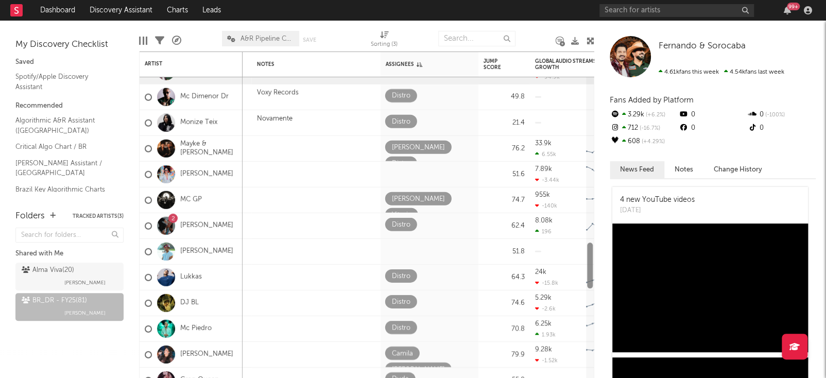
drag, startPoint x: 591, startPoint y: 247, endPoint x: 588, endPoint y: 257, distance: 10.7
click at [588, 257] on div at bounding box center [590, 265] width 6 height 46
click at [435, 99] on span at bounding box center [429, 95] width 19 height 13
click at [421, 98] on span at bounding box center [429, 95] width 19 height 13
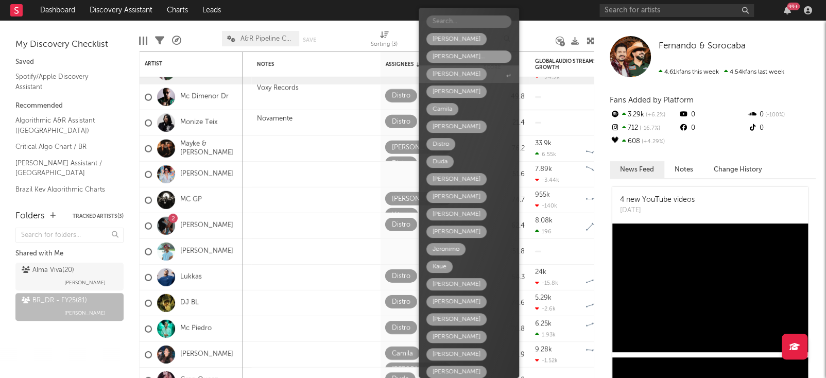
click at [447, 75] on div "[PERSON_NAME]" at bounding box center [456, 74] width 48 height 12
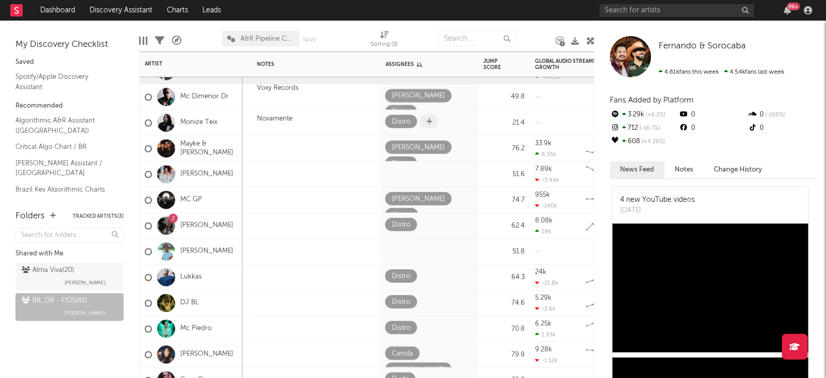
click at [429, 122] on icon at bounding box center [429, 121] width 6 height 7
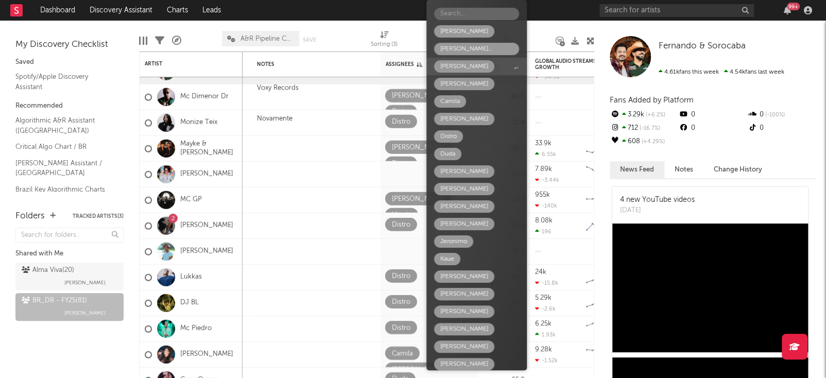
click at [468, 67] on span "[PERSON_NAME]" at bounding box center [476, 67] width 100 height 18
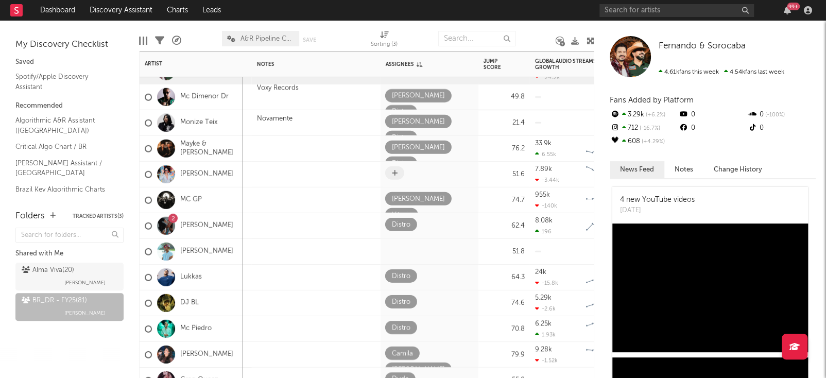
click at [395, 172] on icon at bounding box center [395, 172] width 6 height 7
click at [396, 174] on icon at bounding box center [395, 172] width 6 height 7
click at [392, 170] on icon at bounding box center [395, 172] width 6 height 7
type input "BAR"
click at [395, 177] on span at bounding box center [394, 172] width 19 height 13
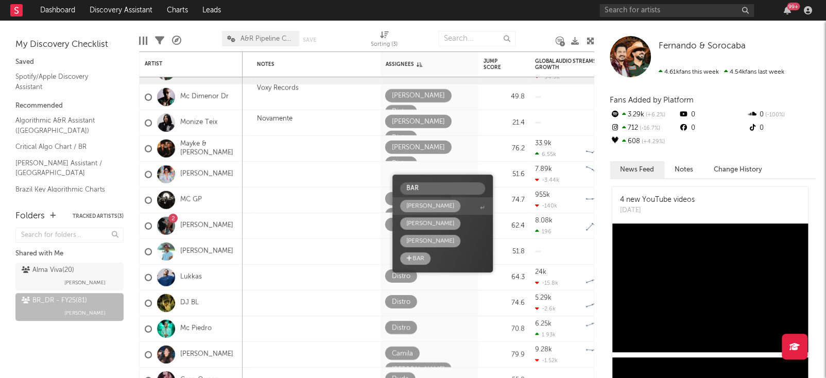
type input "BAR"
click at [427, 208] on div "[PERSON_NAME]" at bounding box center [430, 206] width 48 height 12
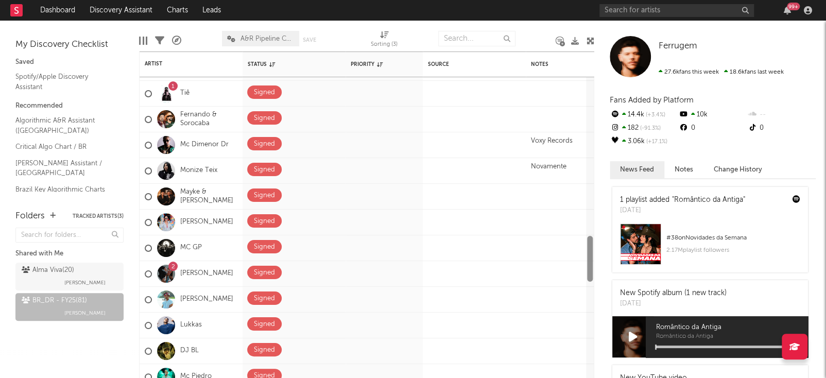
click at [603, 249] on div "Bookmarks and Folders My Discovery Checklist Saved Spotify/Apple Discovery Assi…" at bounding box center [413, 199] width 826 height 357
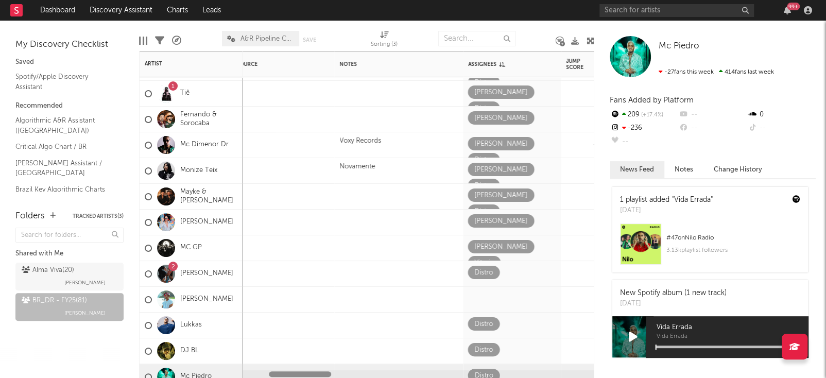
drag, startPoint x: 201, startPoint y: 374, endPoint x: 235, endPoint y: 361, distance: 36.2
click at [235, 361] on div "Signed Low Kave Kaue Tudesco 70.8 79 +108 % 1.52M -60.3k Created with Highchart…" at bounding box center [366, 214] width 455 height 326
drag, startPoint x: 585, startPoint y: 260, endPoint x: 588, endPoint y: 266, distance: 6.2
click at [588, 266] on div at bounding box center [590, 227] width 8 height 301
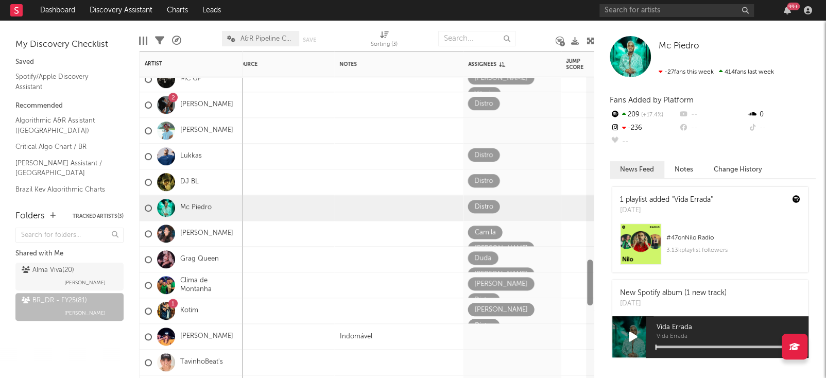
drag, startPoint x: 589, startPoint y: 260, endPoint x: 594, endPoint y: 281, distance: 21.6
click at [594, 281] on div "Bookmarks and Folders My Discovery Checklist Saved Spotify/Apple Discovery Assi…" at bounding box center [413, 199] width 826 height 357
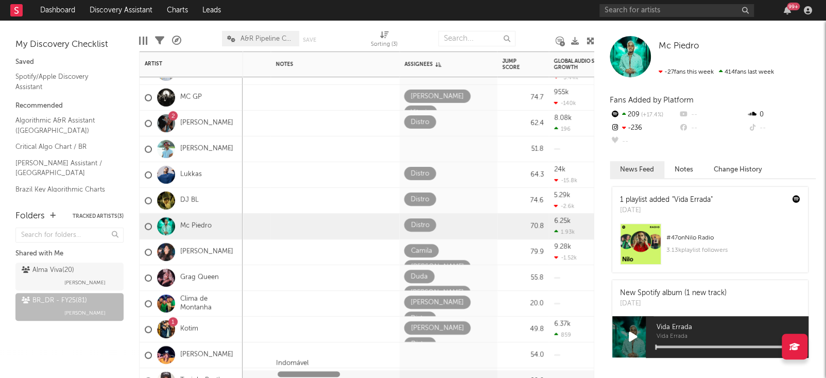
drag, startPoint x: 315, startPoint y: 373, endPoint x: 325, endPoint y: 373, distance: 9.8
click at [325, 373] on div at bounding box center [308, 374] width 62 height 6
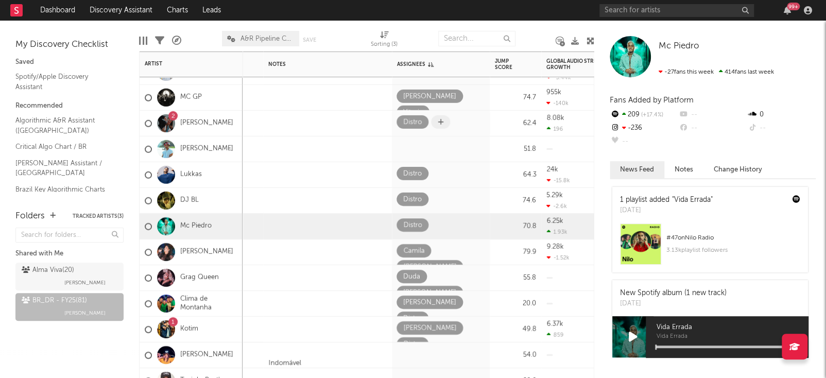
click at [439, 120] on icon at bounding box center [441, 121] width 6 height 7
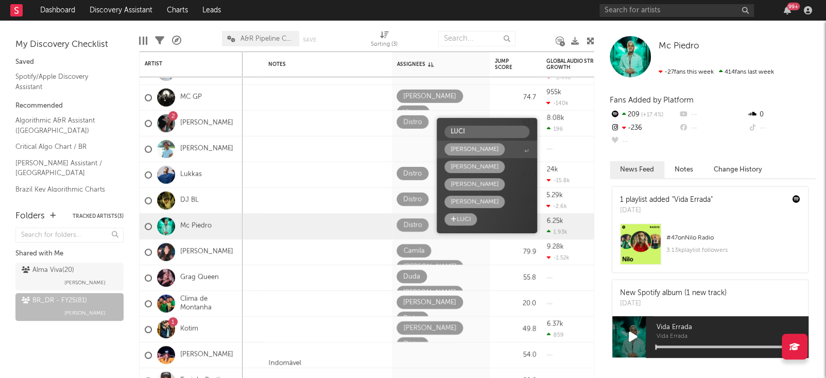
type input "LUCI"
click at [468, 146] on div "[PERSON_NAME]" at bounding box center [474, 149] width 48 height 12
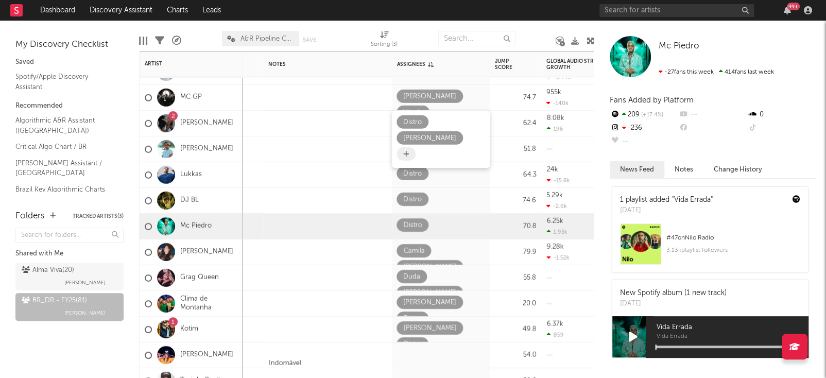
click at [406, 147] on span at bounding box center [405, 153] width 19 height 13
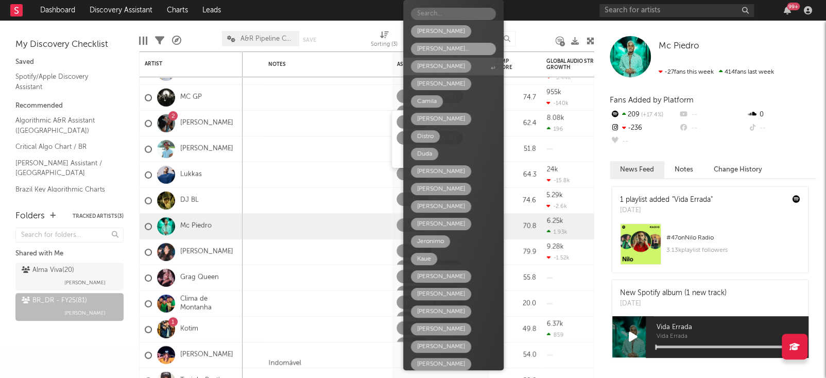
click at [442, 68] on div "[PERSON_NAME]" at bounding box center [441, 66] width 60 height 12
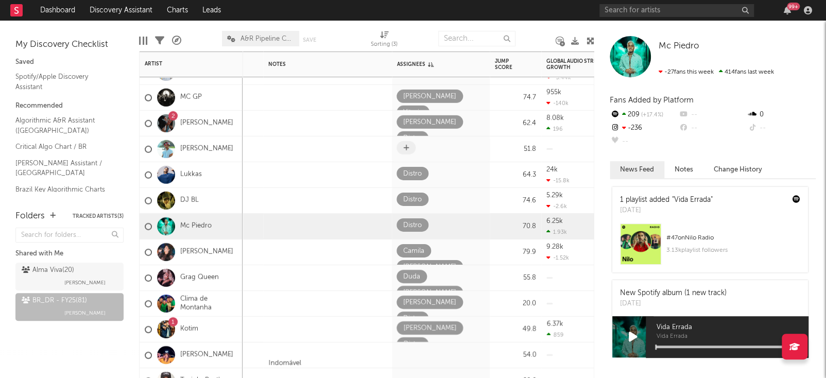
click at [401, 144] on span at bounding box center [405, 147] width 19 height 13
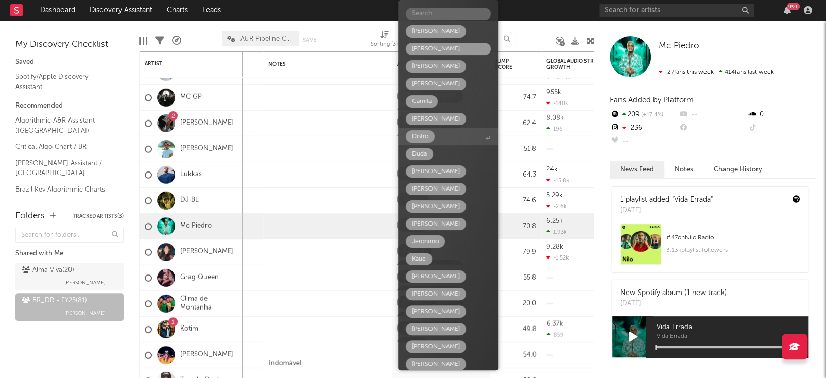
click at [426, 136] on div "Distro" at bounding box center [420, 136] width 16 height 12
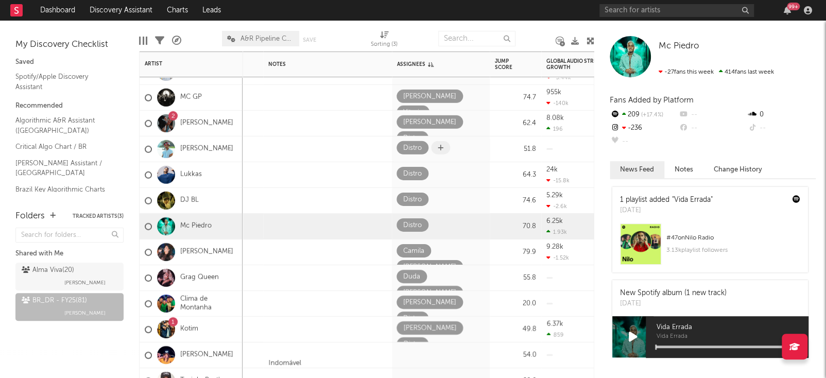
click at [431, 148] on span at bounding box center [440, 147] width 19 height 13
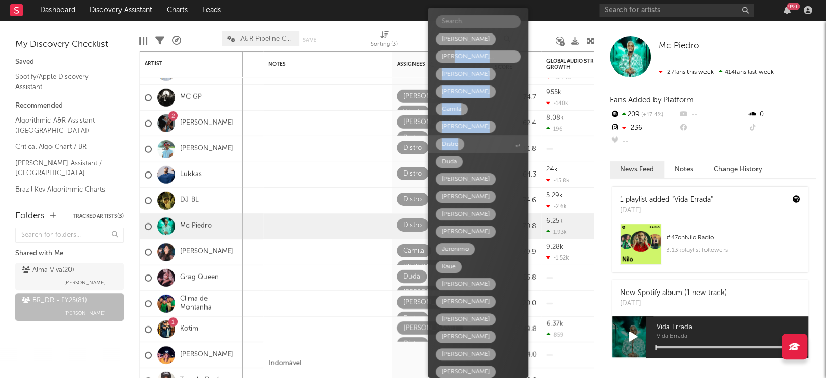
click at [463, 44] on div "[PERSON_NAME] [PERSON_NAME] [PERSON_NAME] [PERSON_NAME] [PERSON_NAME] Distro [P…" at bounding box center [478, 193] width 100 height 370
click at [465, 72] on div "[PERSON_NAME]" at bounding box center [466, 74] width 60 height 12
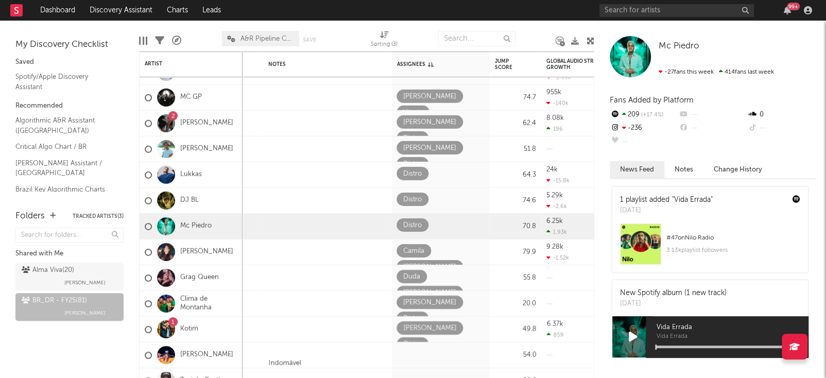
click at [362, 10] on nav "Dashboard Discovery Assistant Charts Leads 99 +" at bounding box center [413, 10] width 826 height 21
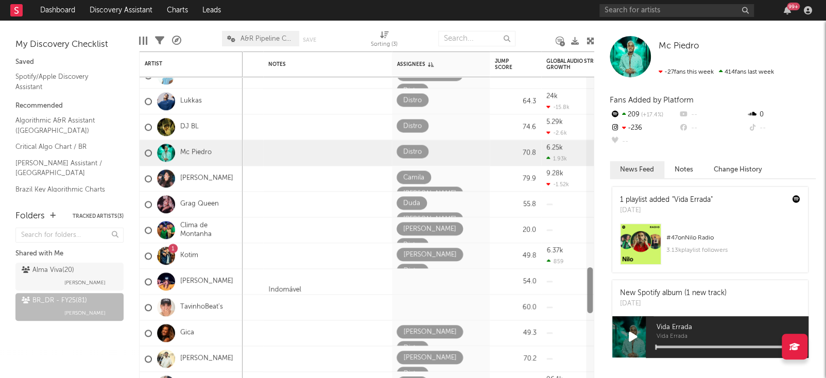
drag, startPoint x: 587, startPoint y: 284, endPoint x: 589, endPoint y: 295, distance: 11.6
click at [589, 295] on div at bounding box center [590, 290] width 6 height 46
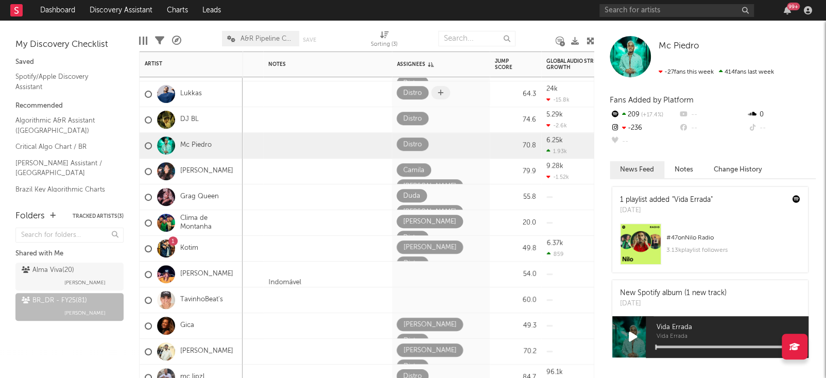
click at [442, 90] on icon at bounding box center [441, 93] width 6 height 7
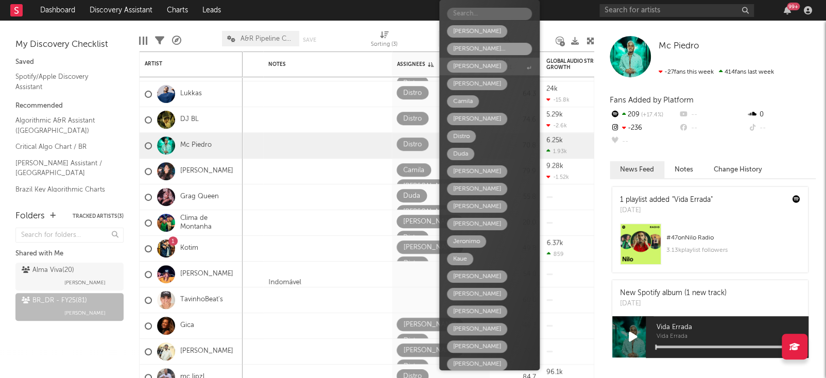
click at [486, 73] on span "[PERSON_NAME]" at bounding box center [489, 67] width 100 height 18
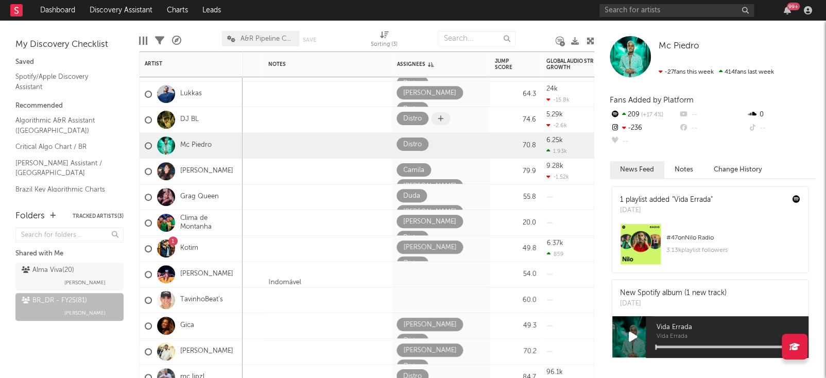
click at [439, 125] on div at bounding box center [442, 120] width 22 height 16
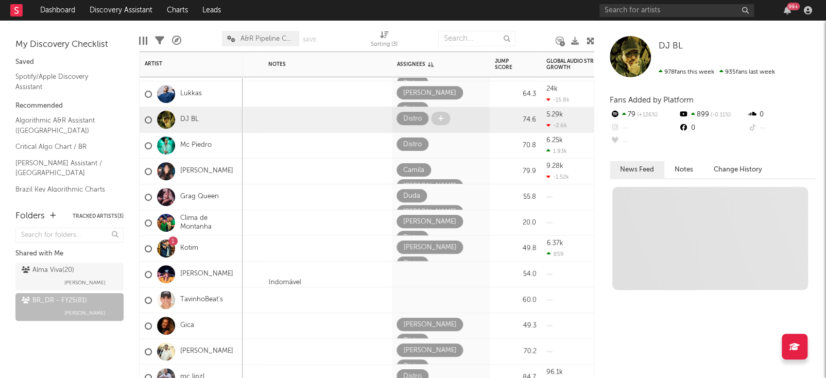
click at [442, 116] on icon at bounding box center [441, 118] width 6 height 7
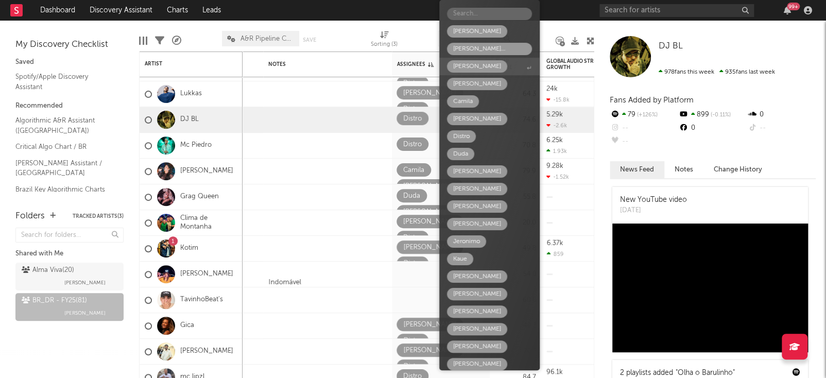
click at [502, 67] on span "[PERSON_NAME]" at bounding box center [489, 67] width 100 height 18
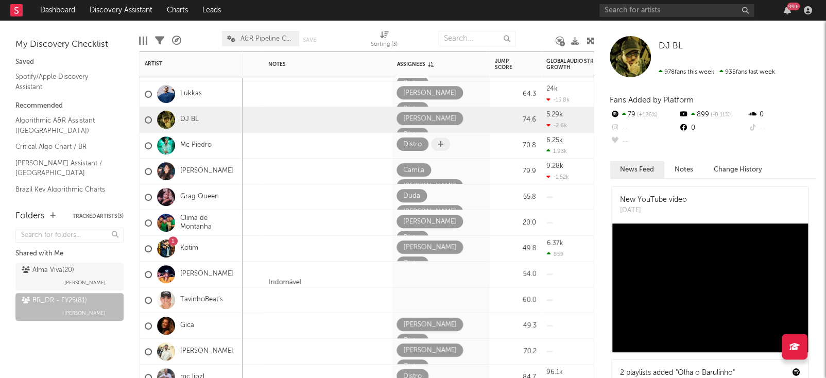
click at [442, 151] on div at bounding box center [442, 145] width 22 height 16
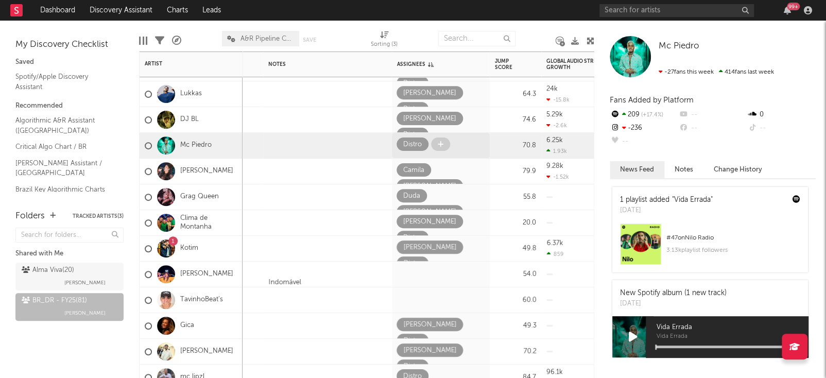
click at [442, 149] on span at bounding box center [440, 143] width 19 height 13
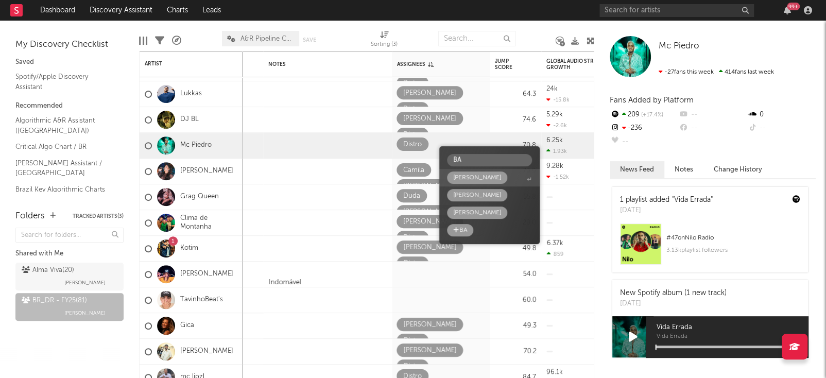
type input "BA"
click at [468, 179] on div "[PERSON_NAME]" at bounding box center [477, 177] width 48 height 12
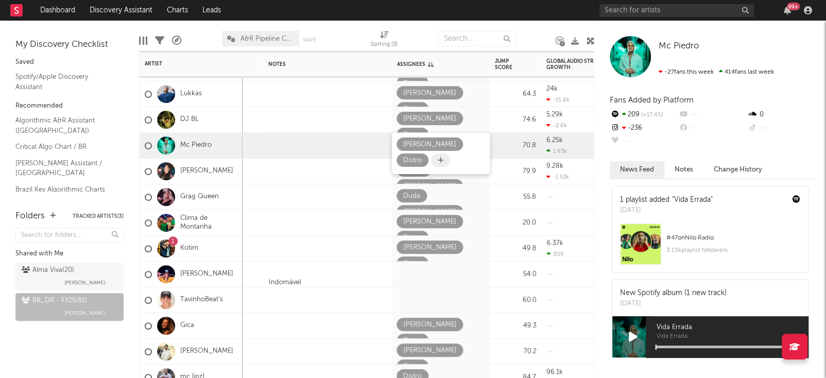
click at [438, 162] on icon at bounding box center [441, 160] width 6 height 7
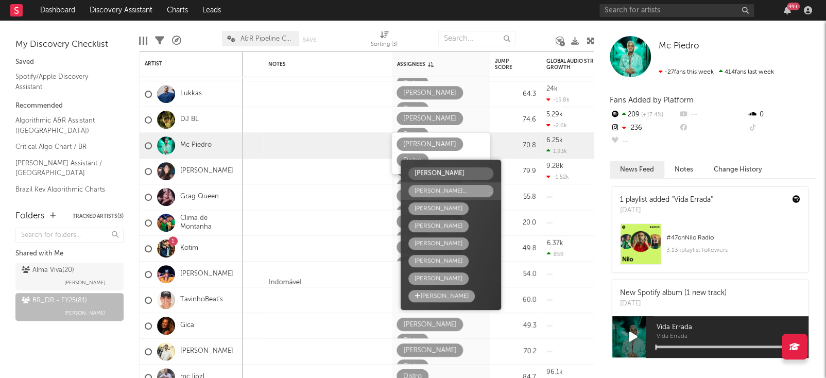
type input "[PERSON_NAME]"
click at [430, 190] on div "[PERSON_NAME] [PERSON_NAME]" at bounding box center [450, 191] width 73 height 12
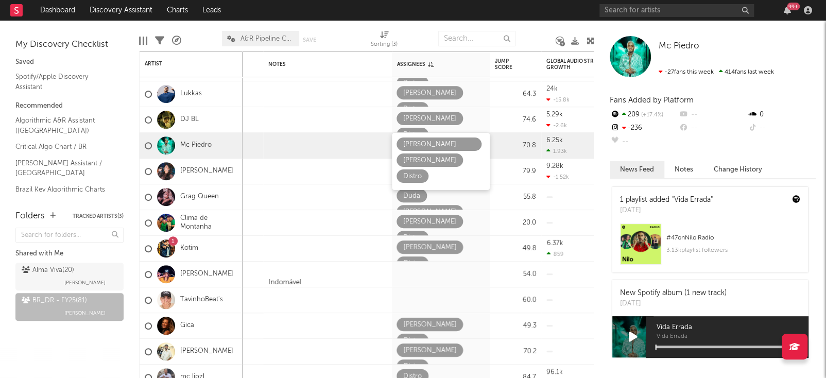
click at [598, 176] on div "Mc [PERSON_NAME] -27 fans this week 414 fans last week Fans Added by Platform 2…" at bounding box center [710, 199] width 232 height 357
click at [106, 345] on div "Shared with Me [PERSON_NAME] ( 20 ) [PERSON_NAME] BR_DR - FY25 ( 81 ) [PERSON_N…" at bounding box center [69, 288] width 108 height 127
drag, startPoint x: 593, startPoint y: 270, endPoint x: 590, endPoint y: 283, distance: 12.6
click at [590, 283] on div at bounding box center [590, 227] width 8 height 301
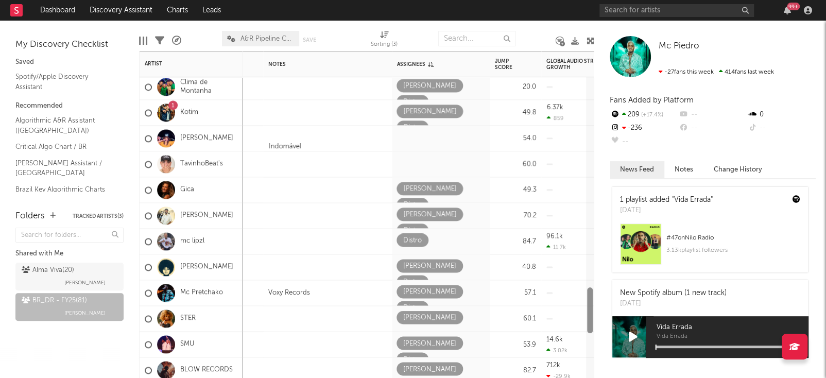
drag, startPoint x: 590, startPoint y: 283, endPoint x: 592, endPoint y: 302, distance: 19.1
click at [592, 302] on div at bounding box center [590, 310] width 6 height 46
click at [405, 142] on span at bounding box center [405, 136] width 19 height 13
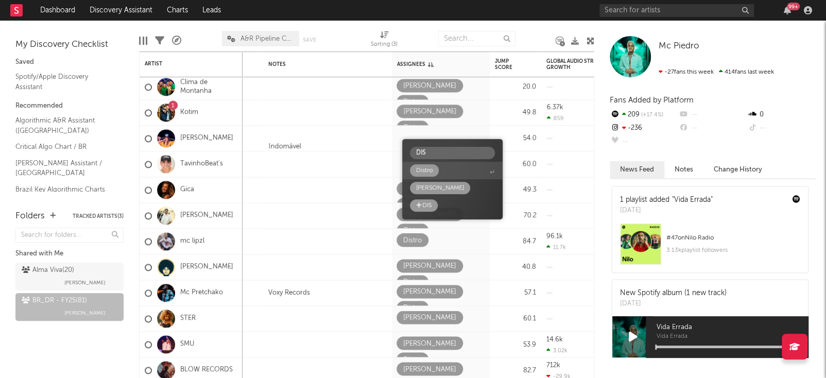
type input "DIS"
click at [437, 172] on div "Distro" at bounding box center [424, 170] width 29 height 12
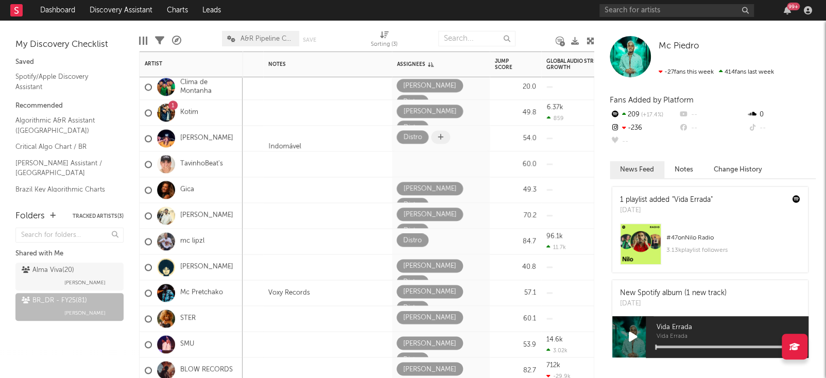
click at [442, 137] on icon at bounding box center [441, 137] width 6 height 7
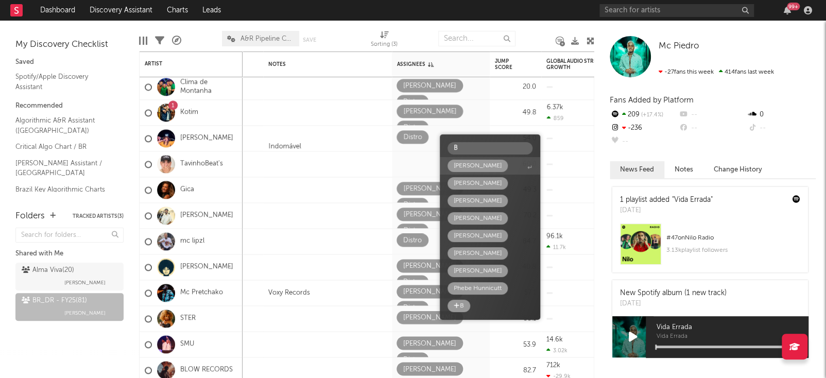
type input "B"
click at [471, 158] on span "[PERSON_NAME]" at bounding box center [490, 166] width 100 height 18
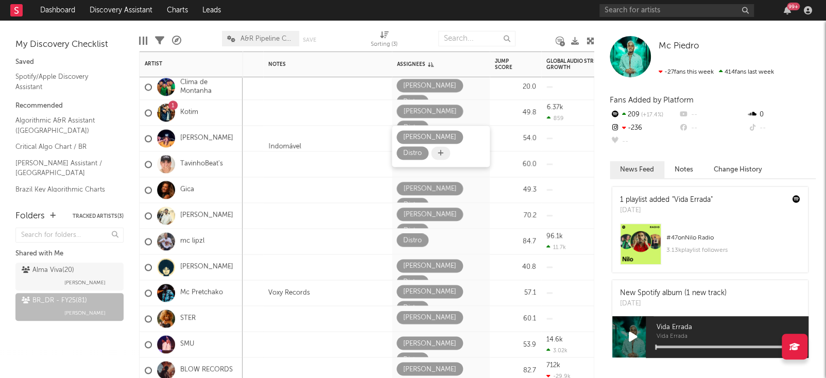
click at [438, 155] on icon at bounding box center [441, 153] width 6 height 7
click at [438, 153] on icon at bounding box center [441, 153] width 6 height 7
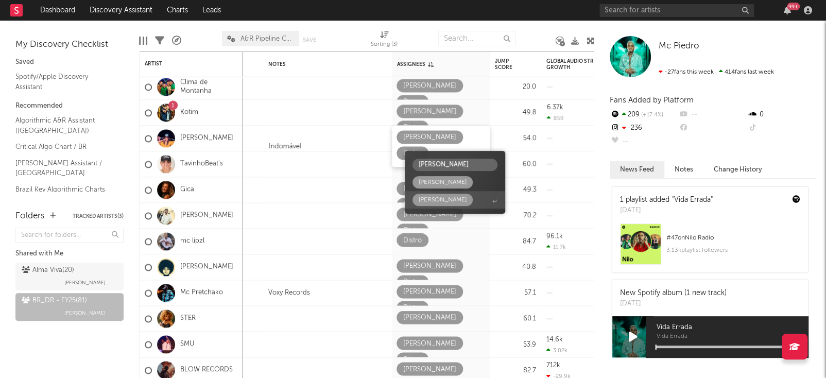
type input "[PERSON_NAME]"
click at [432, 199] on div "[PERSON_NAME]" at bounding box center [442, 200] width 60 height 12
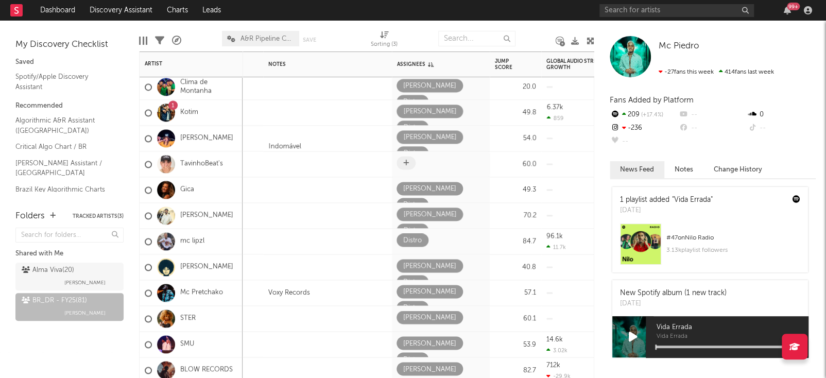
click at [410, 163] on span at bounding box center [405, 162] width 19 height 13
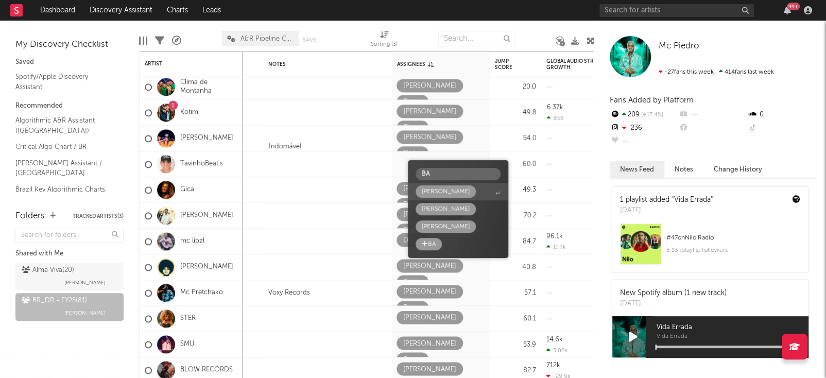
type input "BA"
click at [431, 193] on div "[PERSON_NAME]" at bounding box center [446, 191] width 48 height 12
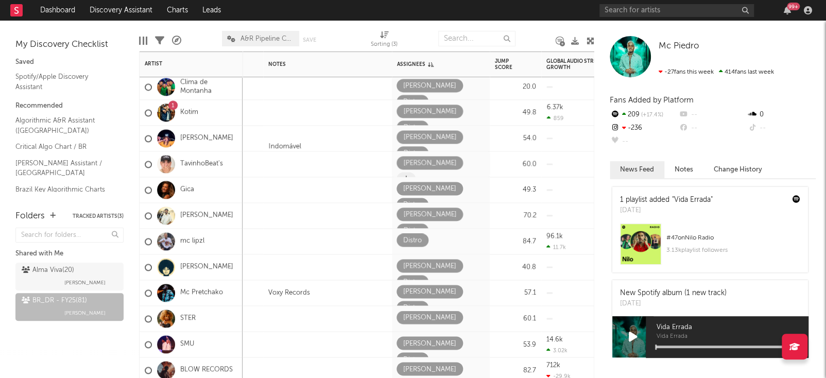
click at [409, 176] on icon at bounding box center [406, 179] width 6 height 7
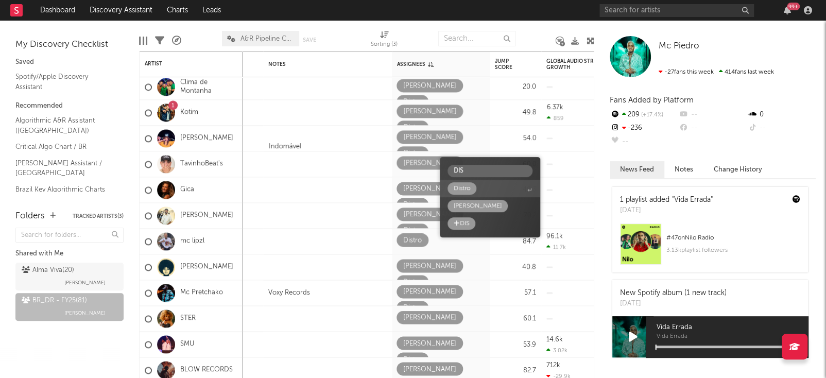
type input "DIS"
click at [473, 188] on div "Distro" at bounding box center [461, 188] width 29 height 12
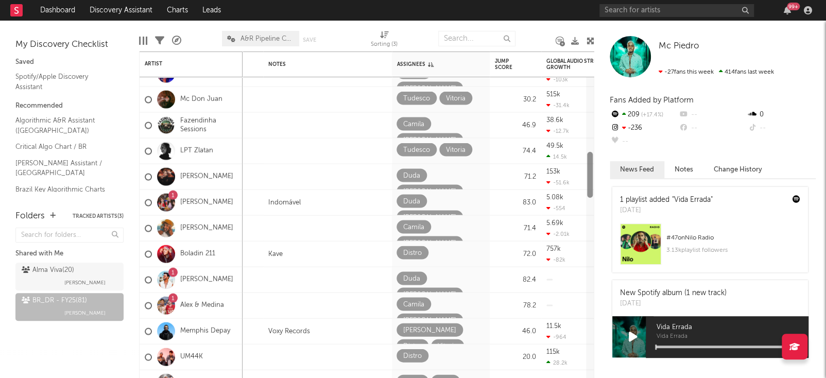
drag, startPoint x: 587, startPoint y: 290, endPoint x: 592, endPoint y: 113, distance: 177.7
click at [592, 152] on div at bounding box center [590, 175] width 6 height 46
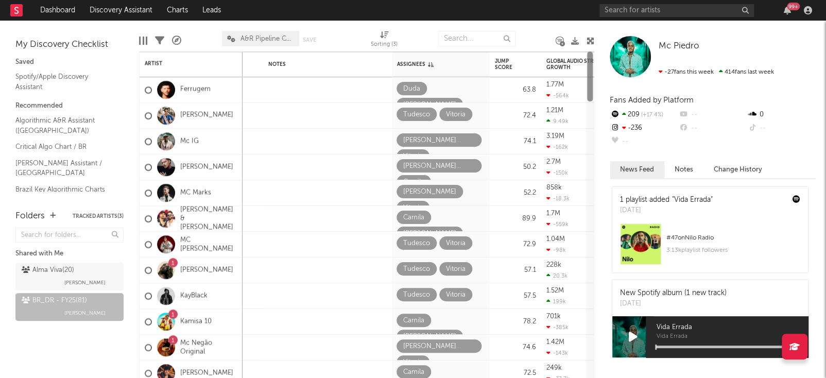
drag, startPoint x: 592, startPoint y: 113, endPoint x: 591, endPoint y: 62, distance: 51.0
click at [591, 62] on div at bounding box center [590, 76] width 6 height 50
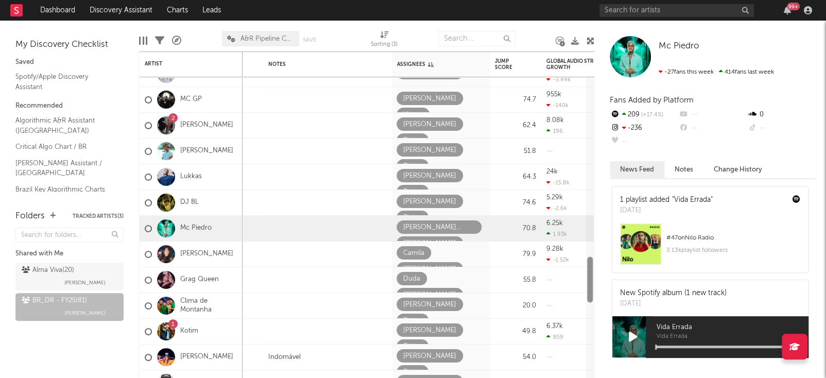
drag, startPoint x: 591, startPoint y: 78, endPoint x: 597, endPoint y: 325, distance: 246.6
click at [597, 325] on div "Bookmarks and Folders My Discovery Checklist Saved Spotify/Apple Discovery Assi…" at bounding box center [413, 199] width 826 height 357
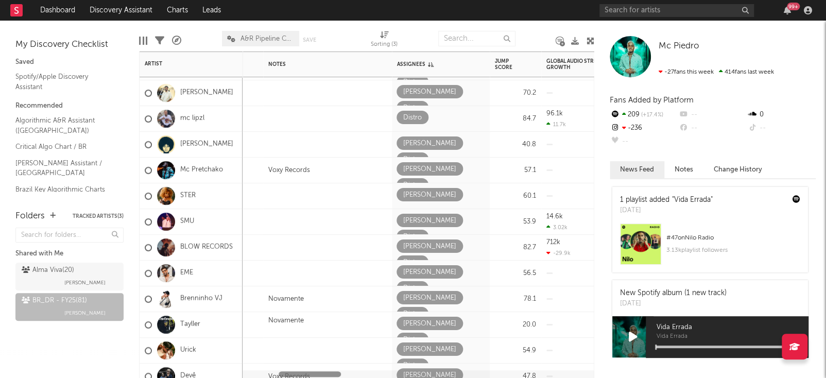
click at [350, 373] on div at bounding box center [453, 374] width 351 height 6
drag, startPoint x: 350, startPoint y: 373, endPoint x: 327, endPoint y: 374, distance: 22.7
click at [327, 374] on div at bounding box center [453, 374] width 351 height 6
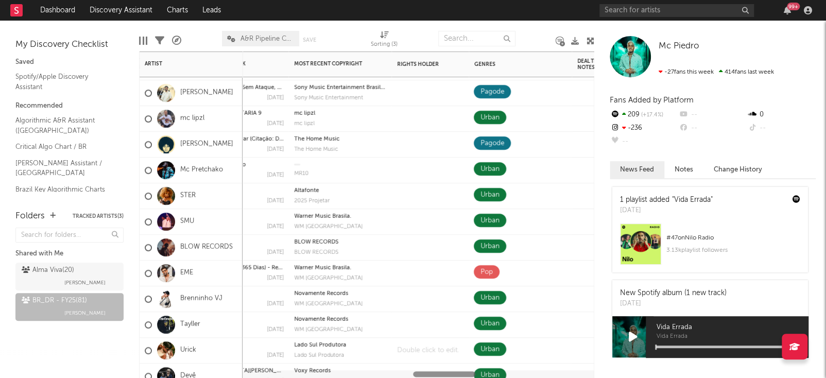
drag, startPoint x: 327, startPoint y: 374, endPoint x: 462, endPoint y: 354, distance: 135.9
click at [462, 354] on div "43 +53.6 % 762 -737 Created with Highcharts 10.3.3 Chart title 1.53k 2 ( -60 % …" at bounding box center [366, 214] width 455 height 326
click at [591, 233] on div at bounding box center [590, 227] width 8 height 301
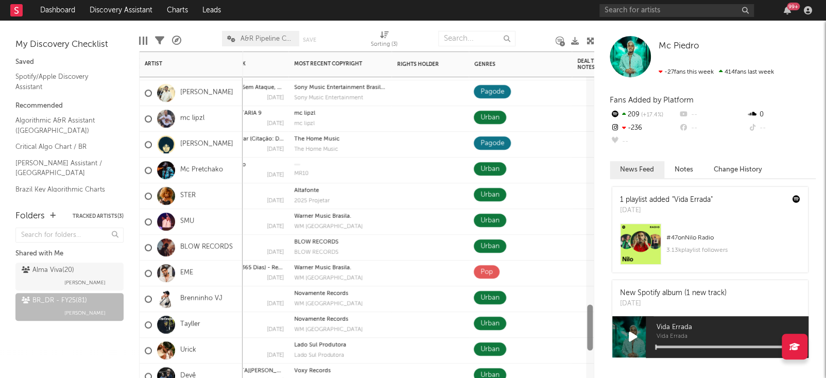
drag, startPoint x: 591, startPoint y: 233, endPoint x: 593, endPoint y: 320, distance: 87.0
click at [593, 320] on div at bounding box center [590, 227] width 8 height 301
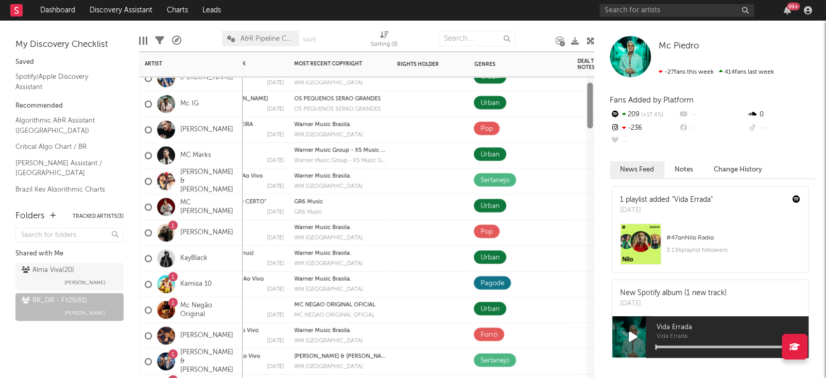
drag, startPoint x: 589, startPoint y: 326, endPoint x: 595, endPoint y: 104, distance: 221.9
click at [595, 104] on div "Bookmarks and Folders My Discovery Checklist Saved Spotify/Apple Discovery Assi…" at bounding box center [413, 199] width 826 height 357
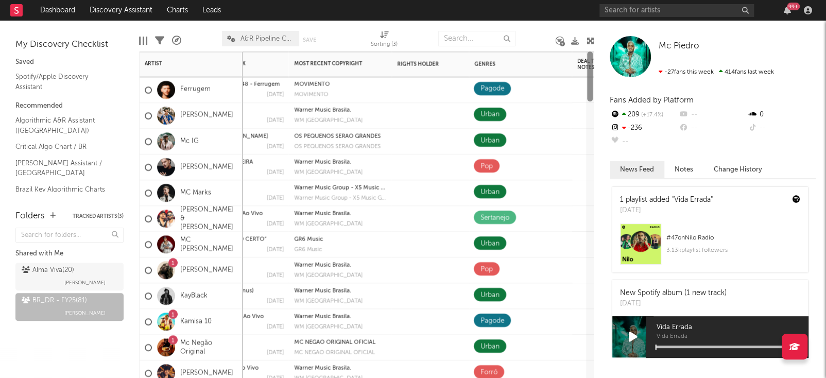
drag, startPoint x: 590, startPoint y: 106, endPoint x: 594, endPoint y: 47, distance: 59.3
click at [594, 47] on div "Bookmarks and Folders My Discovery Checklist Saved Spotify/Apple Discovery Assi…" at bounding box center [413, 199] width 826 height 357
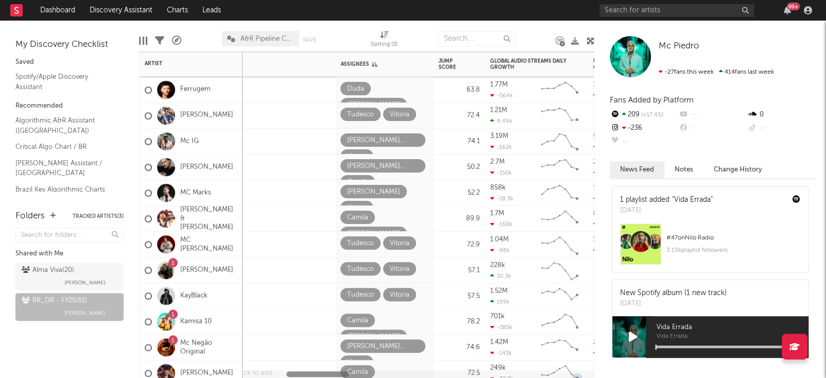
drag, startPoint x: 424, startPoint y: 373, endPoint x: 287, endPoint y: 368, distance: 137.0
click at [287, 368] on div "Status Edit settings for Status Priority Edit settings for Priority Source Edit…" at bounding box center [366, 214] width 455 height 326
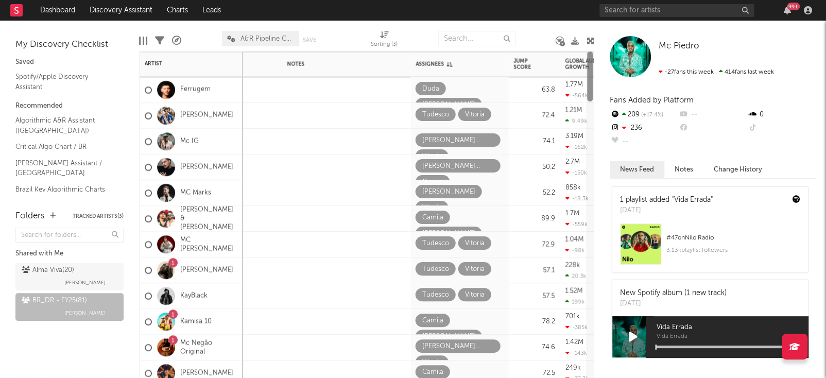
drag, startPoint x: 590, startPoint y: 89, endPoint x: 601, endPoint y: -1, distance: 89.7
click at [601, 0] on div "Dashboard Discovery Assistant Charts Leads 99 + Notifications Settings Mark all…" at bounding box center [413, 189] width 826 height 378
click at [591, 107] on div at bounding box center [590, 214] width 6 height 326
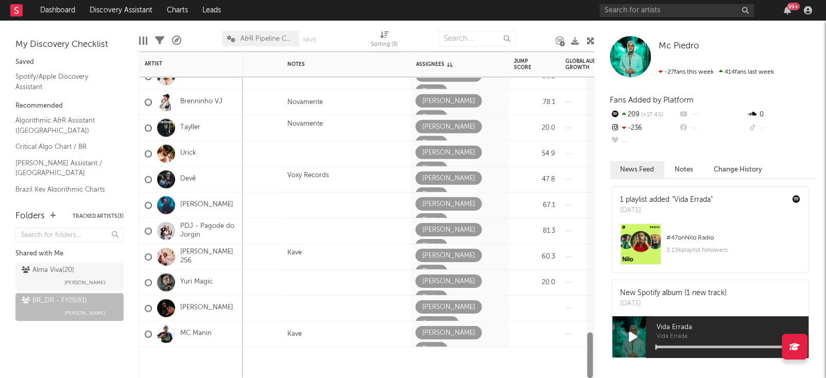
drag, startPoint x: 592, startPoint y: 82, endPoint x: 599, endPoint y: 382, distance: 300.2
click at [599, 377] on html "Dashboard Discovery Assistant Charts Leads 99 + Notifications Settings Mark all…" at bounding box center [413, 189] width 826 height 378
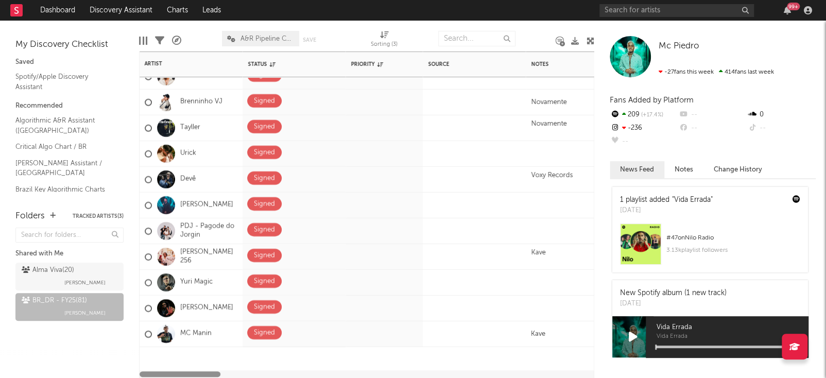
drag, startPoint x: 305, startPoint y: 374, endPoint x: 236, endPoint y: 369, distance: 68.7
click at [236, 370] on div at bounding box center [367, 374] width 454 height 8
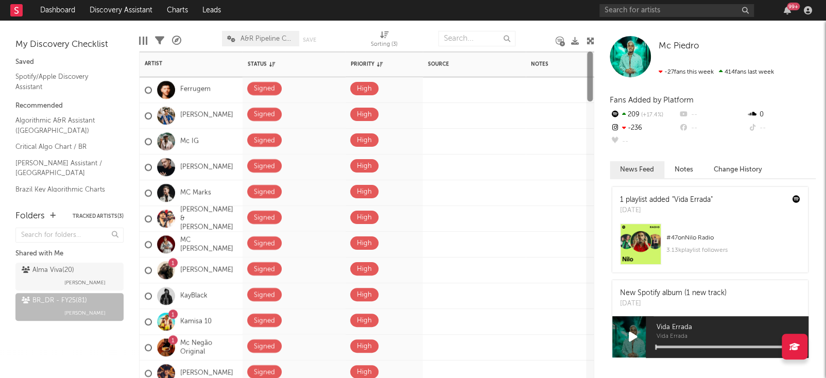
drag, startPoint x: 592, startPoint y: 346, endPoint x: 597, endPoint y: 75, distance: 270.8
click at [597, 75] on div "Bookmarks and Folders My Discovery Checklist Saved Spotify/Apple Discovery Assi…" at bounding box center [413, 199] width 826 height 357
